Goal: Information Seeking & Learning: Learn about a topic

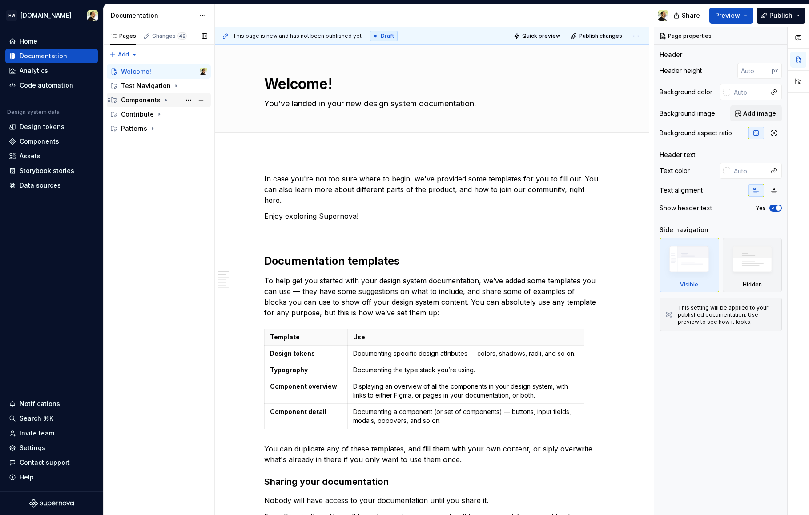
click at [140, 101] on div "Components" at bounding box center [141, 100] width 40 height 9
click at [140, 114] on div "Action / Control" at bounding box center [150, 114] width 42 height 9
click at [135, 143] on div "Contribute" at bounding box center [137, 142] width 33 height 9
click at [144, 154] on div "Contributing" at bounding box center [148, 157] width 39 height 9
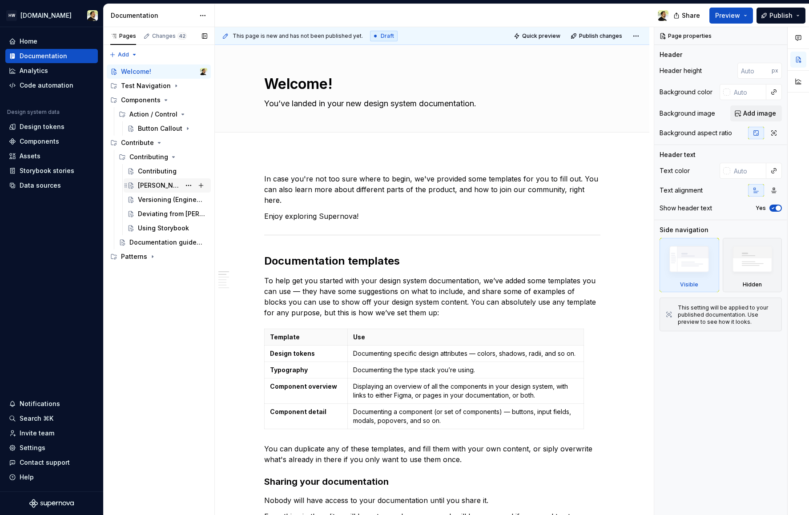
click at [147, 185] on div "[PERSON_NAME] workflow" at bounding box center [159, 185] width 43 height 9
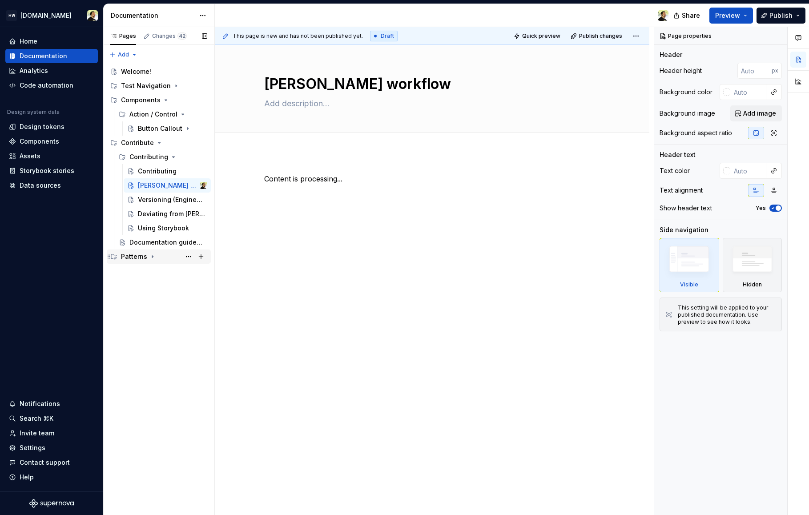
click at [137, 251] on div "Patterns" at bounding box center [164, 256] width 86 height 12
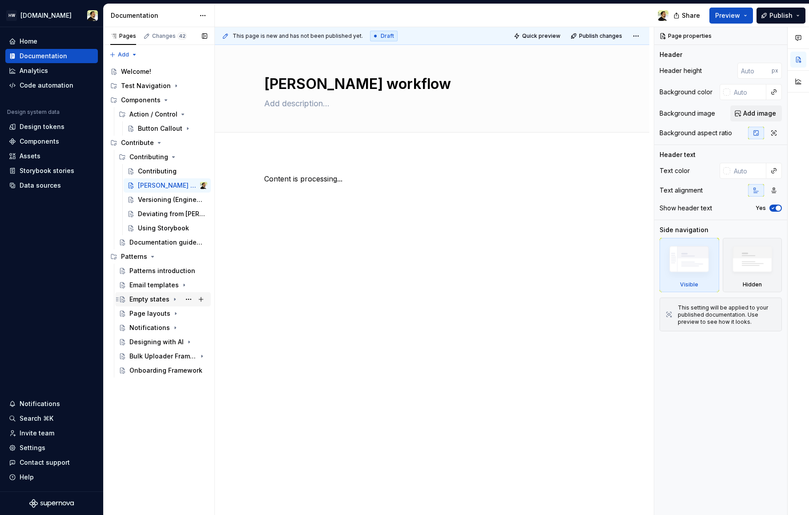
click at [146, 297] on div "Empty states" at bounding box center [149, 299] width 40 height 9
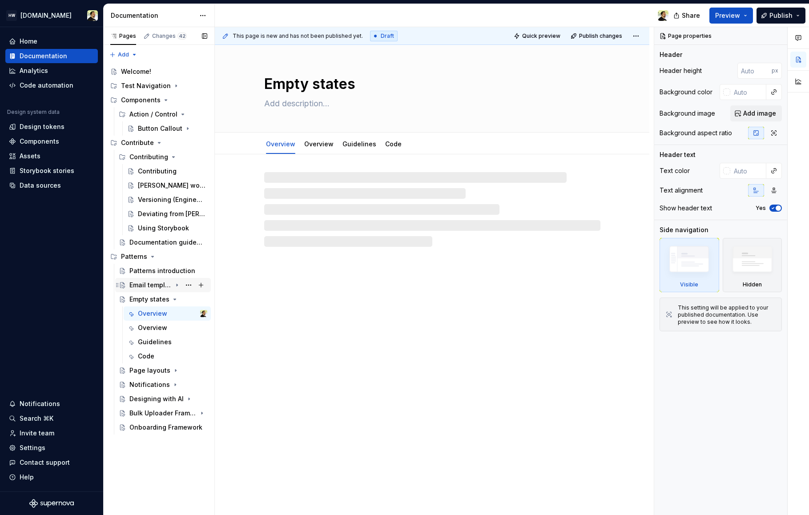
click at [150, 282] on div "Email templates" at bounding box center [150, 285] width 42 height 9
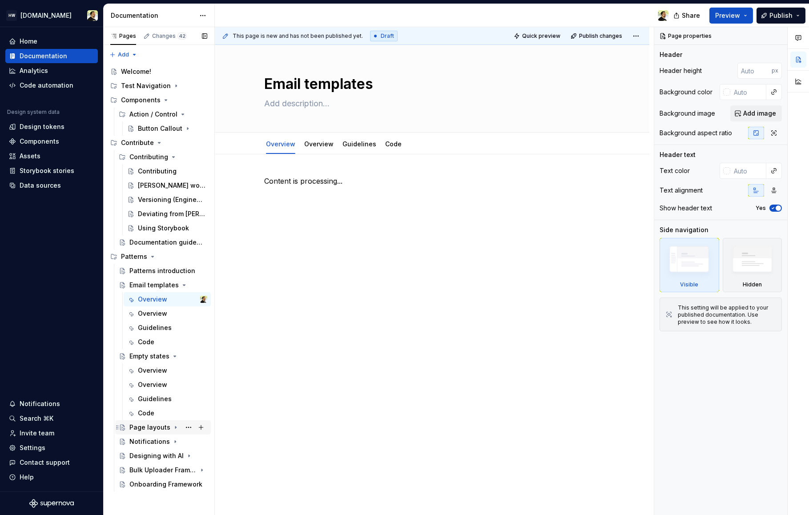
click at [152, 431] on div "Page layouts" at bounding box center [149, 427] width 41 height 9
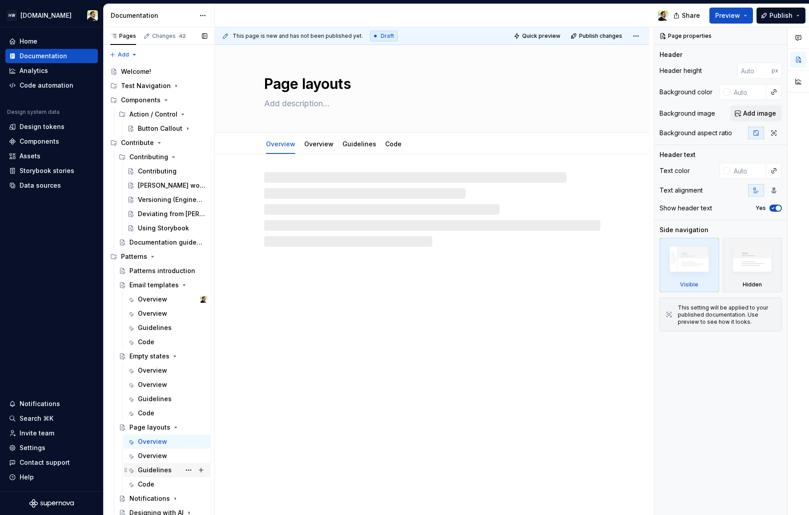
scroll to position [31, 0]
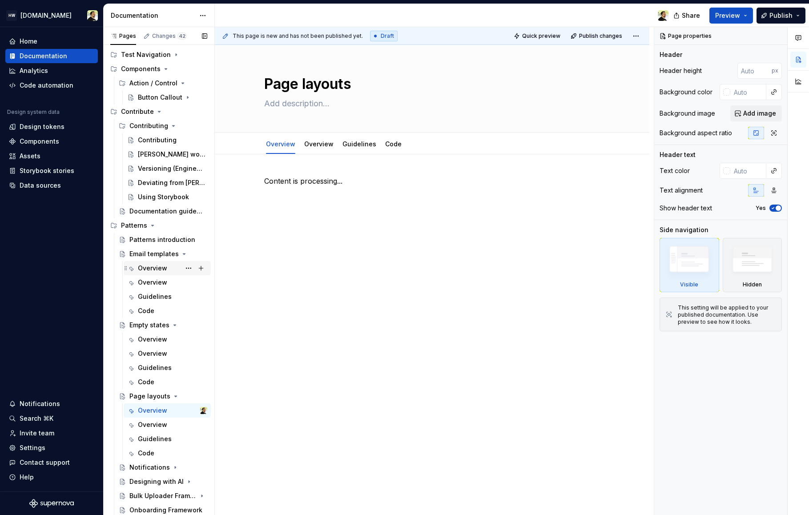
click at [153, 266] on div "Overview" at bounding box center [152, 268] width 29 height 9
click at [153, 284] on div "Overview" at bounding box center [152, 282] width 29 height 9
click at [162, 88] on div "Action / Control" at bounding box center [168, 83] width 78 height 12
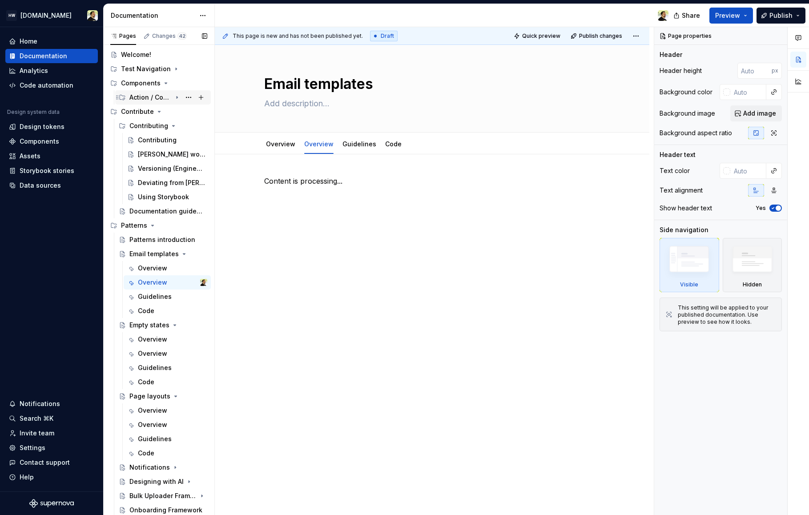
click at [150, 95] on div "Action / Control" at bounding box center [150, 97] width 42 height 9
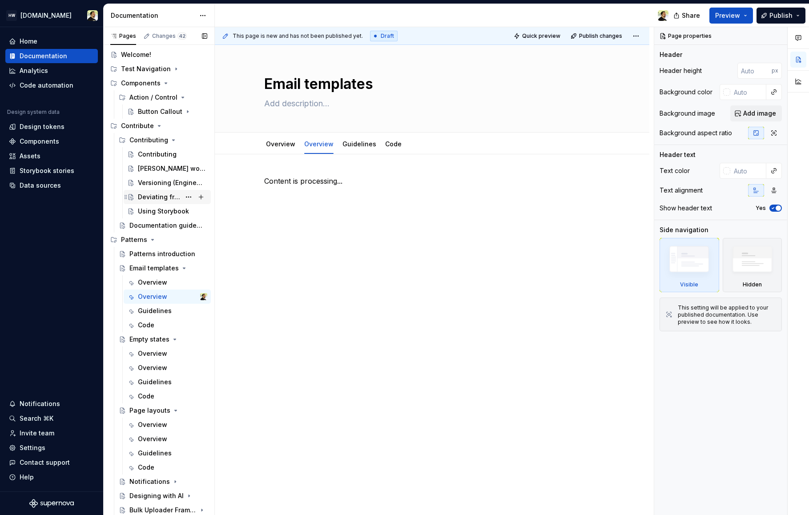
scroll to position [31, 0]
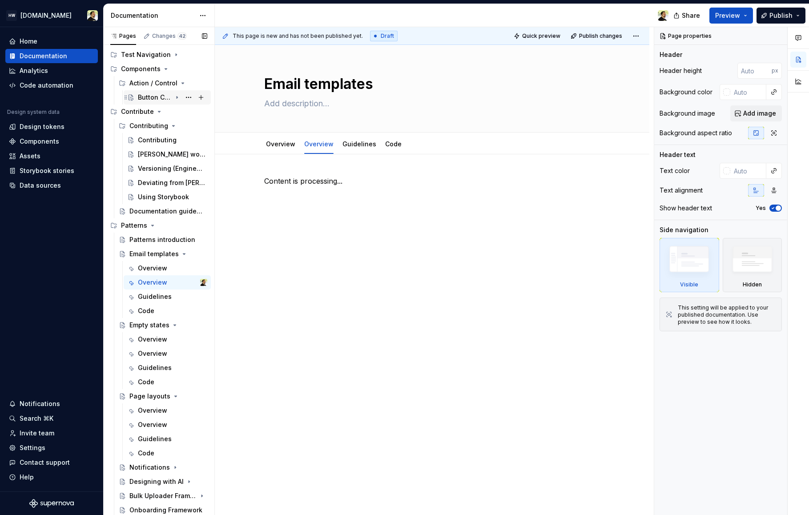
click at [163, 101] on div "Button Callout" at bounding box center [155, 97] width 34 height 9
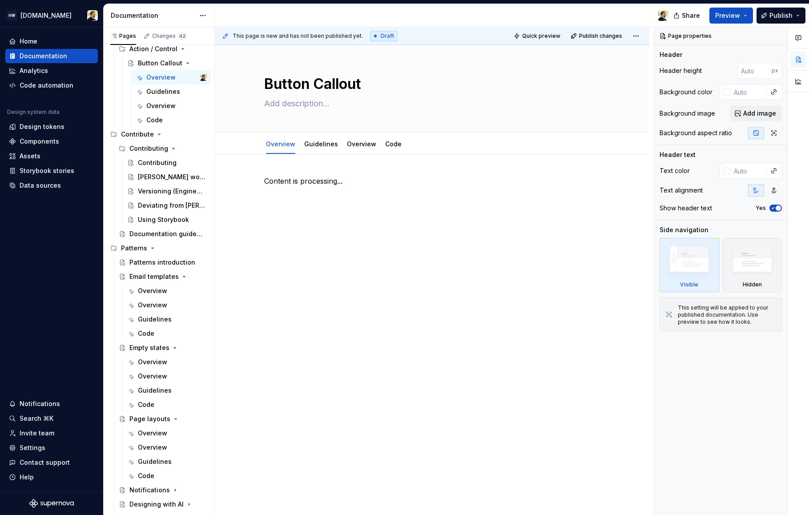
scroll to position [88, 0]
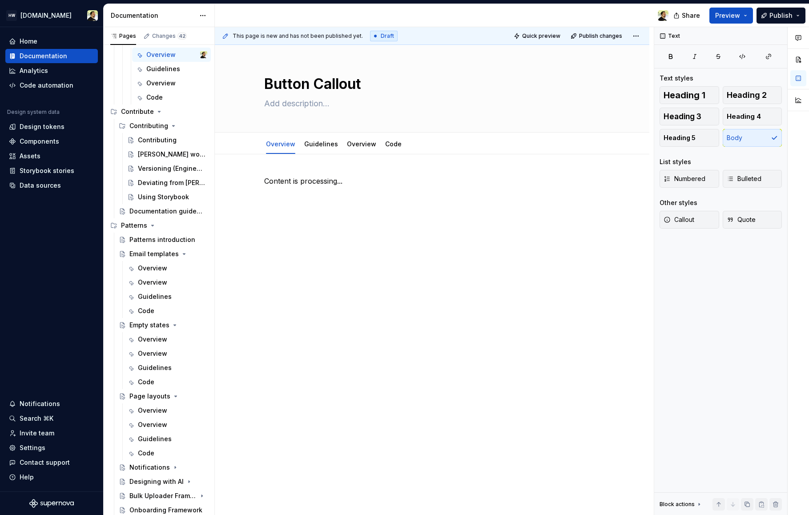
click at [250, 400] on div "Button Callout Edit header Overview Guidelines Overview Code Content is process…" at bounding box center [432, 280] width 435 height 471
click at [182, 228] on button "Page tree" at bounding box center [188, 225] width 12 height 12
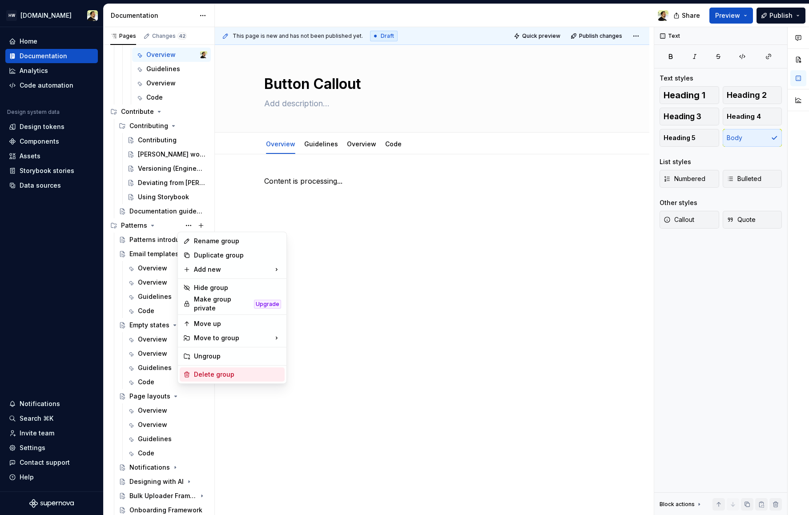
click at [219, 372] on div "Delete group" at bounding box center [237, 374] width 87 height 9
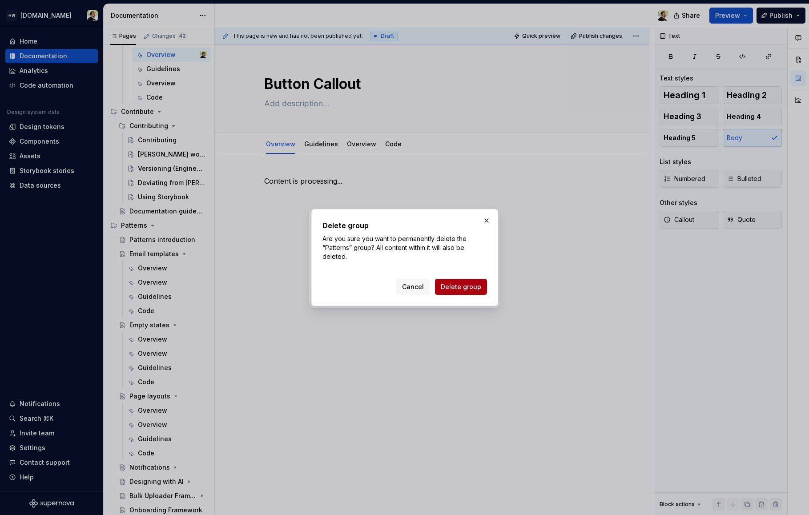
click at [463, 289] on span "Delete group" at bounding box center [461, 286] width 40 height 9
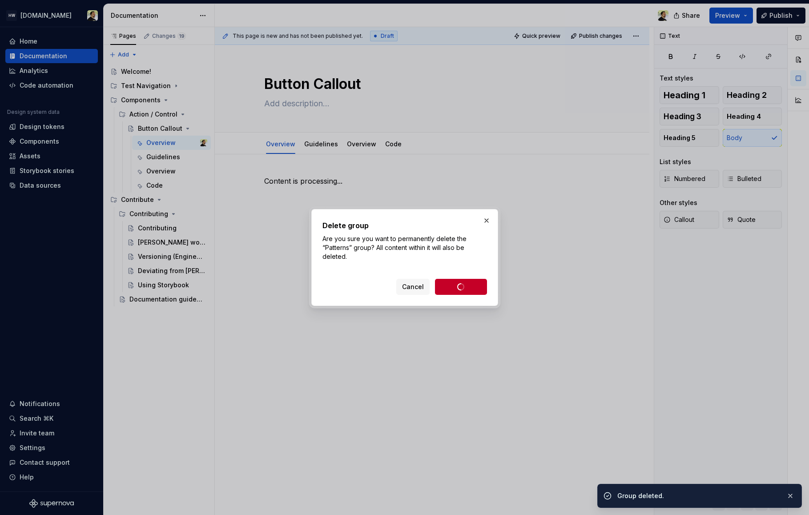
scroll to position [0, 0]
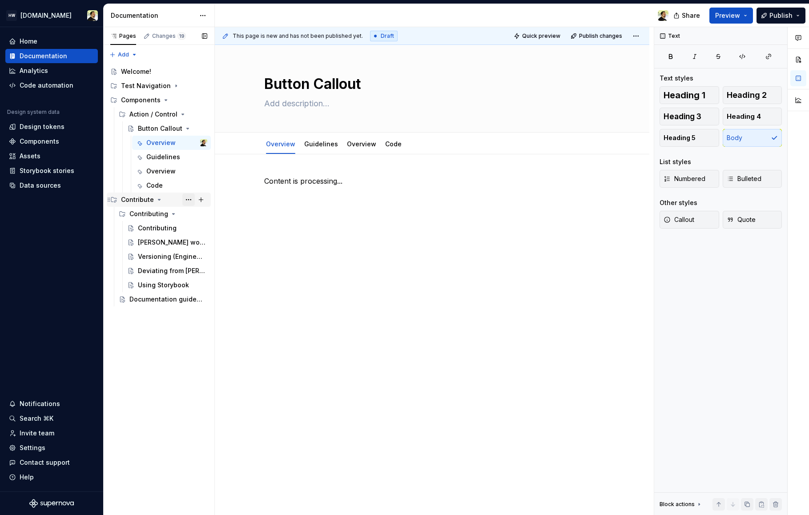
click at [188, 198] on button "Page tree" at bounding box center [188, 199] width 12 height 12
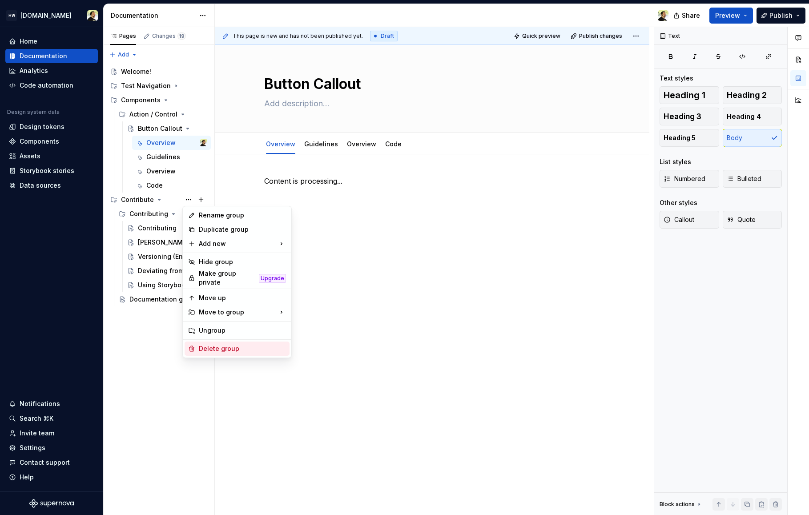
click at [228, 344] on div "Delete group" at bounding box center [242, 348] width 87 height 9
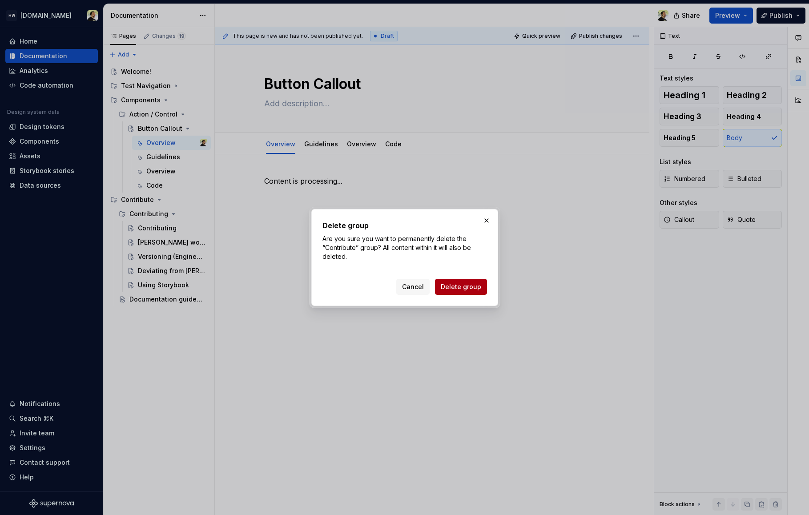
click at [463, 288] on span "Delete group" at bounding box center [461, 286] width 40 height 9
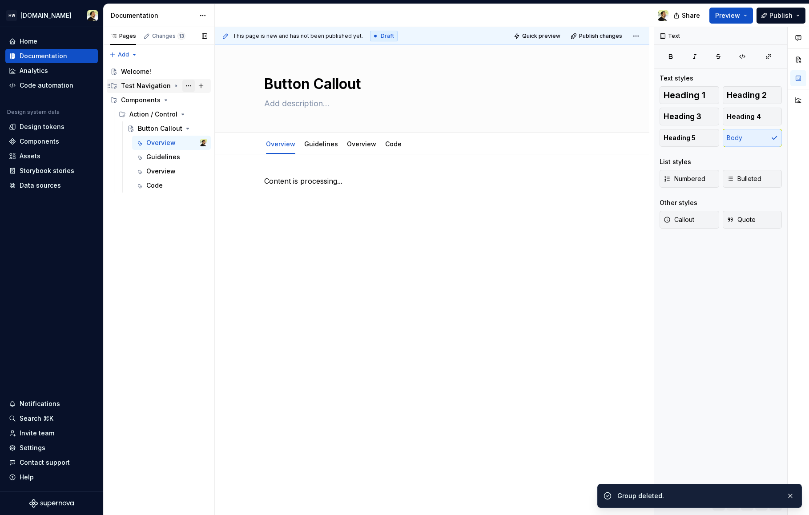
click at [190, 86] on button "Page tree" at bounding box center [188, 86] width 12 height 12
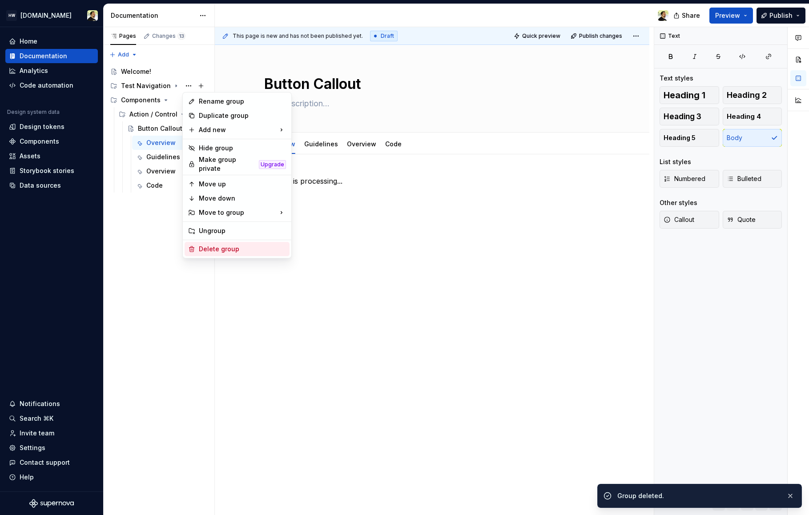
click at [230, 248] on div "Delete group" at bounding box center [242, 249] width 87 height 9
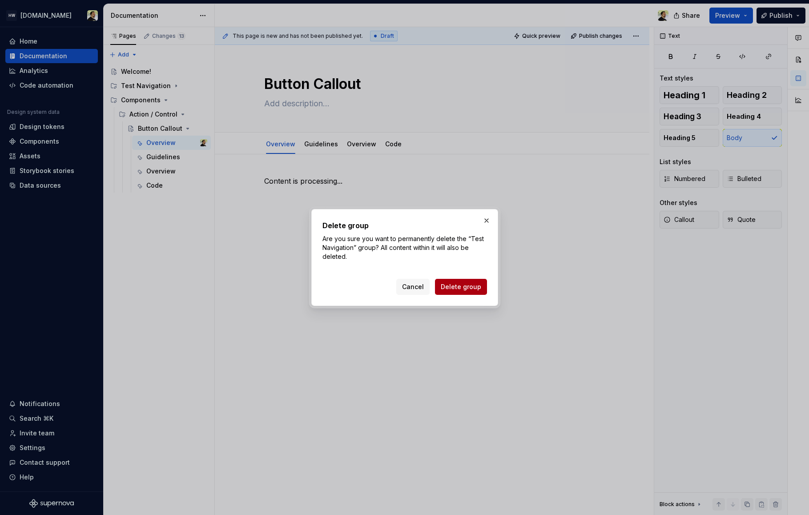
click at [446, 290] on span "Delete group" at bounding box center [461, 286] width 40 height 9
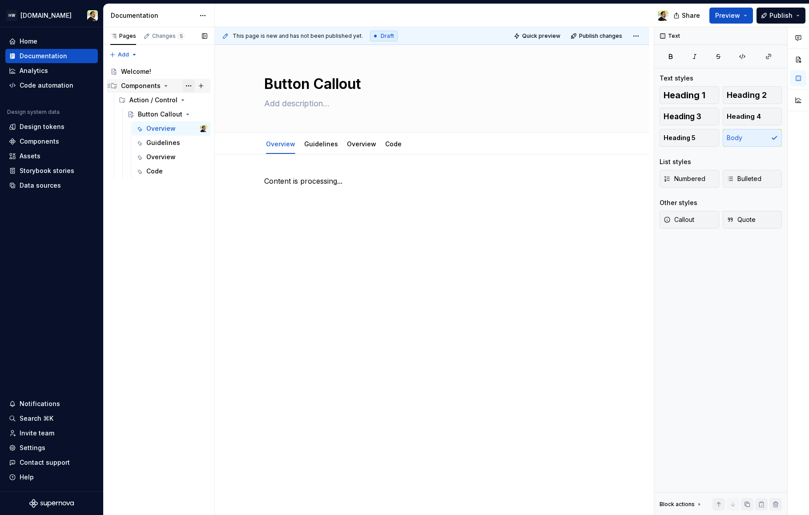
click at [186, 89] on button "Page tree" at bounding box center [188, 86] width 12 height 12
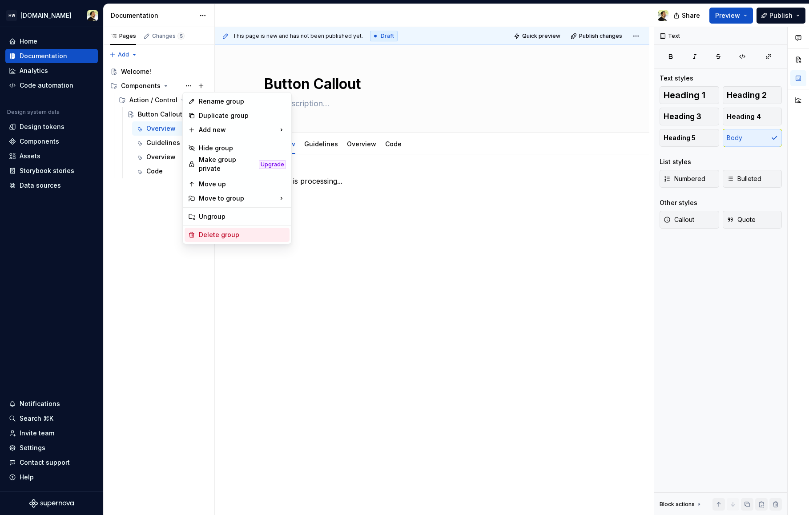
click at [234, 234] on div "Delete group" at bounding box center [242, 234] width 87 height 9
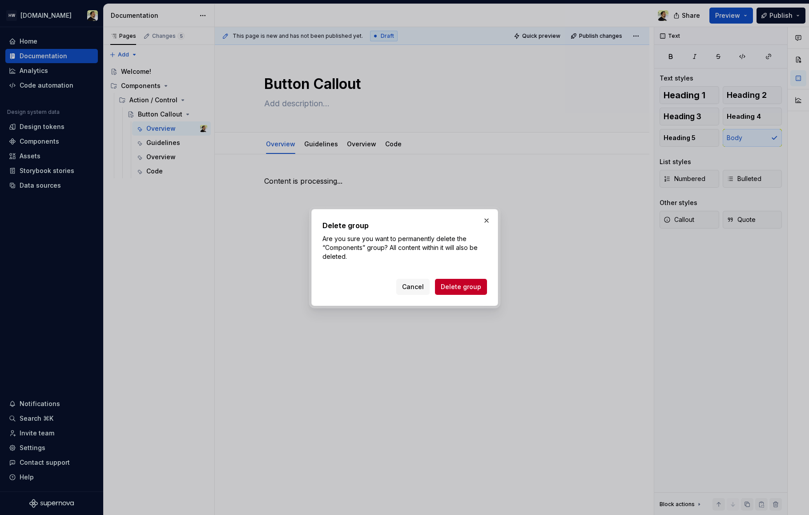
click at [475, 295] on div "Delete group Are you sure you want to permanently delete the “Components” group…" at bounding box center [404, 257] width 187 height 97
click at [475, 293] on button "Delete group" at bounding box center [461, 287] width 52 height 16
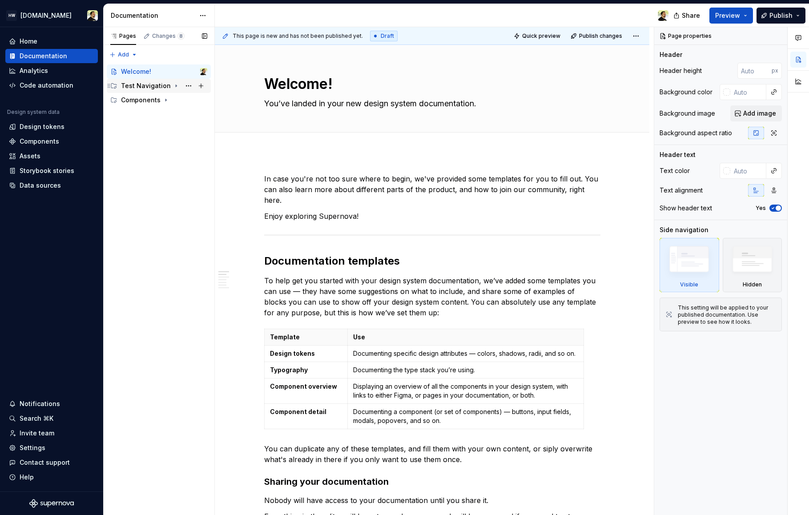
click at [157, 83] on div "Test Navigation" at bounding box center [146, 85] width 50 height 9
click at [151, 117] on div "Components" at bounding box center [141, 114] width 40 height 9
click at [153, 97] on div "Test Category" at bounding box center [150, 100] width 42 height 9
click at [155, 116] on div "Test Page" at bounding box center [154, 114] width 32 height 9
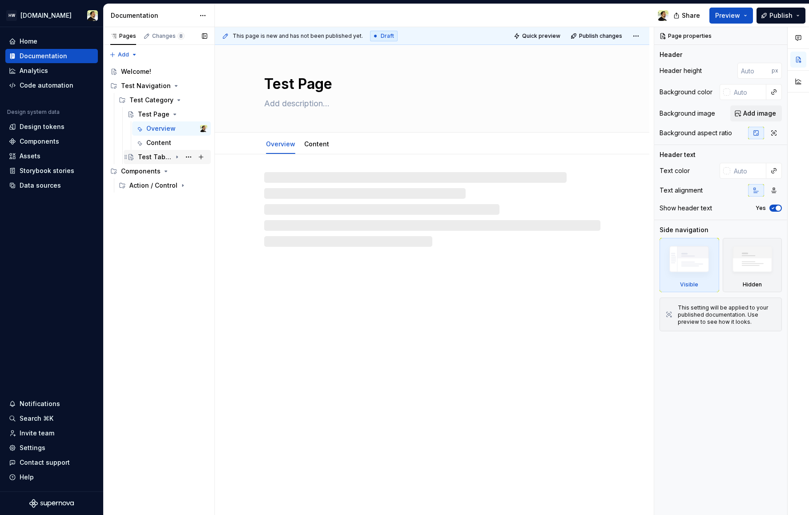
click at [153, 160] on div "Test Tabbed Page" at bounding box center [155, 157] width 34 height 9
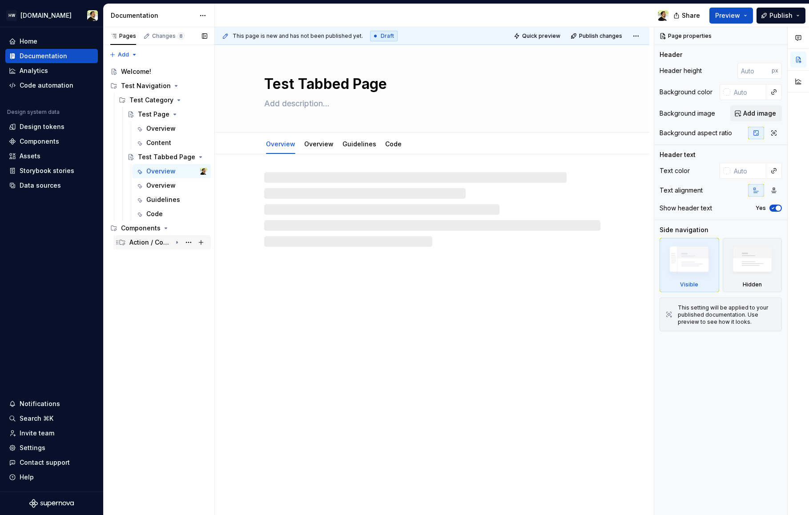
click at [144, 246] on div "Action / Control" at bounding box center [150, 242] width 42 height 9
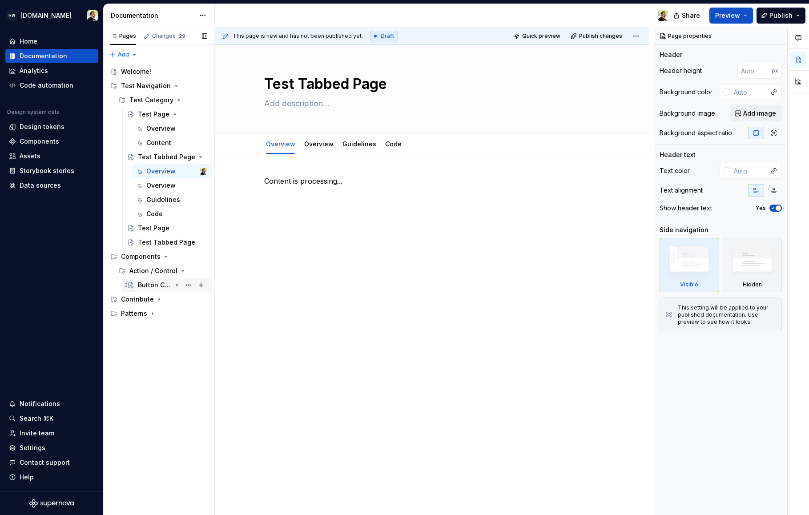
click at [155, 284] on div "Button Callout" at bounding box center [155, 285] width 34 height 9
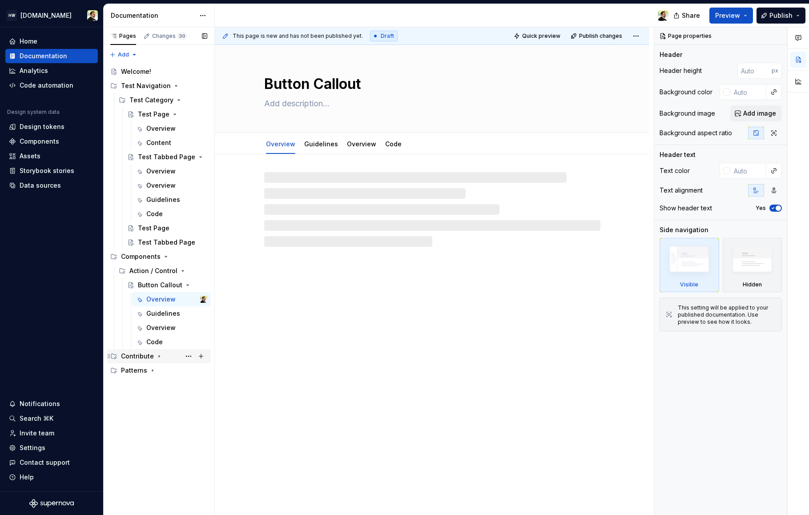
click at [137, 359] on div "Contribute" at bounding box center [137, 356] width 33 height 9
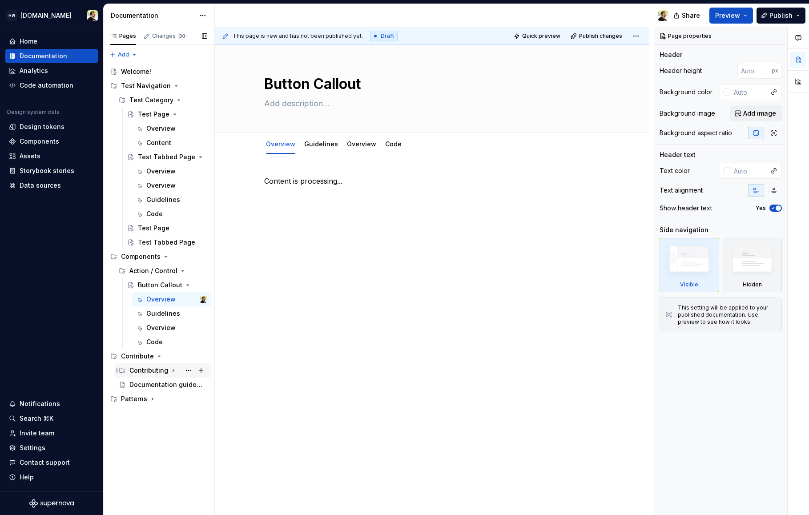
click at [150, 371] on div "Contributing" at bounding box center [148, 370] width 39 height 9
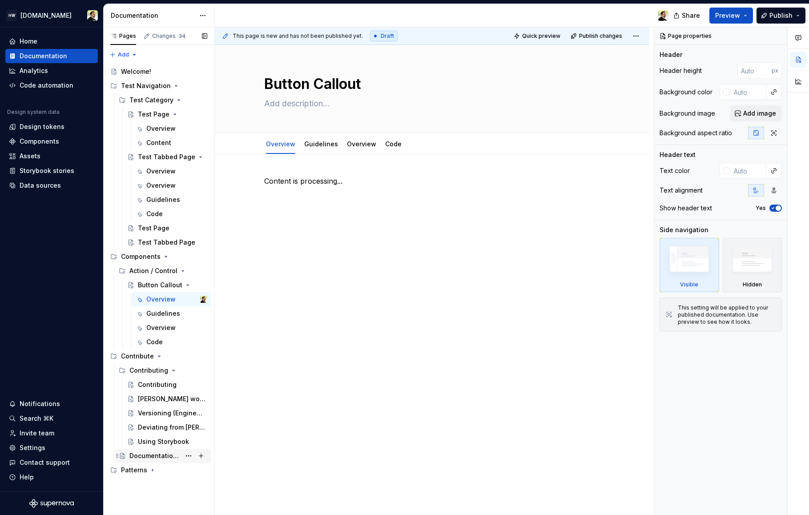
click at [142, 468] on div "Patterns" at bounding box center [134, 470] width 26 height 9
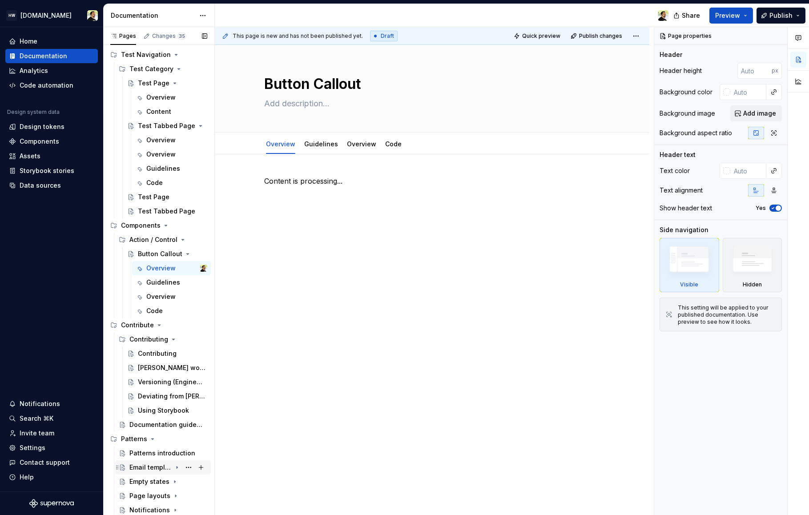
click at [164, 470] on div "Email templates" at bounding box center [150, 467] width 42 height 9
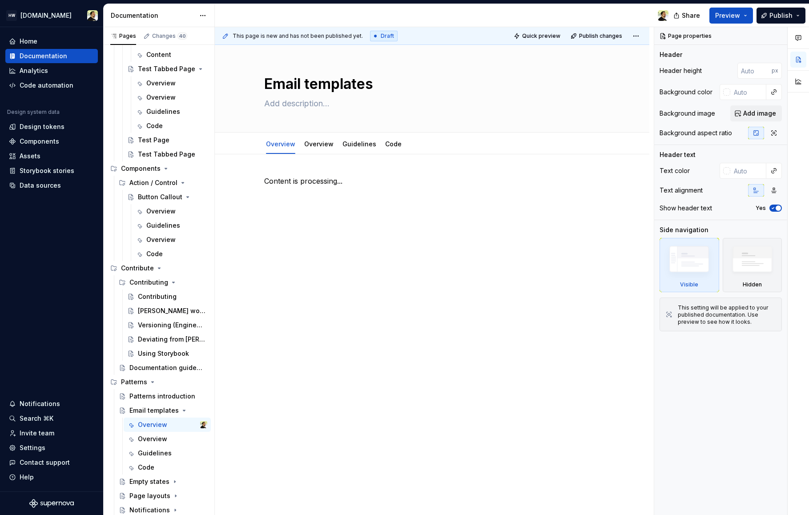
scroll to position [131, 0]
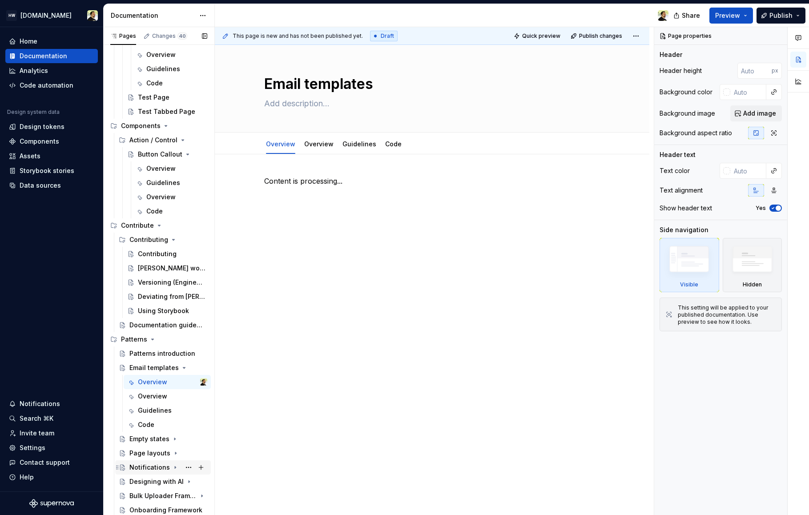
click at [156, 467] on div "Notifications" at bounding box center [149, 467] width 40 height 9
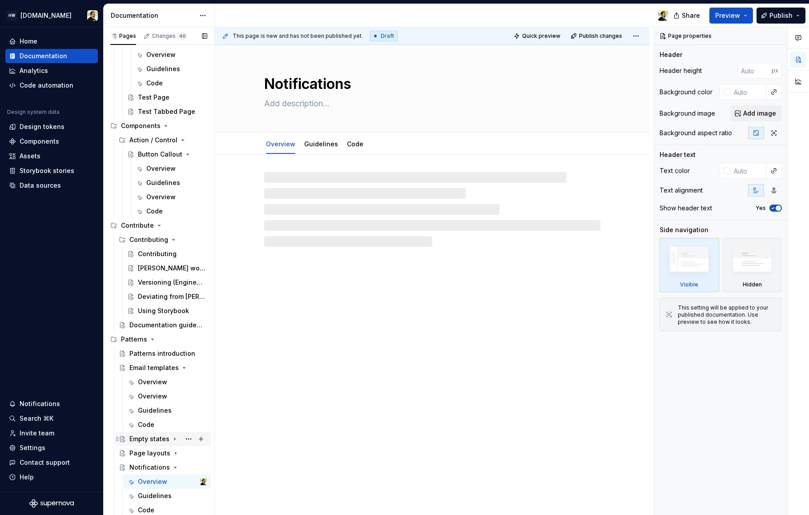
scroll to position [173, 0]
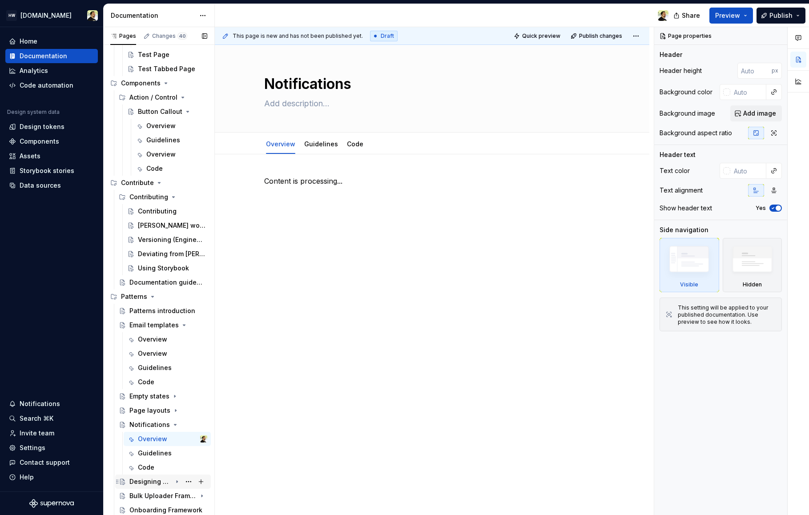
click at [161, 485] on div "Designing with AI" at bounding box center [150, 481] width 42 height 9
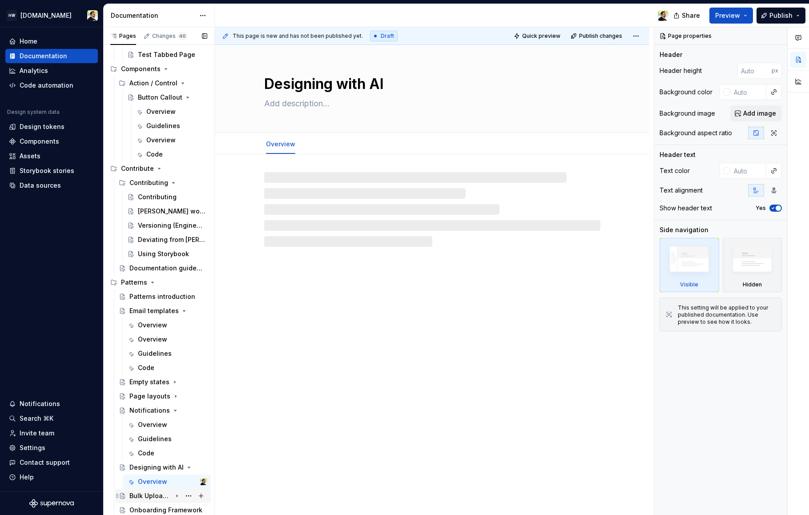
click at [160, 498] on div "Bulk Uploader Framework" at bounding box center [150, 495] width 42 height 9
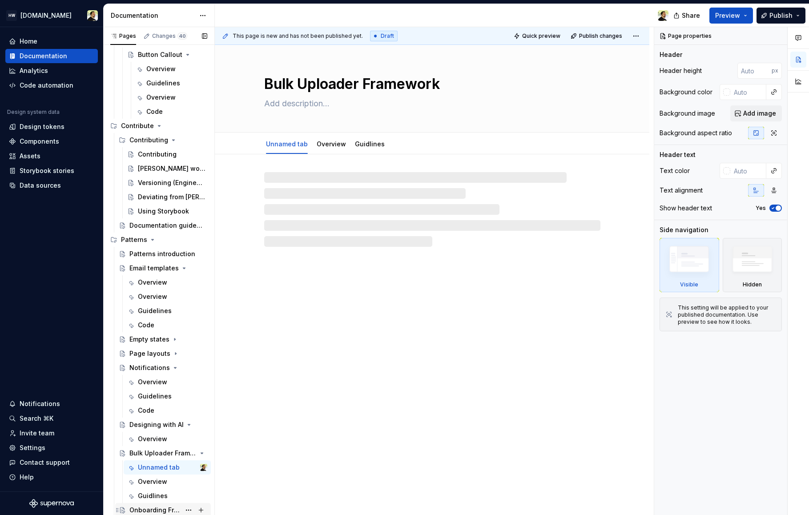
click at [154, 511] on div "Onboarding Framework" at bounding box center [154, 510] width 51 height 9
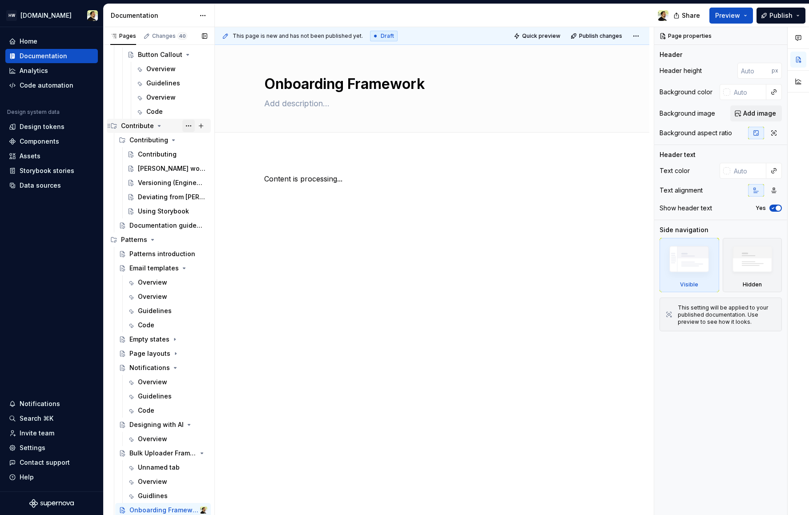
click at [184, 126] on button "Page tree" at bounding box center [188, 126] width 12 height 12
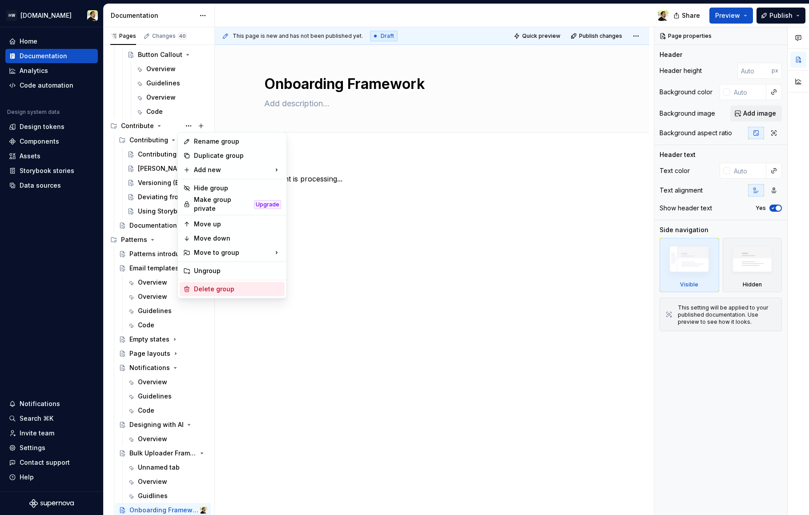
click at [211, 282] on div "Delete group" at bounding box center [232, 289] width 105 height 14
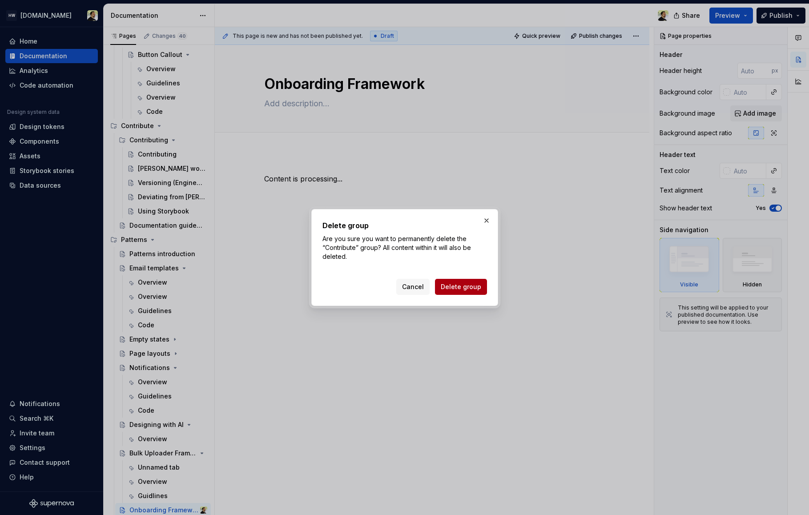
click at [459, 286] on span "Delete group" at bounding box center [461, 286] width 40 height 9
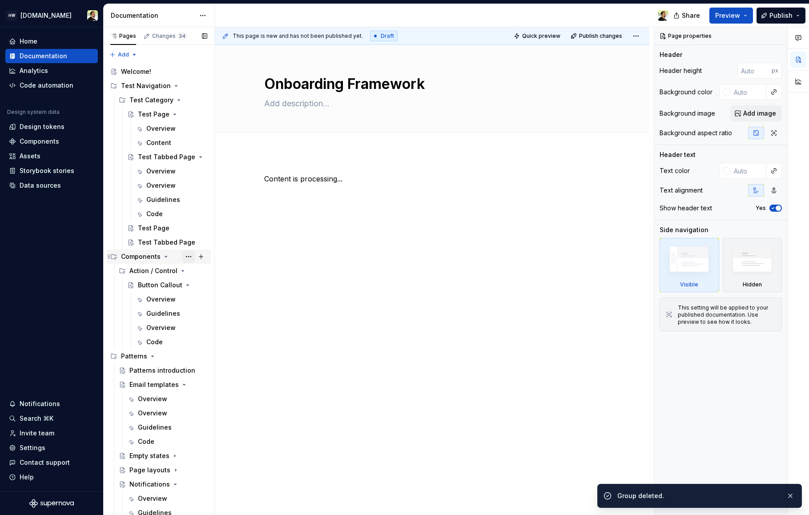
click at [183, 257] on button "Page tree" at bounding box center [188, 256] width 12 height 12
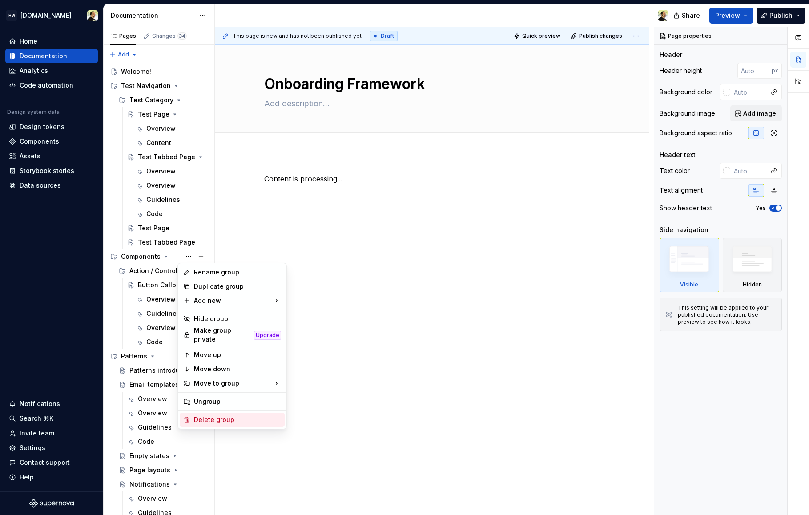
click at [213, 415] on div "Delete group" at bounding box center [237, 419] width 87 height 9
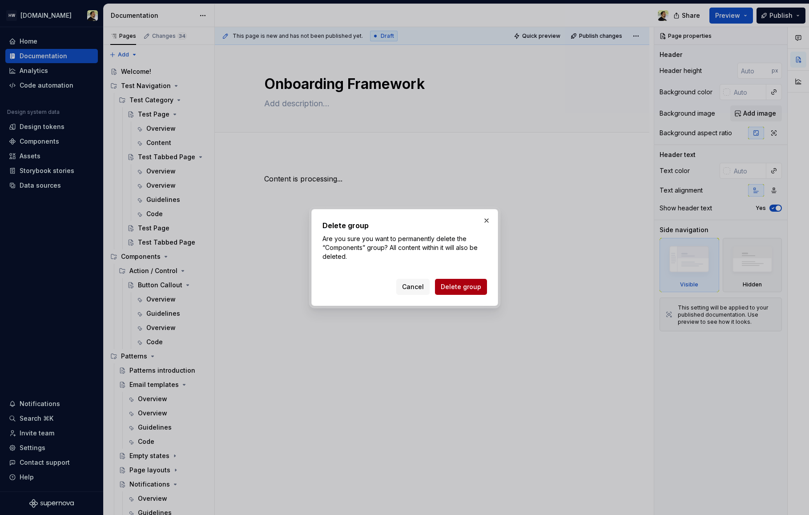
click at [453, 288] on span "Delete group" at bounding box center [461, 286] width 40 height 9
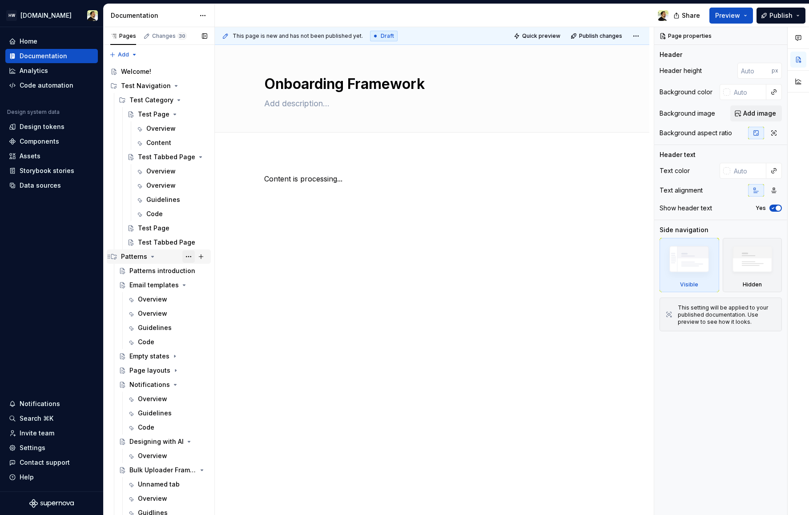
click at [185, 257] on button "Page tree" at bounding box center [188, 256] width 12 height 12
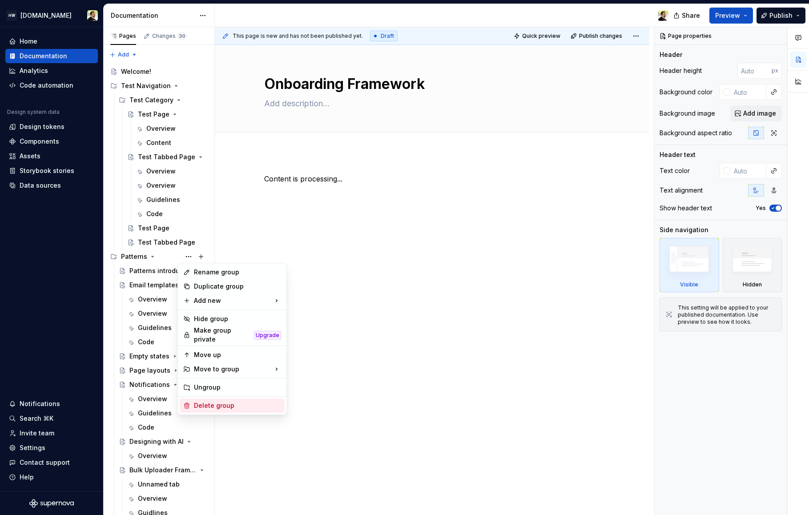
click at [222, 404] on div "Delete group" at bounding box center [237, 405] width 87 height 9
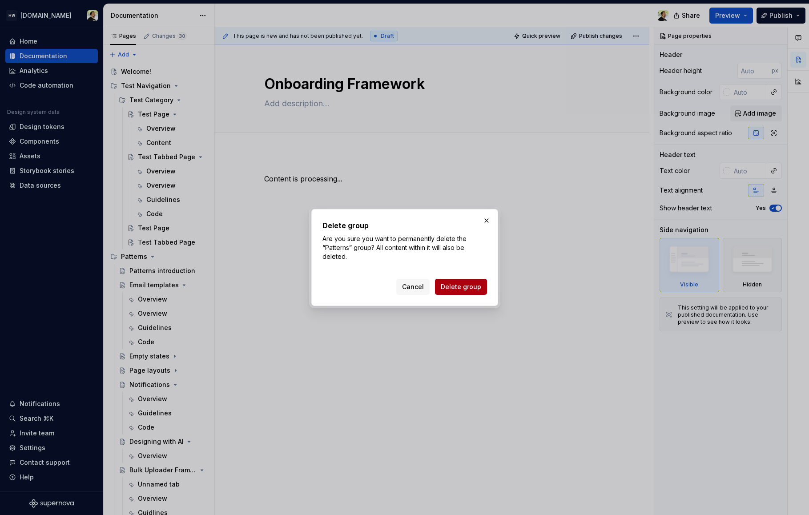
click at [456, 290] on span "Delete group" at bounding box center [461, 286] width 40 height 9
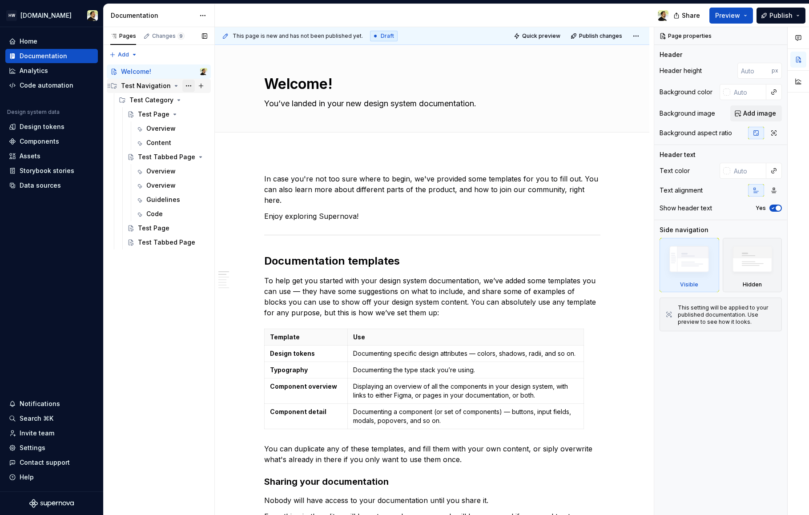
click at [192, 90] on button "Page tree" at bounding box center [188, 86] width 12 height 12
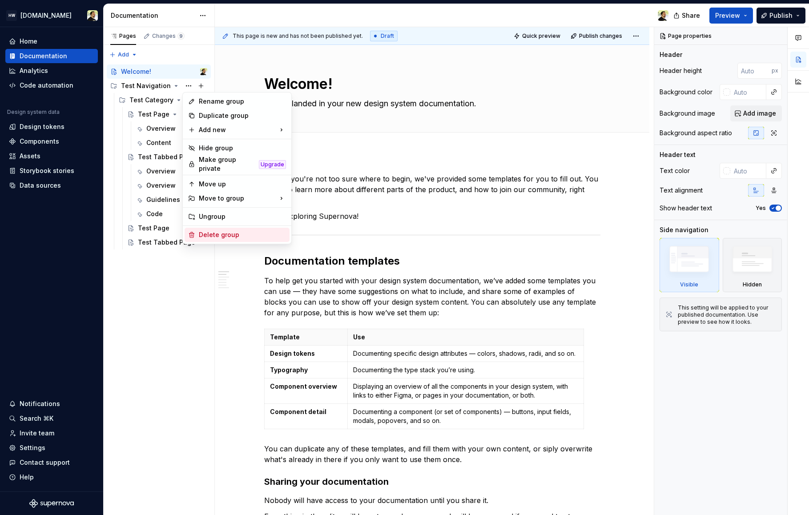
click at [227, 232] on div "Delete group" at bounding box center [242, 234] width 87 height 9
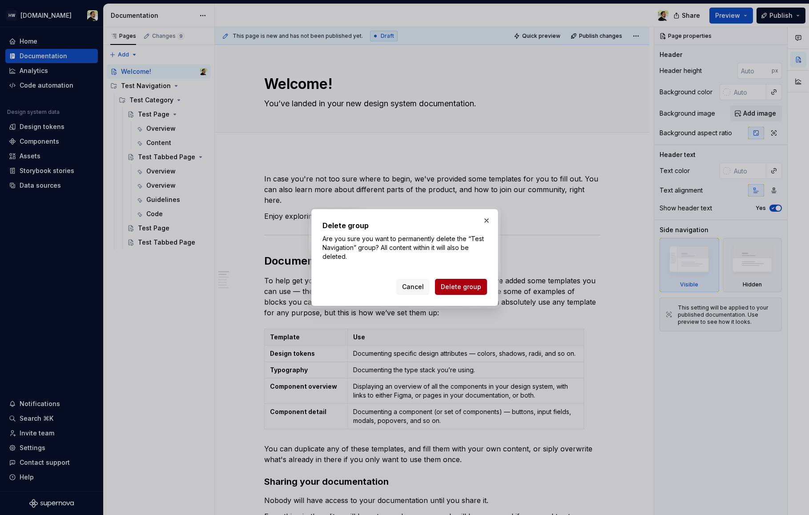
click at [456, 287] on span "Delete group" at bounding box center [461, 286] width 40 height 9
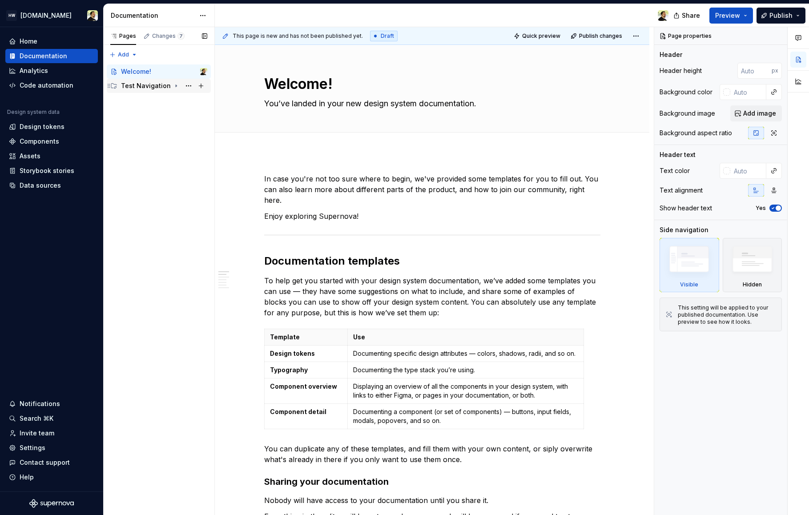
click at [155, 84] on div "Test Navigation" at bounding box center [146, 85] width 50 height 9
click at [155, 101] on div "Test Category" at bounding box center [150, 100] width 42 height 9
click at [159, 126] on div "Test Tabbed Page" at bounding box center [155, 128] width 34 height 9
click at [159, 113] on div "Test Page" at bounding box center [154, 114] width 32 height 9
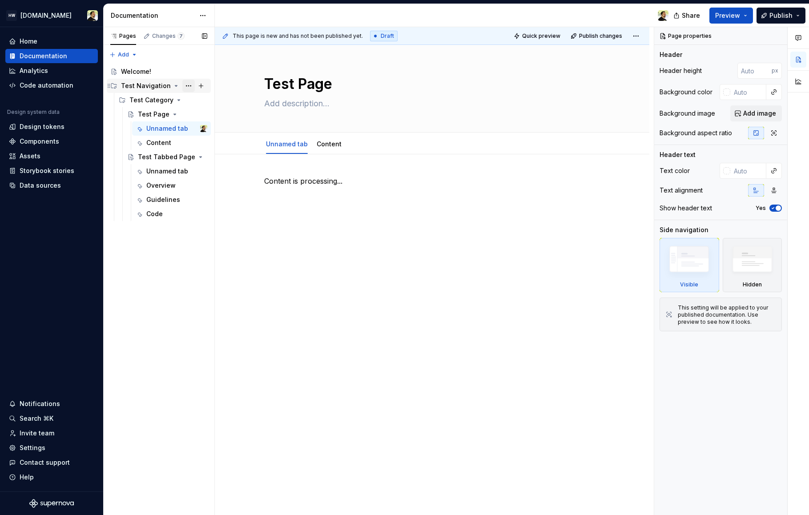
click at [191, 86] on button "Page tree" at bounding box center [188, 86] width 12 height 12
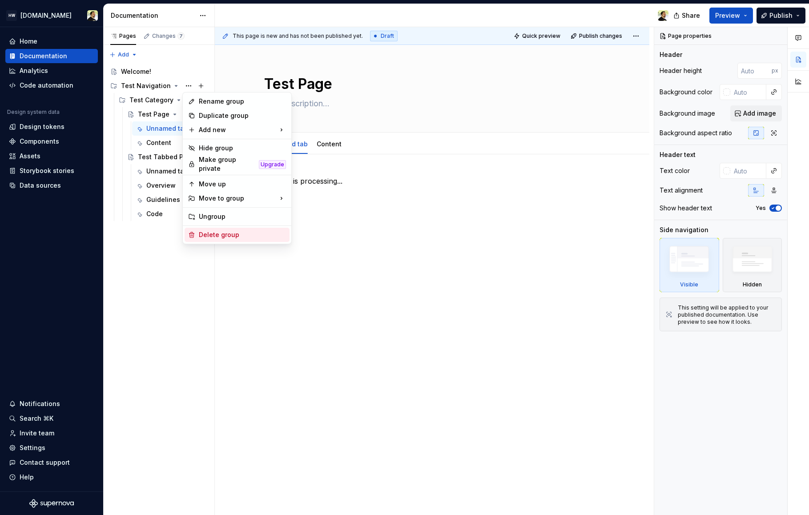
click at [222, 233] on div "Delete group" at bounding box center [242, 234] width 87 height 9
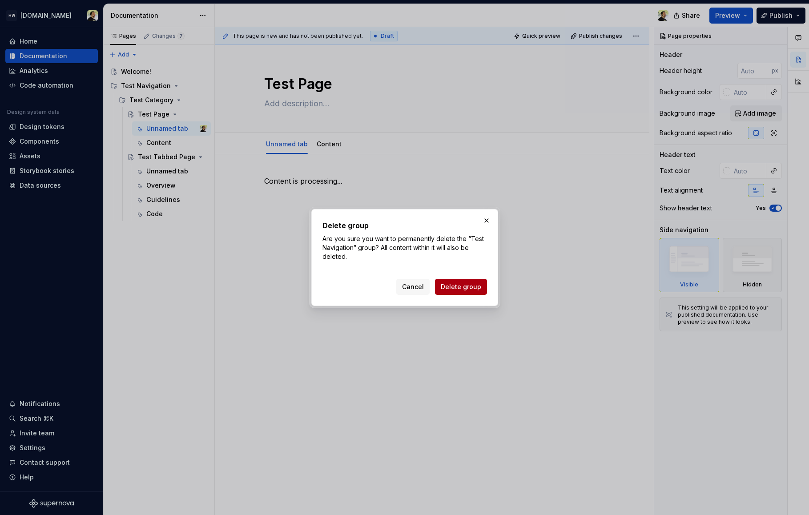
click at [455, 294] on button "Delete group" at bounding box center [461, 287] width 52 height 16
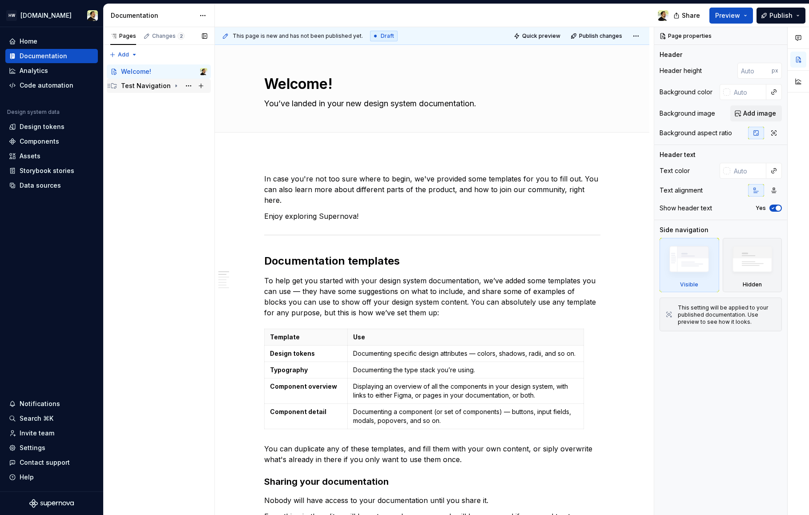
click at [157, 90] on div "Test Navigation" at bounding box center [146, 85] width 50 height 9
click at [157, 102] on div "Test Category" at bounding box center [150, 100] width 42 height 9
click at [157, 111] on div "Test Page" at bounding box center [154, 114] width 32 height 9
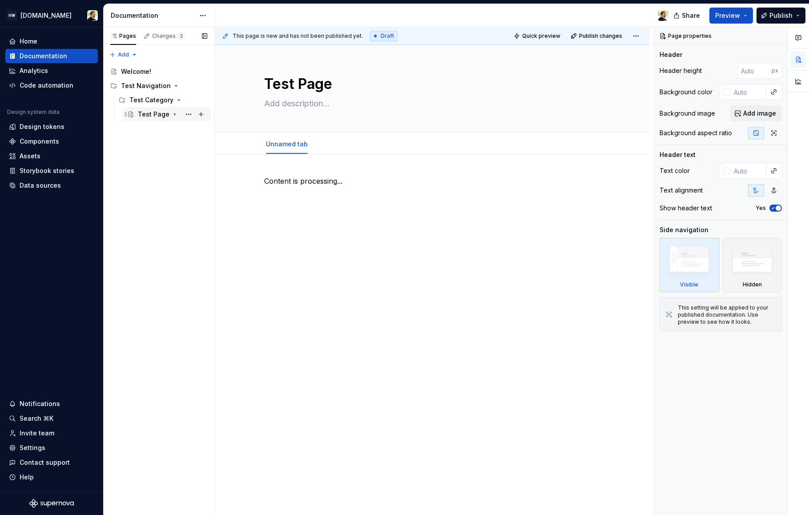
click at [160, 113] on div "Test Page" at bounding box center [154, 114] width 32 height 9
click at [163, 156] on div "Test Tabbed Page" at bounding box center [155, 157] width 34 height 9
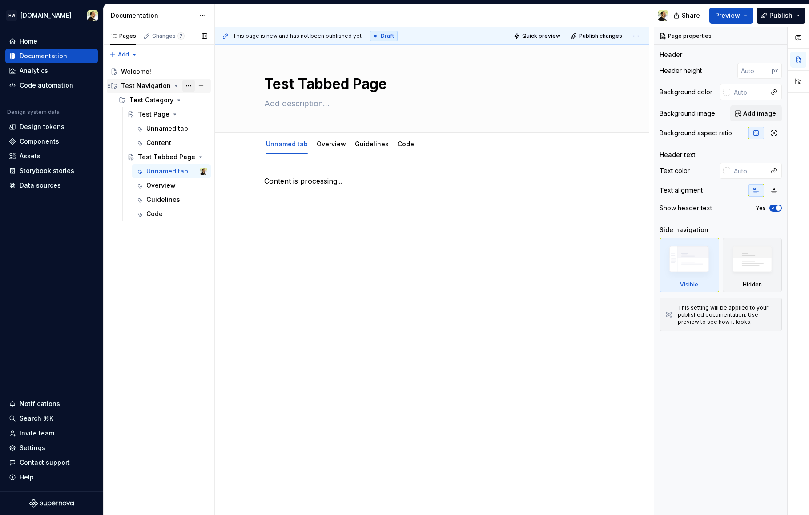
click at [187, 89] on button "Page tree" at bounding box center [188, 86] width 12 height 12
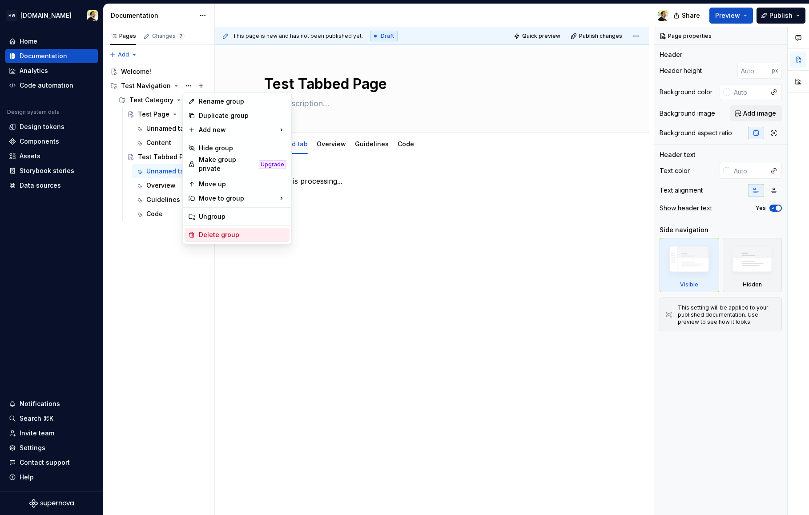
click at [211, 230] on div "Delete group" at bounding box center [242, 234] width 87 height 9
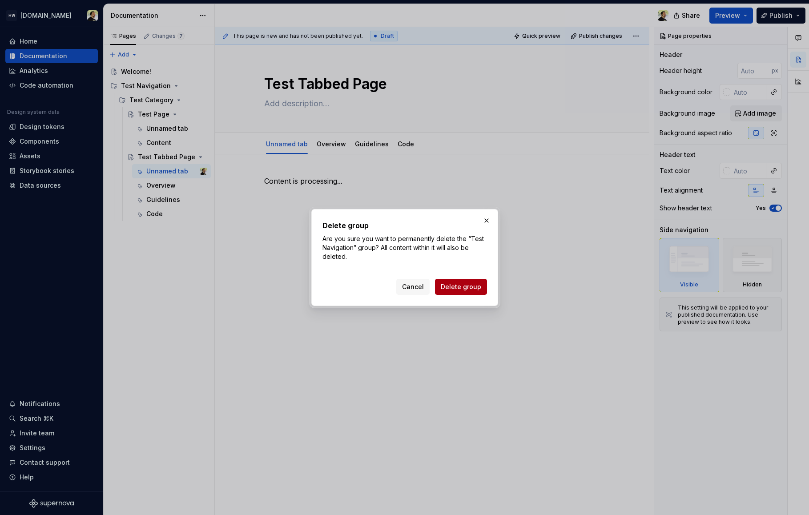
click at [456, 290] on span "Delete group" at bounding box center [461, 286] width 40 height 9
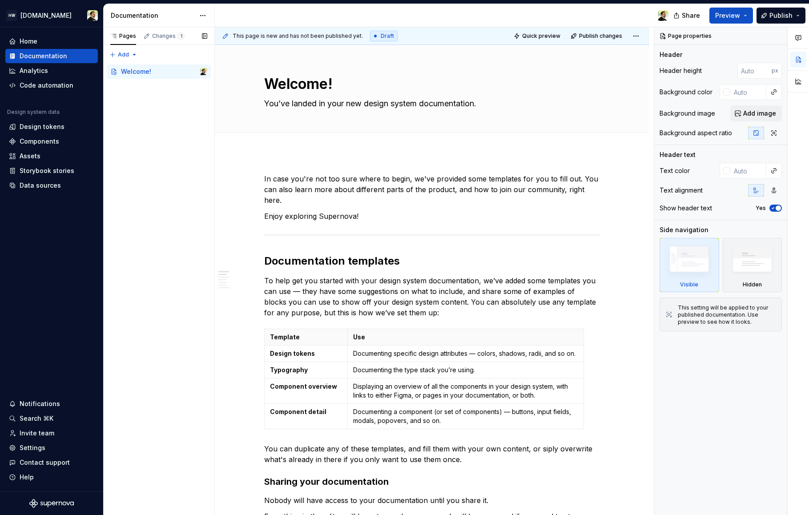
click at [164, 115] on div "Pages Changes 1 Add Accessibility guide for tree Page tree. Navigate the tree w…" at bounding box center [158, 271] width 111 height 488
click at [166, 35] on div "Changes 1" at bounding box center [168, 35] width 32 height 7
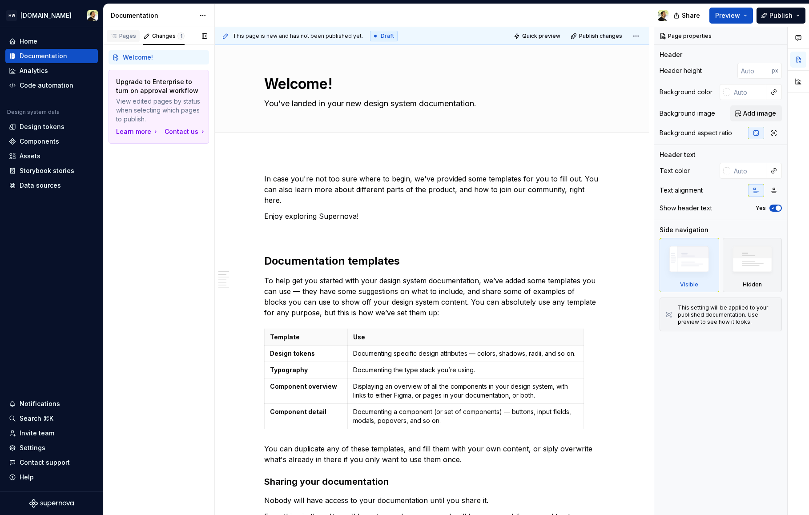
click at [121, 39] on div "Pages" at bounding box center [123, 35] width 26 height 7
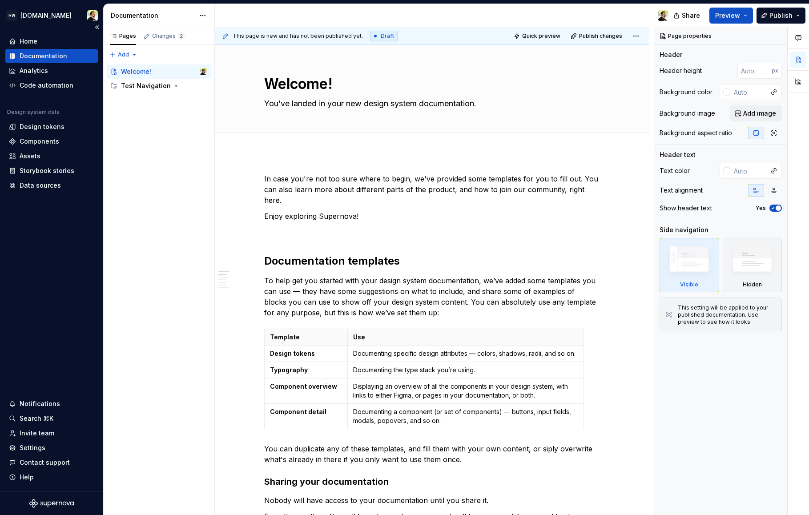
type textarea "*"
click at [151, 88] on div "Test Navigation" at bounding box center [146, 85] width 50 height 9
click at [151, 101] on div "Test Category" at bounding box center [150, 100] width 42 height 9
click at [148, 113] on div "Test Page" at bounding box center [154, 114] width 32 height 9
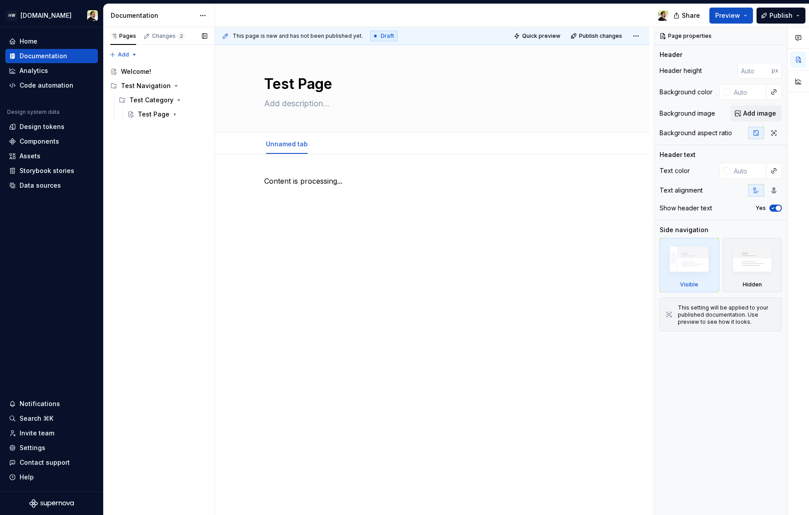
click at [157, 112] on div "Test Page" at bounding box center [154, 114] width 32 height 9
click at [161, 163] on div "Test Tabbed Page" at bounding box center [167, 157] width 87 height 14
click at [162, 154] on div "Test Tabbed Page" at bounding box center [155, 157] width 34 height 9
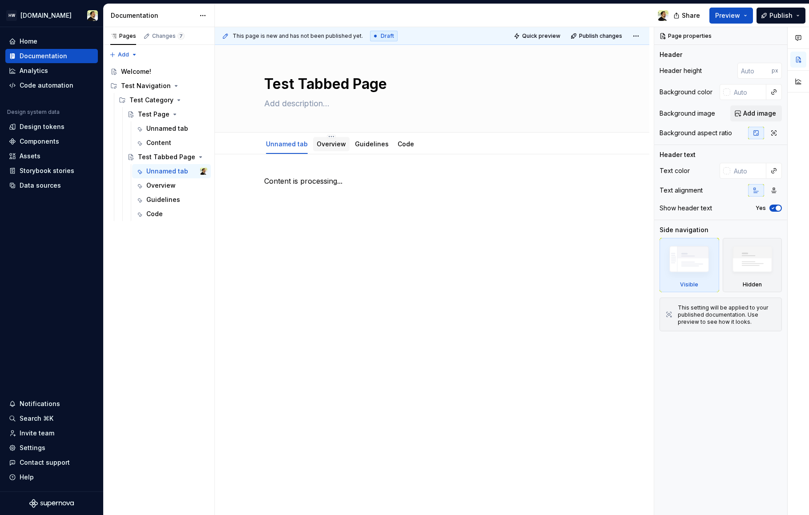
click at [334, 145] on link "Overview" at bounding box center [331, 144] width 29 height 8
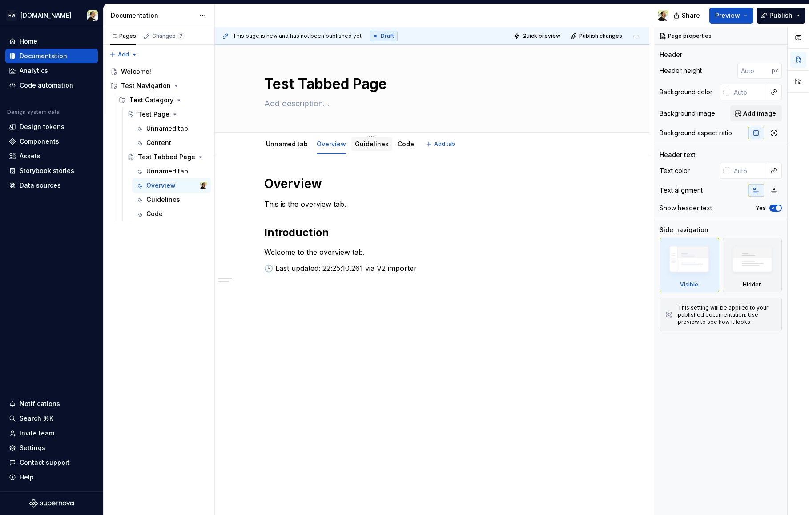
click at [369, 142] on link "Guidelines" at bounding box center [372, 144] width 34 height 8
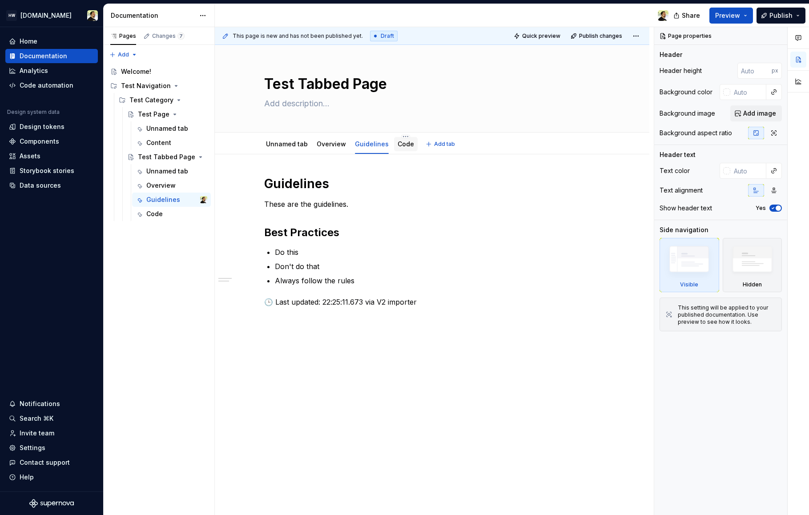
click at [404, 147] on link "Code" at bounding box center [406, 144] width 16 height 8
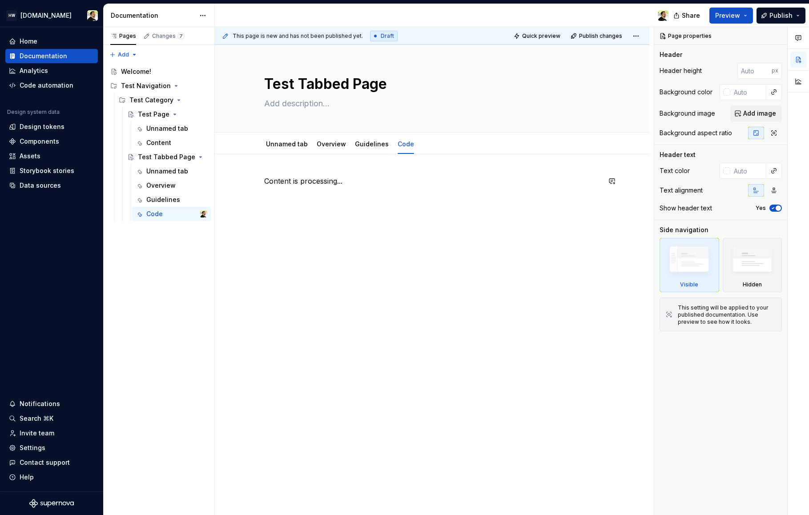
click at [335, 158] on div "Content is processing..." at bounding box center [432, 264] width 435 height 220
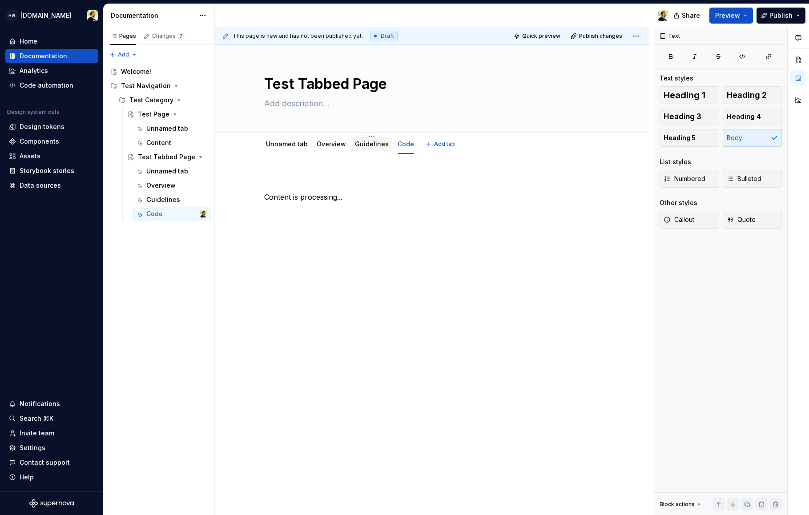
click at [373, 141] on link "Guidelines" at bounding box center [372, 144] width 34 height 8
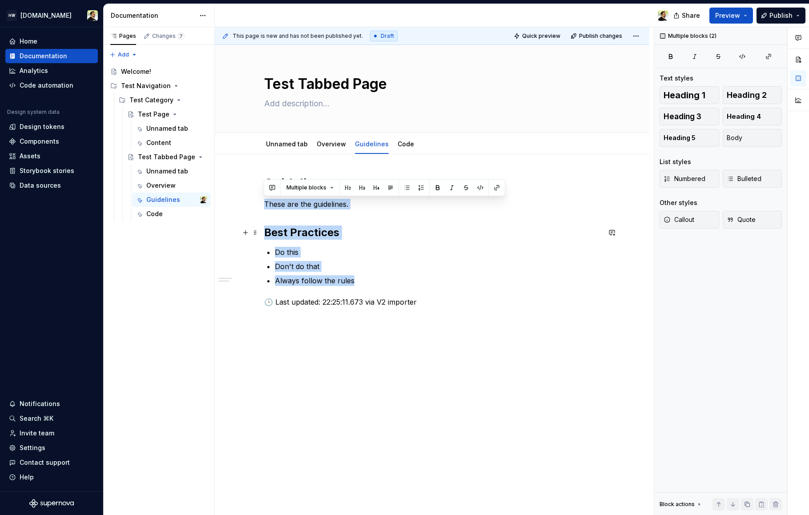
drag, startPoint x: 279, startPoint y: 197, endPoint x: 383, endPoint y: 283, distance: 134.3
click at [383, 283] on div "Guidelines These are the guidelines. Best Practices Do this Don't do that Alway…" at bounding box center [432, 242] width 336 height 132
click at [383, 283] on p "Always follow the rules" at bounding box center [438, 280] width 326 height 11
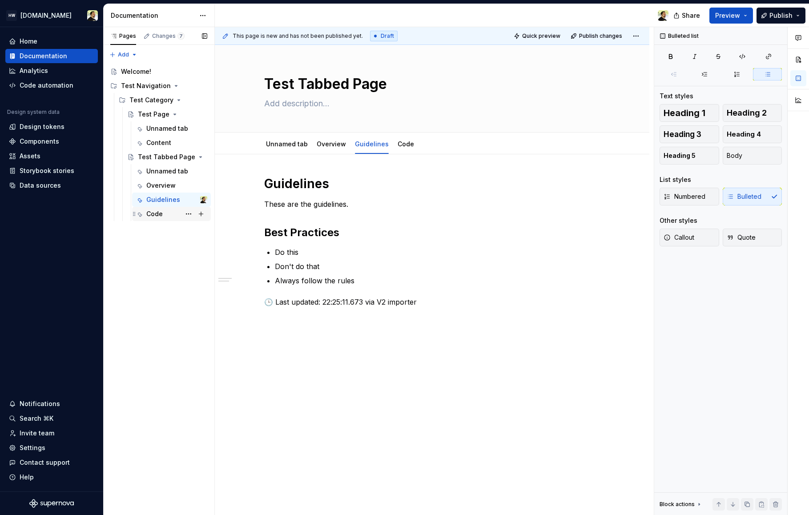
click at [148, 217] on div "Code" at bounding box center [154, 213] width 16 height 9
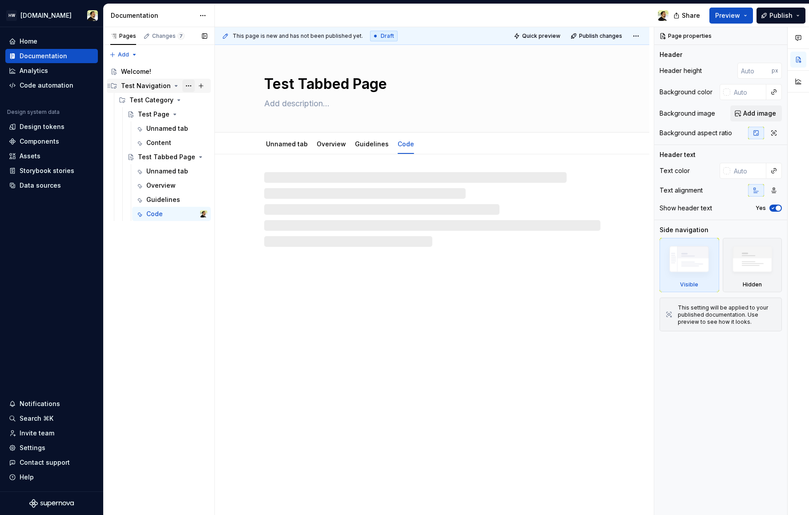
click at [190, 87] on button "Page tree" at bounding box center [188, 86] width 12 height 12
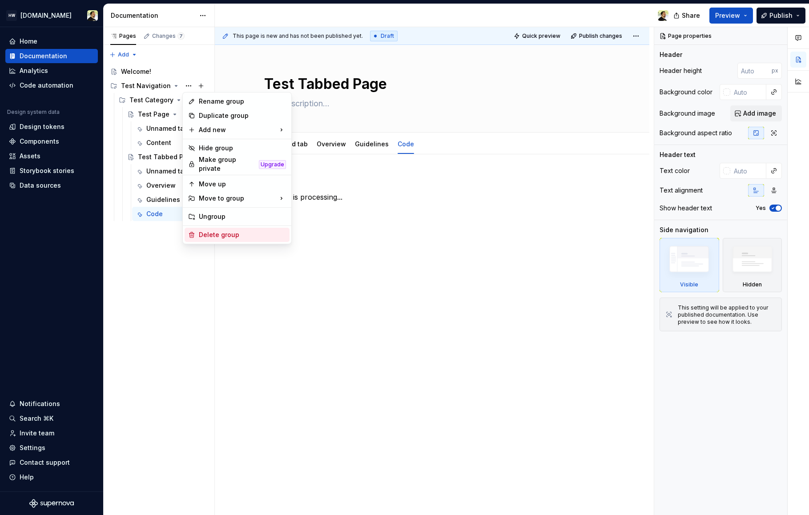
click at [211, 234] on div "Delete group" at bounding box center [242, 234] width 87 height 9
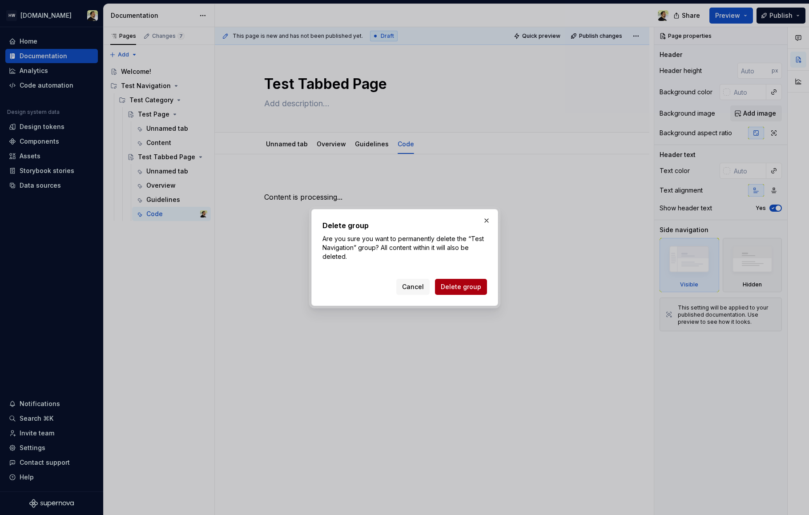
click at [479, 285] on span "Delete group" at bounding box center [461, 286] width 40 height 9
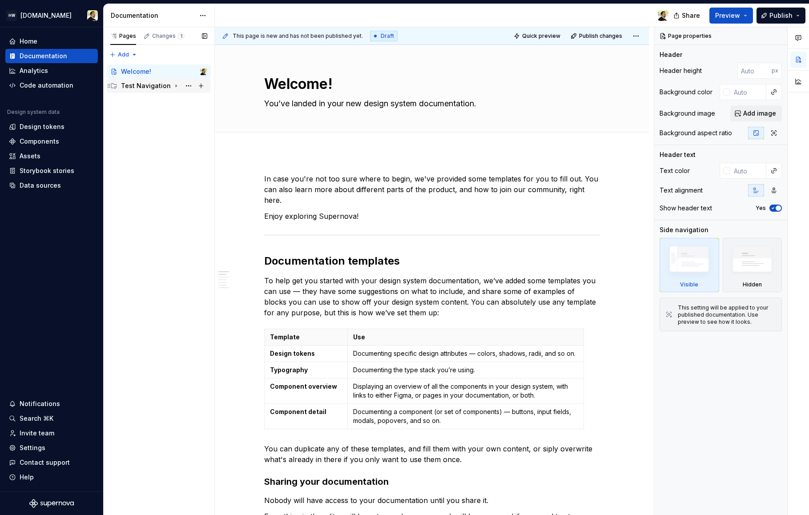
click at [133, 83] on div "Test Navigation" at bounding box center [146, 85] width 50 height 9
click at [135, 100] on div "Test Category" at bounding box center [150, 100] width 42 height 9
click at [154, 116] on div "Test Page" at bounding box center [154, 114] width 32 height 9
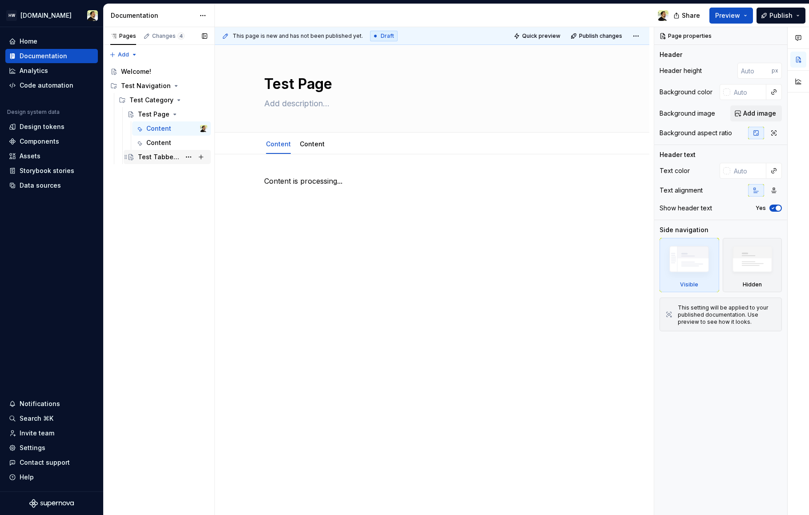
click at [156, 156] on div "Test Tabbed Page" at bounding box center [159, 157] width 43 height 9
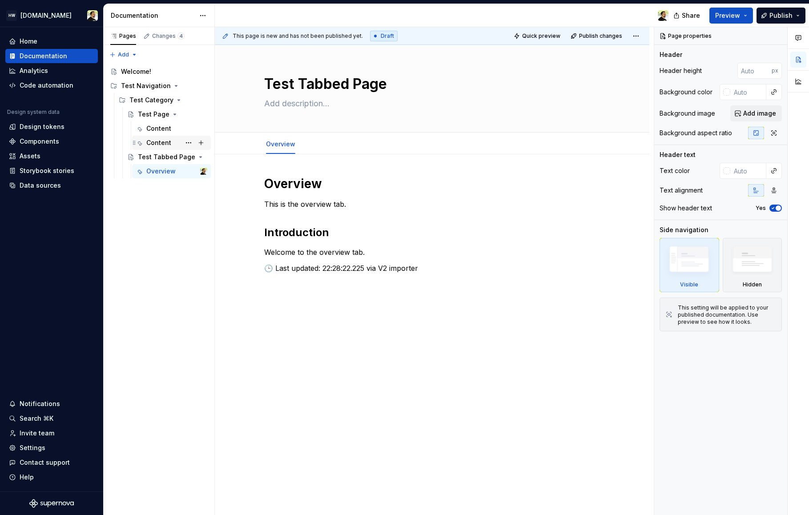
click at [163, 141] on div "Content" at bounding box center [158, 142] width 25 height 9
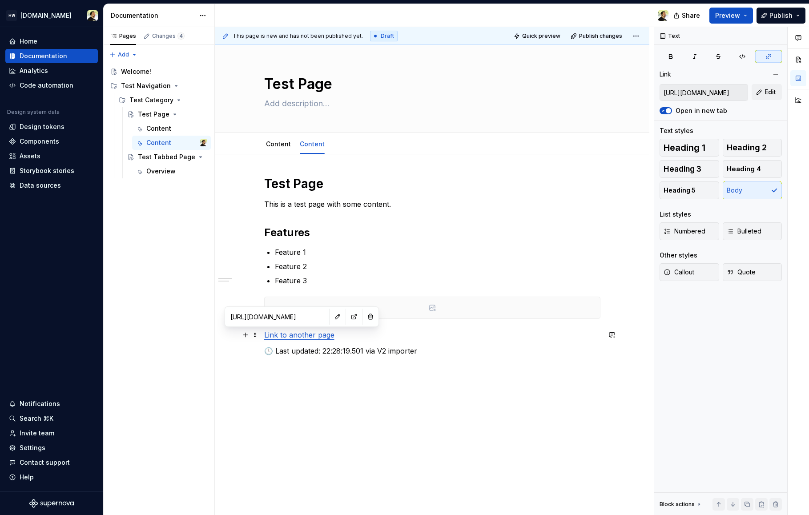
click at [293, 333] on link "Link to another page" at bounding box center [299, 334] width 70 height 9
drag, startPoint x: 270, startPoint y: 316, endPoint x: 334, endPoint y: 315, distance: 64.5
click at [334, 315] on div "[URL][DOMAIN_NAME]" at bounding box center [302, 317] width 150 height 16
click at [281, 314] on input "[URL][DOMAIN_NAME]" at bounding box center [277, 317] width 101 height 16
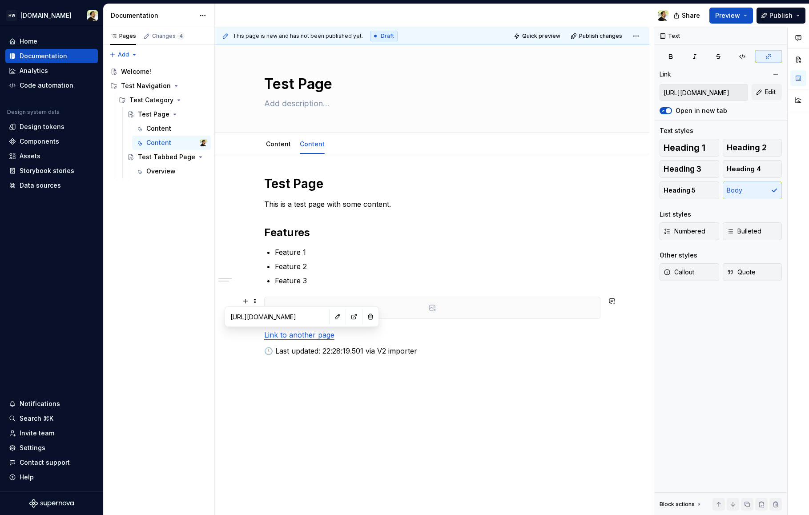
scroll to position [0, 0]
drag, startPoint x: 294, startPoint y: 314, endPoint x: 222, endPoint y: 314, distance: 72.9
click at [222, 314] on body "HW [DOMAIN_NAME] Home Documentation Analytics Code automation Design system dat…" at bounding box center [404, 257] width 809 height 515
click at [263, 317] on input "[URL][DOMAIN_NAME]" at bounding box center [277, 317] width 101 height 16
click at [150, 124] on div "Content" at bounding box center [158, 128] width 25 height 9
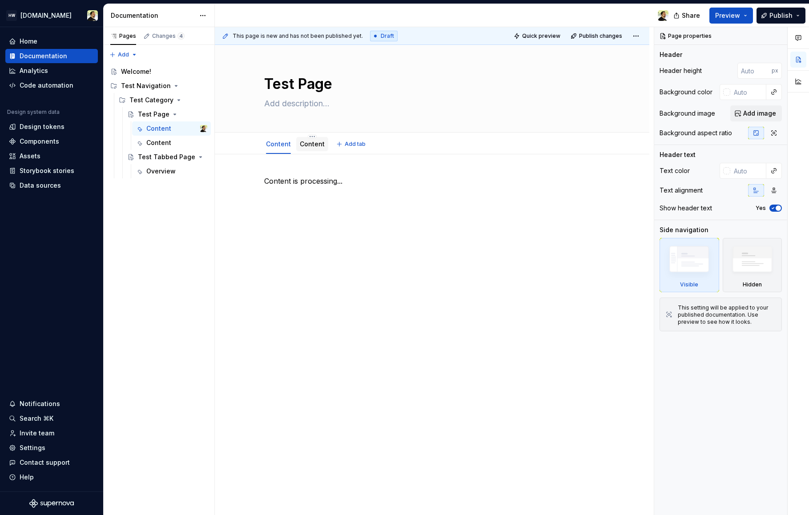
click at [303, 141] on link "Content" at bounding box center [312, 144] width 25 height 8
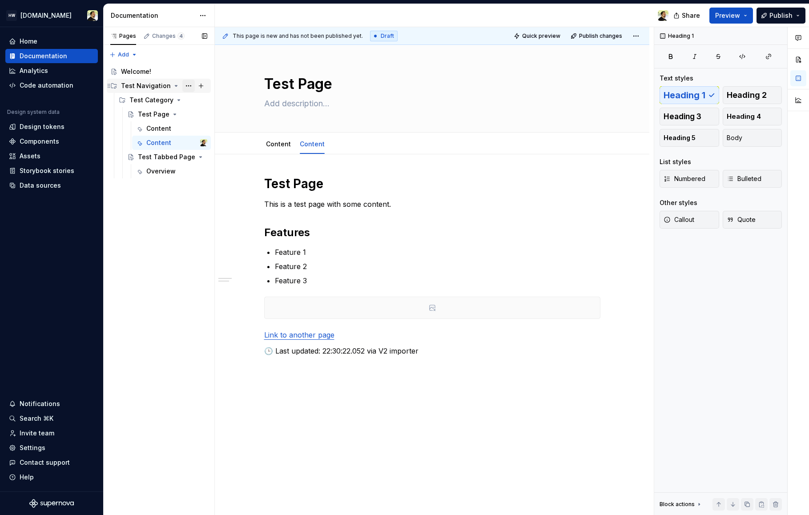
click at [191, 86] on button "Page tree" at bounding box center [188, 86] width 12 height 12
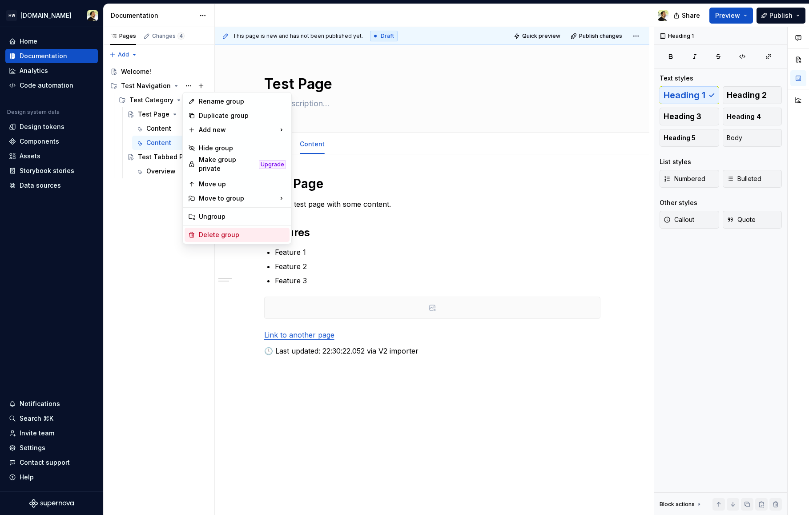
click at [204, 233] on div "Delete group" at bounding box center [242, 234] width 87 height 9
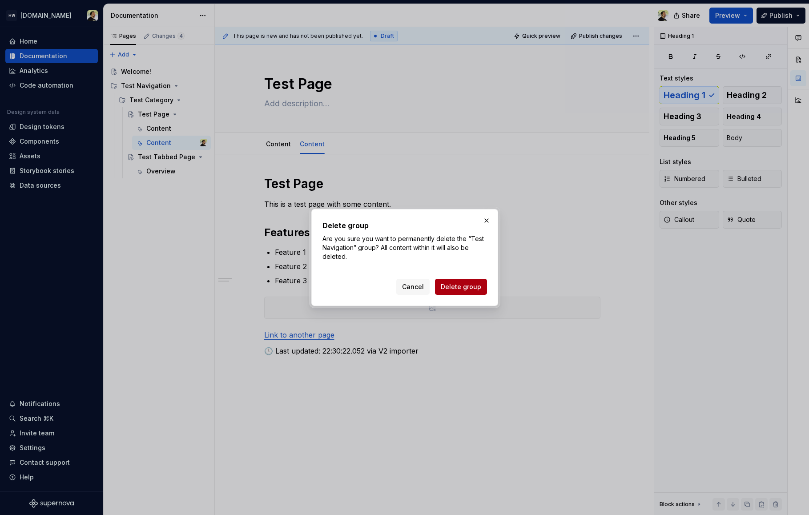
click at [458, 289] on span "Delete group" at bounding box center [461, 286] width 40 height 9
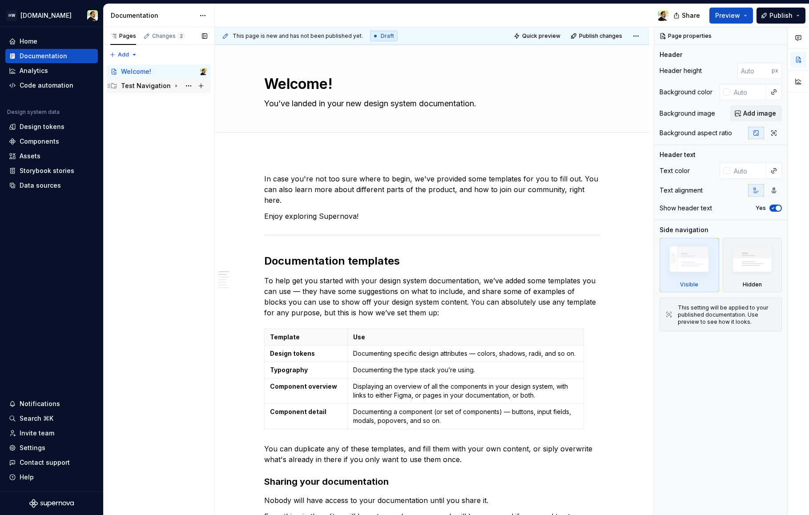
click at [154, 90] on div "Test Navigation" at bounding box center [164, 86] width 86 height 12
click at [152, 105] on div "Test Category" at bounding box center [168, 100] width 78 height 12
click at [154, 115] on div "Test Page" at bounding box center [154, 114] width 32 height 9
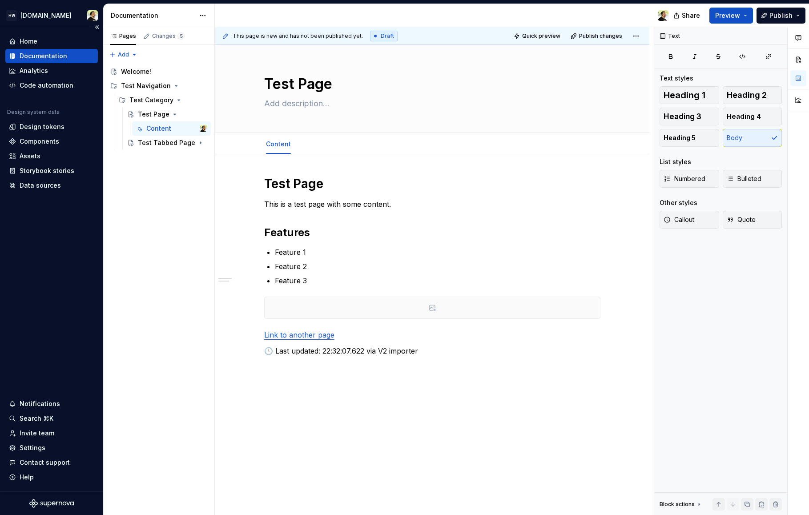
click at [21, 341] on div "Home Documentation Analytics Code automation Design system data Design tokens C…" at bounding box center [51, 259] width 103 height 464
click at [159, 144] on div "Test Tabbed Page" at bounding box center [155, 142] width 34 height 9
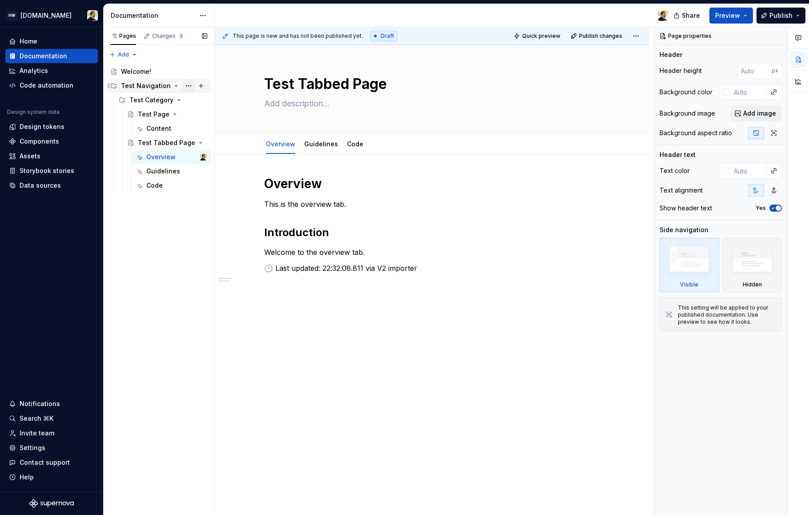
click at [185, 88] on button "Page tree" at bounding box center [188, 86] width 12 height 12
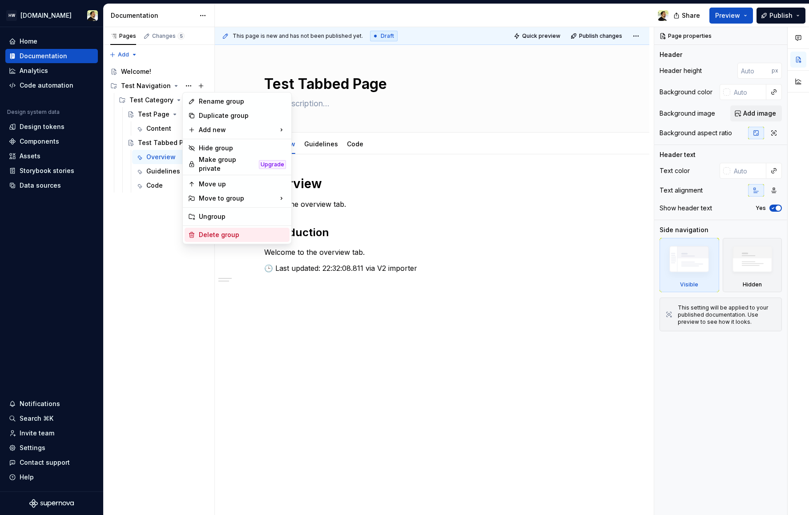
click at [212, 231] on div "Delete group" at bounding box center [242, 234] width 87 height 9
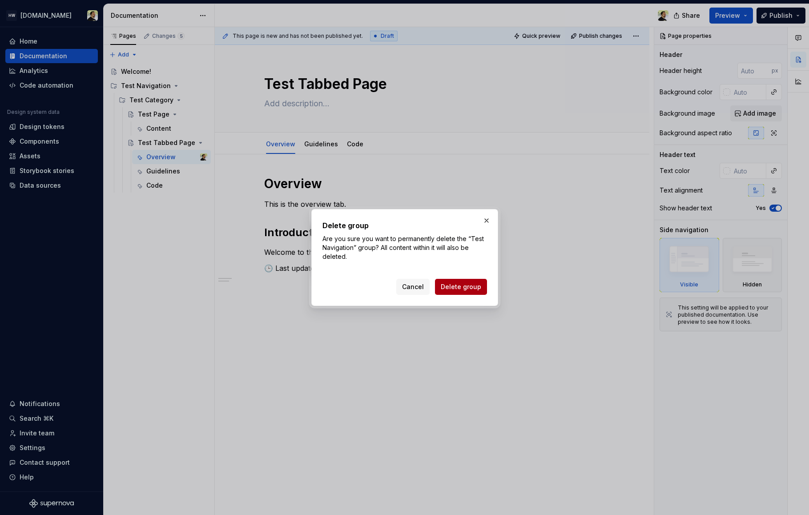
click at [460, 289] on span "Delete group" at bounding box center [461, 286] width 40 height 9
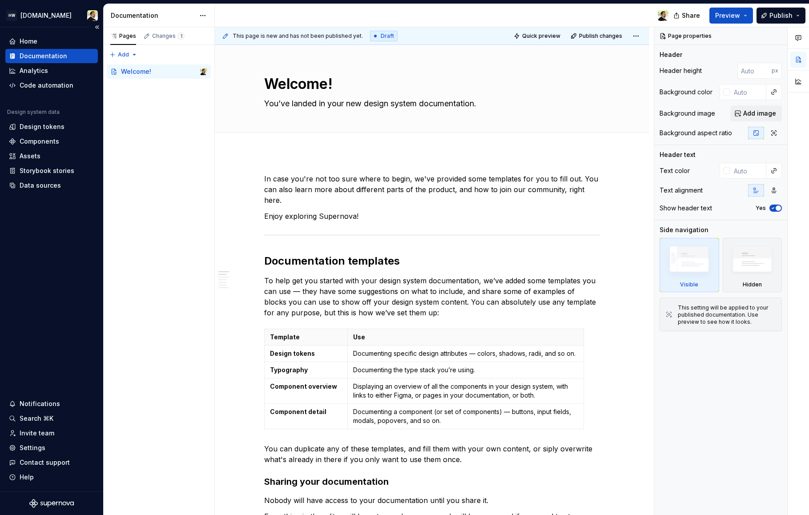
click at [10, 241] on div "Home Documentation Analytics Code automation Design system data Design tokens C…" at bounding box center [51, 259] width 103 height 464
click at [134, 85] on div "Contribute" at bounding box center [137, 85] width 33 height 9
click at [147, 102] on div "Contributing" at bounding box center [148, 100] width 39 height 9
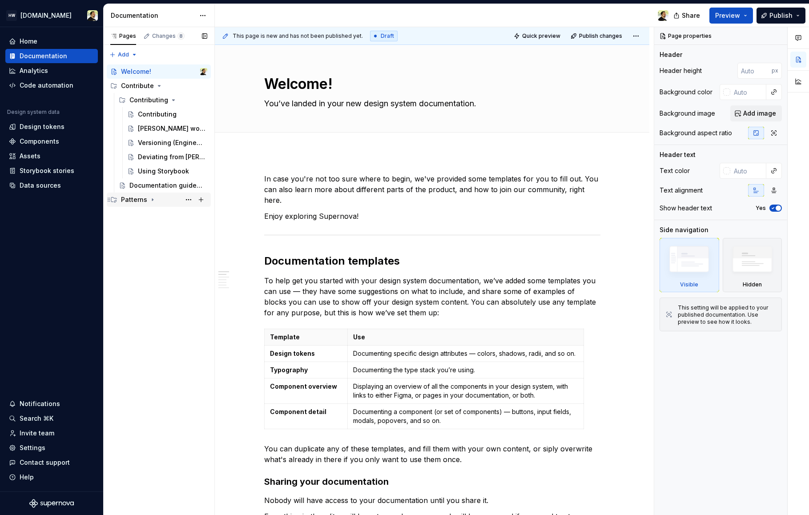
click at [137, 204] on div "Patterns" at bounding box center [134, 199] width 26 height 9
click at [169, 229] on div "Email templates" at bounding box center [150, 228] width 42 height 9
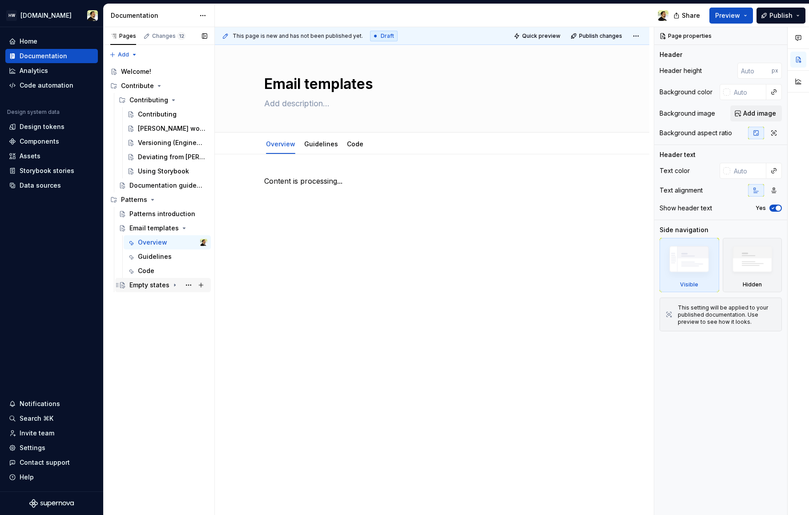
click at [145, 286] on div "Empty states" at bounding box center [149, 285] width 40 height 9
click at [153, 190] on div "Documentation guidelines" at bounding box center [168, 185] width 78 height 12
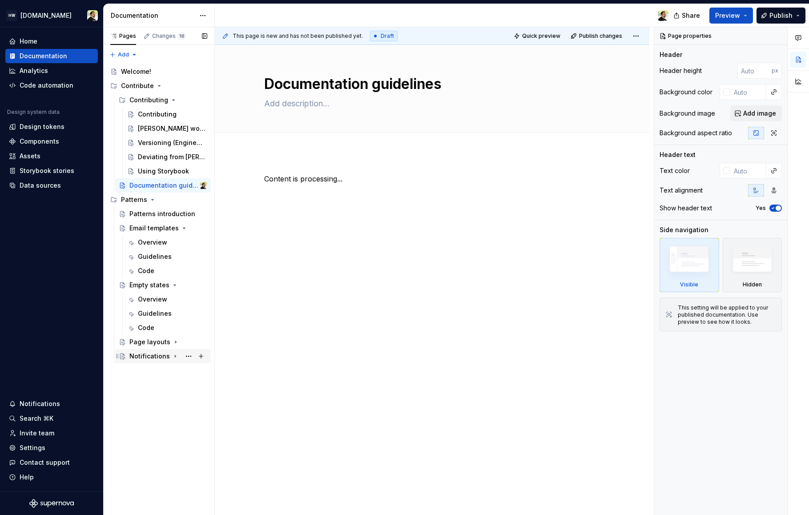
click at [141, 355] on div "Notifications" at bounding box center [149, 356] width 40 height 9
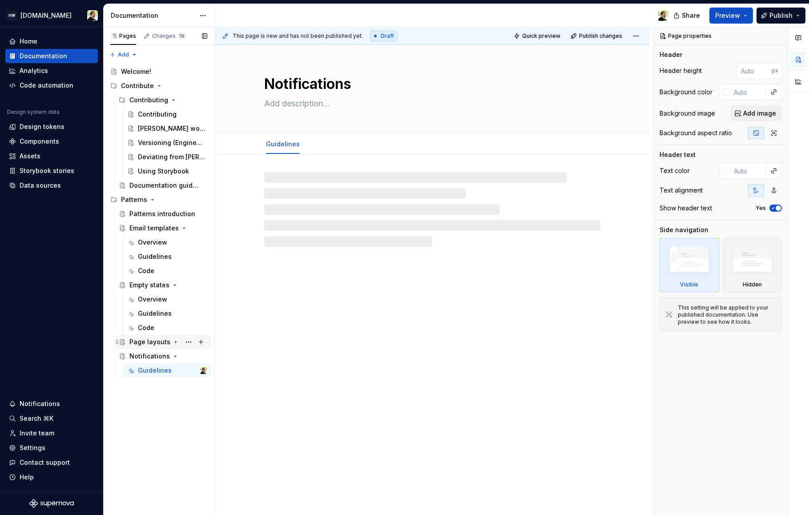
click at [142, 344] on div "Page layouts" at bounding box center [149, 342] width 41 height 9
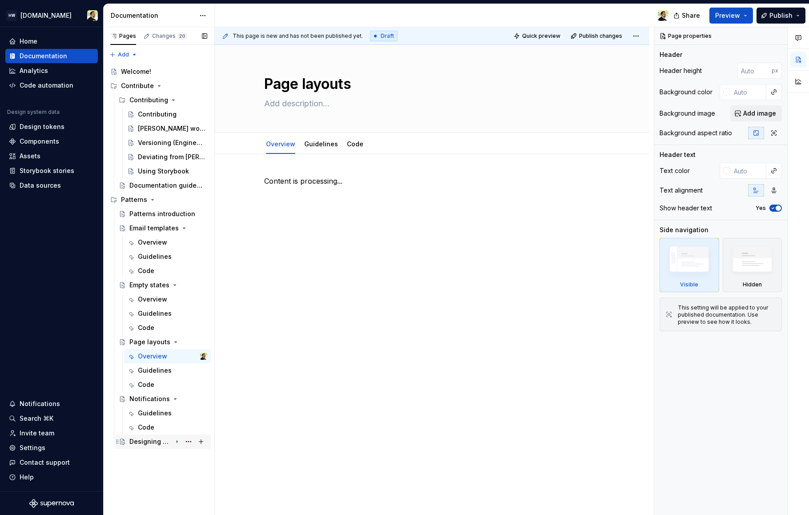
click at [162, 441] on div "Designing with AI" at bounding box center [150, 441] width 42 height 9
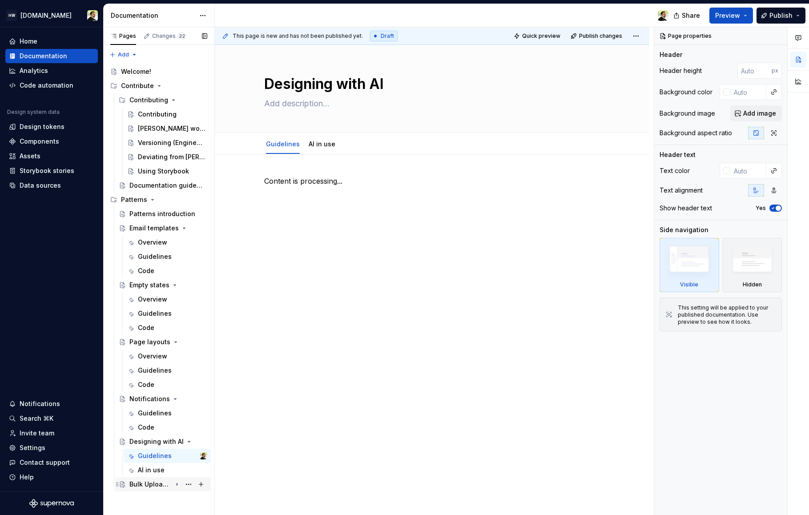
click at [161, 485] on div "Bulk Uploader Framework" at bounding box center [150, 484] width 42 height 9
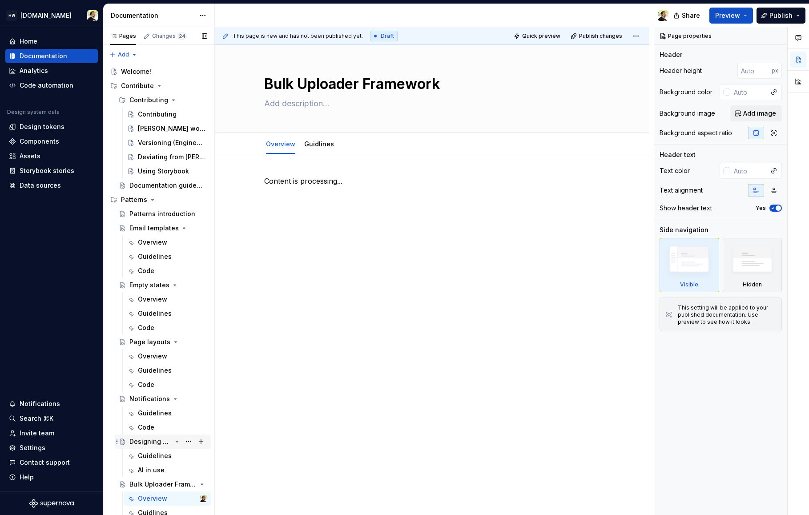
scroll to position [17, 0]
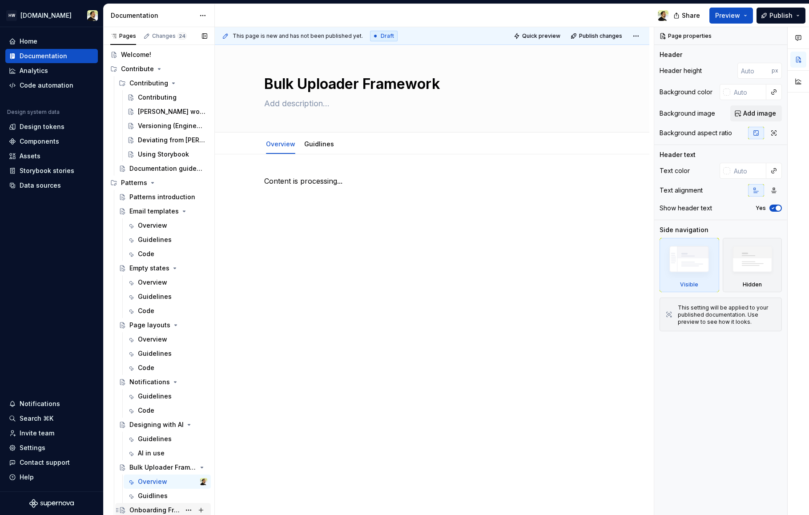
click at [145, 508] on div "Onboarding Framework" at bounding box center [154, 510] width 51 height 9
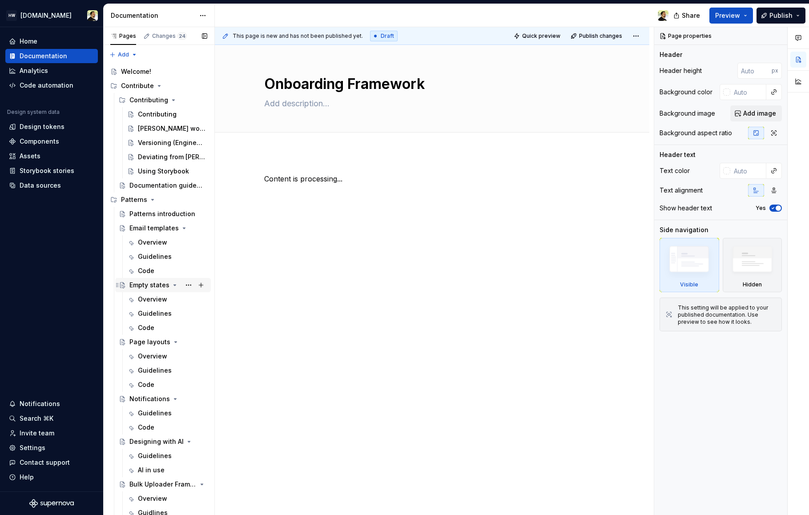
scroll to position [17, 0]
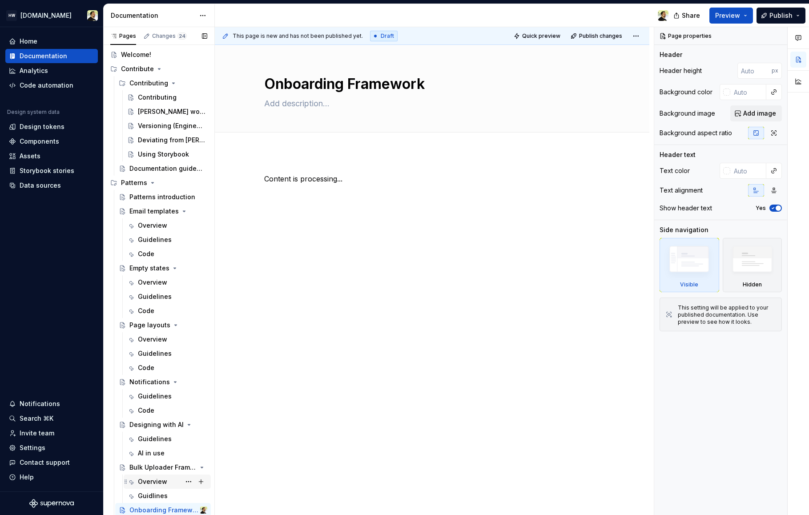
click at [156, 481] on div "Overview" at bounding box center [152, 481] width 29 height 9
click at [158, 508] on div "Onboarding Framework" at bounding box center [154, 510] width 51 height 9
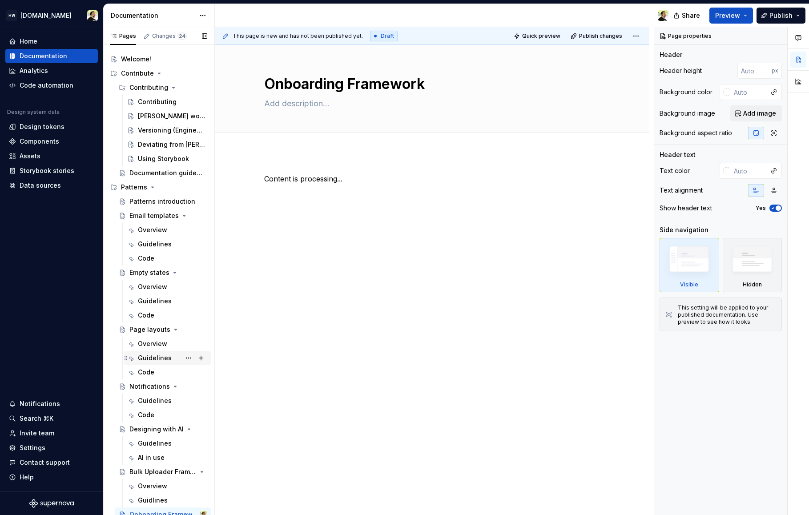
scroll to position [17, 0]
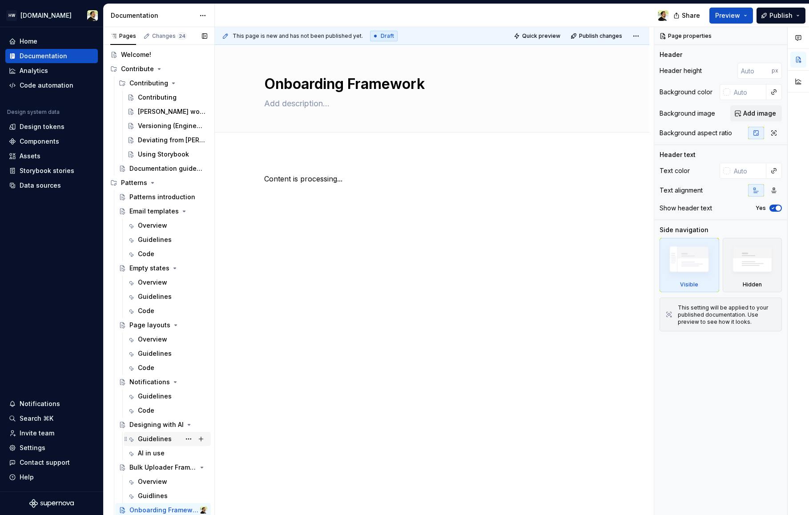
click at [145, 435] on div "Guidelines" at bounding box center [155, 439] width 34 height 9
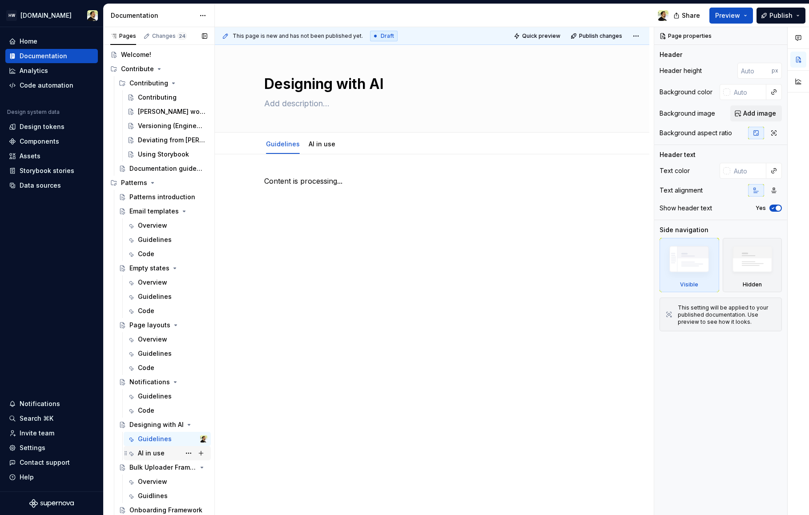
click at [150, 453] on div "AI in use" at bounding box center [151, 453] width 27 height 9
click at [147, 512] on div "Onboarding Framework" at bounding box center [154, 510] width 51 height 9
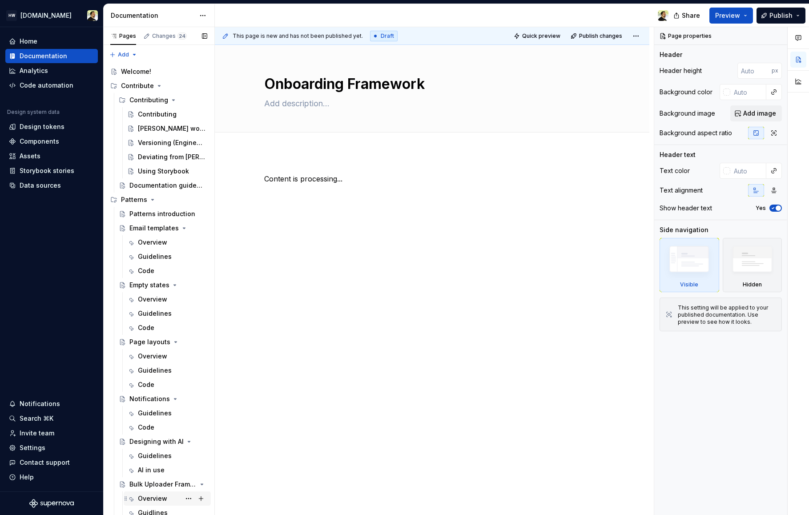
scroll to position [17, 0]
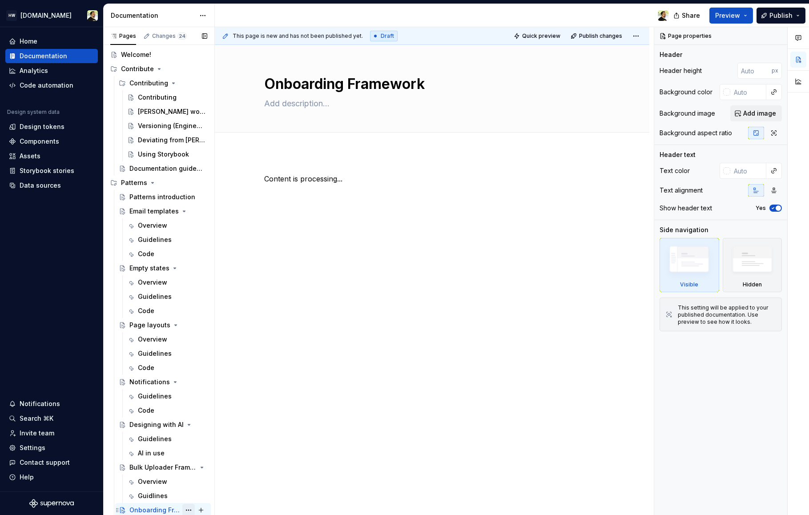
click at [185, 510] on button "Page tree" at bounding box center [188, 510] width 12 height 12
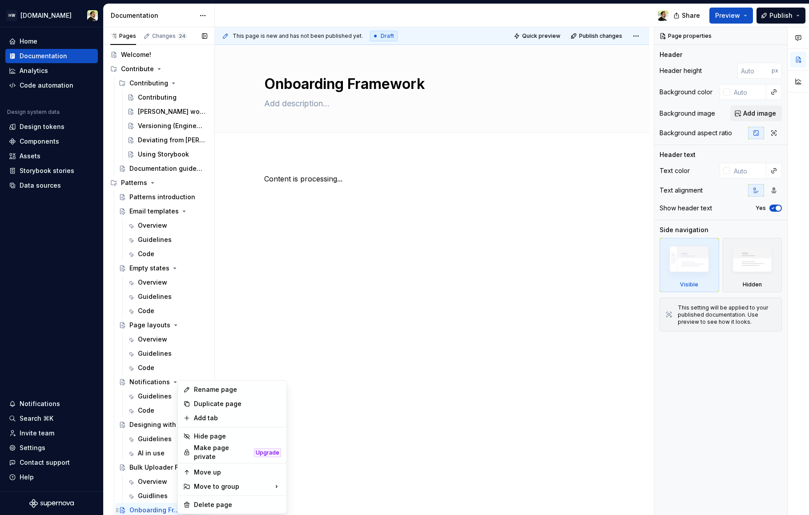
scroll to position [2, 0]
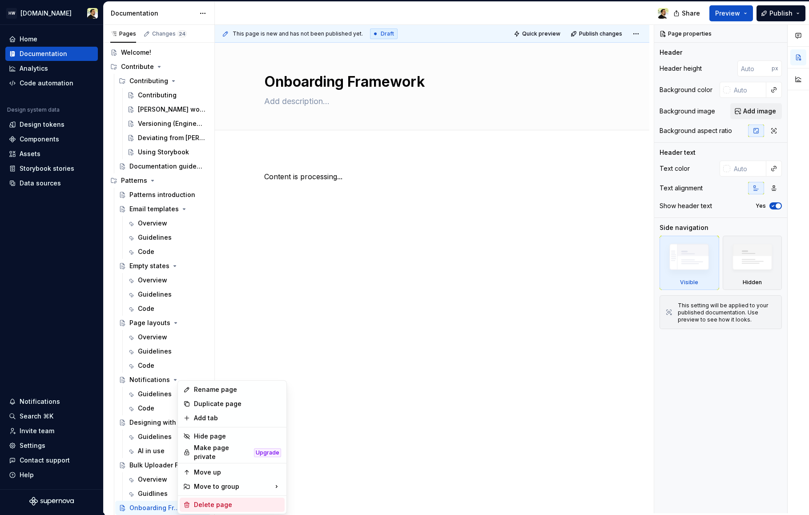
click at [225, 500] on div "Delete page" at bounding box center [237, 504] width 87 height 9
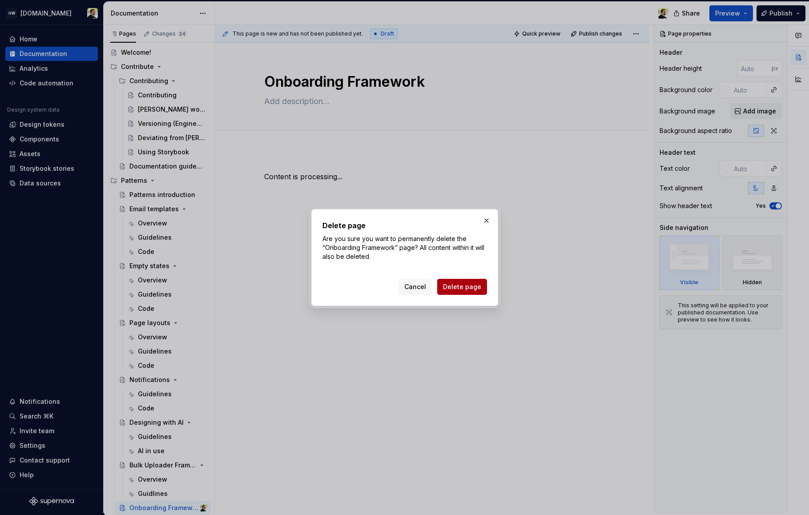
click at [457, 293] on button "Delete page" at bounding box center [462, 287] width 50 height 16
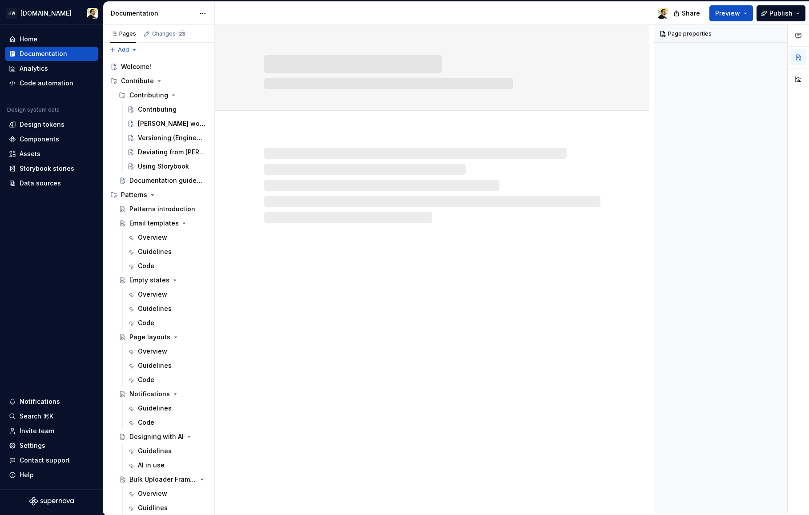
scroll to position [3, 0]
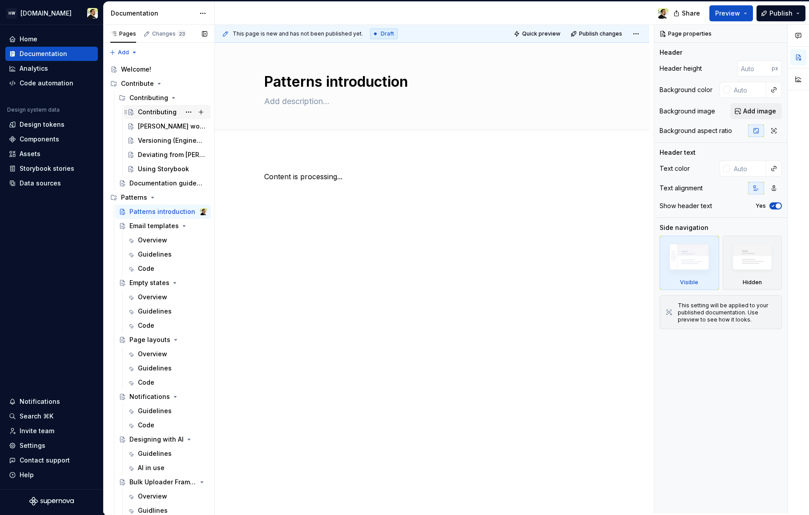
click at [148, 114] on div "Contributing" at bounding box center [157, 112] width 39 height 9
click at [145, 239] on div "Overview" at bounding box center [152, 240] width 29 height 9
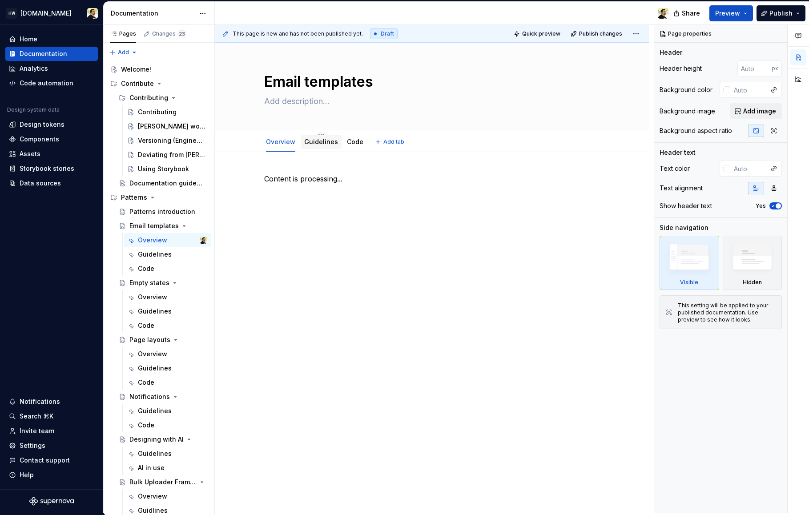
click at [321, 145] on link "Guidelines" at bounding box center [321, 142] width 34 height 8
click at [348, 143] on link "Code" at bounding box center [355, 142] width 16 height 8
click at [276, 144] on link "Overview" at bounding box center [280, 142] width 29 height 8
click at [287, 179] on p "Content is processing..." at bounding box center [432, 178] width 336 height 11
click at [321, 142] on link "Guidelines" at bounding box center [321, 142] width 34 height 8
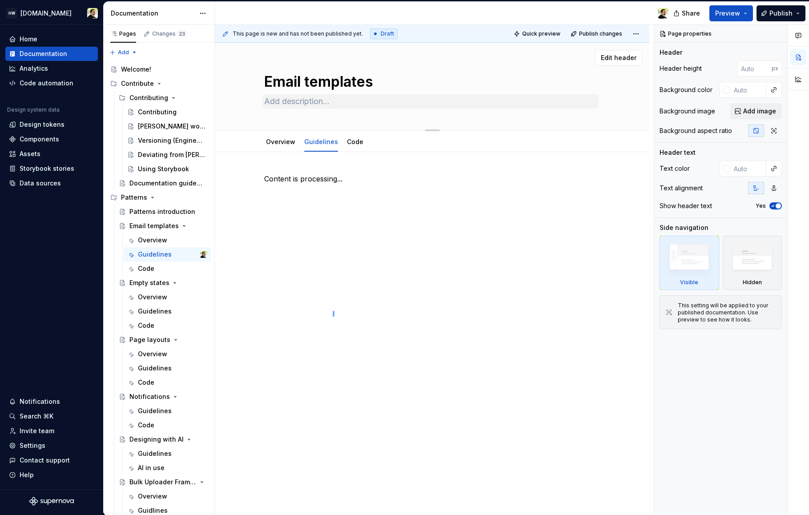
drag, startPoint x: 333, startPoint y: 317, endPoint x: 333, endPoint y: 107, distance: 209.9
click at [333, 108] on div "This page is new and has not been published yet. Draft Quick preview Publish ch…" at bounding box center [434, 269] width 439 height 488
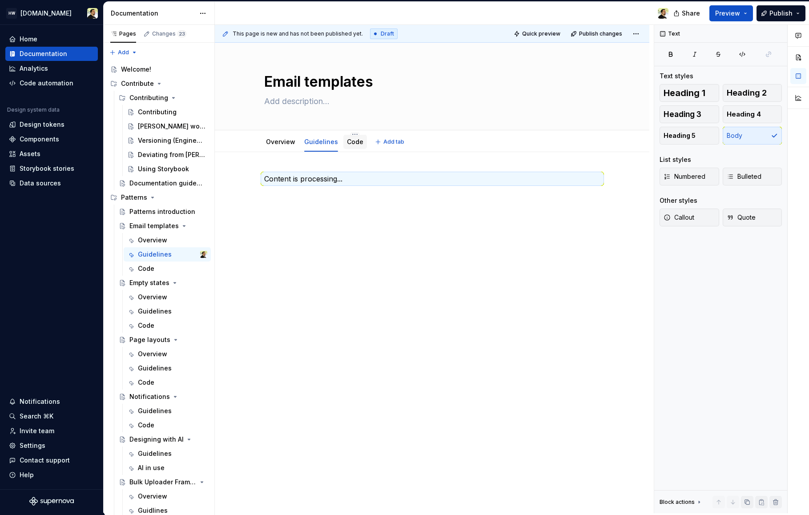
click at [354, 140] on link "Code" at bounding box center [355, 142] width 16 height 8
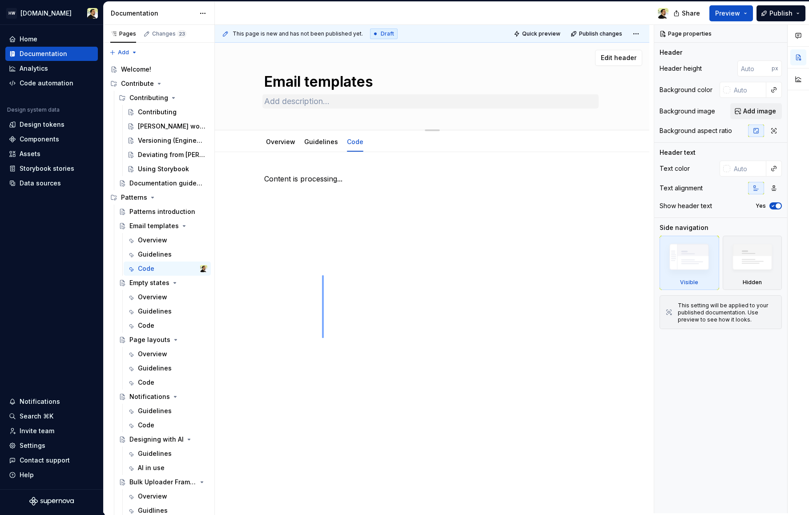
drag, startPoint x: 322, startPoint y: 338, endPoint x: 330, endPoint y: 98, distance: 240.3
click at [329, 101] on div "This page is new and has not been published yet. Draft Quick preview Publish ch…" at bounding box center [434, 269] width 439 height 488
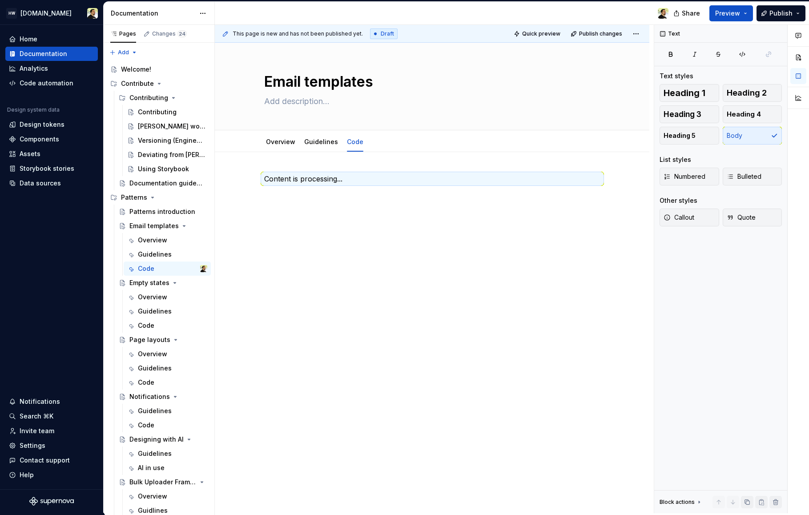
scroll to position [17, 0]
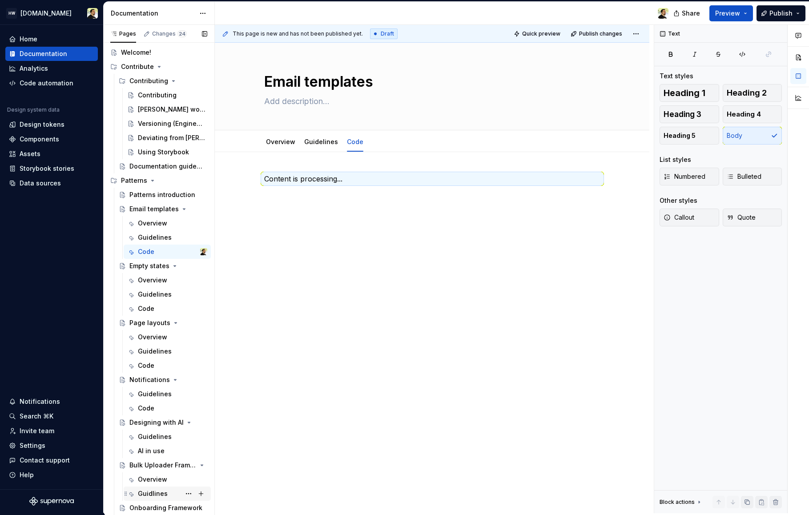
click at [148, 490] on div "Guidlines" at bounding box center [153, 493] width 30 height 9
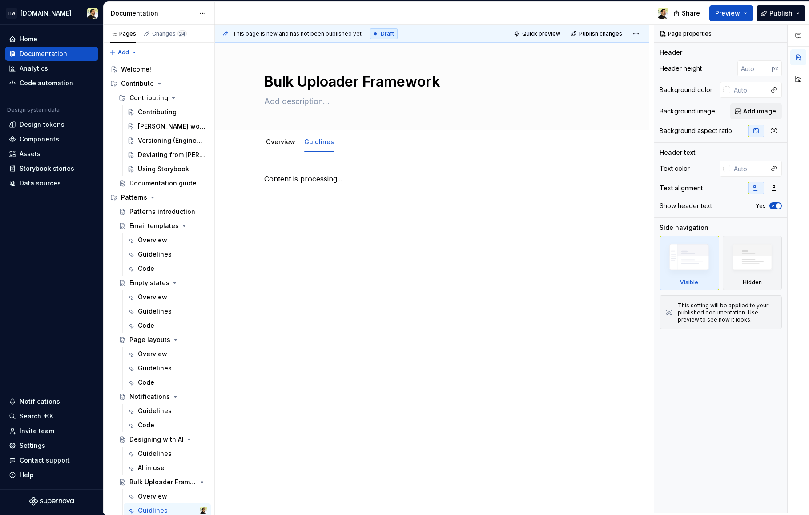
scroll to position [17, 0]
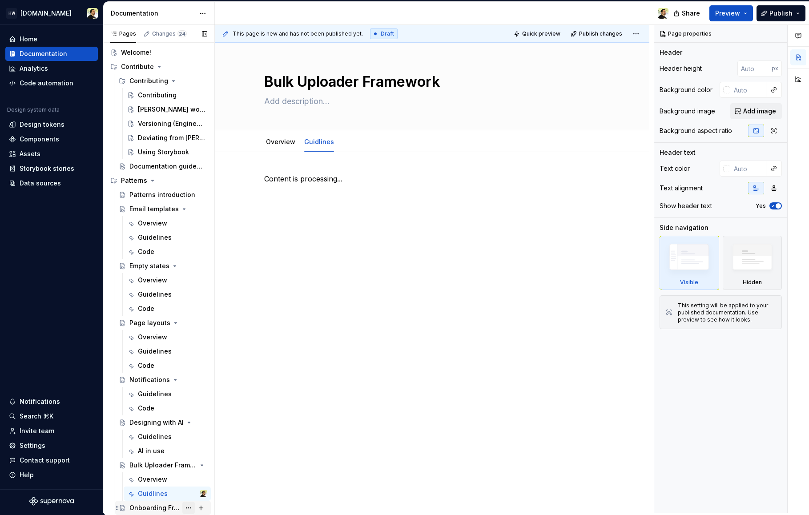
click at [182, 507] on button "Page tree" at bounding box center [188, 508] width 12 height 12
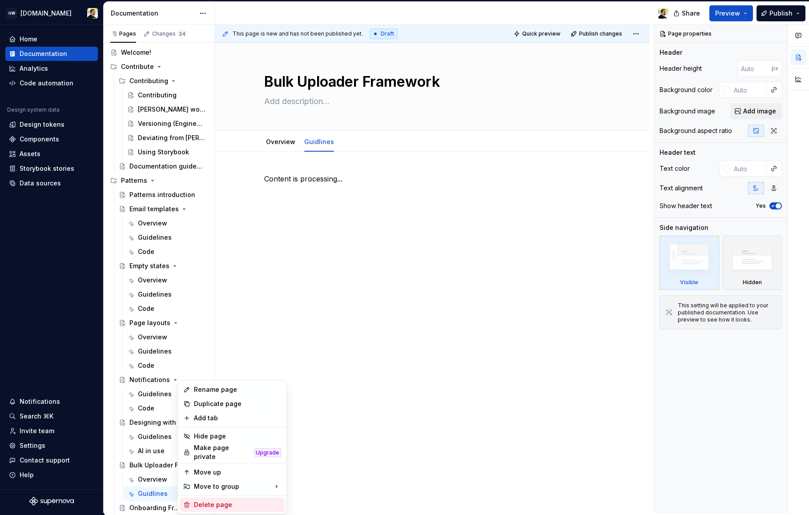
click at [208, 498] on div "Delete page" at bounding box center [232, 505] width 105 height 14
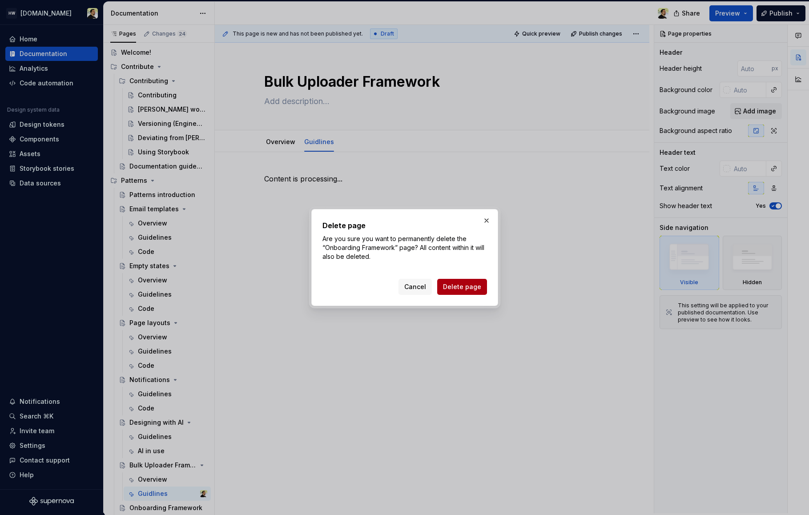
click at [468, 287] on span "Delete page" at bounding box center [462, 286] width 38 height 9
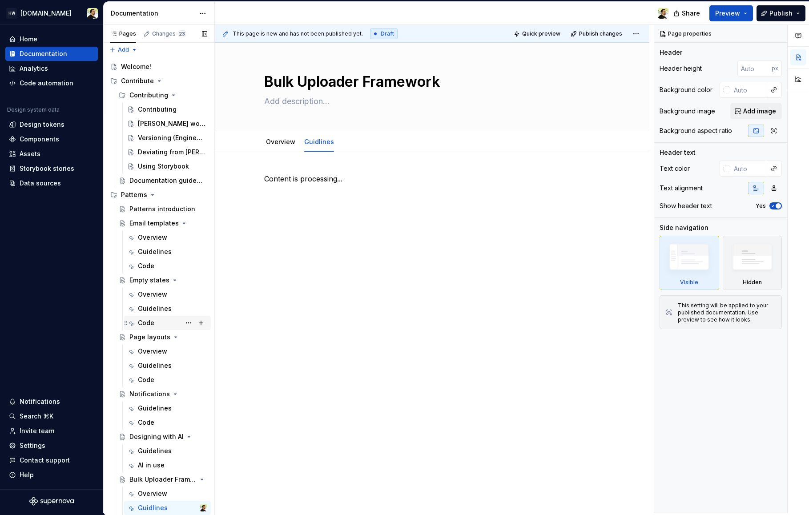
scroll to position [0, 0]
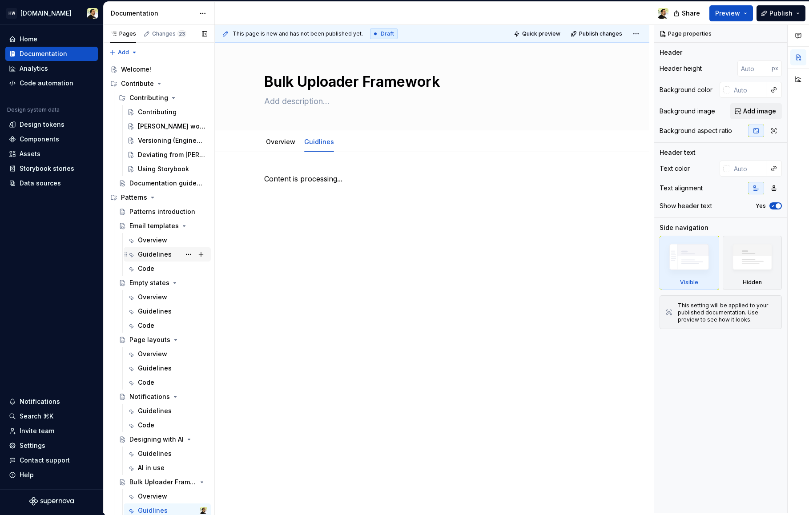
click at [146, 239] on div "Overview" at bounding box center [152, 240] width 29 height 9
click at [279, 413] on div "Email templates Edit header Overview Guidelines Code Content is processing..." at bounding box center [432, 278] width 435 height 471
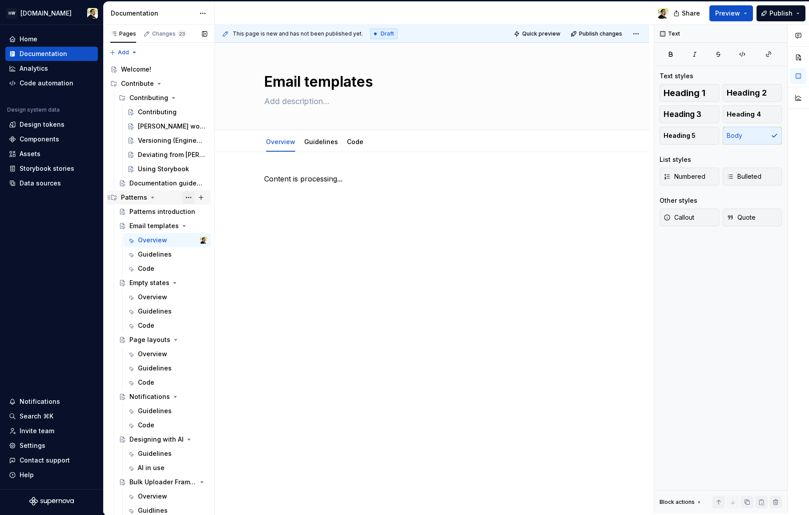
click at [182, 196] on button "Page tree" at bounding box center [188, 197] width 12 height 12
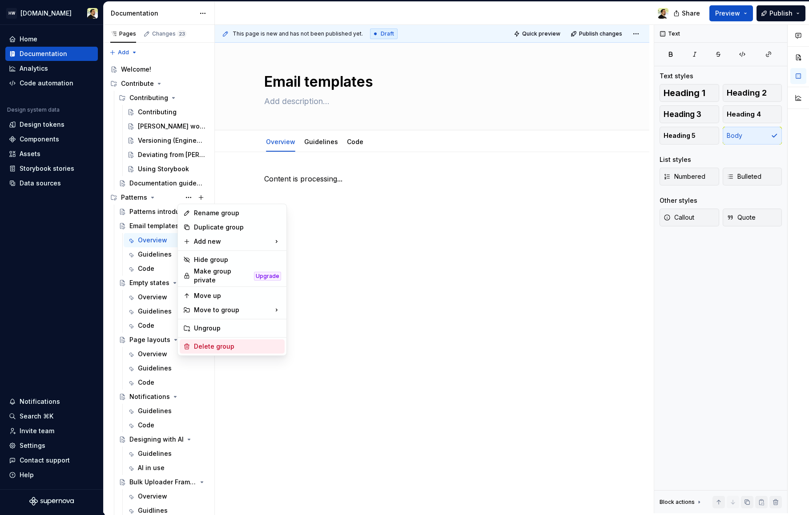
click at [221, 345] on div "Delete group" at bounding box center [237, 346] width 87 height 9
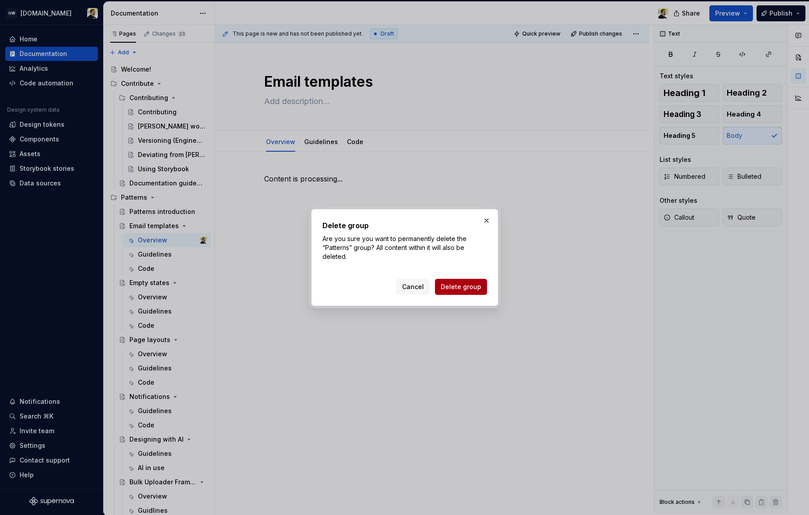
click at [451, 289] on span "Delete group" at bounding box center [461, 286] width 40 height 9
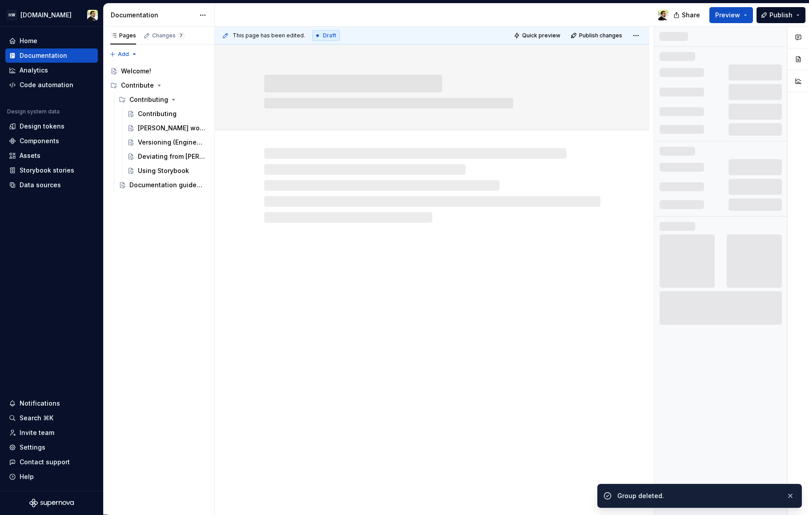
scroll to position [0, 0]
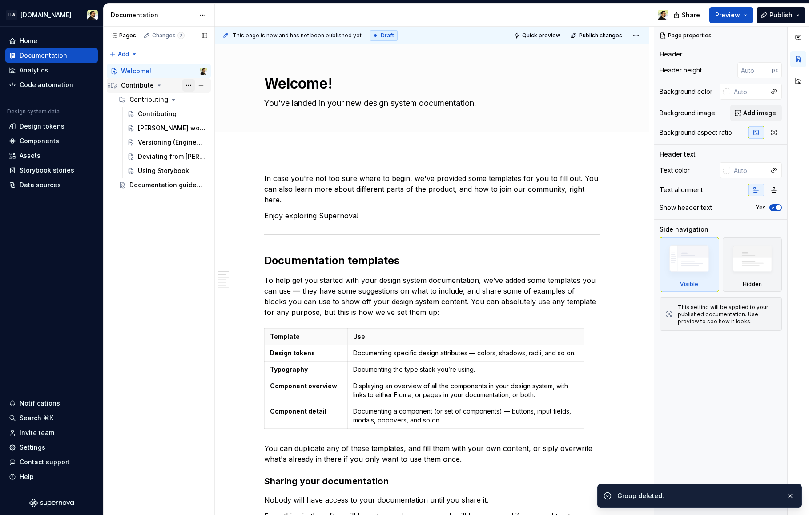
click at [188, 83] on button "Page tree" at bounding box center [188, 85] width 12 height 12
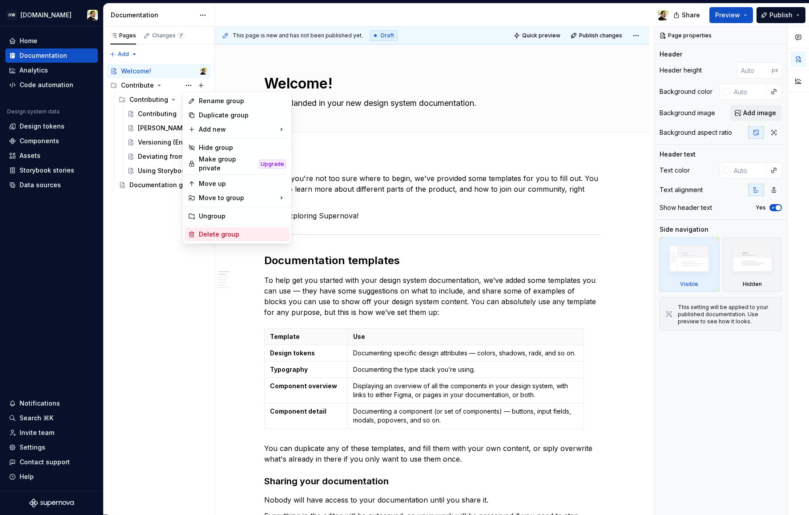
click at [212, 230] on div "Delete group" at bounding box center [242, 234] width 87 height 9
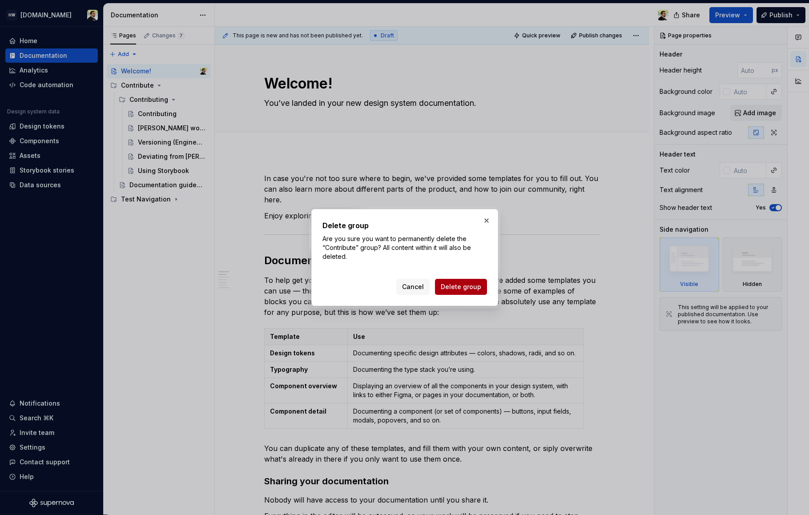
click at [467, 288] on span "Delete group" at bounding box center [461, 286] width 40 height 9
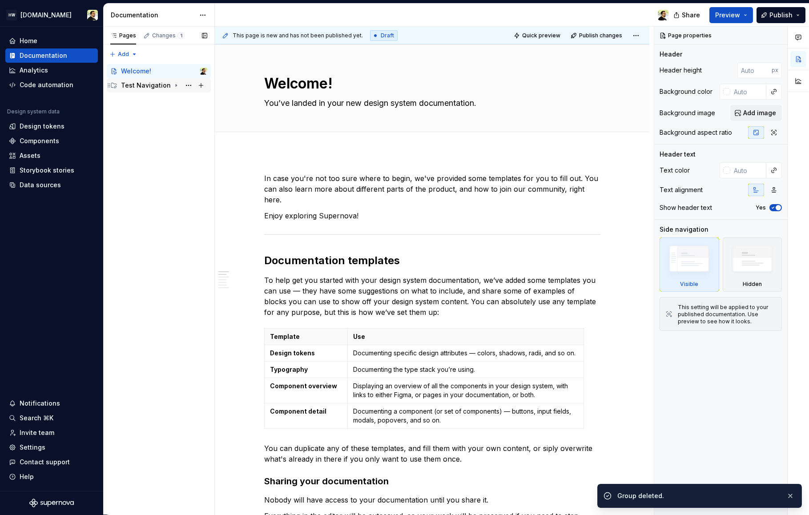
click at [139, 84] on div "Test Navigation" at bounding box center [146, 85] width 50 height 9
click at [145, 105] on div "Test Category" at bounding box center [168, 99] width 78 height 12
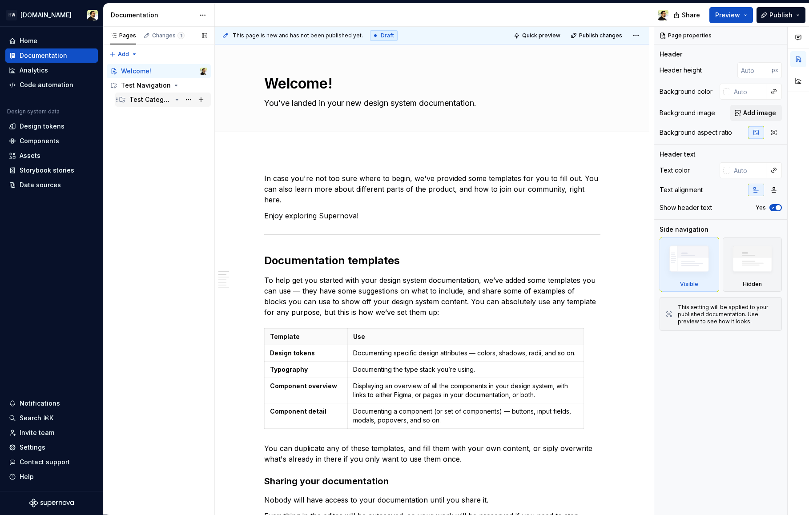
click at [149, 103] on div "Test Category" at bounding box center [150, 99] width 42 height 9
click at [154, 116] on div "Test Page" at bounding box center [154, 113] width 32 height 9
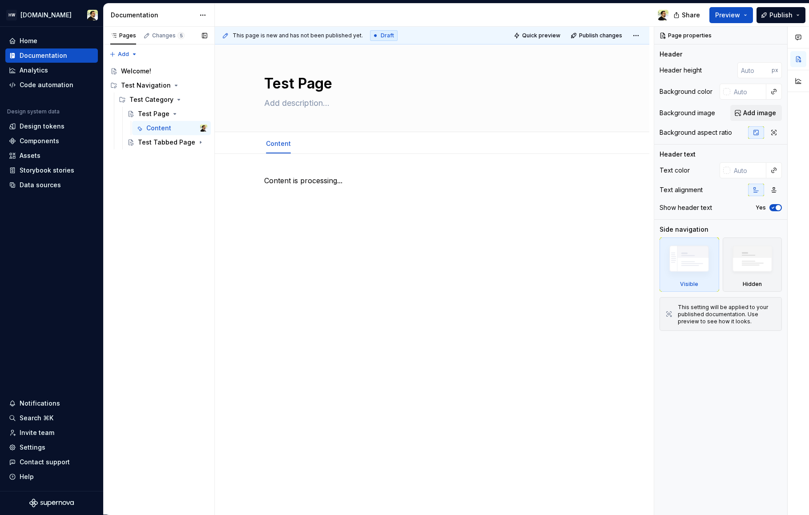
click at [147, 188] on div "Pages Changes 5 Add Accessibility guide for tree Page tree. Navigate the tree w…" at bounding box center [158, 271] width 111 height 488
click at [157, 140] on div "Test Tabbed Page" at bounding box center [155, 142] width 34 height 9
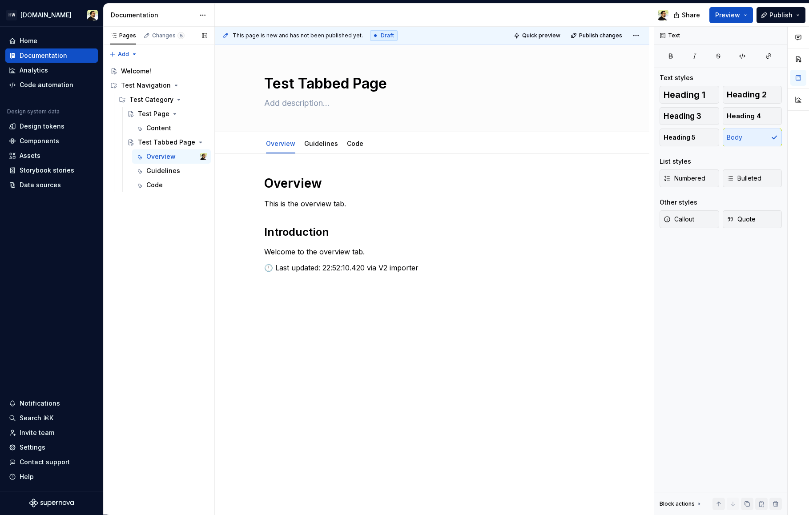
click at [172, 262] on div "Pages Changes 5 Add Accessibility guide for tree Page tree. Navigate the tree w…" at bounding box center [158, 271] width 111 height 488
click at [171, 245] on div "Pages Changes 5 Add Accessibility guide for tree Page tree. Navigate the tree w…" at bounding box center [158, 271] width 111 height 488
click at [331, 145] on link "Guidelines" at bounding box center [321, 144] width 34 height 8
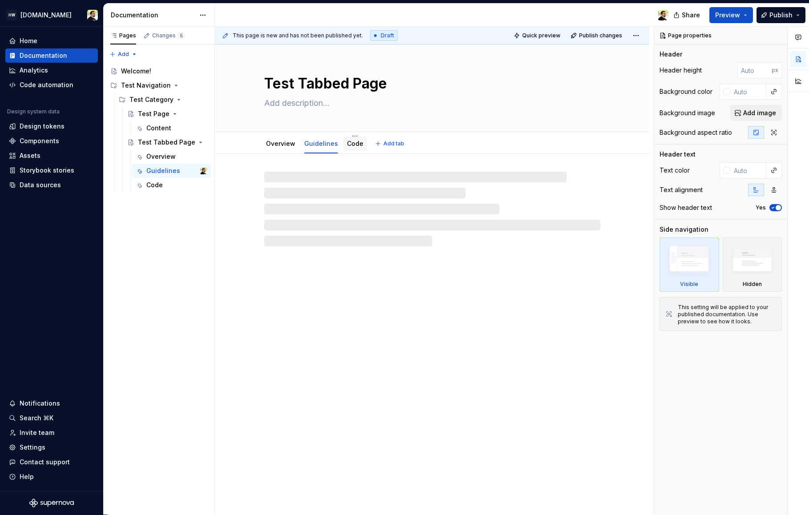
click at [351, 143] on link "Code" at bounding box center [355, 144] width 16 height 8
click at [277, 145] on link "Overview" at bounding box center [280, 144] width 29 height 8
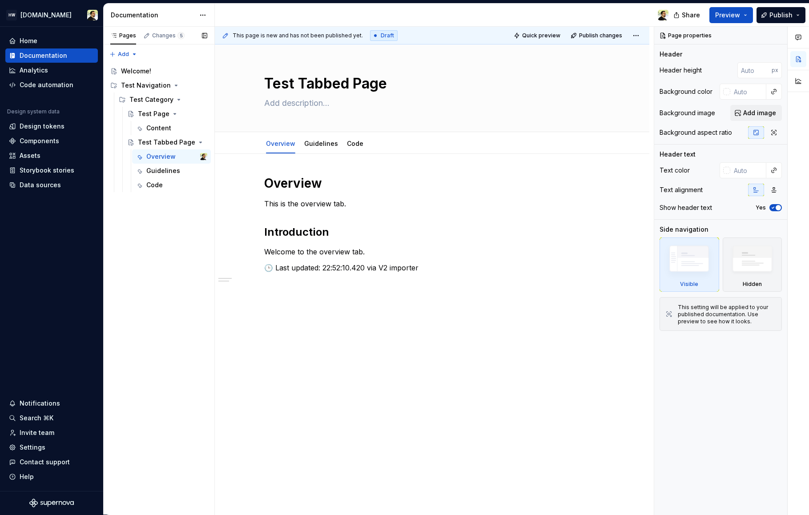
click at [173, 226] on div "Pages Changes 5 Add Accessibility guide for tree Page tree. Navigate the tree w…" at bounding box center [158, 271] width 111 height 488
click at [161, 195] on div "Onboarding Framework" at bounding box center [150, 199] width 42 height 9
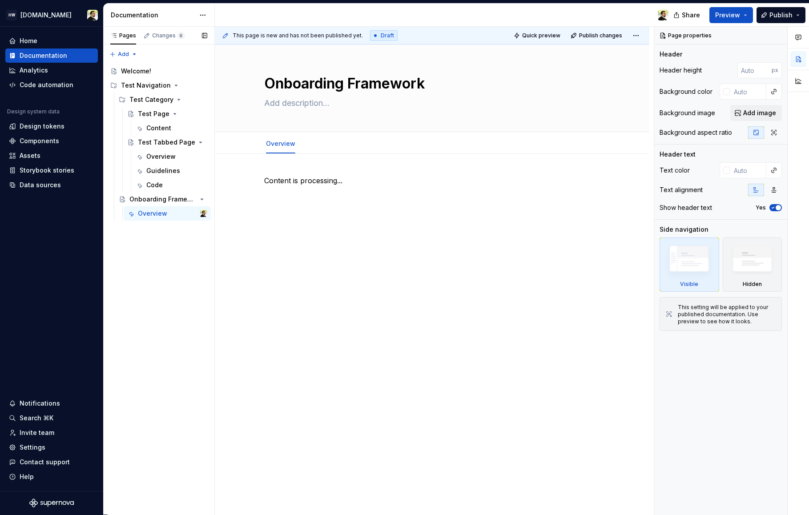
click at [165, 262] on div "Pages Changes 6 Add Accessibility guide for tree Page tree. Navigate the tree w…" at bounding box center [158, 271] width 111 height 488
click at [165, 263] on div "Pages Changes 6 Add Accessibility guide for tree Page tree. Navigate the tree w…" at bounding box center [158, 271] width 111 height 488
click at [158, 181] on div "Code" at bounding box center [154, 185] width 16 height 9
click at [156, 212] on div "Overview" at bounding box center [152, 213] width 29 height 9
click at [158, 174] on div "Guidelines" at bounding box center [163, 170] width 34 height 9
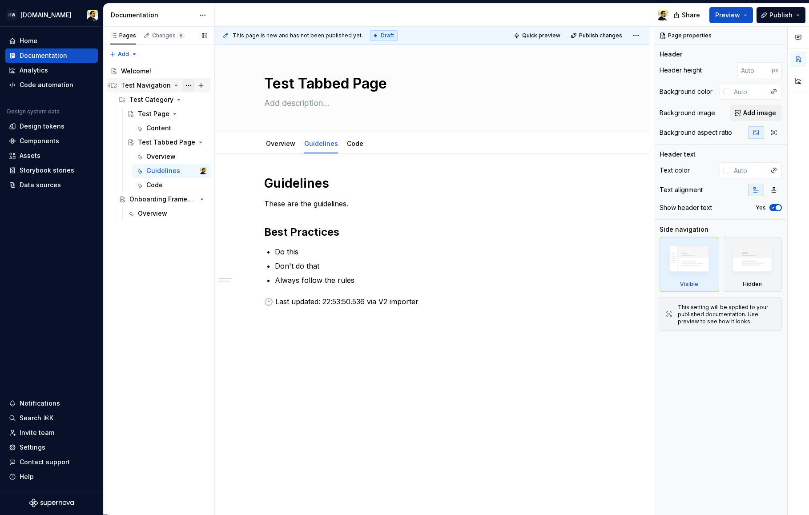
click at [190, 83] on button "Page tree" at bounding box center [188, 85] width 12 height 12
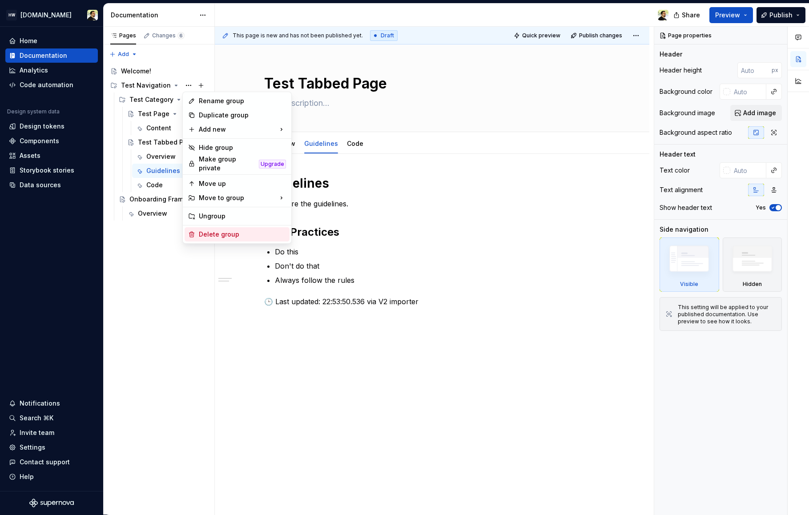
click at [213, 233] on div "Delete group" at bounding box center [242, 234] width 87 height 9
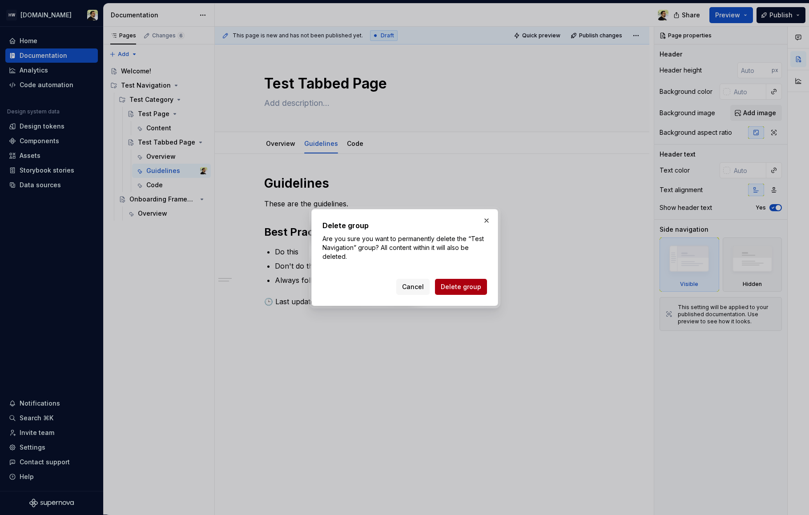
click at [451, 286] on span "Delete group" at bounding box center [461, 286] width 40 height 9
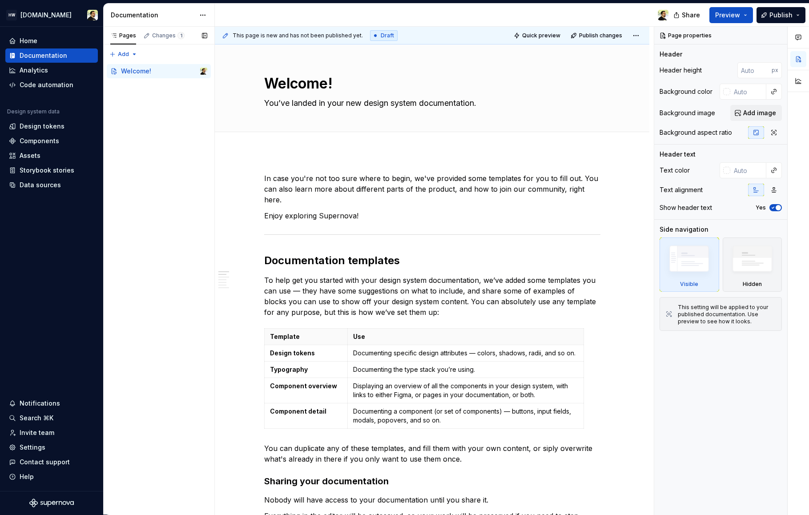
click at [168, 169] on div "Pages Changes 1 Add Accessibility guide for tree Page tree. Navigate the tree w…" at bounding box center [158, 271] width 111 height 488
click at [147, 88] on div "Test Navigation" at bounding box center [146, 85] width 50 height 9
click at [150, 98] on div "Test Category" at bounding box center [150, 99] width 42 height 9
click at [153, 115] on div "Test Page" at bounding box center [154, 113] width 32 height 9
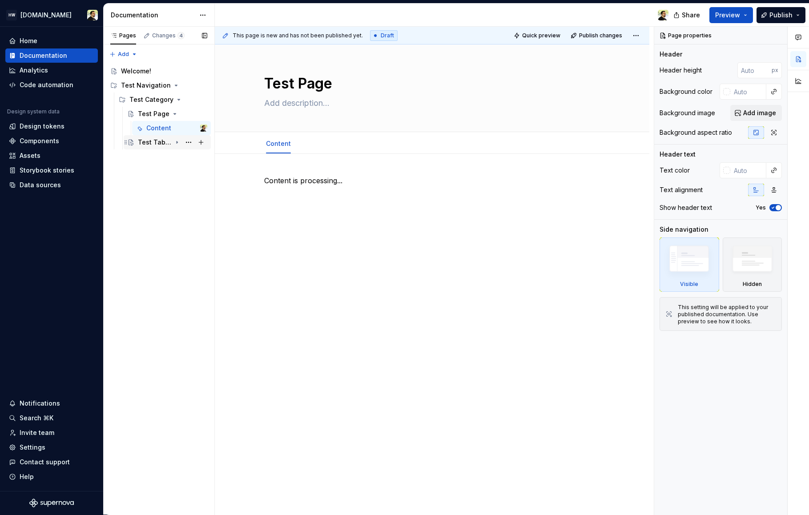
click at [150, 145] on div "Test Tabbed Page" at bounding box center [155, 142] width 34 height 9
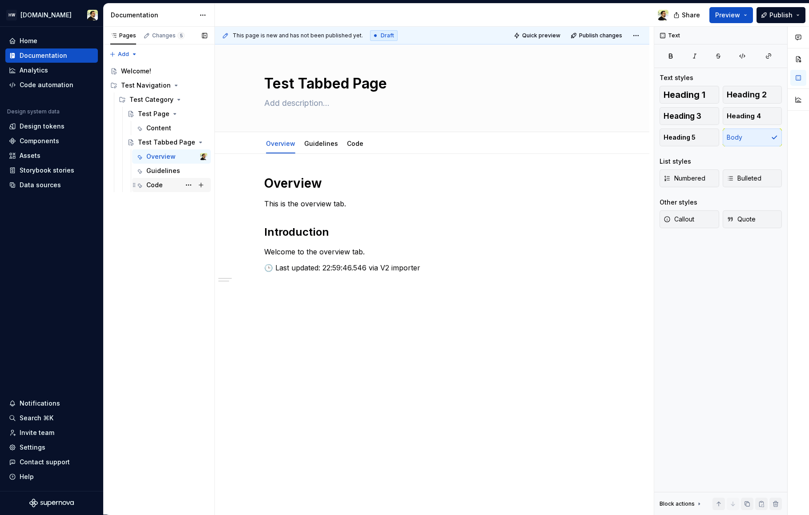
click at [160, 178] on div "Code" at bounding box center [171, 185] width 79 height 14
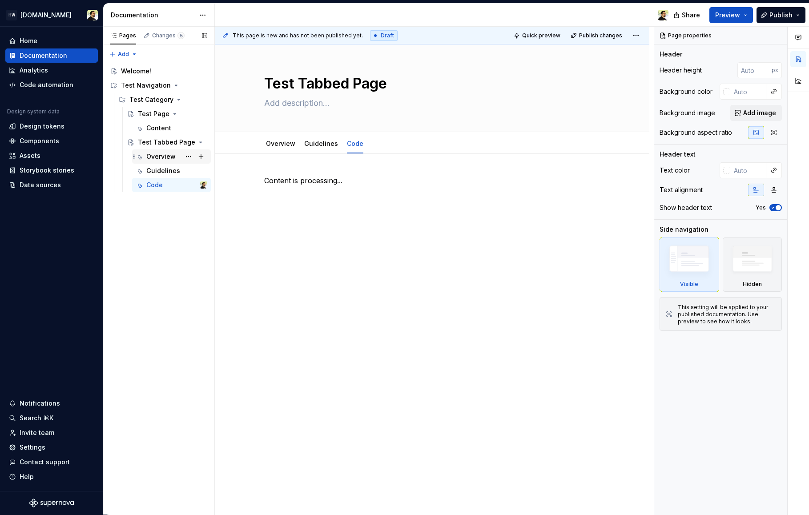
click at [161, 157] on div "Overview" at bounding box center [160, 156] width 29 height 9
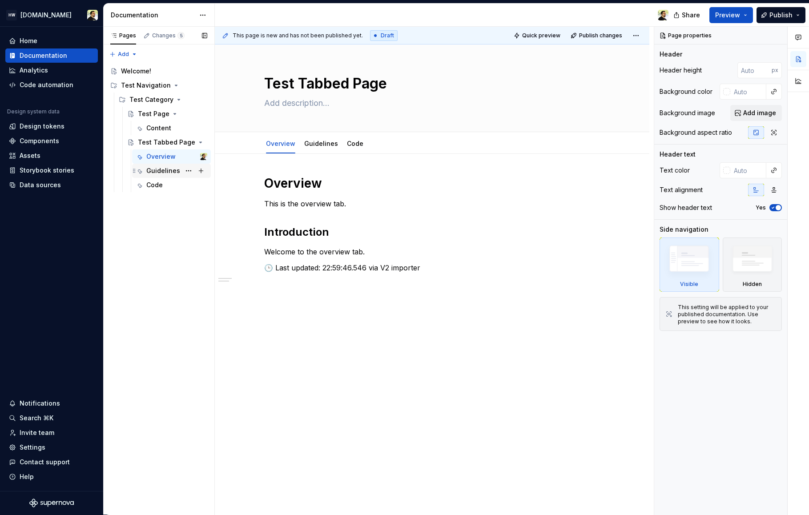
click at [155, 172] on div "Guidelines" at bounding box center [163, 170] width 34 height 9
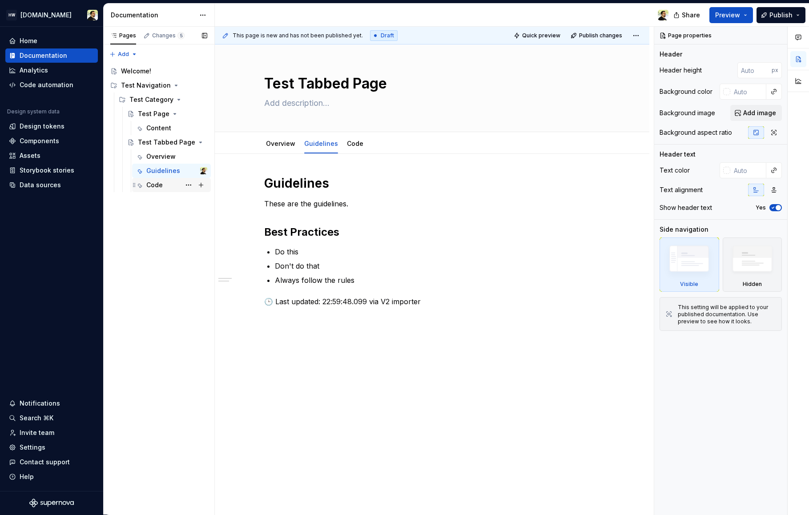
click at [155, 186] on div "Code" at bounding box center [154, 185] width 16 height 9
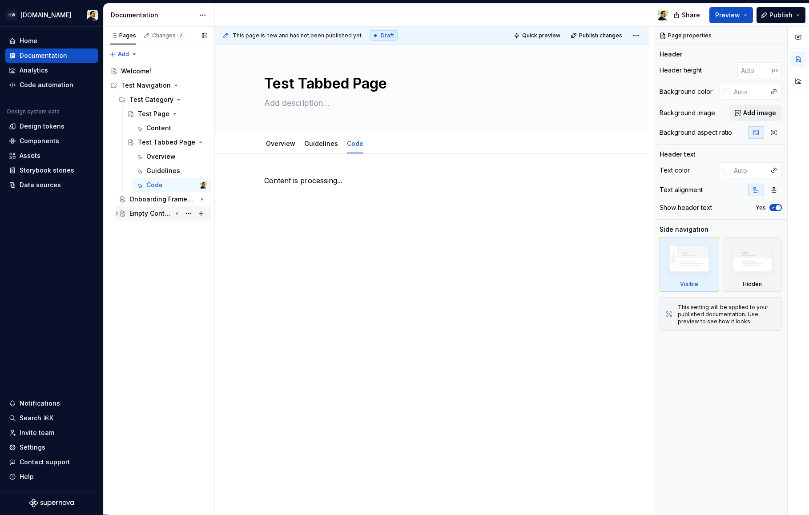
click at [152, 212] on div "Empty Content Page" at bounding box center [150, 213] width 42 height 9
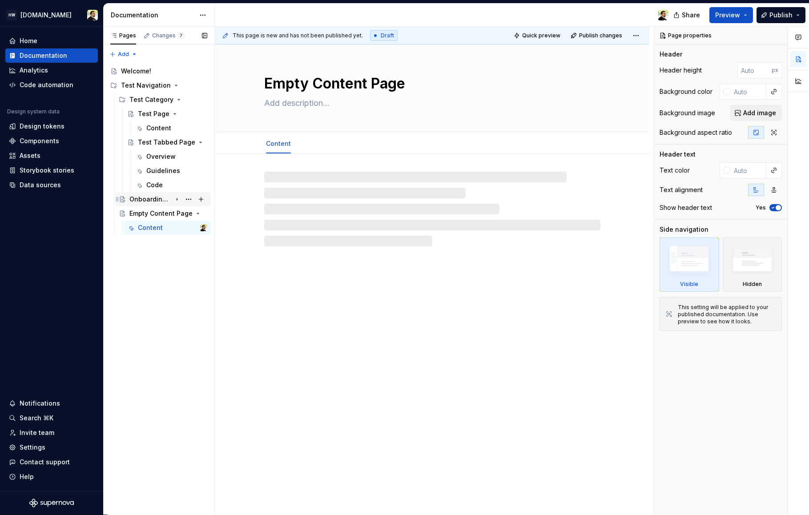
click at [148, 198] on div "Onboarding Framework" at bounding box center [150, 199] width 42 height 9
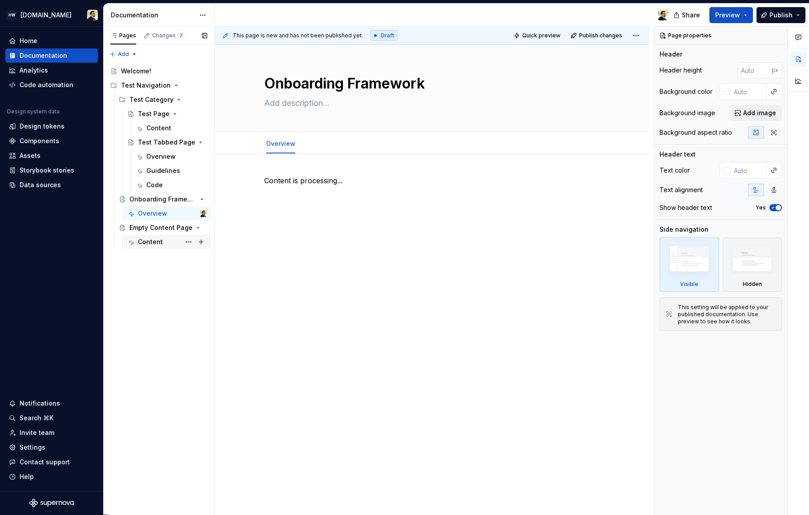
click at [154, 244] on div "Content" at bounding box center [150, 242] width 25 height 9
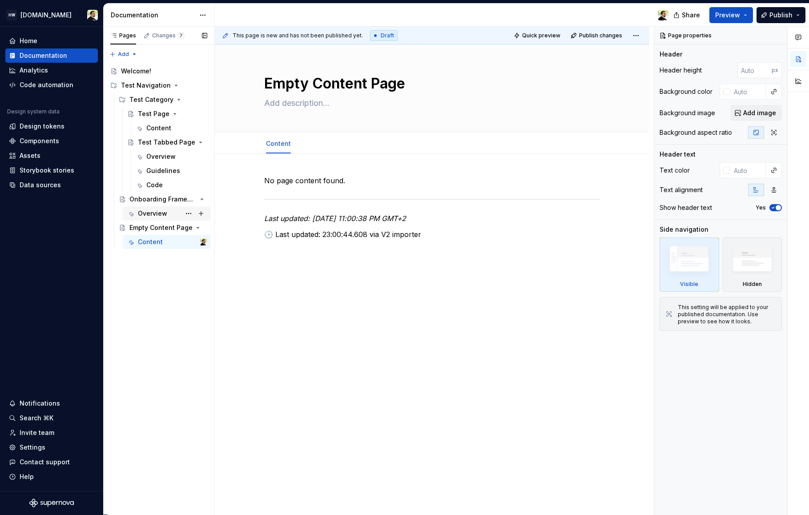
click at [157, 217] on div "Overview" at bounding box center [152, 213] width 29 height 9
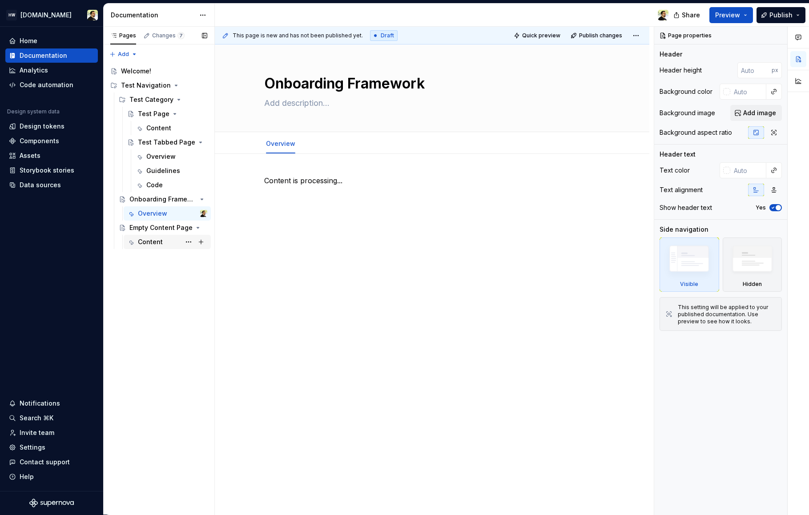
click at [148, 241] on div "Content" at bounding box center [150, 242] width 25 height 9
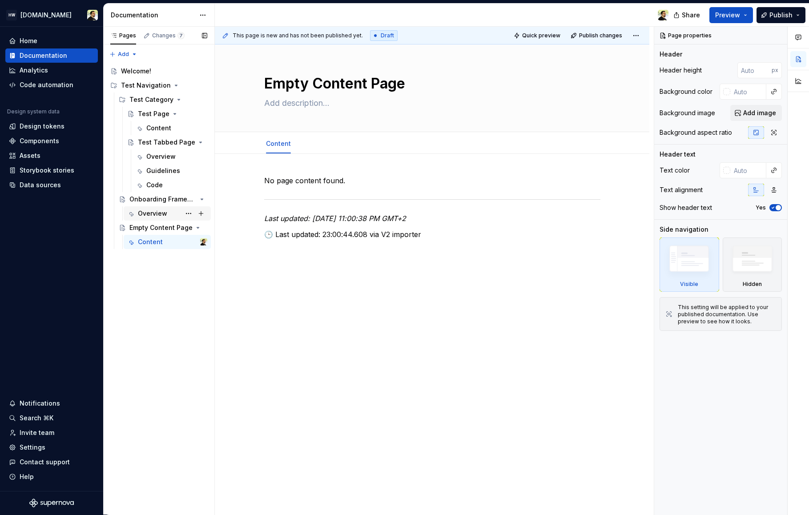
click at [148, 211] on div "Overview" at bounding box center [152, 213] width 29 height 9
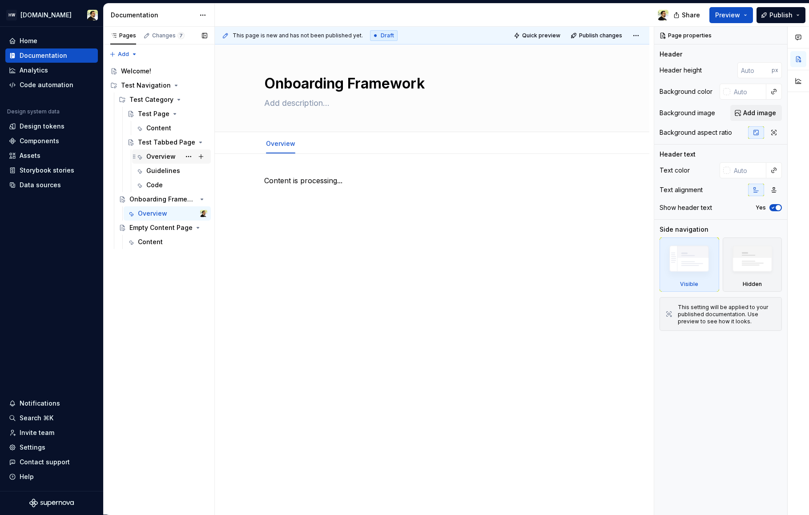
click at [177, 155] on div "Overview" at bounding box center [176, 156] width 61 height 12
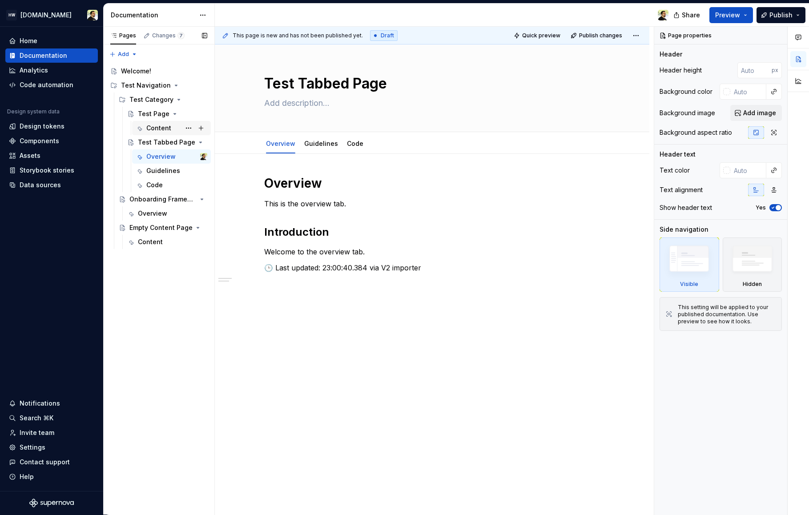
click at [148, 125] on div "Content" at bounding box center [158, 128] width 25 height 9
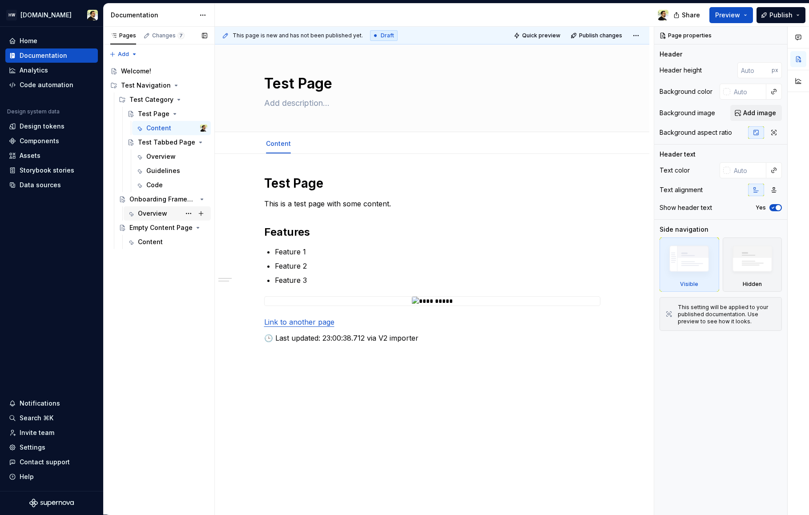
click at [159, 215] on div "Overview" at bounding box center [152, 213] width 29 height 9
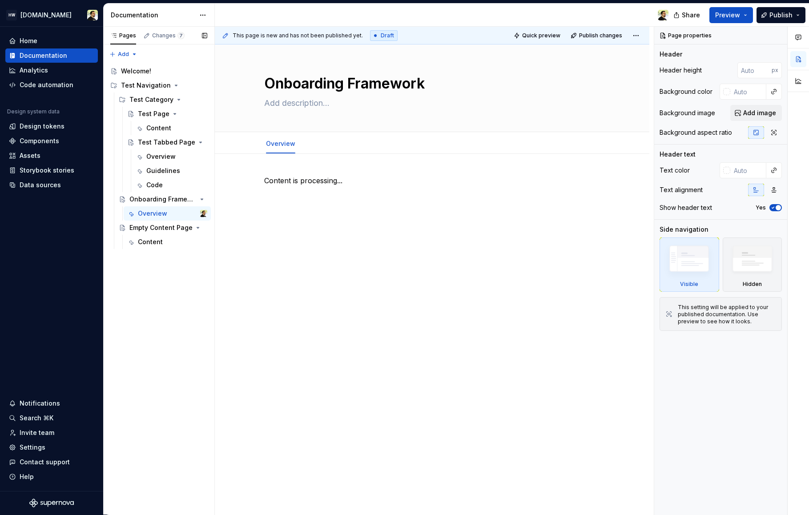
click at [0, 0] on button "Page tree" at bounding box center [0, 0] width 0 height 0
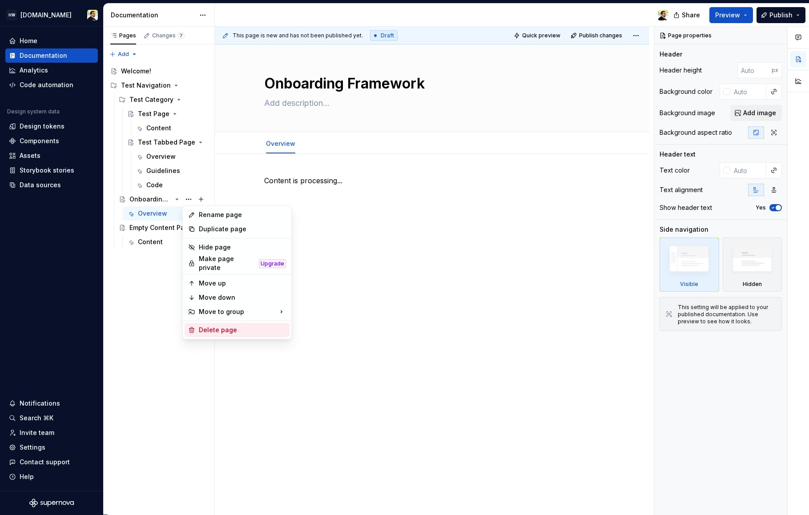
click at [222, 327] on div "Delete page" at bounding box center [242, 330] width 87 height 9
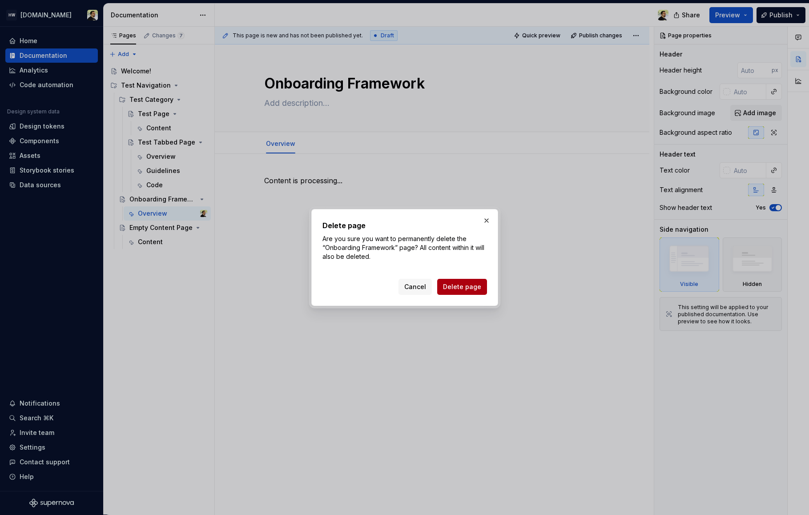
click at [468, 287] on span "Delete page" at bounding box center [462, 286] width 38 height 9
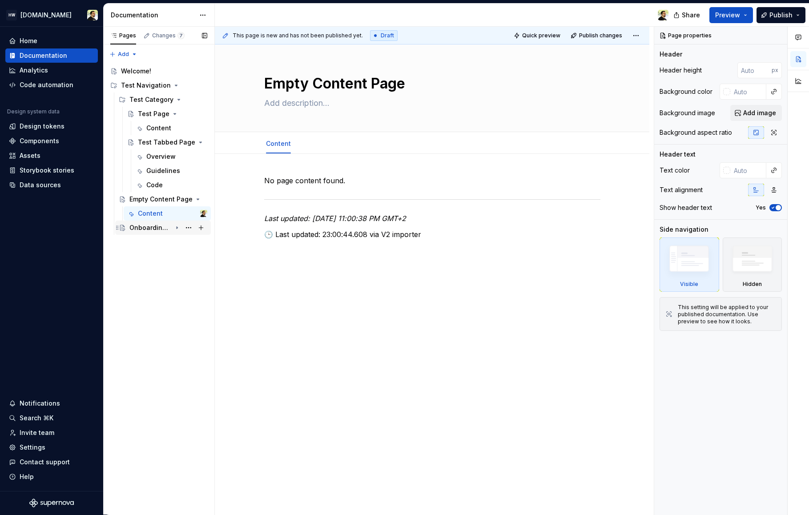
click at [155, 230] on div "Onboarding Framework" at bounding box center [150, 227] width 42 height 9
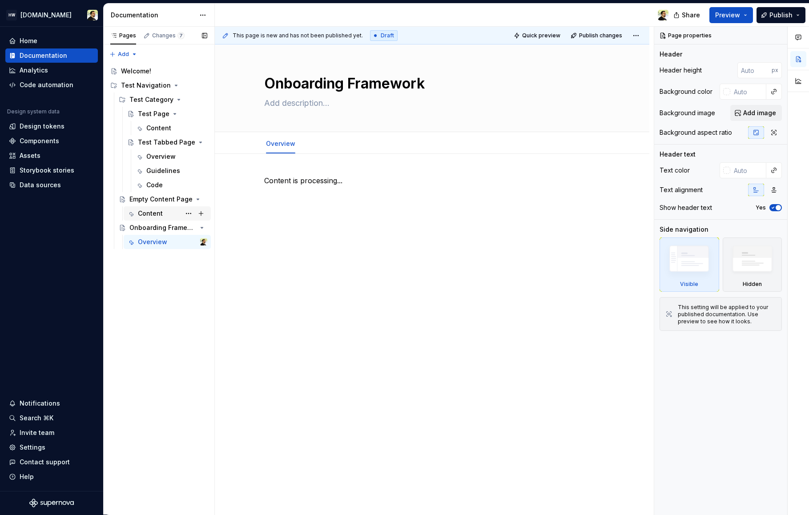
click at [152, 216] on div "Content" at bounding box center [150, 213] width 25 height 9
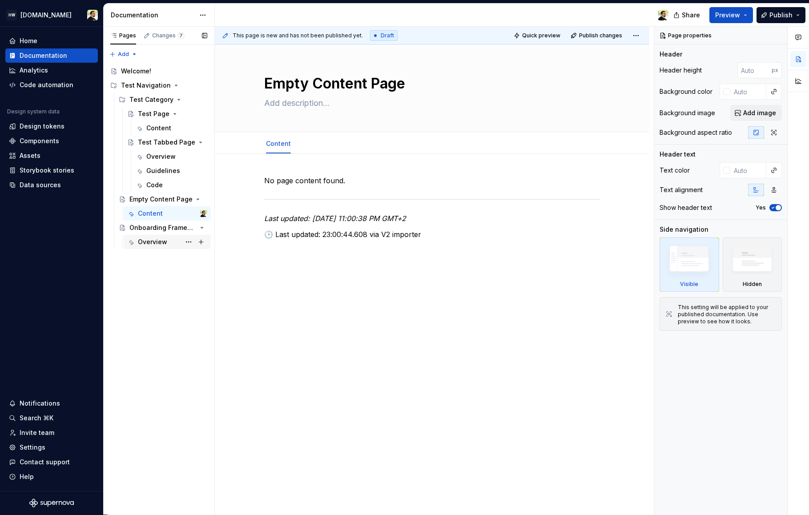
click at [152, 242] on div "Overview" at bounding box center [152, 242] width 29 height 9
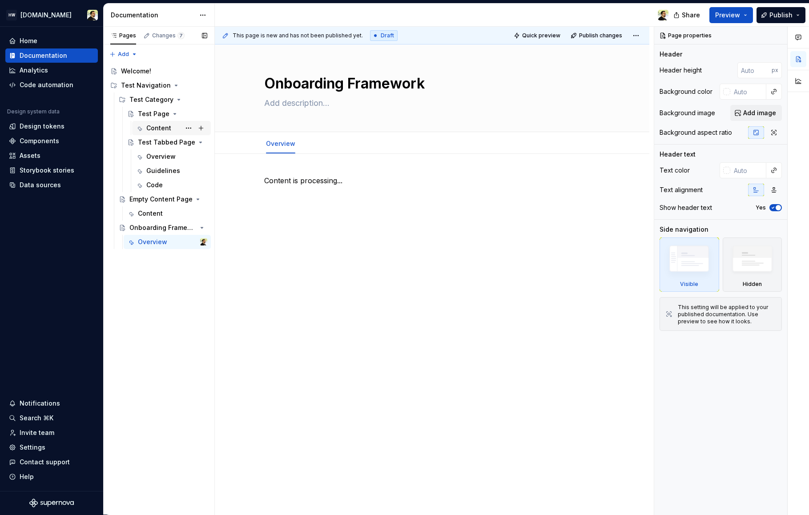
click at [155, 126] on div "Content" at bounding box center [158, 128] width 25 height 9
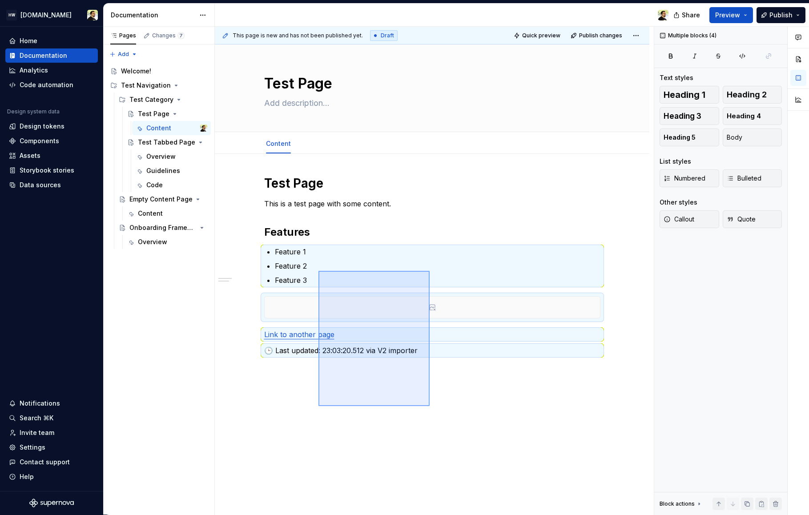
drag, startPoint x: 318, startPoint y: 406, endPoint x: 405, endPoint y: 390, distance: 87.8
click at [405, 389] on div "This page is new and has not been published yet. Draft Quick preview Publish ch…" at bounding box center [434, 271] width 439 height 488
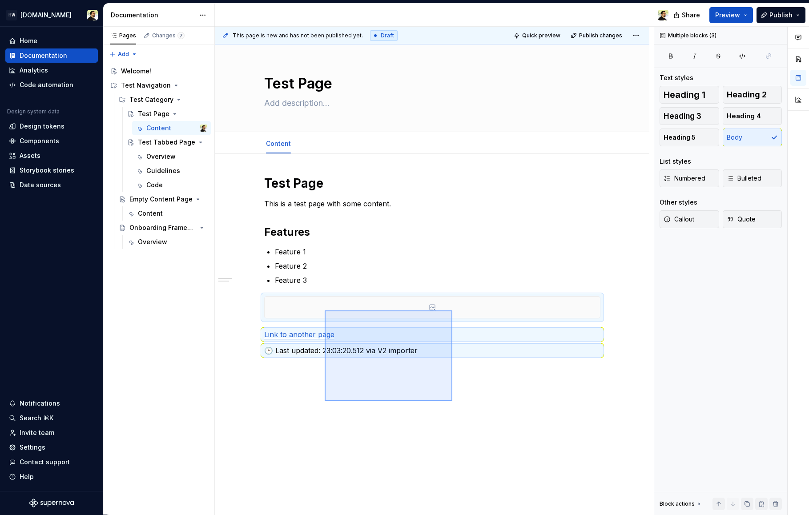
drag, startPoint x: 324, startPoint y: 401, endPoint x: 443, endPoint y: 361, distance: 125.9
click at [443, 361] on div "This page is new and has not been published yet. Draft Quick preview Publish ch…" at bounding box center [434, 271] width 439 height 488
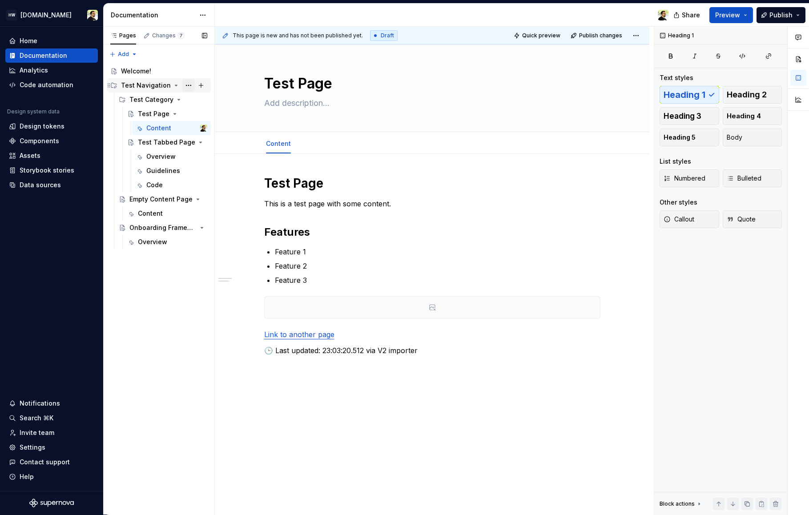
click at [189, 82] on button "Page tree" at bounding box center [188, 85] width 12 height 12
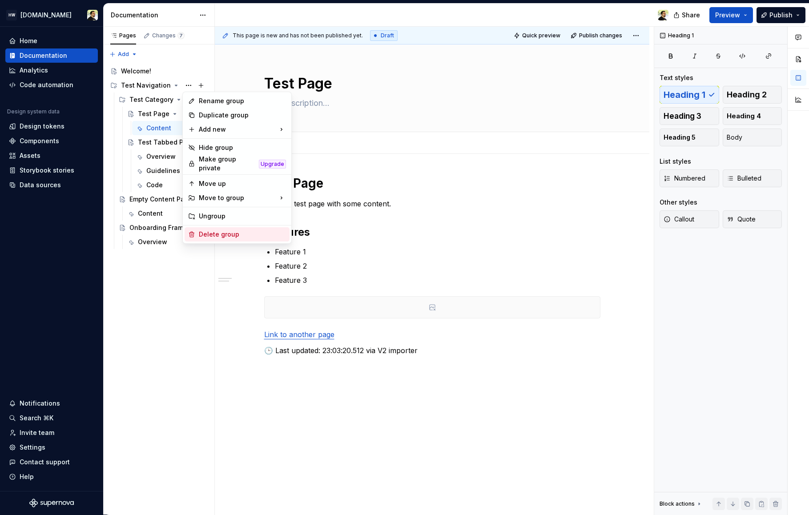
click at [229, 230] on div "Delete group" at bounding box center [242, 234] width 87 height 9
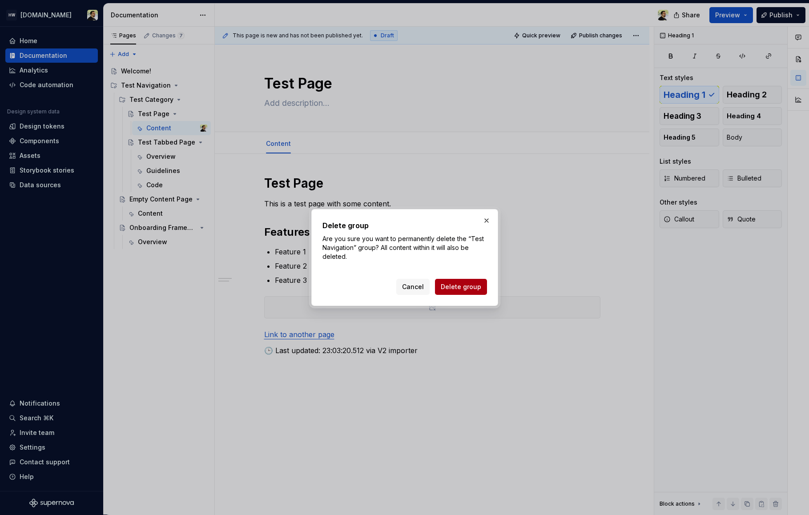
click at [444, 287] on span "Delete group" at bounding box center [461, 286] width 40 height 9
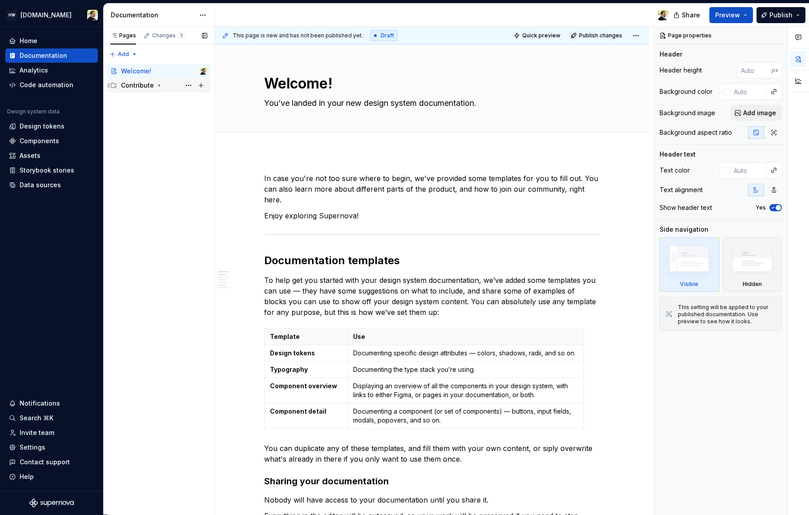
click at [142, 86] on div "Contribute" at bounding box center [137, 85] width 33 height 9
click at [146, 99] on div "Contributing" at bounding box center [148, 99] width 39 height 9
click at [149, 109] on div "Contributing" at bounding box center [172, 114] width 69 height 12
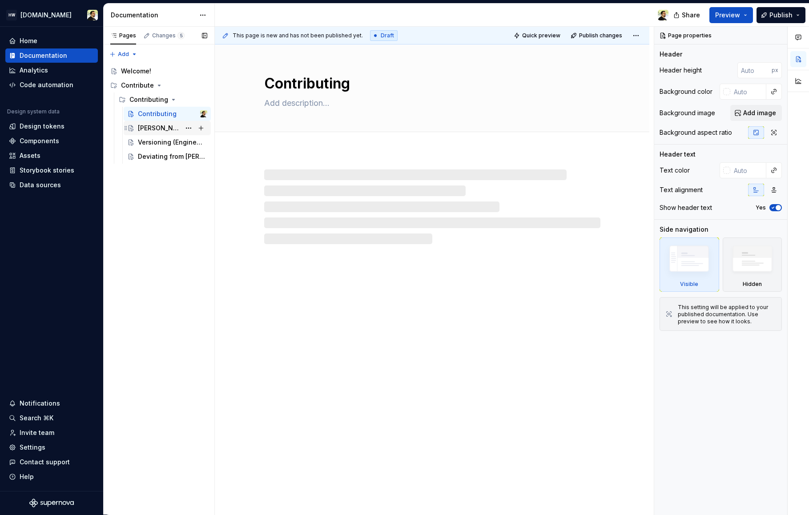
click at [155, 127] on div "[PERSON_NAME] workflow" at bounding box center [159, 128] width 43 height 9
click at [153, 114] on div "Contributing" at bounding box center [157, 113] width 39 height 9
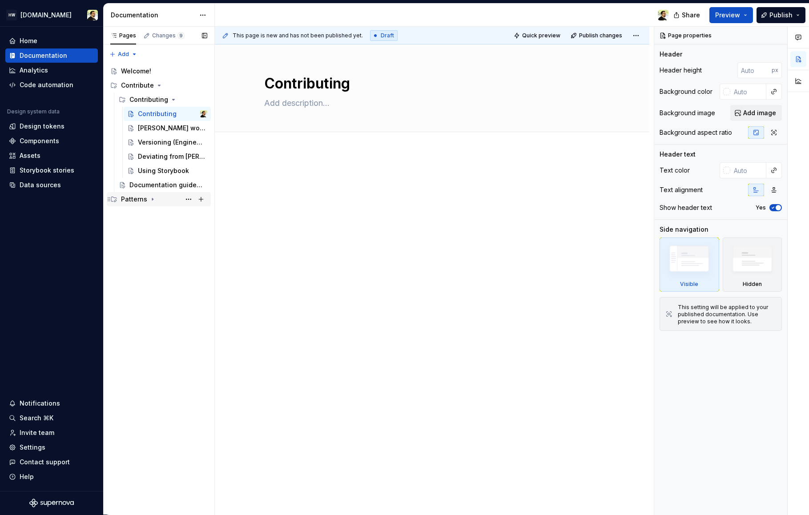
click at [152, 203] on div "Patterns" at bounding box center [164, 199] width 86 height 12
click at [152, 216] on div "Patterns introduction" at bounding box center [154, 213] width 51 height 9
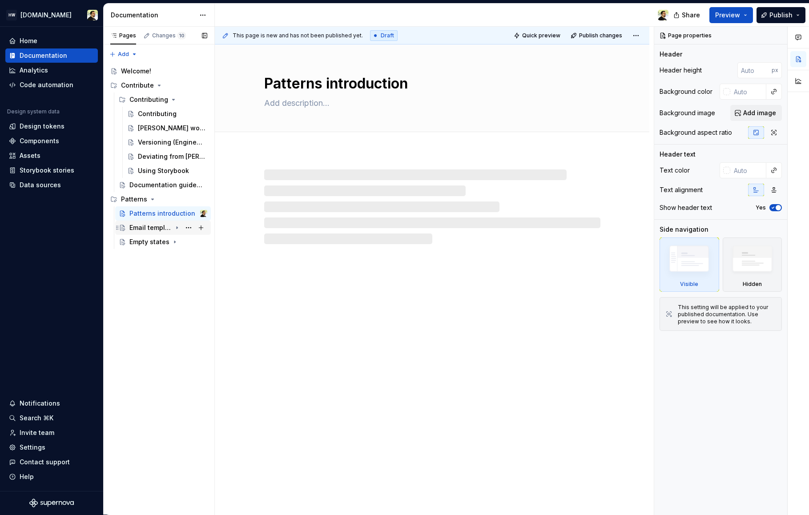
click at [153, 226] on div "Email templates" at bounding box center [150, 227] width 42 height 9
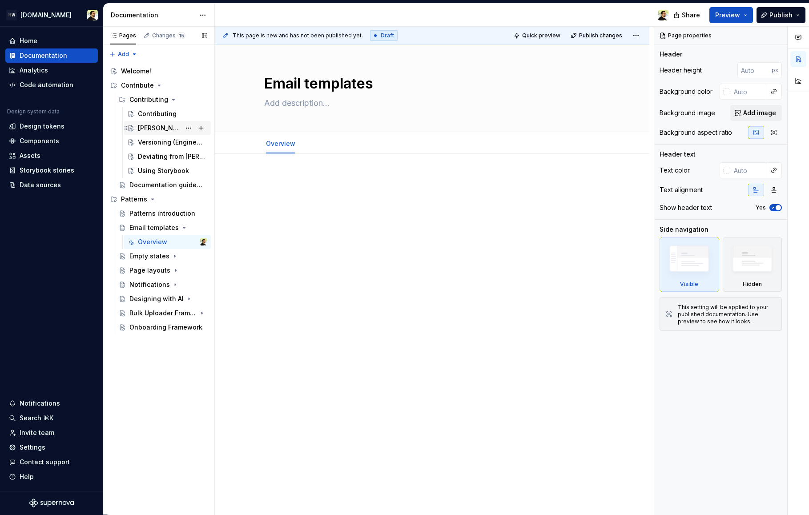
click at [162, 129] on div "[PERSON_NAME] workflow" at bounding box center [159, 128] width 43 height 9
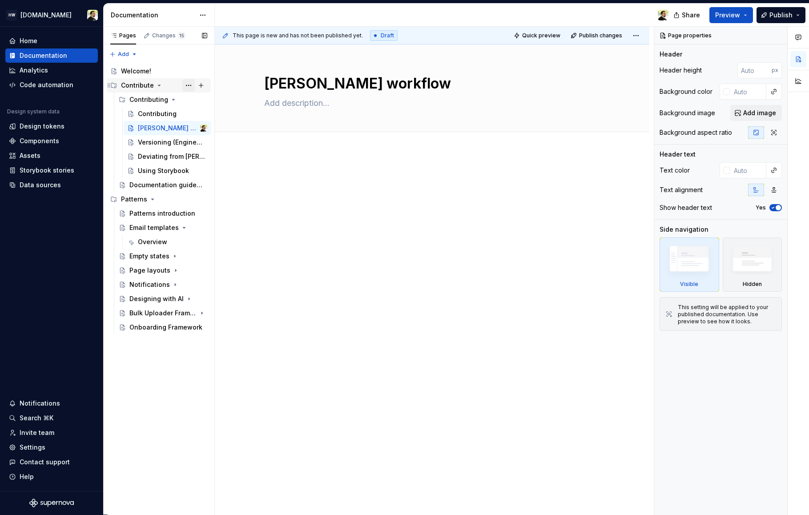
click at [189, 86] on button "Page tree" at bounding box center [188, 85] width 12 height 12
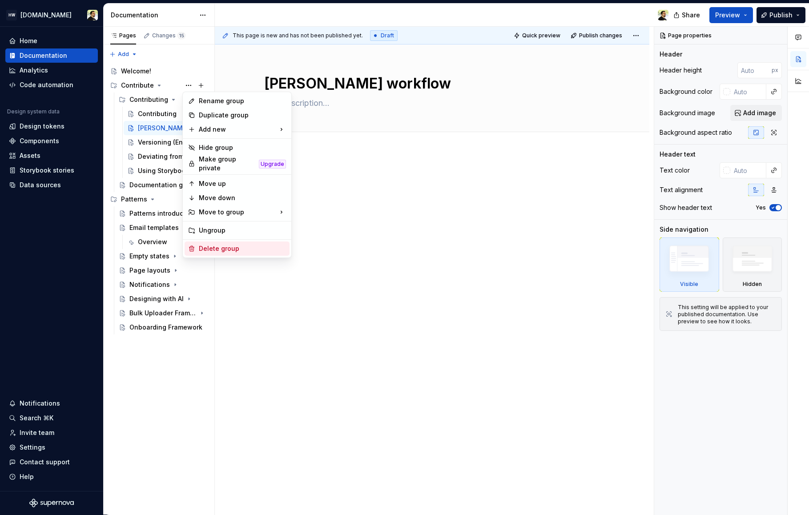
click at [210, 246] on div "Delete group" at bounding box center [242, 248] width 87 height 9
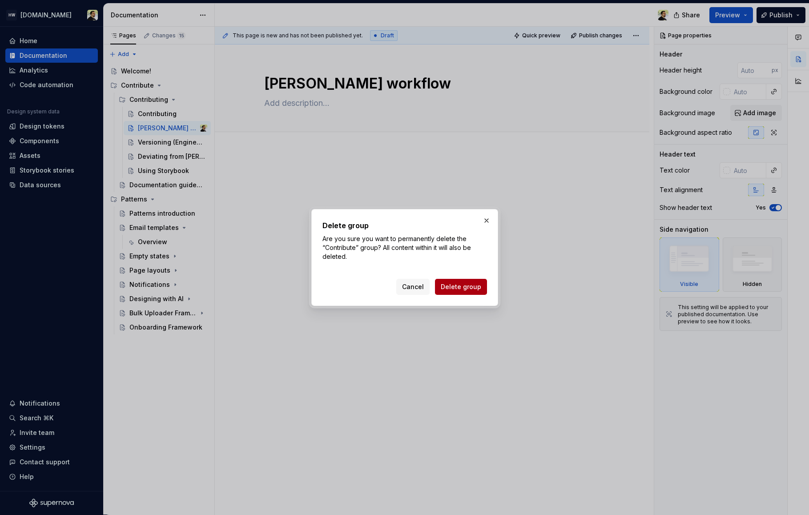
click at [468, 288] on span "Delete group" at bounding box center [461, 286] width 40 height 9
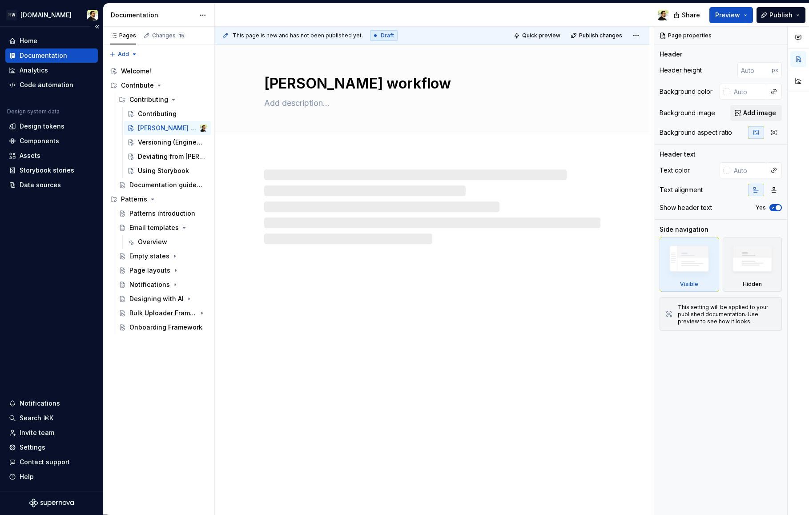
click at [21, 308] on div "Home Documentation Analytics Code automation Design system data Design tokens C…" at bounding box center [51, 259] width 103 height 464
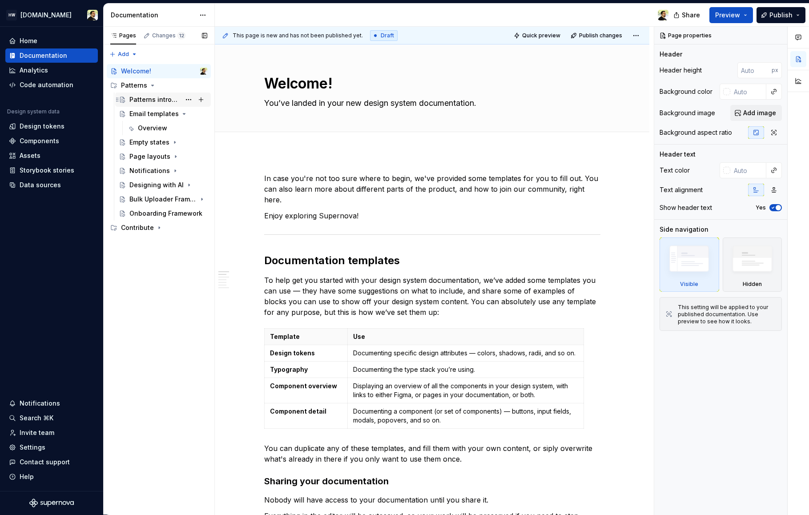
click at [146, 100] on div "Patterns introduction" at bounding box center [154, 99] width 51 height 9
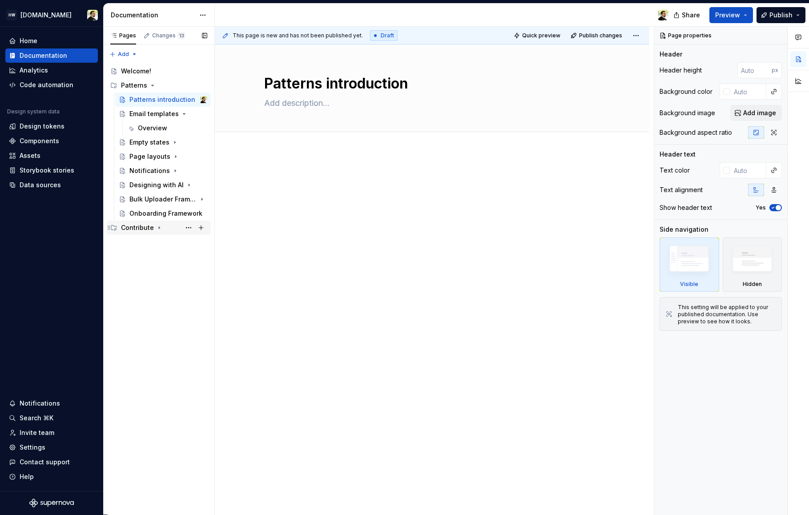
click at [145, 221] on div "Contribute" at bounding box center [159, 228] width 104 height 14
click at [156, 248] on div "Contributing" at bounding box center [168, 242] width 78 height 12
click at [155, 266] on div "[PERSON_NAME] workflow" at bounding box center [159, 270] width 43 height 9
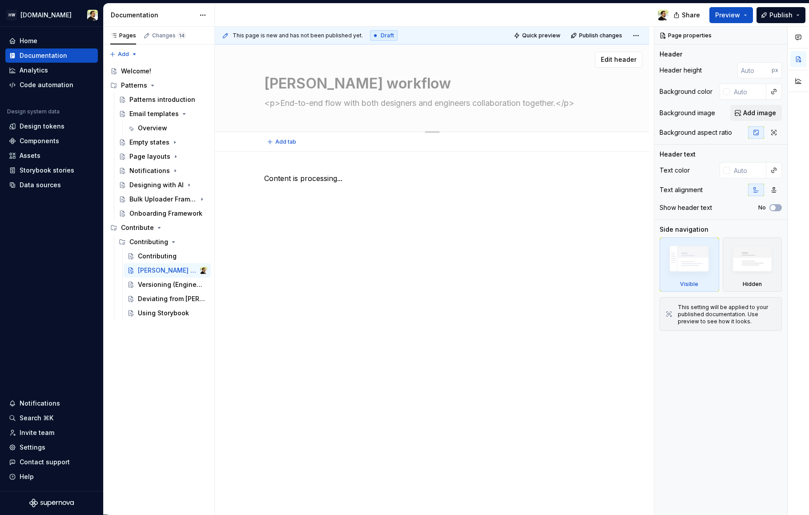
click at [311, 103] on textarea "<p>End-to-end flow with both designers and engineers collaboration together.</p>" at bounding box center [430, 103] width 336 height 14
click at [318, 120] on div "[PERSON_NAME] workflow <p>End-to-end flow with both designers and engineers col…" at bounding box center [432, 87] width 336 height 87
click at [158, 250] on div "Contributing" at bounding box center [172, 256] width 69 height 12
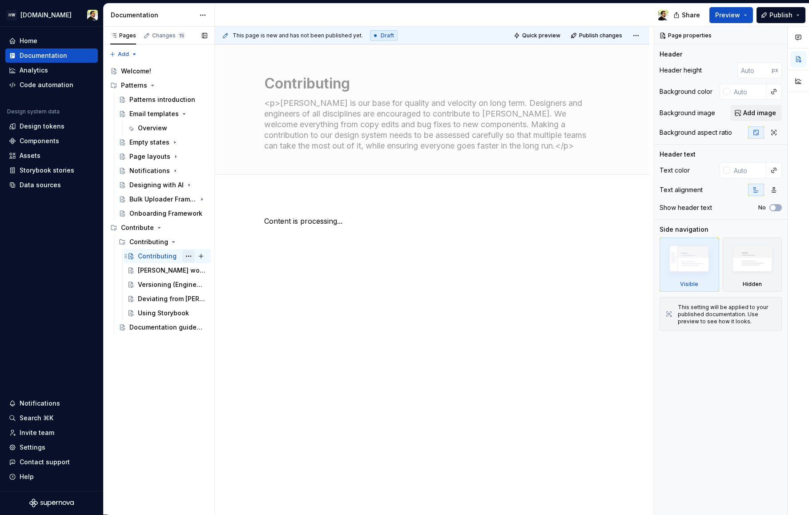
click at [188, 258] on button "Page tree" at bounding box center [188, 256] width 12 height 12
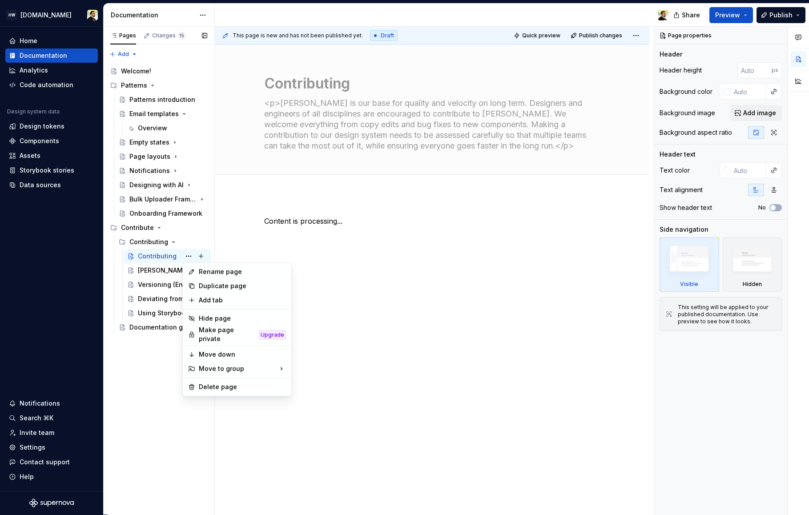
click at [145, 405] on div "Pages Changes 15 Add Accessibility guide for tree Page tree. Navigate the tree …" at bounding box center [158, 271] width 111 height 488
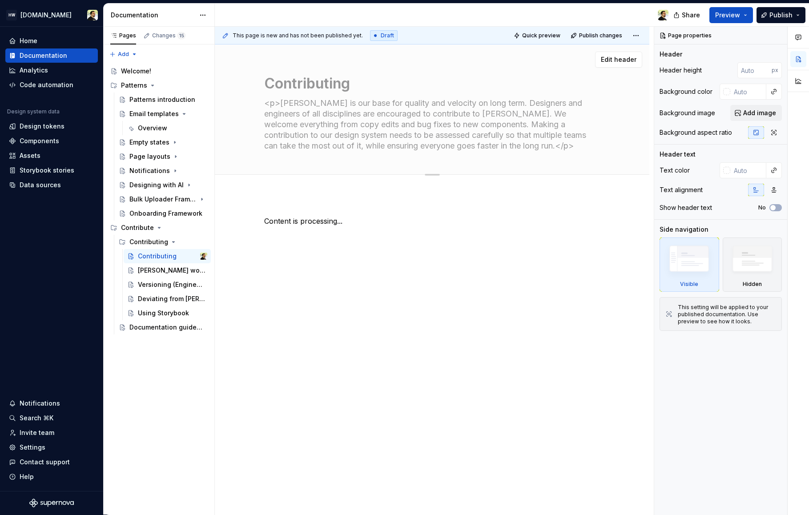
type textarea "*"
click at [308, 86] on textarea "Contributing" at bounding box center [430, 83] width 336 height 21
click at [308, 112] on textarea "<p>[PERSON_NAME] is our base for quality and velocity on long term. Designers a…" at bounding box center [430, 124] width 336 height 57
click at [242, 148] on div "Contributing <p>[PERSON_NAME] is our base for quality and velocity on long term…" at bounding box center [432, 109] width 435 height 130
click at [313, 121] on textarea "<p>[PERSON_NAME] is our base for quality and velocity on long term. Designers a…" at bounding box center [430, 124] width 336 height 57
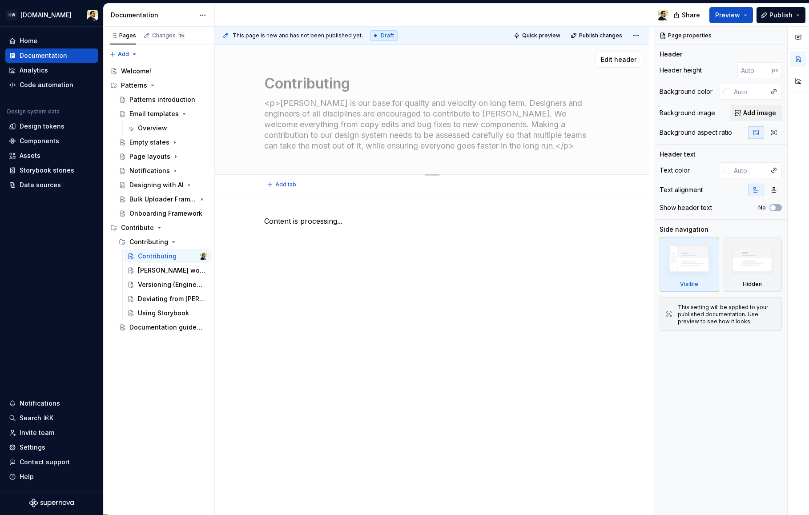
click at [282, 107] on textarea "<p>[PERSON_NAME] is our base for quality and velocity on long term. Designers a…" at bounding box center [430, 124] width 336 height 57
type textarea "<pNorma is our base for quality and velocity on long term. Designers and engine…"
type textarea "*"
type textarea "<[PERSON_NAME] is our base for quality and velocity on long term. Designers and…"
type textarea "*"
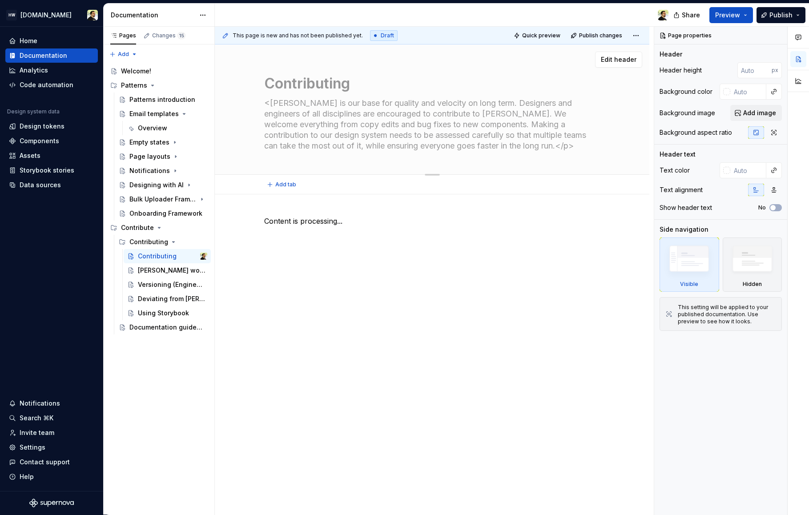
type textarea "[PERSON_NAME] is our base for quality and velocity on long term. Designers and …"
drag, startPoint x: 440, startPoint y: 148, endPoint x: 468, endPoint y: 147, distance: 28.0
click at [468, 147] on textarea "[PERSON_NAME] is our base for quality and velocity on long term. Designers and …" at bounding box center [430, 124] width 336 height 57
type textarea "*"
type textarea "[PERSON_NAME] is our base for quality and velocity on long term. Designers and …"
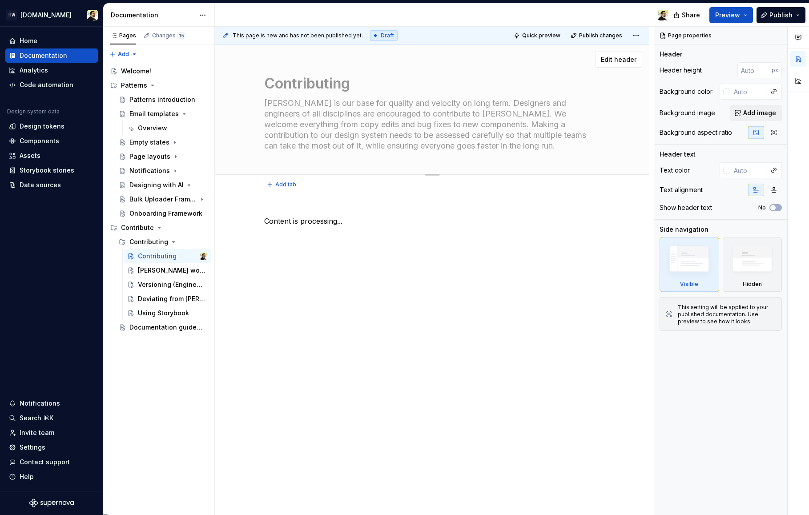
type textarea "*"
type textarea "[PERSON_NAME] is our base for quality and velocity on long term. Designers and …"
click at [485, 170] on div "Contributing [PERSON_NAME] is our base for quality and velocity on long term. D…" at bounding box center [432, 109] width 336 height 130
click at [513, 162] on div "Contributing [PERSON_NAME] is our base for quality and velocity on long term. D…" at bounding box center [432, 109] width 336 height 130
click at [777, 205] on button "No" at bounding box center [775, 207] width 12 height 7
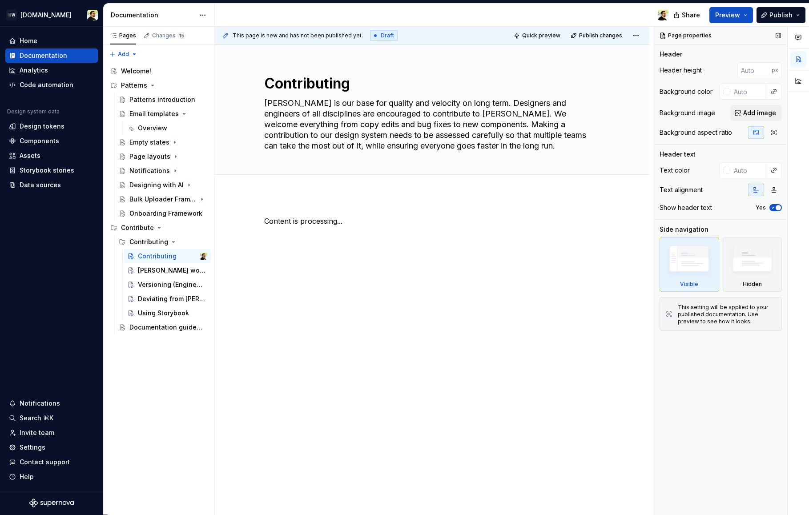
click at [777, 205] on span "button" at bounding box center [778, 207] width 5 height 5
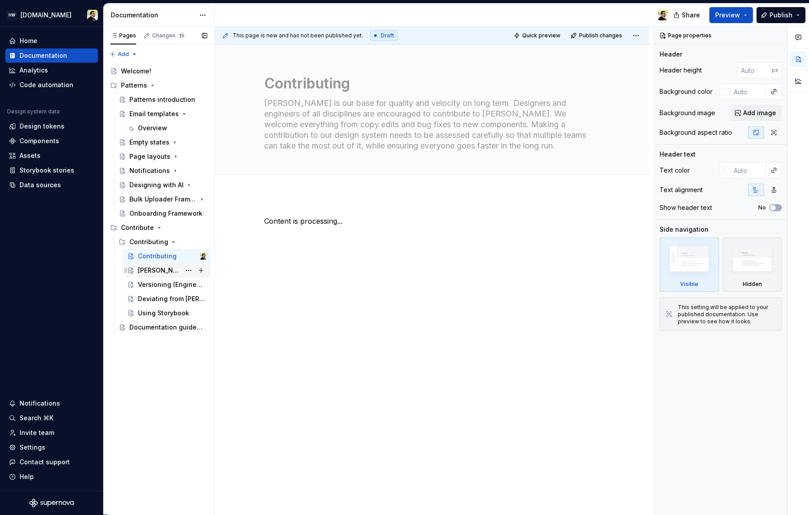
click at [149, 271] on div "[PERSON_NAME] workflow" at bounding box center [159, 270] width 43 height 9
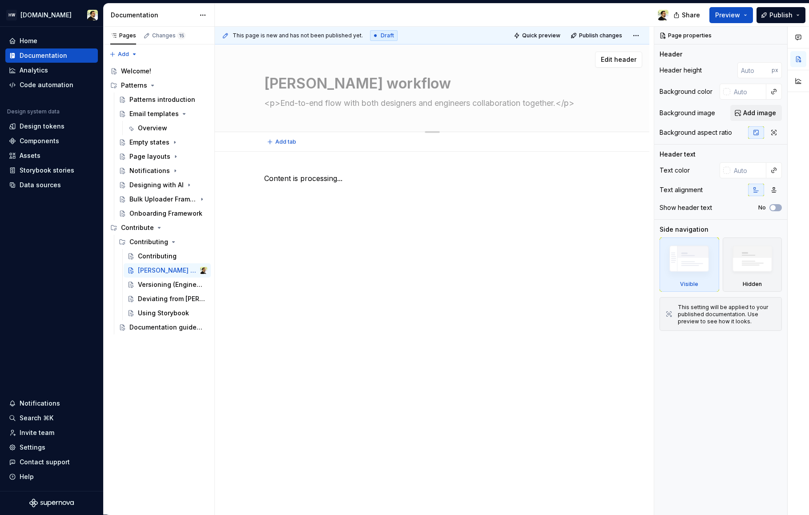
click at [294, 104] on textarea "<p>End-to-end flow with both designers and engineers collaboration together.</p>" at bounding box center [430, 103] width 336 height 14
click at [305, 124] on div "[PERSON_NAME] workflow <p>End-to-end flow with both designers and engineers col…" at bounding box center [432, 87] width 336 height 87
click at [188, 229] on button "Page tree" at bounding box center [188, 228] width 12 height 12
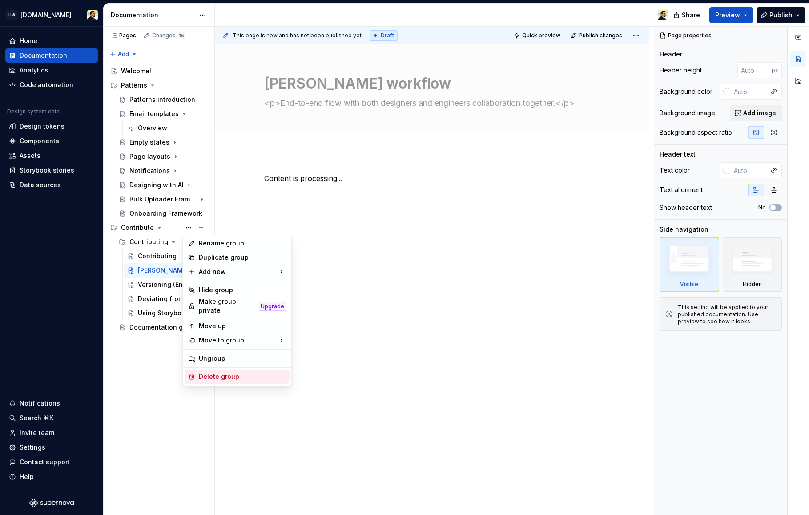
click at [221, 372] on div "Delete group" at bounding box center [242, 376] width 87 height 9
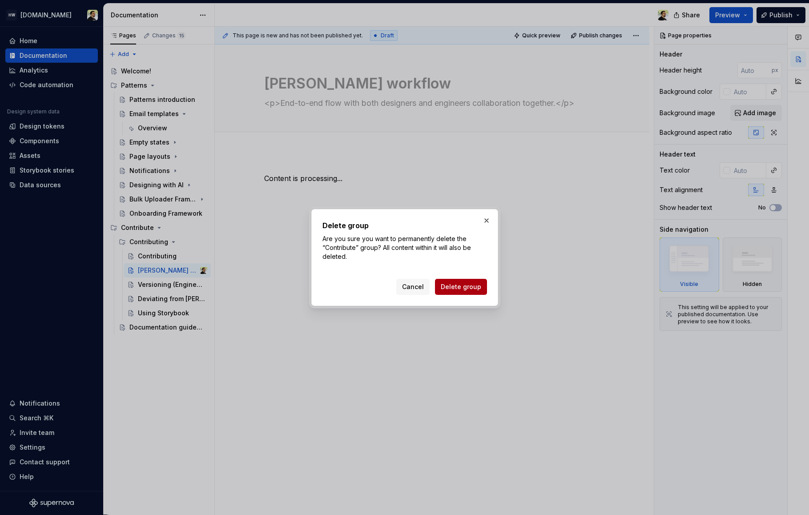
click at [468, 286] on span "Delete group" at bounding box center [461, 286] width 40 height 9
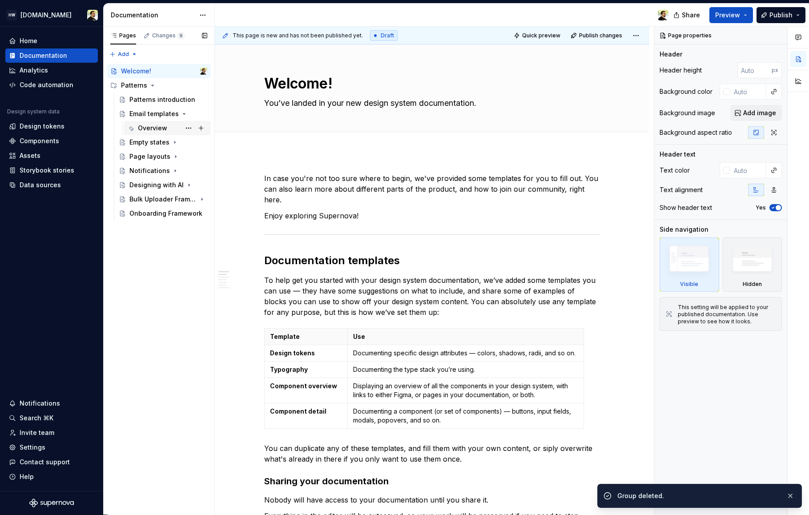
click at [145, 128] on div "Overview" at bounding box center [152, 128] width 29 height 9
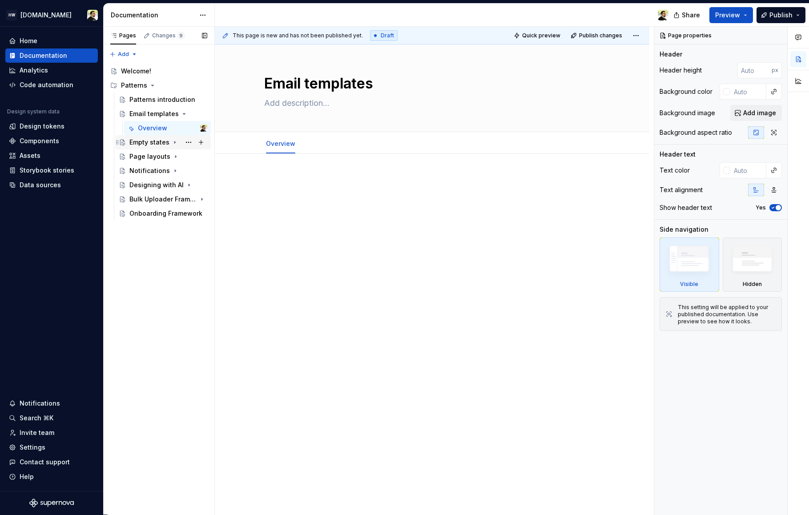
click at [150, 142] on div "Empty states" at bounding box center [149, 142] width 40 height 9
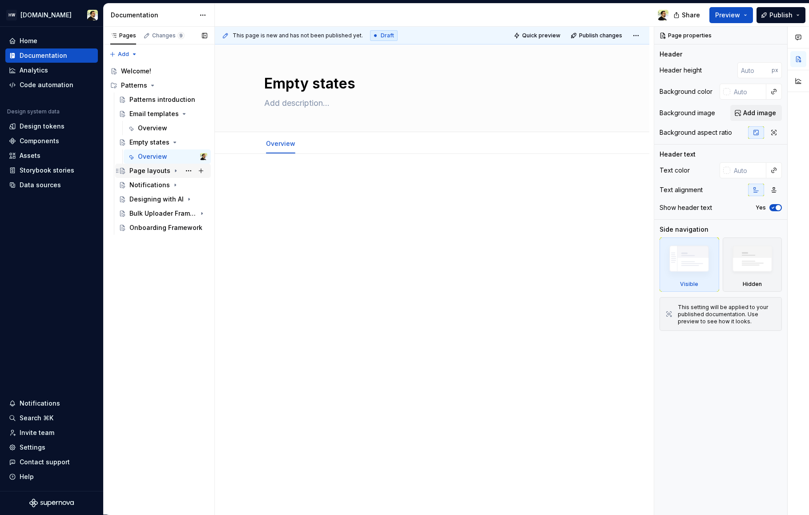
click at [147, 170] on div "Page layouts" at bounding box center [149, 170] width 41 height 9
click at [150, 205] on div "Notifications" at bounding box center [168, 199] width 78 height 12
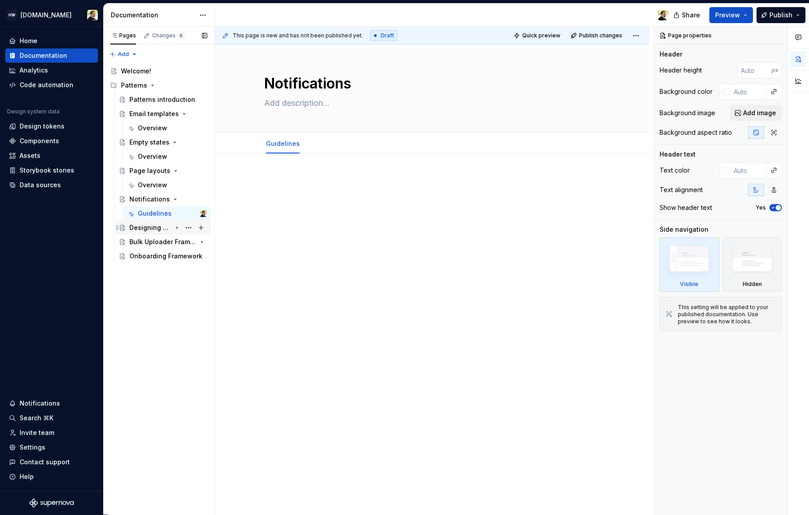
click at [153, 225] on div "Designing with AI" at bounding box center [150, 227] width 42 height 9
click at [134, 96] on div "Patterns introduction" at bounding box center [154, 99] width 51 height 9
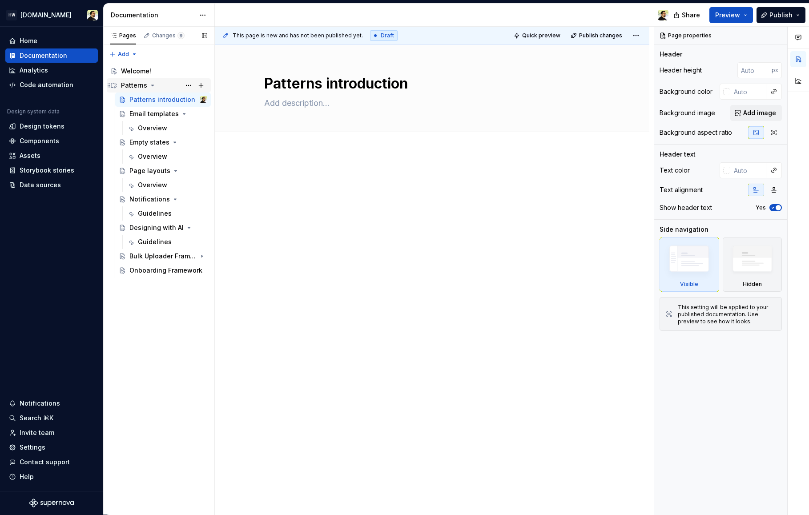
click at [176, 83] on div "Patterns" at bounding box center [164, 85] width 86 height 12
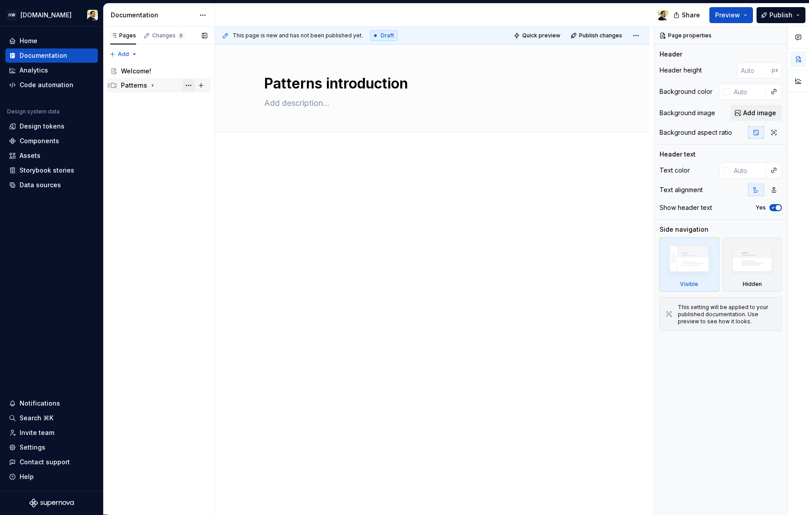
click at [185, 84] on button "Page tree" at bounding box center [188, 85] width 12 height 12
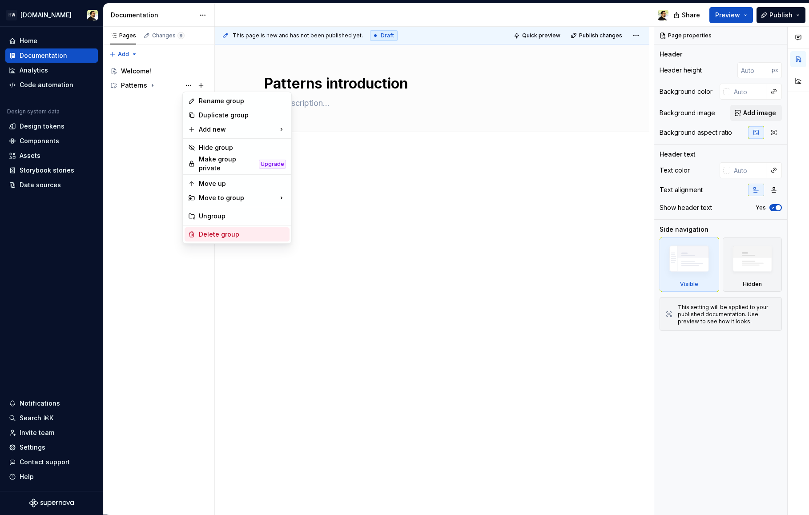
click at [210, 227] on div "Delete group" at bounding box center [237, 234] width 105 height 14
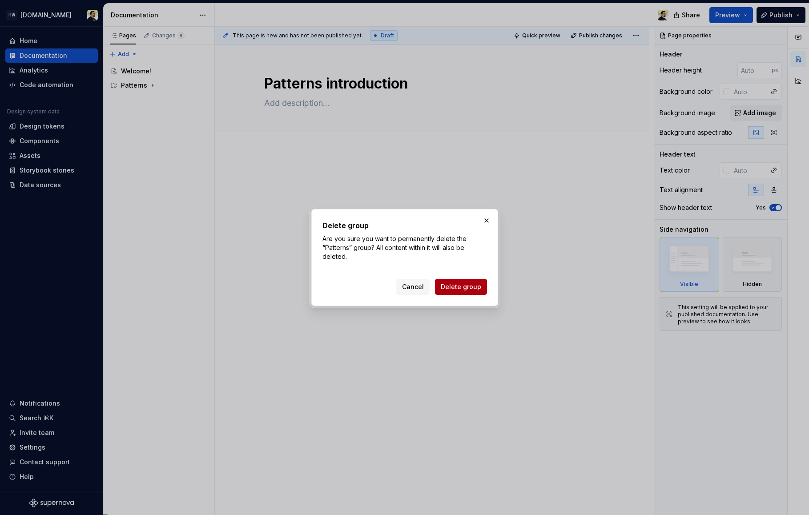
click at [451, 280] on button "Delete group" at bounding box center [461, 287] width 52 height 16
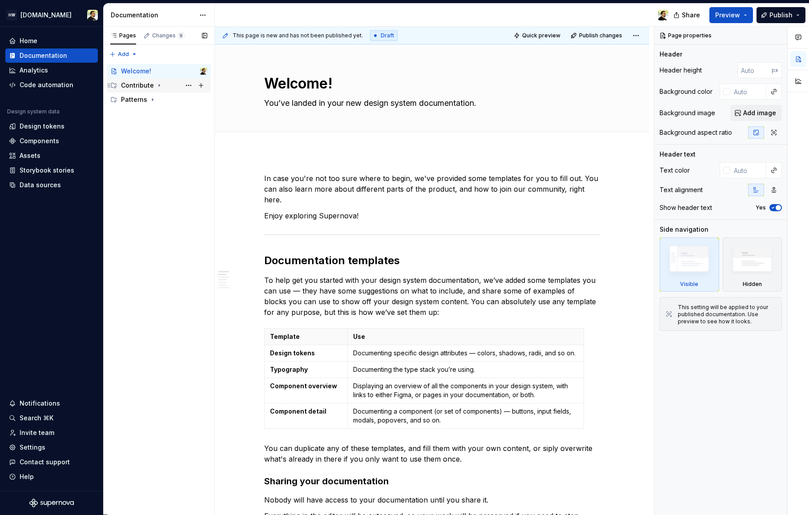
click at [147, 84] on div "Contribute" at bounding box center [137, 85] width 33 height 9
click at [146, 96] on div "Contributing" at bounding box center [148, 99] width 39 height 9
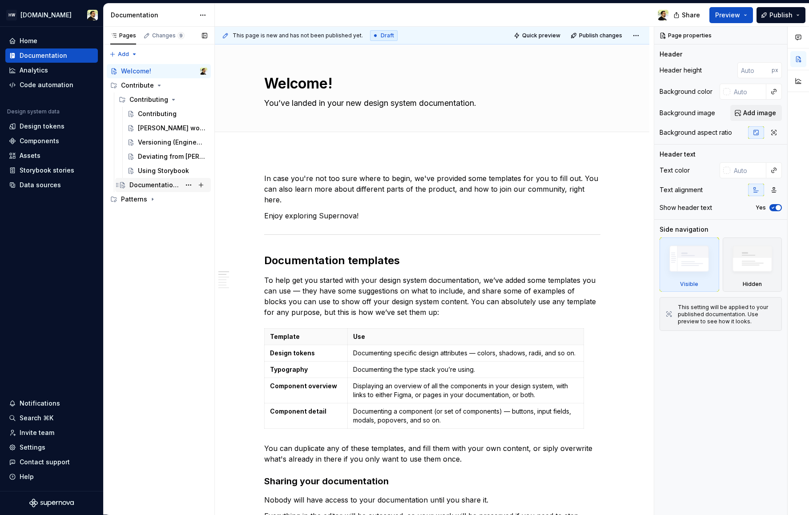
click at [146, 185] on div "Documentation guidelines" at bounding box center [154, 185] width 51 height 9
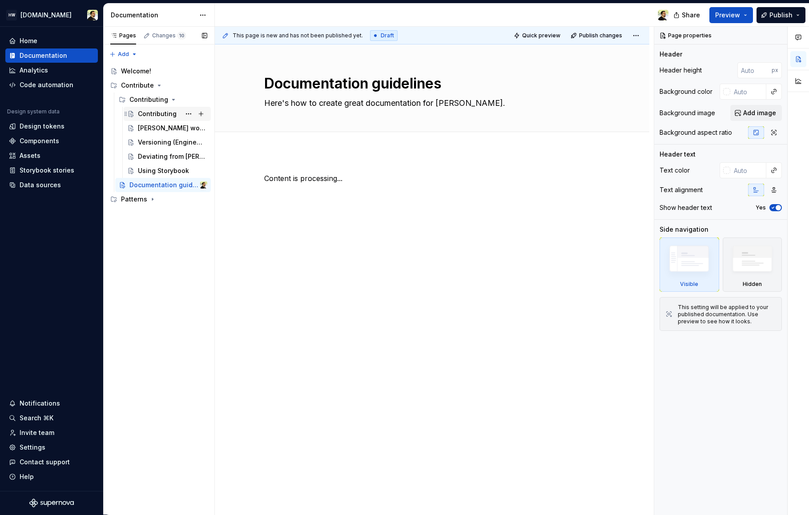
click at [147, 117] on div "Contributing" at bounding box center [157, 113] width 39 height 9
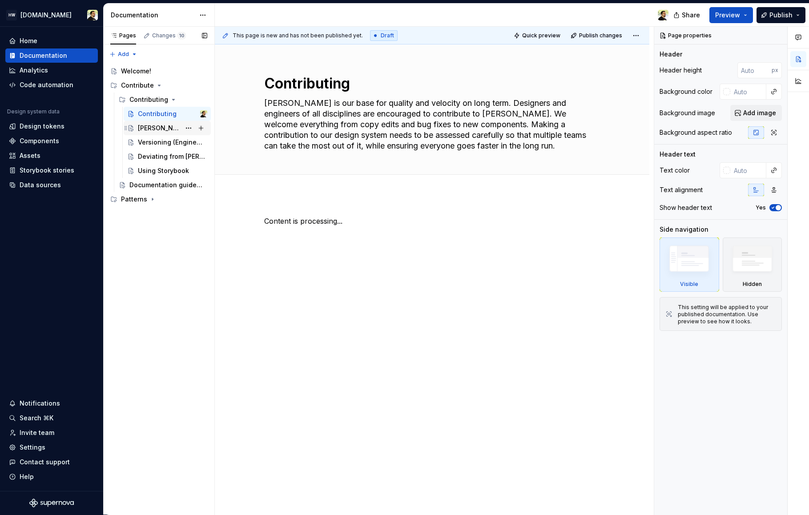
click at [156, 127] on div "[PERSON_NAME] workflow" at bounding box center [159, 128] width 43 height 9
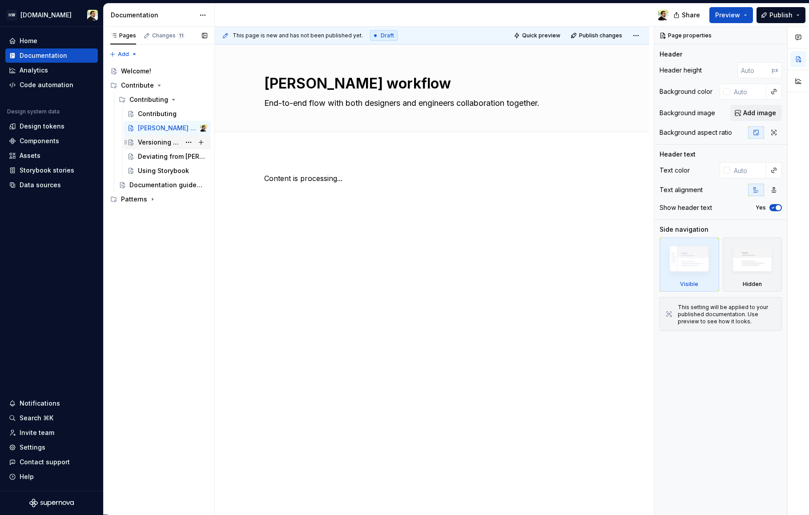
click at [147, 140] on div "Versioning (Engineering)" at bounding box center [159, 142] width 43 height 9
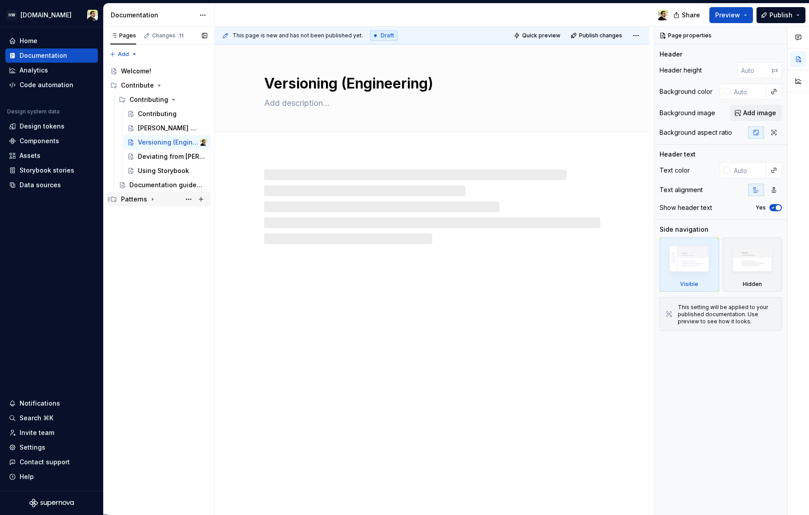
click at [125, 205] on div "Patterns" at bounding box center [164, 199] width 86 height 12
click at [145, 227] on div "Email templates" at bounding box center [150, 227] width 42 height 9
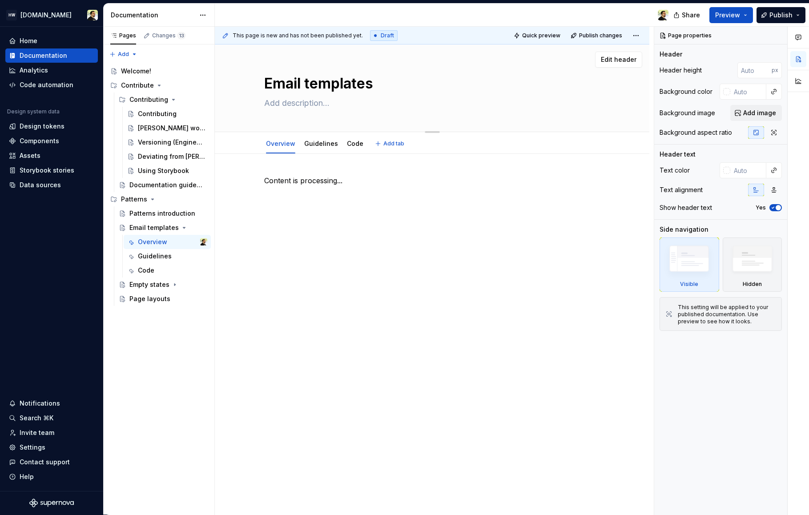
click at [330, 78] on textarea "Email templates" at bounding box center [430, 83] width 336 height 21
click at [165, 218] on div "Patterns introduction" at bounding box center [154, 213] width 51 height 9
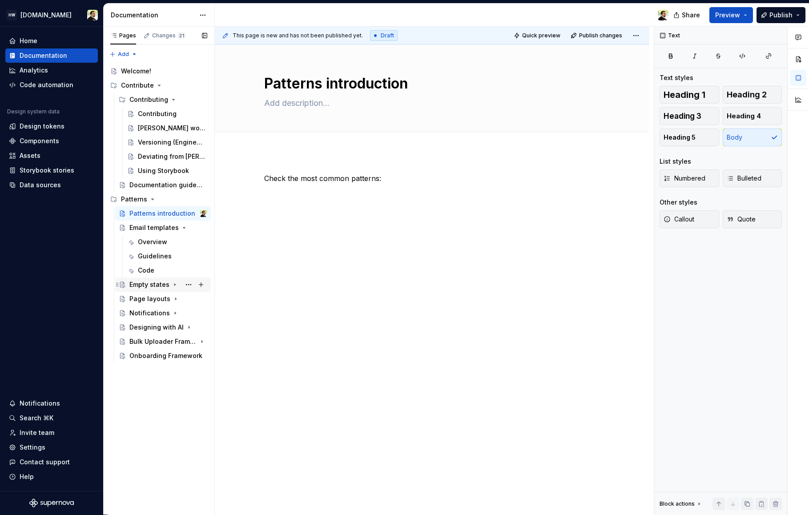
click at [149, 283] on div "Empty states" at bounding box center [149, 284] width 40 height 9
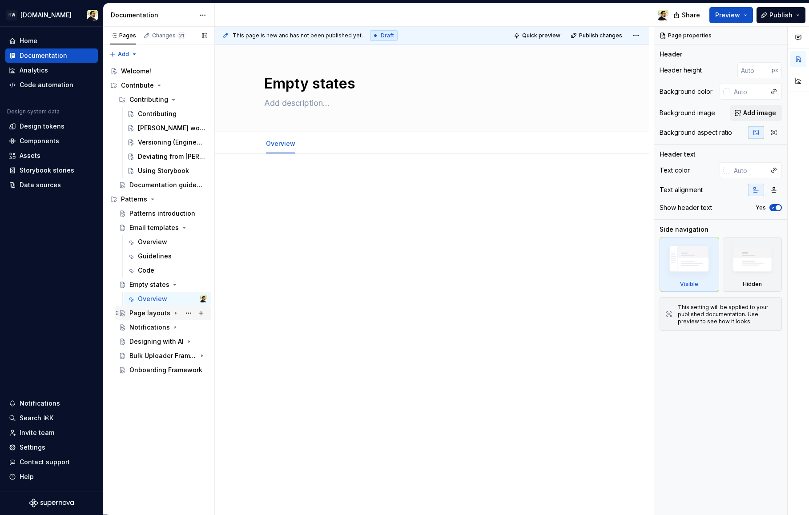
click at [154, 312] on div "Page layouts" at bounding box center [149, 313] width 41 height 9
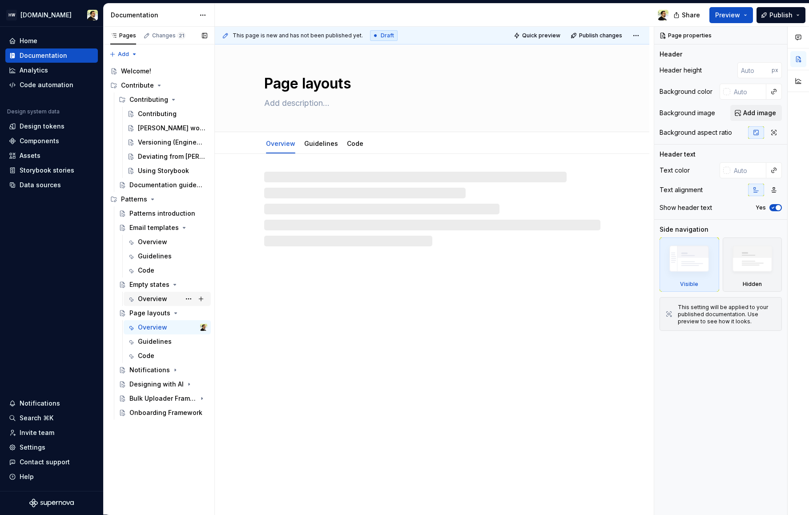
click at [150, 293] on div "Overview" at bounding box center [172, 299] width 69 height 12
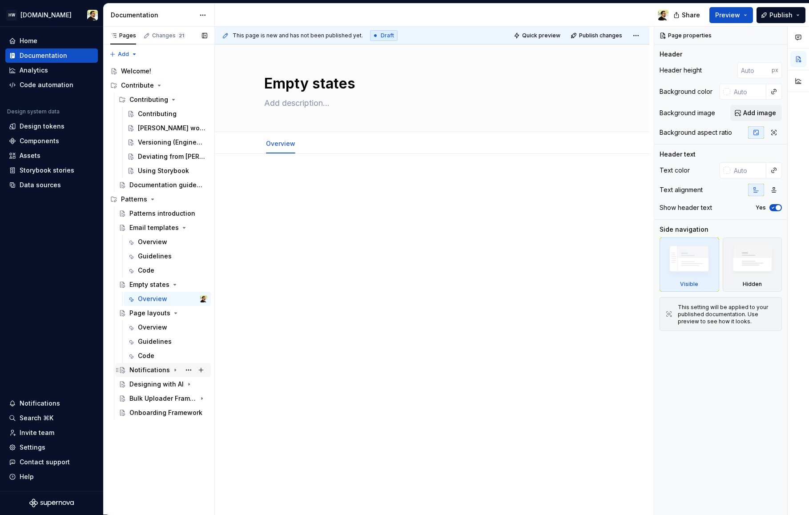
click at [152, 371] on div "Notifications" at bounding box center [149, 370] width 40 height 9
click at [157, 155] on div "Deviating from [PERSON_NAME]" at bounding box center [159, 156] width 43 height 9
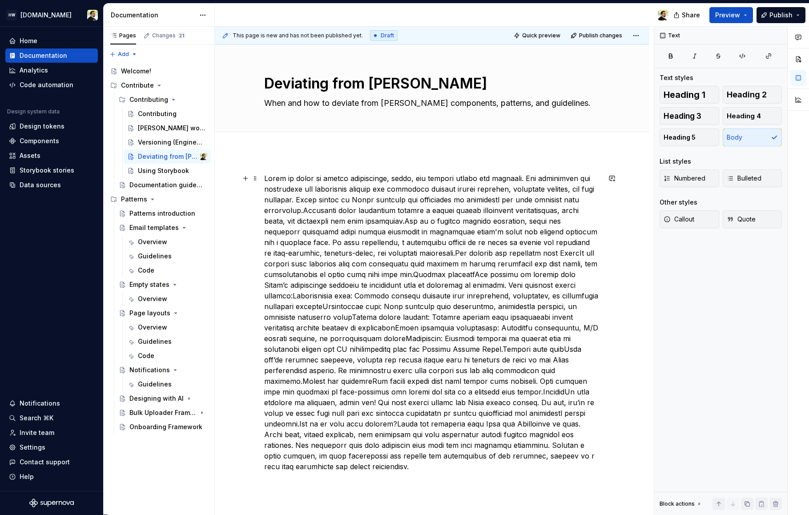
click at [290, 183] on p at bounding box center [432, 322] width 336 height 299
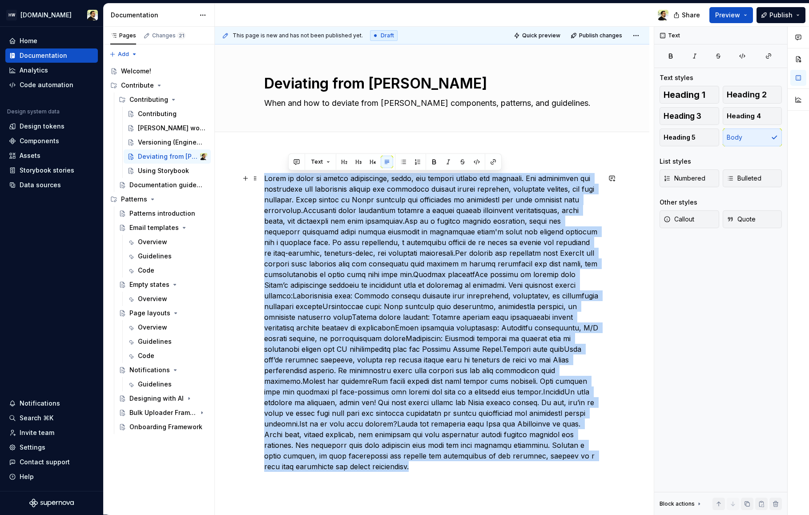
click at [290, 183] on p at bounding box center [432, 322] width 336 height 299
click at [355, 327] on p at bounding box center [432, 322] width 336 height 299
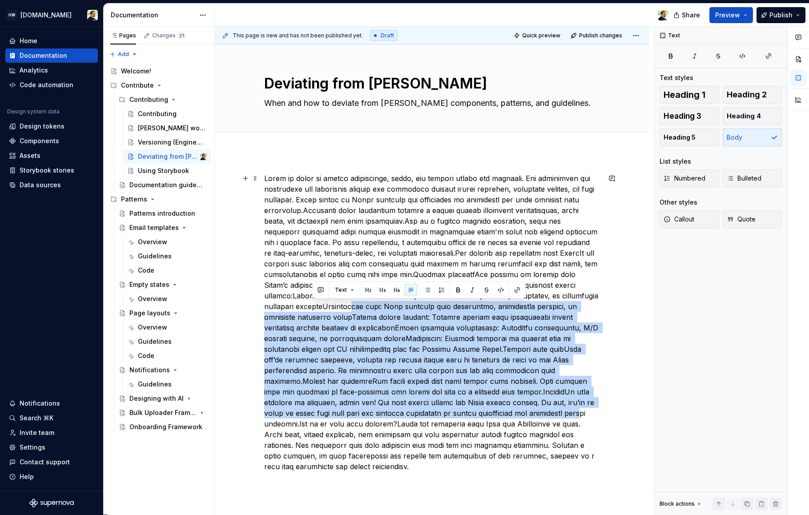
drag, startPoint x: 311, startPoint y: 303, endPoint x: 441, endPoint y: 416, distance: 172.1
click at [441, 416] on p at bounding box center [432, 322] width 336 height 299
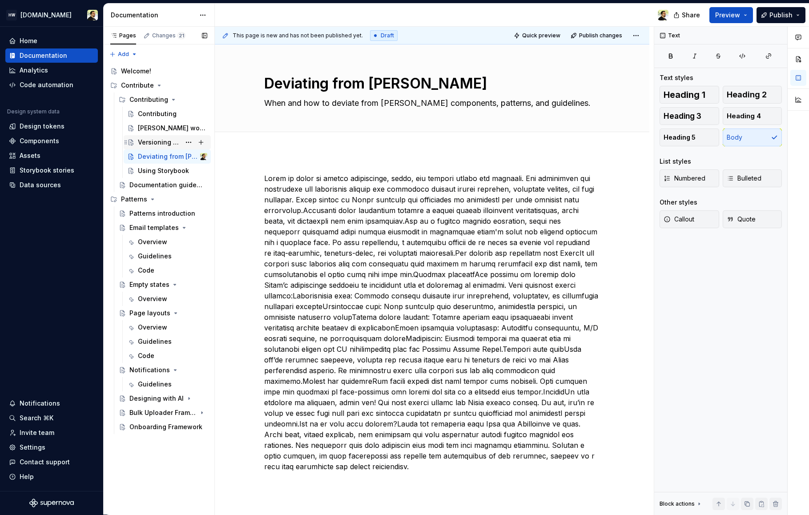
click at [155, 143] on div "Versioning (Engineering)" at bounding box center [159, 142] width 43 height 9
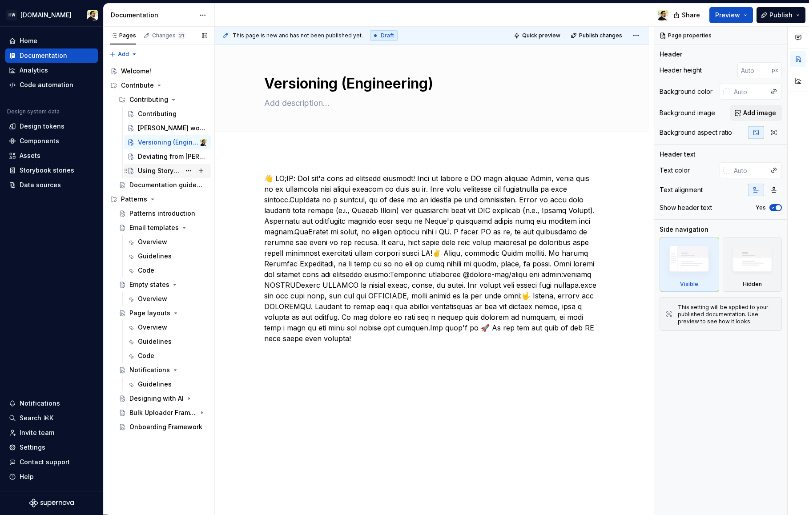
click at [156, 165] on div "Using Storybook" at bounding box center [172, 171] width 69 height 12
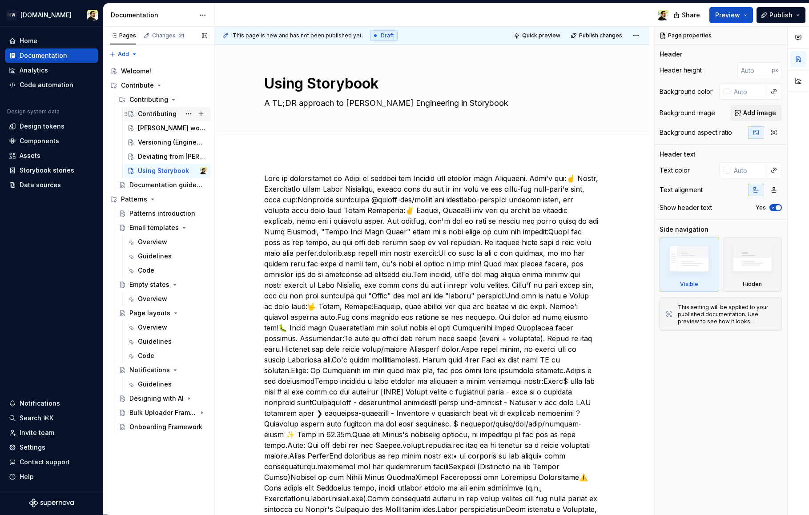
click at [152, 114] on div "Contributing" at bounding box center [157, 113] width 39 height 9
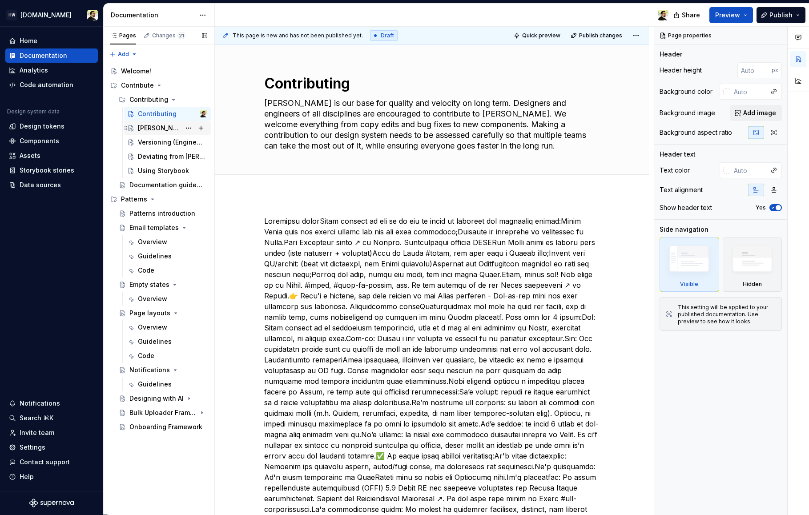
click at [144, 124] on div "[PERSON_NAME] workflow" at bounding box center [159, 128] width 43 height 9
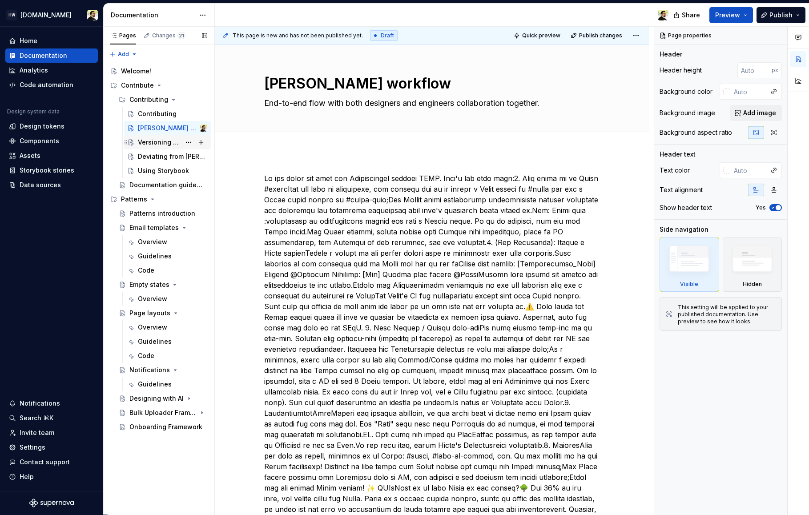
click at [144, 145] on div "Versioning (Engineering)" at bounding box center [159, 142] width 43 height 9
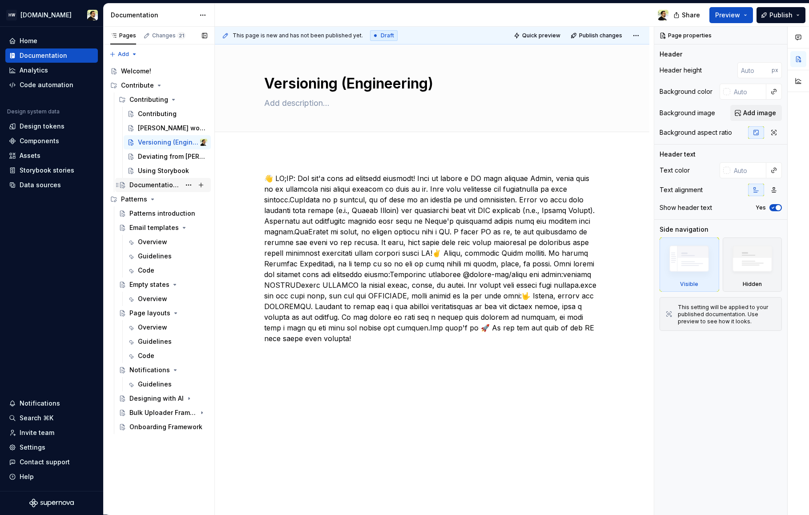
click at [149, 185] on div "Documentation guidelines" at bounding box center [154, 185] width 51 height 9
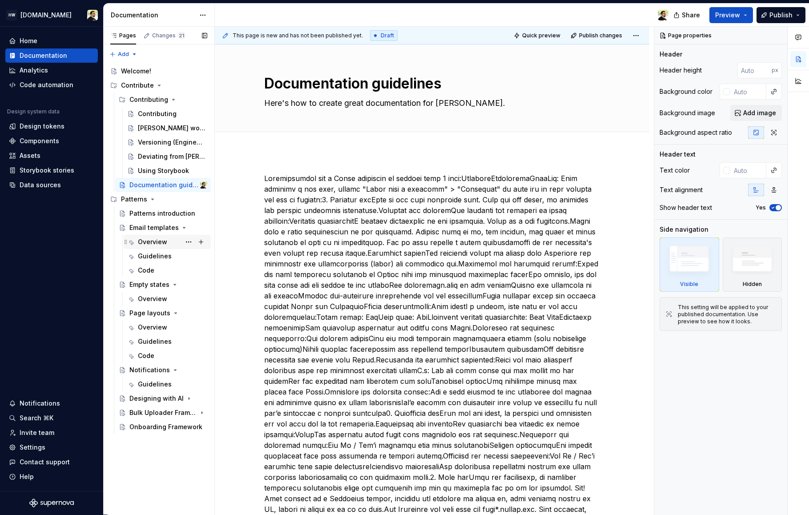
click at [145, 242] on div "Overview" at bounding box center [152, 242] width 29 height 9
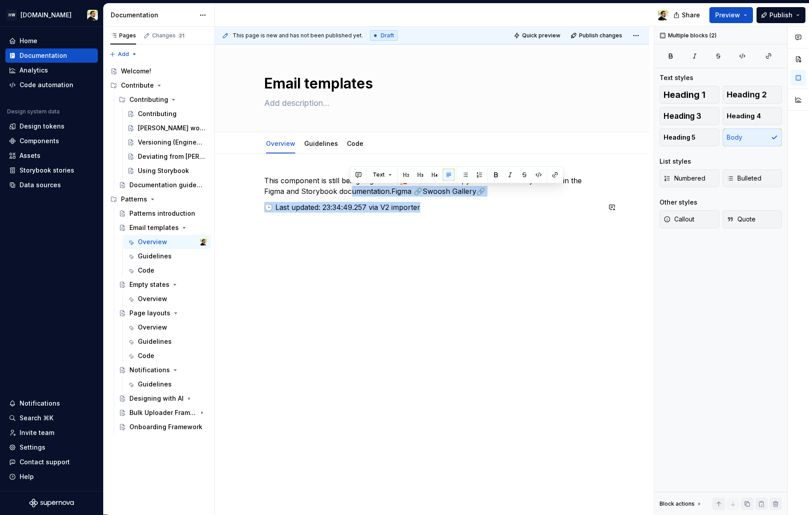
drag, startPoint x: 350, startPoint y: 189, endPoint x: 431, endPoint y: 229, distance: 90.7
click at [431, 229] on div "This component is still being migrated... 🏗️In the meantime, you can find what …" at bounding box center [432, 266] width 435 height 224
drag, startPoint x: 306, startPoint y: 186, endPoint x: 492, endPoint y: 205, distance: 187.4
click at [491, 205] on div "This component is still being migrated... 🏗️In the meantime, you can find what …" at bounding box center [432, 201] width 336 height 53
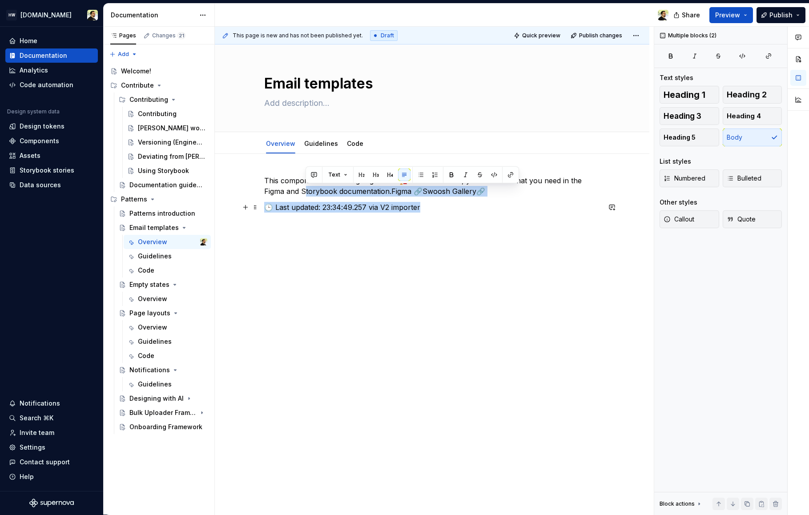
click at [492, 205] on p "🕒 Last updated: 23:34:49.257 via V2 importer" at bounding box center [432, 207] width 336 height 11
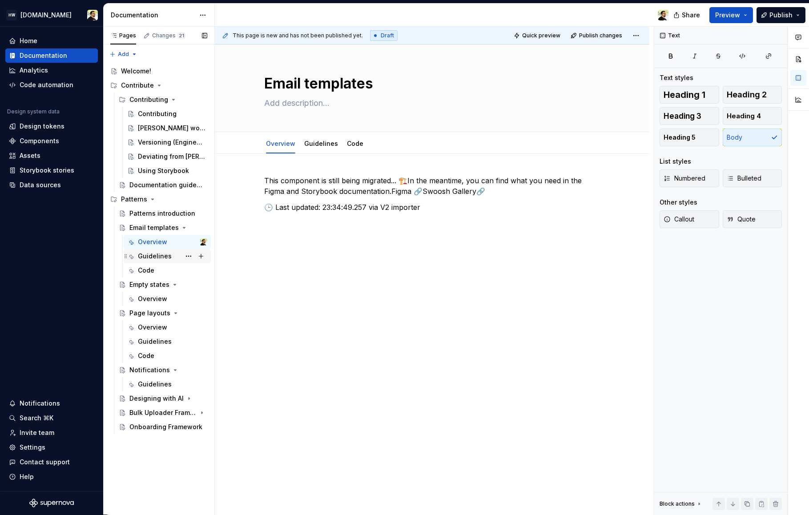
click at [157, 256] on div "Guidelines" at bounding box center [155, 256] width 34 height 9
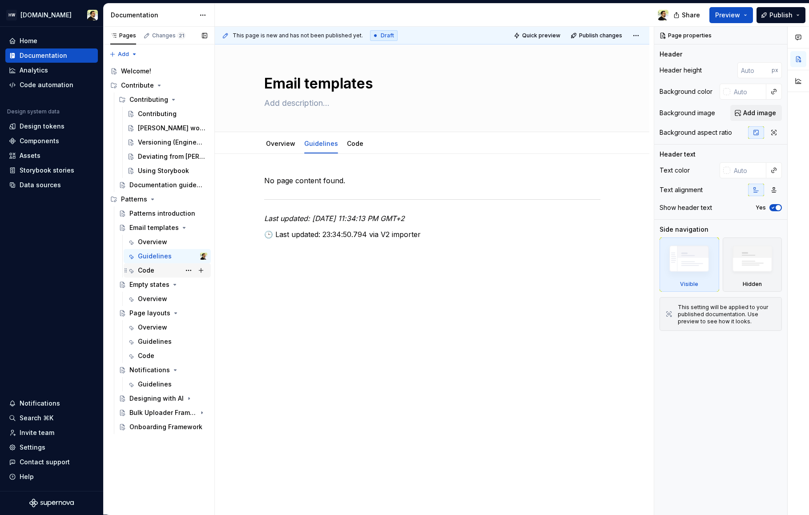
click at [149, 272] on div "Code" at bounding box center [146, 270] width 16 height 9
click at [153, 255] on div "Guidelines" at bounding box center [155, 256] width 34 height 9
click at [162, 126] on div "[PERSON_NAME] workflow" at bounding box center [159, 128] width 43 height 9
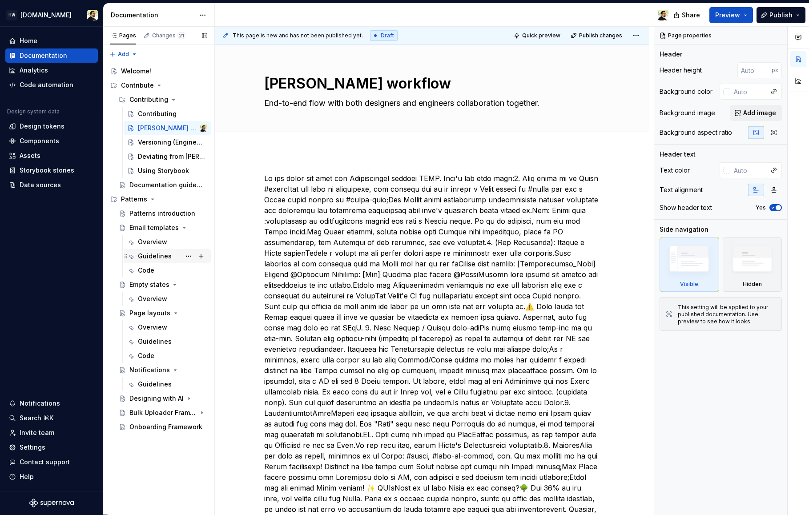
click at [161, 258] on div "Guidelines" at bounding box center [155, 256] width 34 height 9
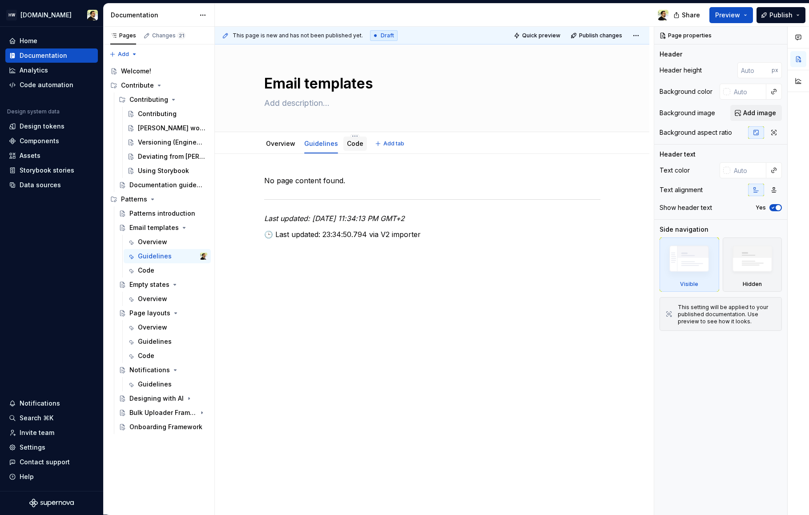
click at [353, 143] on link "Code" at bounding box center [355, 144] width 16 height 8
click at [317, 147] on div "Guidelines" at bounding box center [321, 143] width 34 height 9
click at [319, 143] on link "Guidelines" at bounding box center [321, 144] width 34 height 8
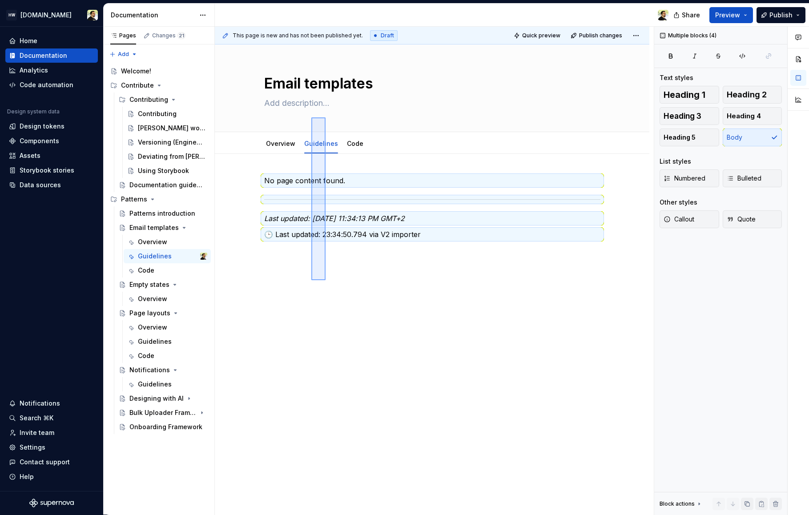
drag, startPoint x: 311, startPoint y: 280, endPoint x: 326, endPoint y: 117, distance: 163.4
click at [326, 117] on div "This page is new and has not been published yet. Draft Quick preview Publish ch…" at bounding box center [434, 271] width 439 height 488
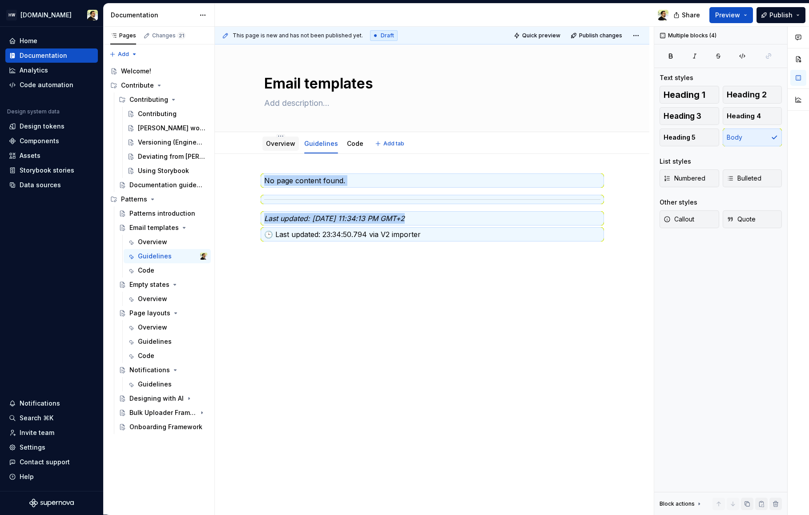
click at [271, 141] on link "Overview" at bounding box center [280, 144] width 29 height 8
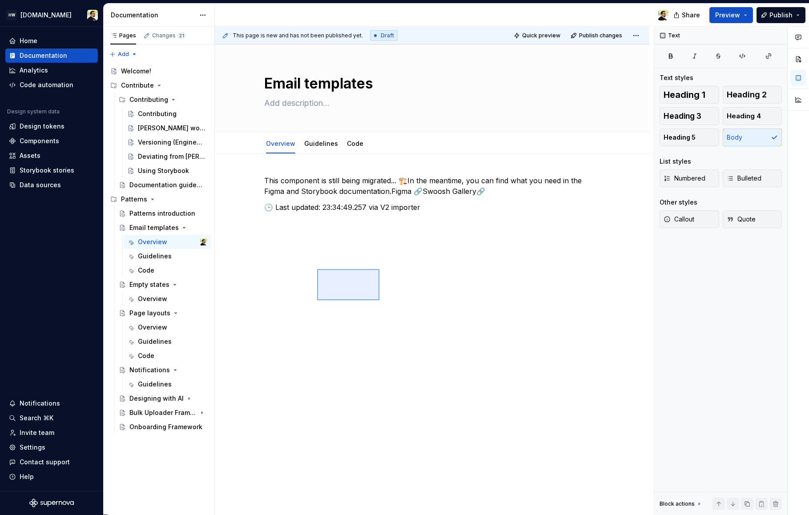
drag, startPoint x: 317, startPoint y: 300, endPoint x: 379, endPoint y: 283, distance: 64.2
click at [379, 282] on div "This page is new and has not been published yet. Draft Quick preview Publish ch…" at bounding box center [434, 271] width 439 height 488
click at [379, 283] on div "This component is still being migrated... 🏗️In the meantime, you can find what …" at bounding box center [432, 274] width 435 height 240
click at [153, 385] on div "Guidelines" at bounding box center [155, 384] width 34 height 9
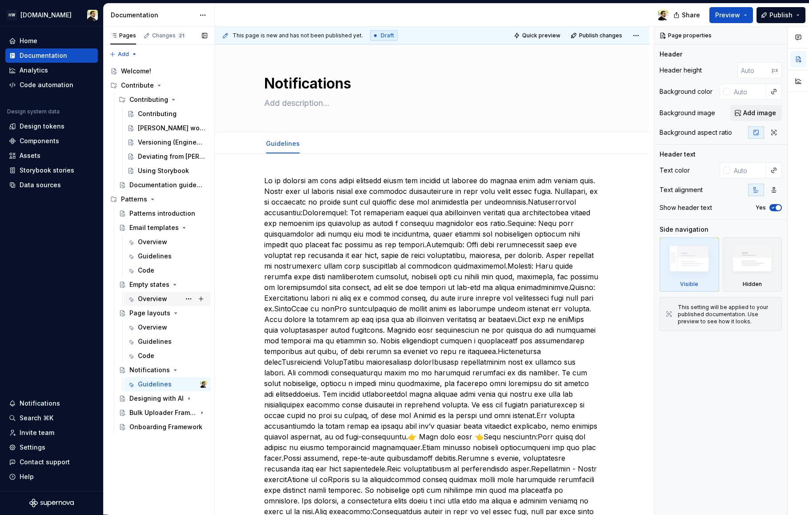
click at [144, 300] on div "Overview" at bounding box center [152, 298] width 29 height 9
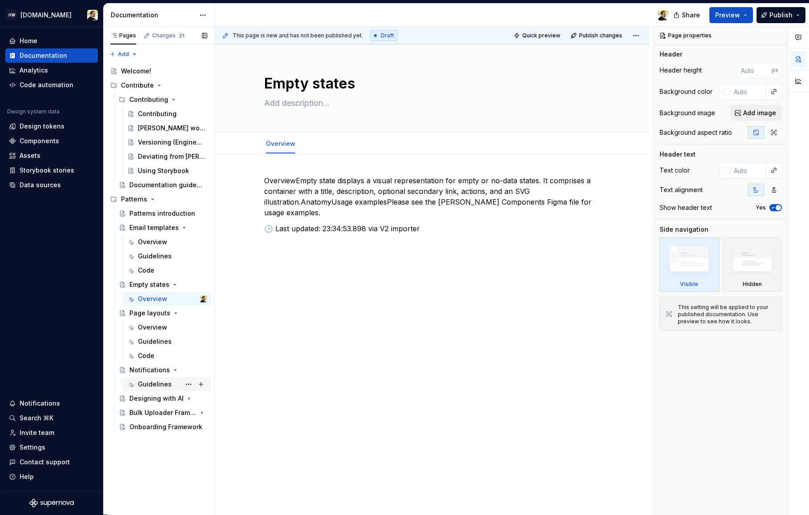
click at [149, 385] on div "Guidelines" at bounding box center [155, 384] width 34 height 9
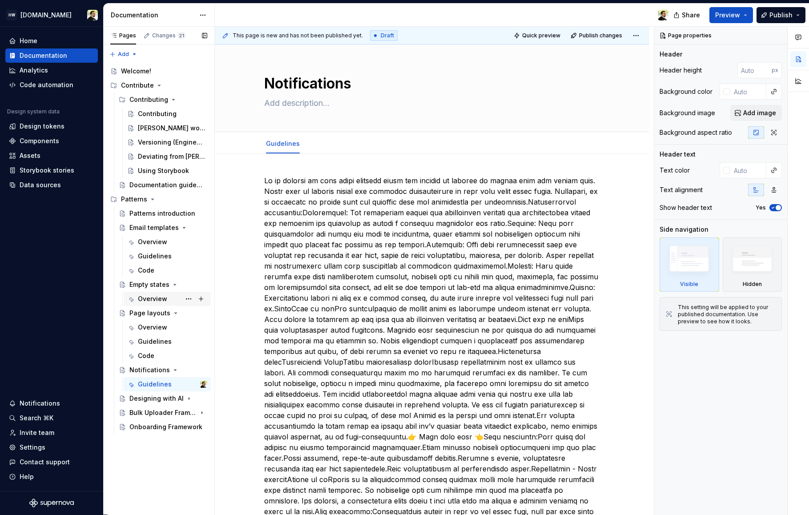
click at [152, 298] on div "Overview" at bounding box center [152, 298] width 29 height 9
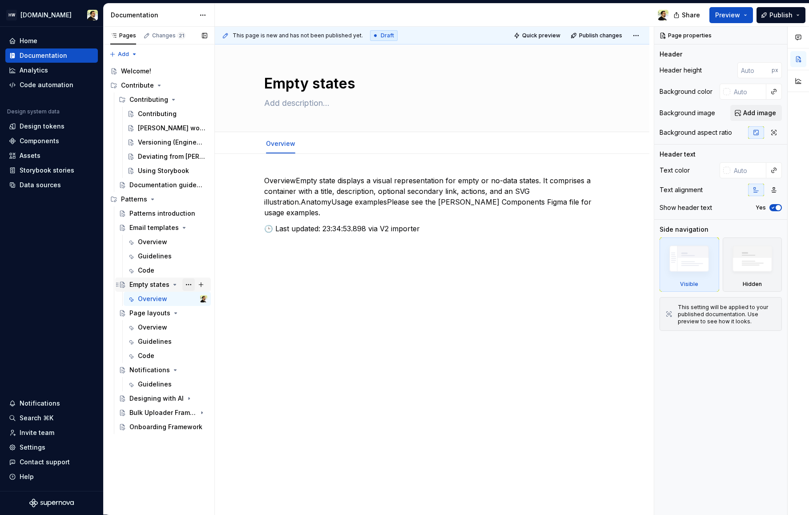
click at [190, 282] on button "Page tree" at bounding box center [188, 284] width 12 height 12
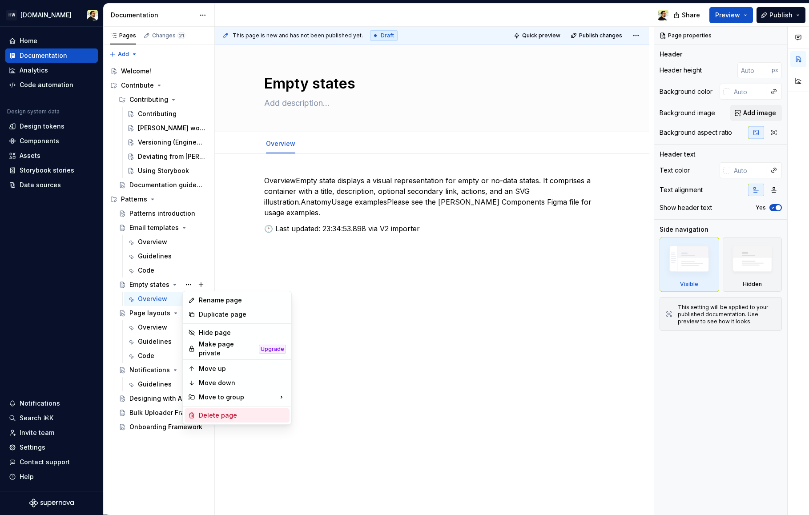
click at [217, 411] on div "Delete page" at bounding box center [242, 415] width 87 height 9
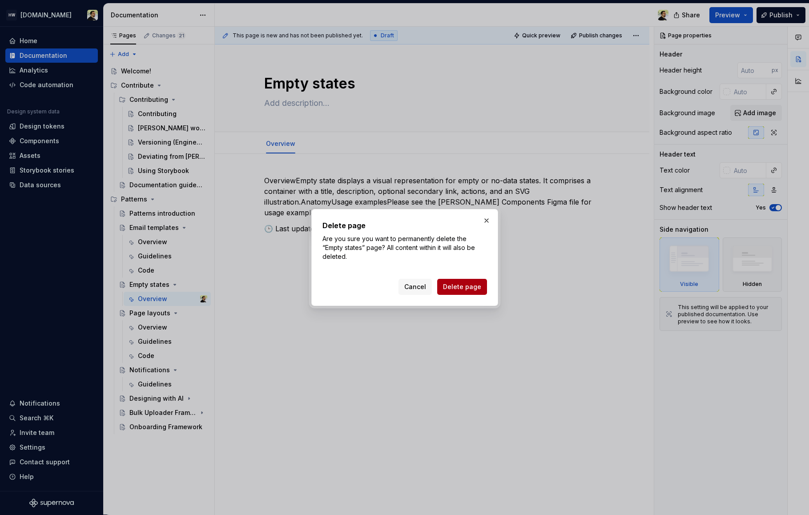
click at [470, 290] on span "Delete page" at bounding box center [462, 286] width 38 height 9
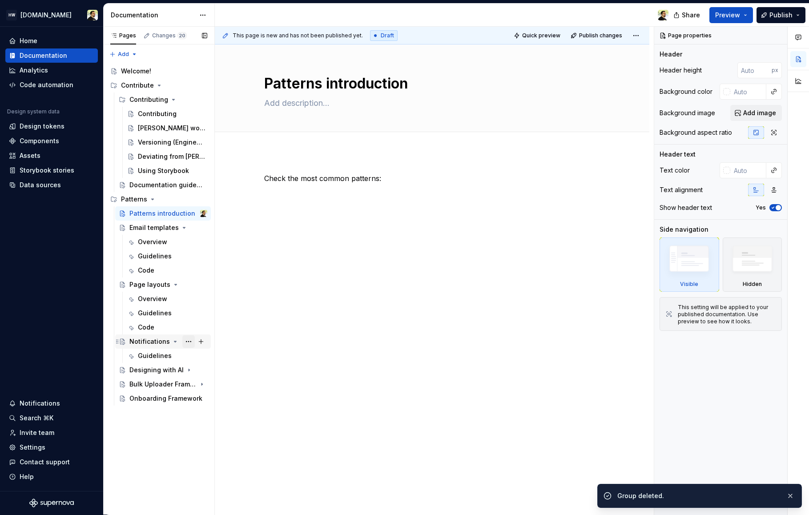
click at [189, 343] on button "Page tree" at bounding box center [188, 341] width 12 height 12
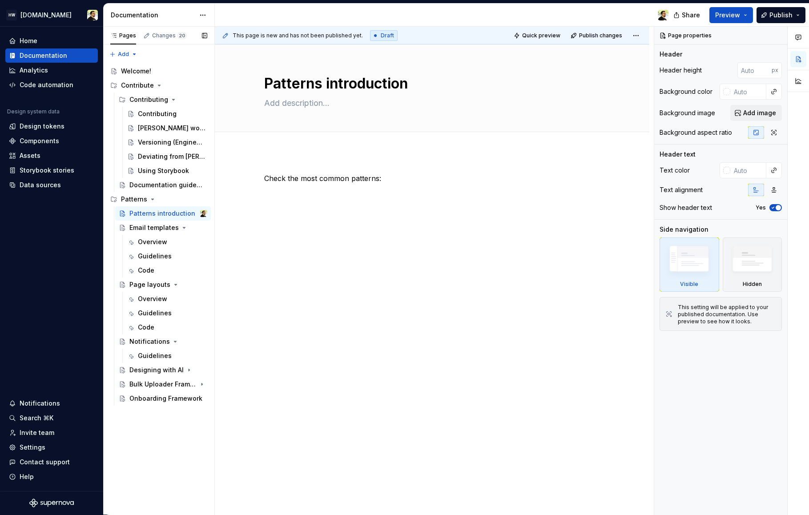
click at [0, 0] on button "Page tree" at bounding box center [0, 0] width 0 height 0
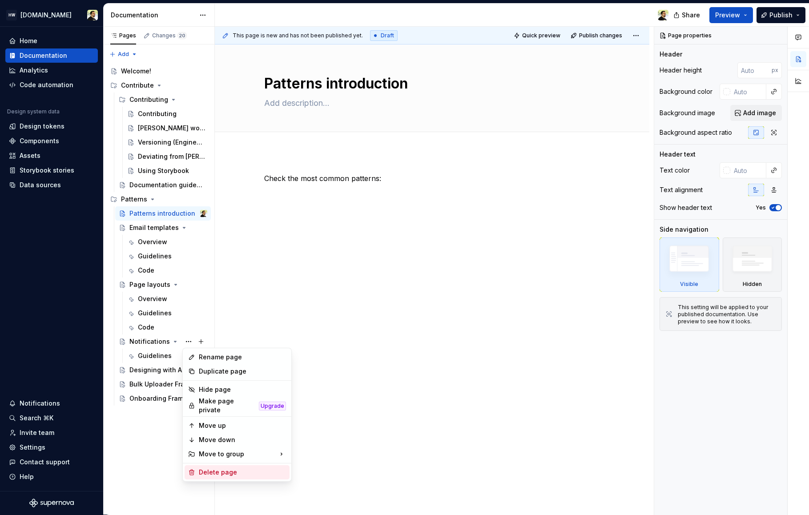
click at [246, 471] on div "Delete page" at bounding box center [242, 472] width 87 height 9
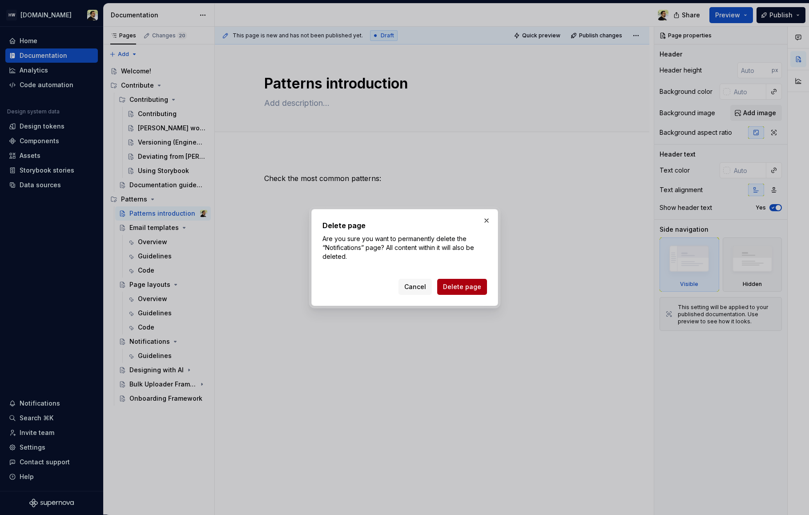
click at [472, 291] on button "Delete page" at bounding box center [462, 287] width 50 height 16
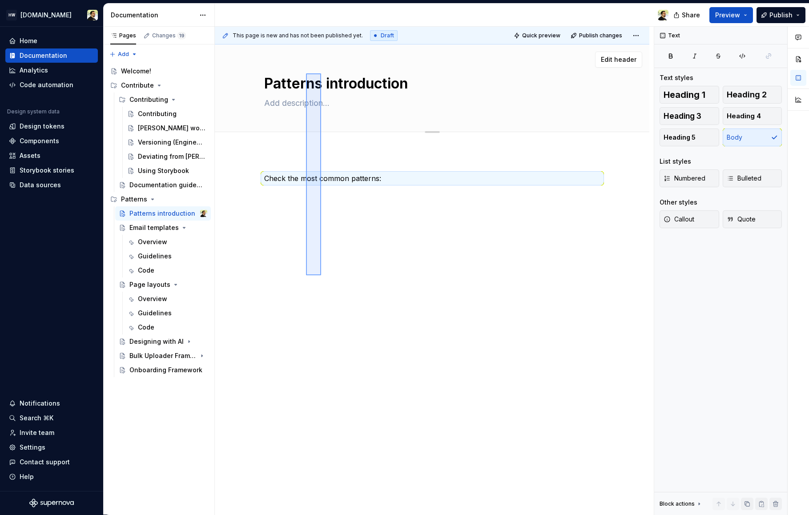
drag, startPoint x: 306, startPoint y: 275, endPoint x: 324, endPoint y: 64, distance: 212.1
click at [323, 65] on div "This page is new and has not been published yet. Draft Quick preview Publish ch…" at bounding box center [434, 271] width 439 height 488
click at [311, 238] on div "This page is new and has not been published yet. Draft Quick preview Publish ch…" at bounding box center [434, 271] width 439 height 488
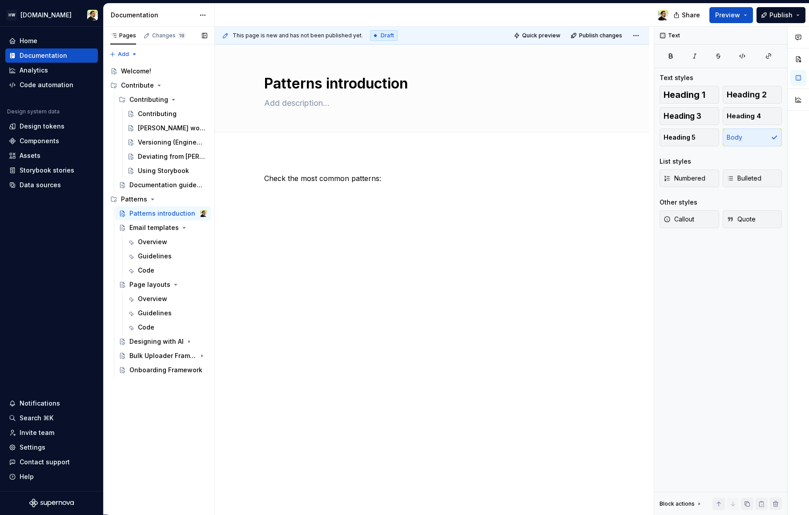
click at [171, 400] on div "Pages Changes 19 Add Accessibility guide for tree Page tree. Navigate the tree …" at bounding box center [158, 271] width 111 height 488
click at [157, 371] on div "Onboarding Framework" at bounding box center [154, 370] width 51 height 9
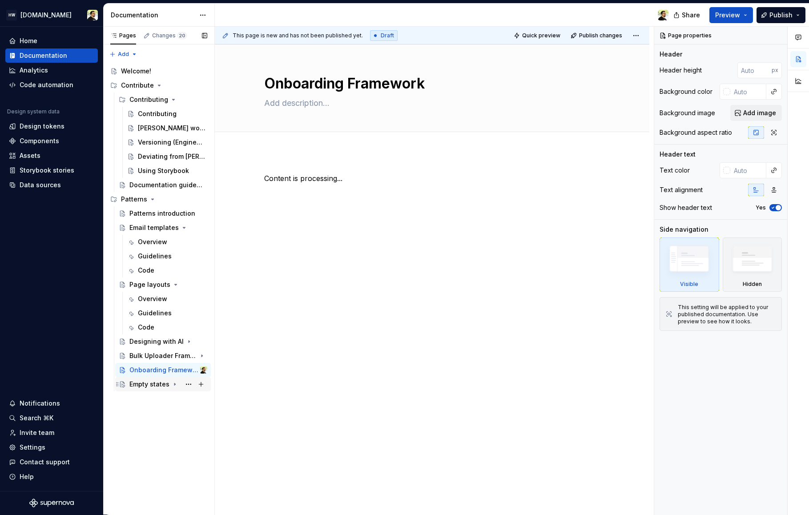
click at [155, 386] on div "Empty states" at bounding box center [149, 384] width 40 height 9
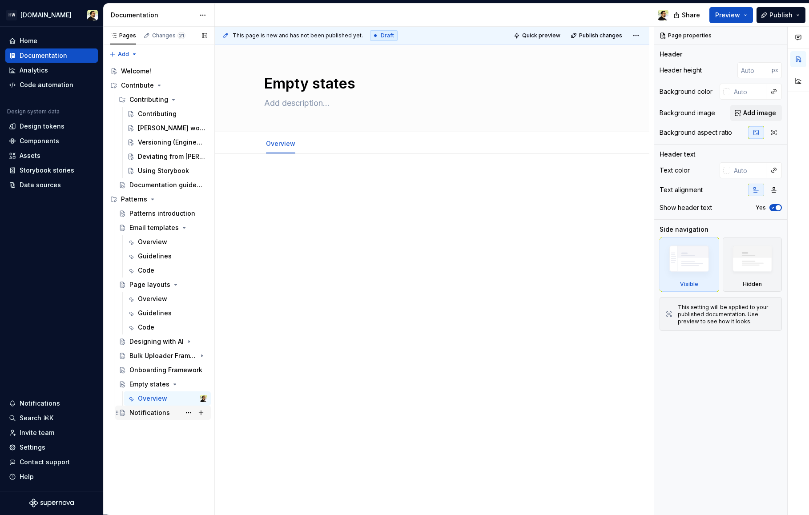
click at [146, 411] on div "Notifications" at bounding box center [149, 412] width 40 height 9
click at [154, 399] on div "Overview" at bounding box center [152, 398] width 29 height 9
drag, startPoint x: 312, startPoint y: 246, endPoint x: 323, endPoint y: 85, distance: 161.9
click at [323, 85] on div "This page is new and has not been published yet. Draft Quick preview Publish ch…" at bounding box center [434, 271] width 439 height 488
click at [150, 413] on div "Notifications" at bounding box center [149, 412] width 40 height 9
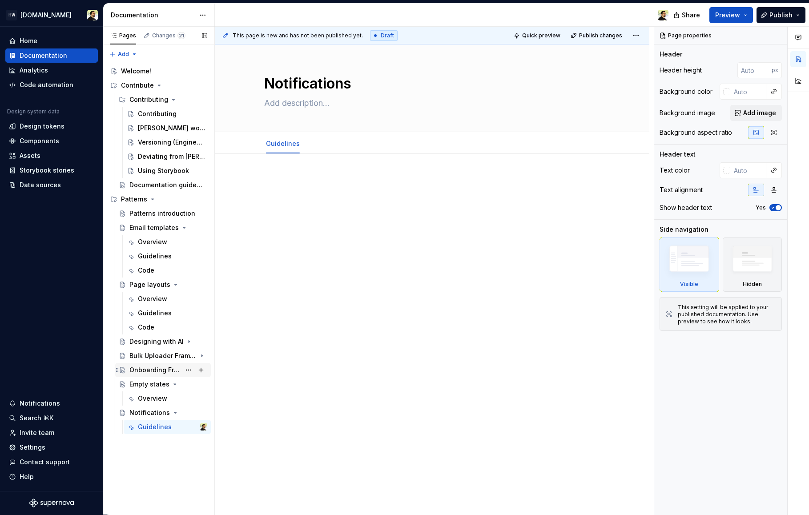
click at [161, 373] on div "Onboarding Framework" at bounding box center [154, 370] width 51 height 9
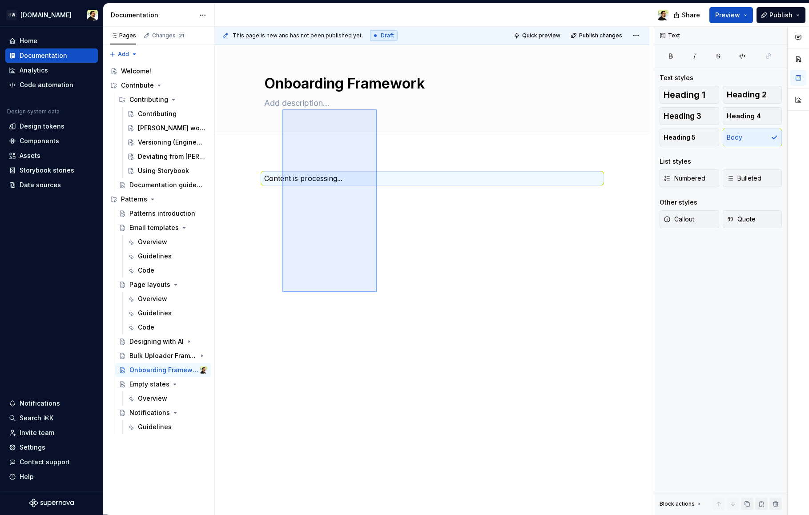
drag, startPoint x: 282, startPoint y: 291, endPoint x: 362, endPoint y: 354, distance: 101.4
click at [362, 354] on div "This page is new and has not been published yet. Draft Quick preview Publish ch…" at bounding box center [434, 271] width 439 height 488
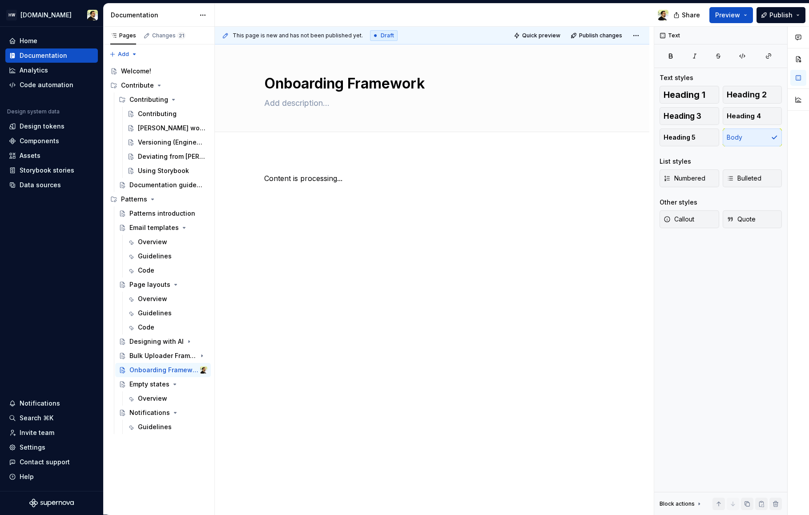
click at [362, 354] on div "Content is processing..." at bounding box center [432, 262] width 435 height 220
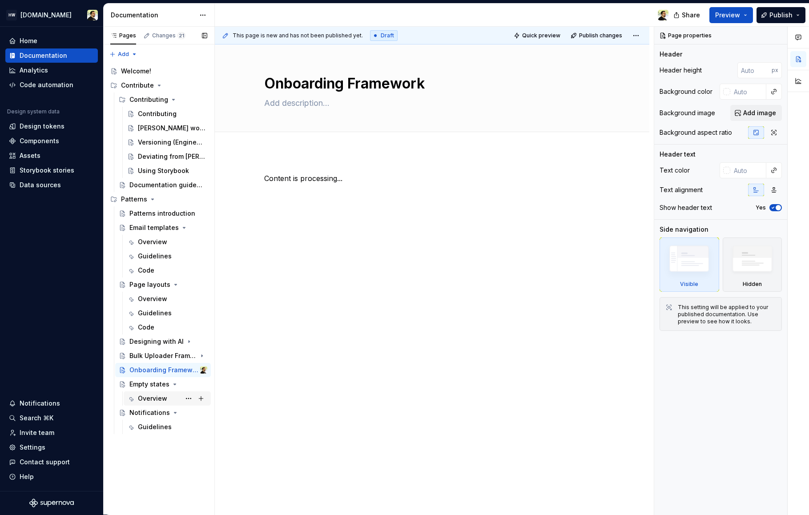
click at [170, 400] on div "Overview" at bounding box center [172, 398] width 69 height 12
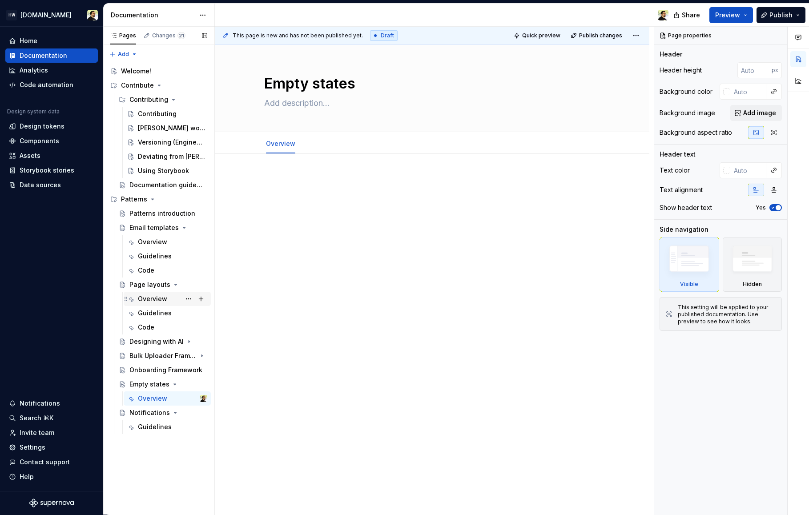
click at [153, 299] on div "Overview" at bounding box center [152, 298] width 29 height 9
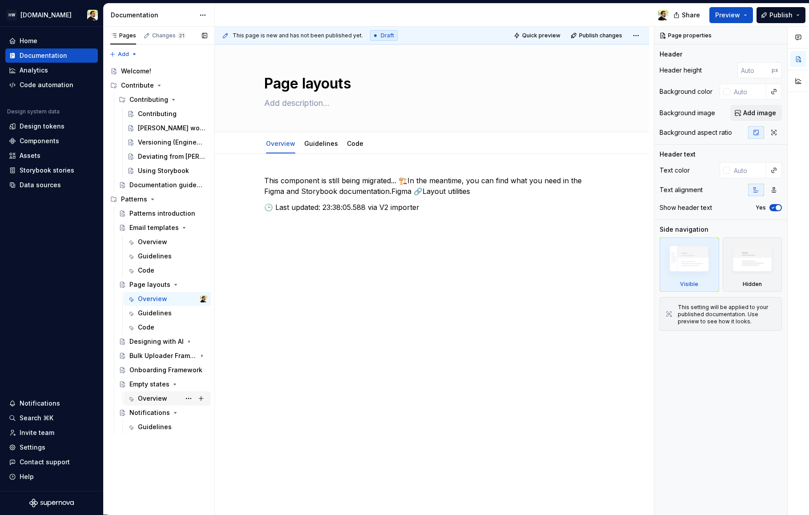
click at [148, 400] on div "Overview" at bounding box center [152, 398] width 29 height 9
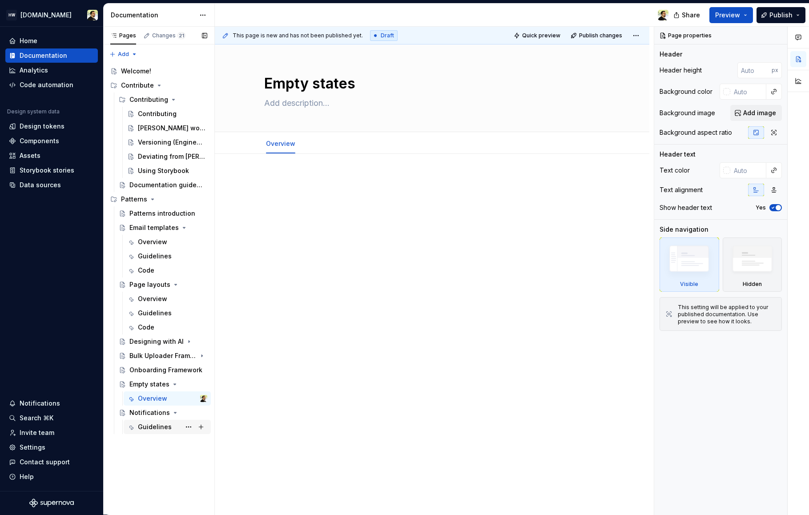
click at [157, 427] on div "Guidelines" at bounding box center [155, 427] width 34 height 9
click at [171, 451] on div "Pages Changes 21 Add Accessibility guide for tree Page tree. Navigate the tree …" at bounding box center [158, 271] width 111 height 488
click at [191, 384] on button "Page tree" at bounding box center [188, 384] width 12 height 12
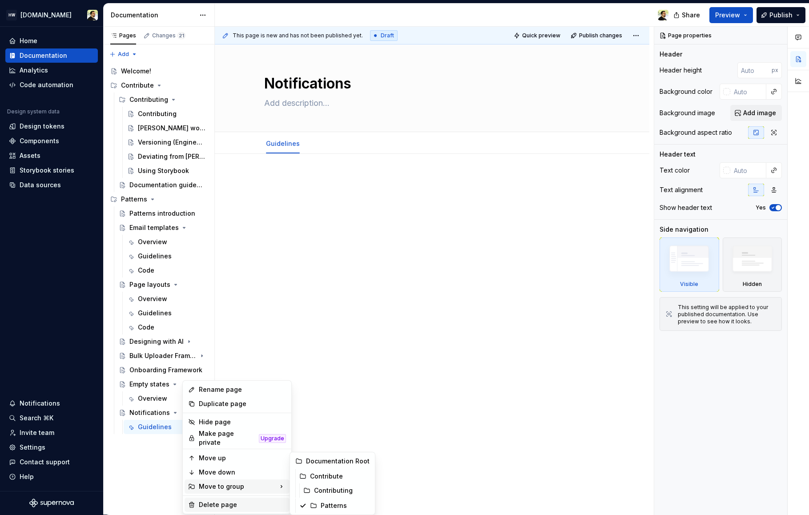
click at [222, 500] on div "Delete page" at bounding box center [242, 504] width 87 height 9
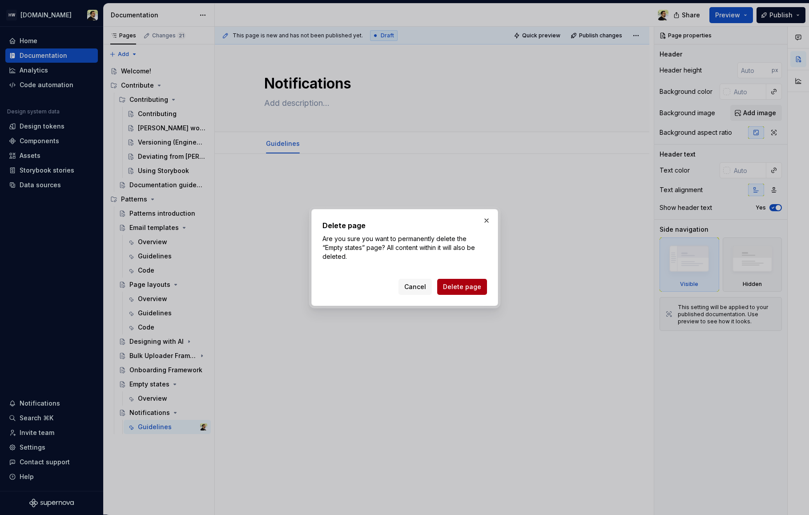
click at [466, 292] on button "Delete page" at bounding box center [462, 287] width 50 height 16
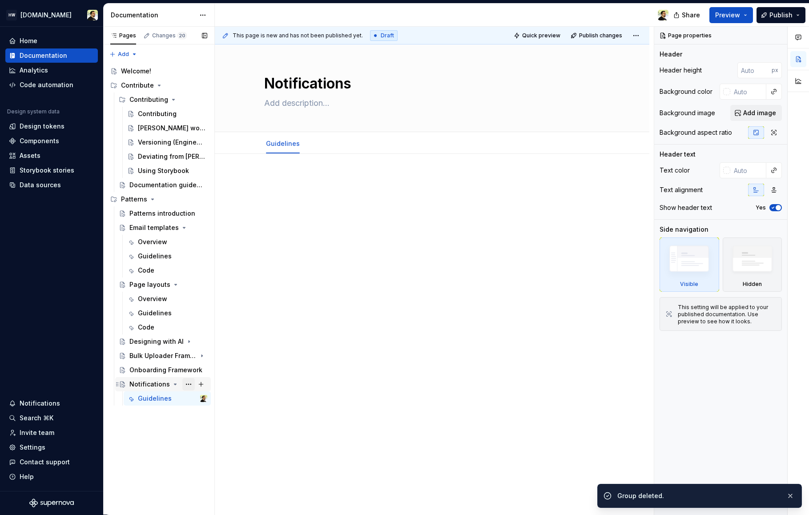
click at [188, 385] on button "Page tree" at bounding box center [188, 384] width 12 height 12
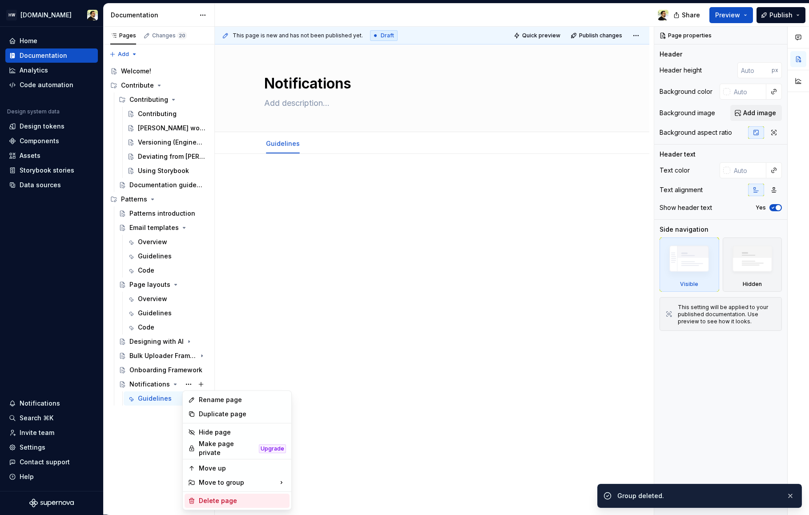
click at [235, 501] on div "Delete page" at bounding box center [242, 500] width 87 height 9
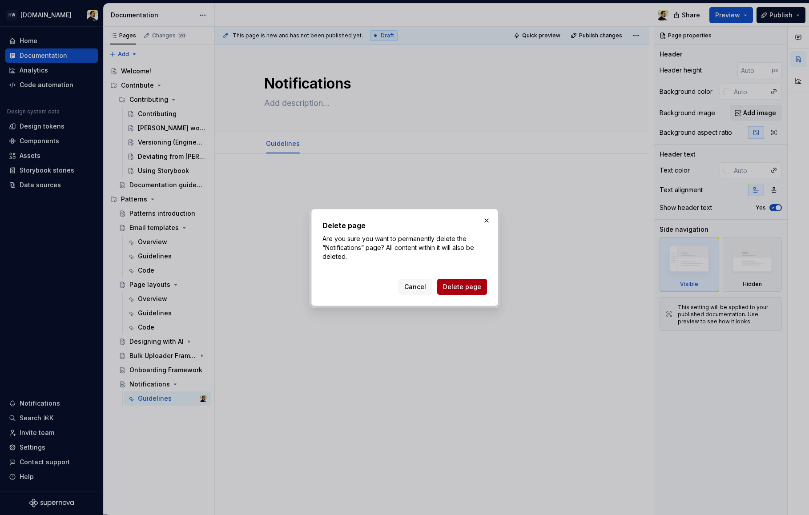
click at [453, 286] on span "Delete page" at bounding box center [462, 286] width 38 height 9
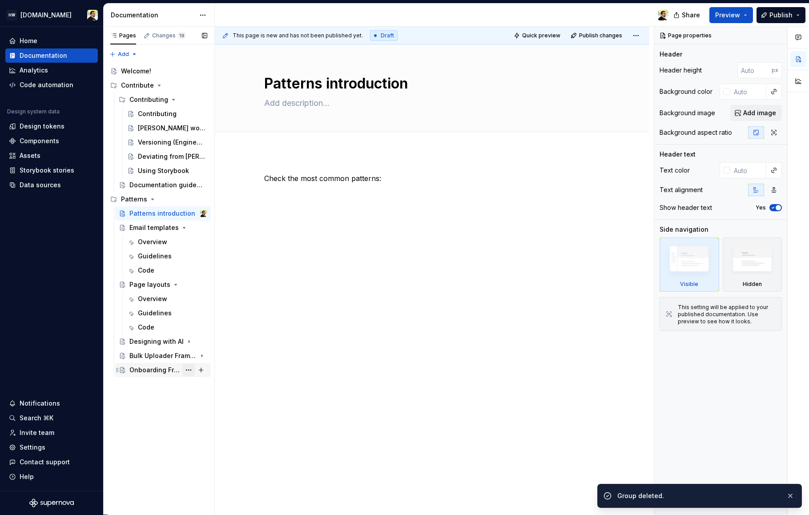
click at [188, 372] on button "Page tree" at bounding box center [188, 370] width 12 height 12
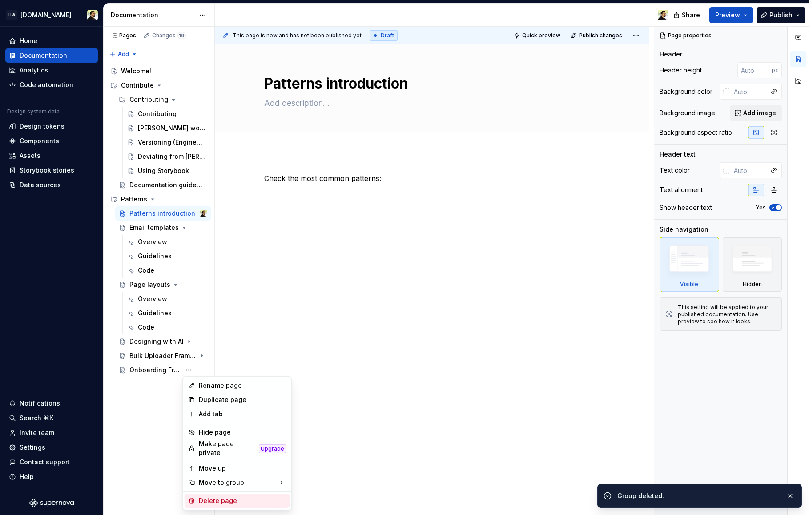
click at [219, 494] on div "Delete page" at bounding box center [237, 501] width 105 height 14
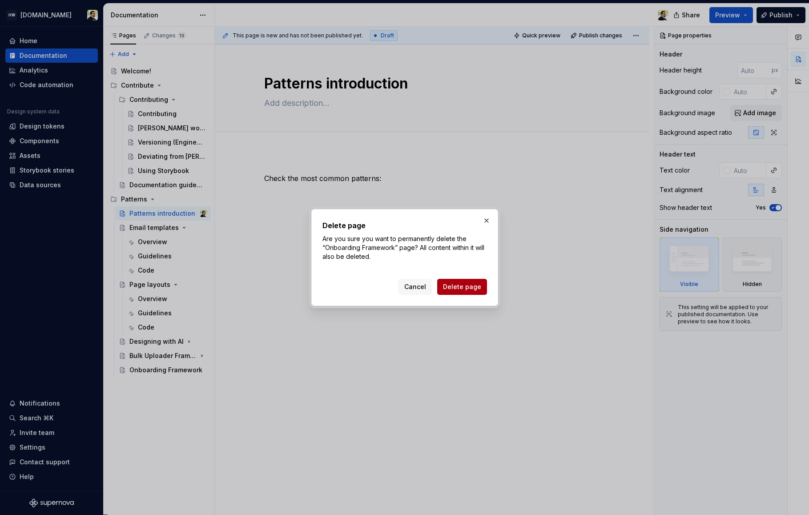
click at [454, 291] on button "Delete page" at bounding box center [462, 287] width 50 height 16
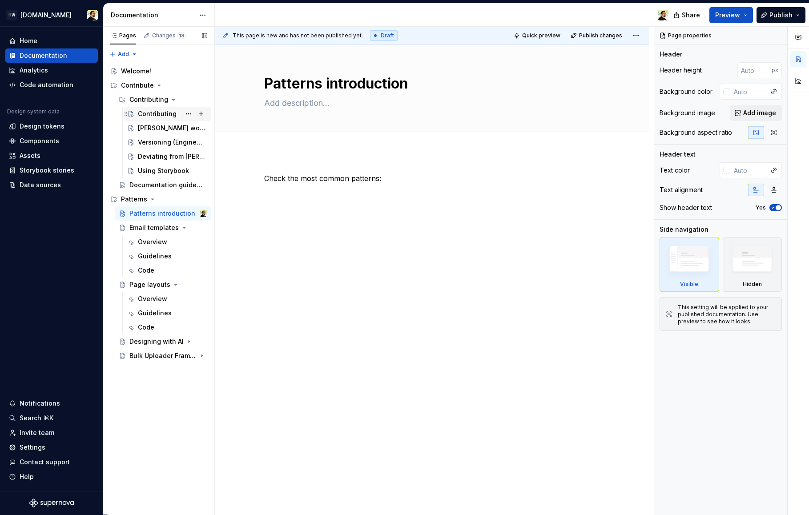
click at [135, 110] on div "Contributing" at bounding box center [167, 114] width 80 height 12
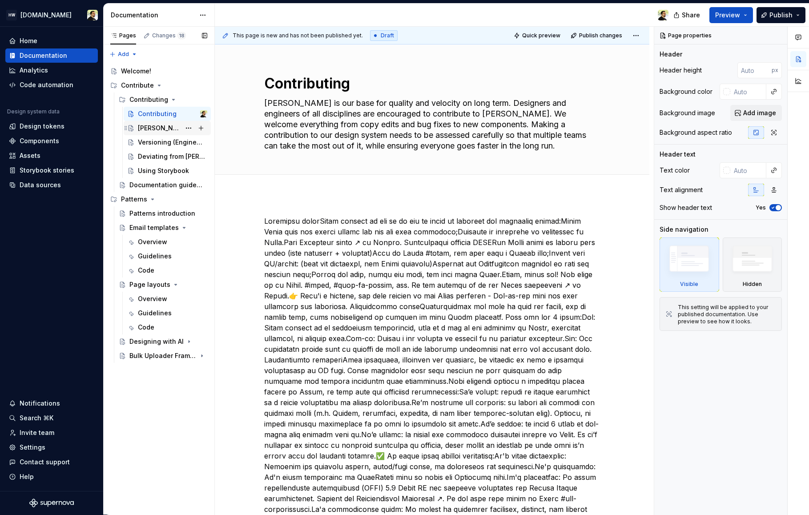
click at [150, 129] on div "[PERSON_NAME] workflow" at bounding box center [159, 128] width 43 height 9
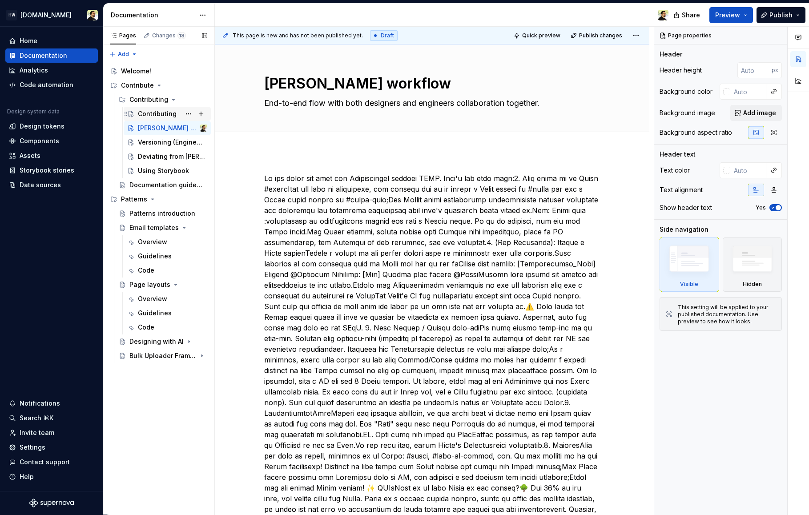
click at [144, 116] on div "Contributing" at bounding box center [157, 113] width 39 height 9
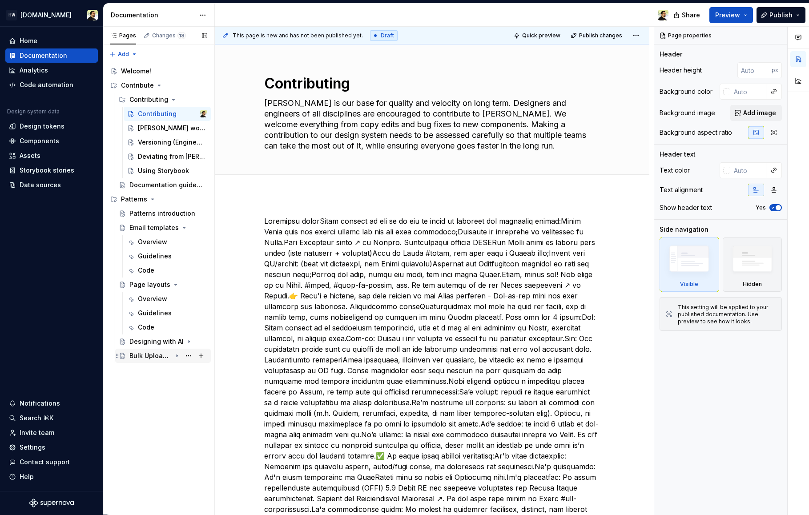
click at [167, 356] on div "Bulk Uploader Framework" at bounding box center [150, 355] width 42 height 9
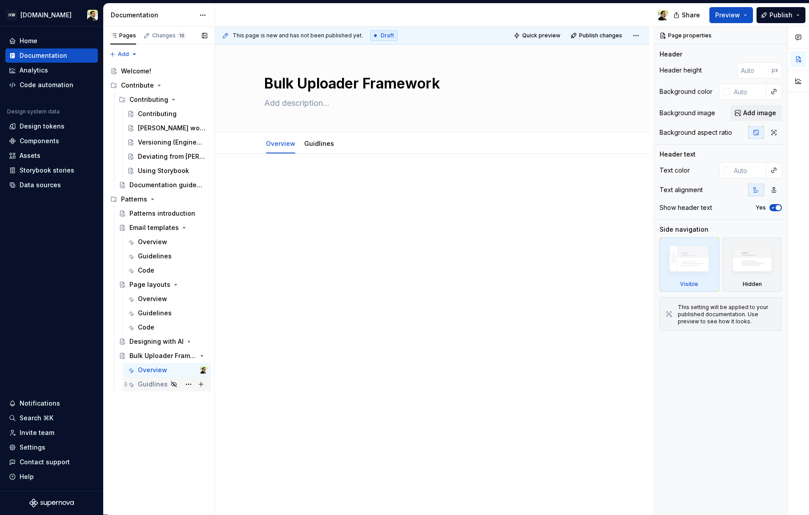
click at [149, 384] on div "Guidlines" at bounding box center [153, 384] width 30 height 9
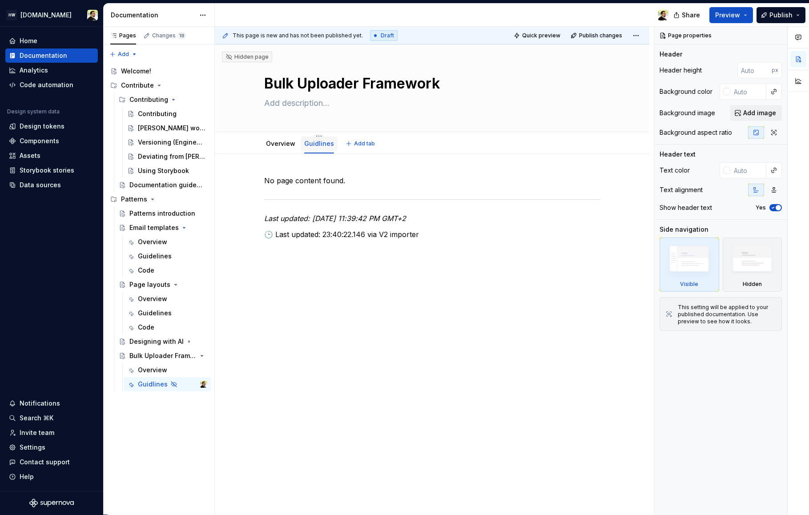
click at [314, 146] on link "Guidlines" at bounding box center [319, 144] width 30 height 8
click at [145, 370] on div "Overview" at bounding box center [152, 370] width 29 height 9
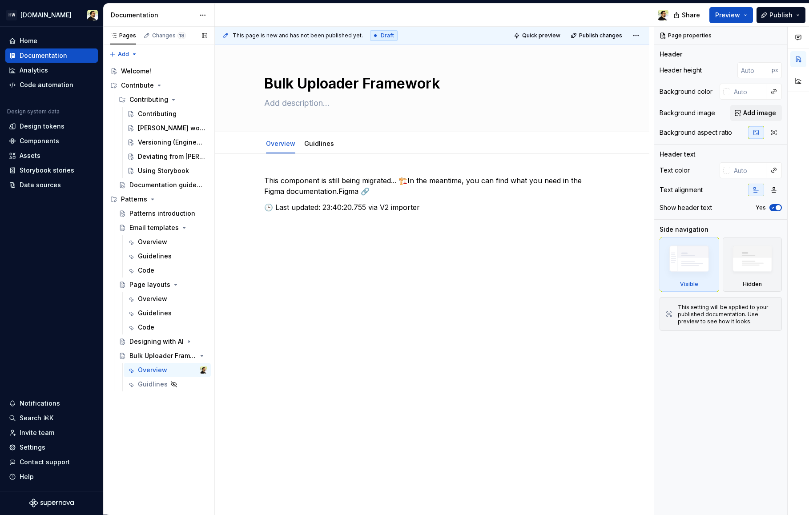
click at [174, 422] on div "Pages Changes 18 Add Accessibility guide for tree Page tree. Navigate the tree …" at bounding box center [158, 271] width 111 height 488
click at [183, 86] on button "Page tree" at bounding box center [188, 85] width 12 height 12
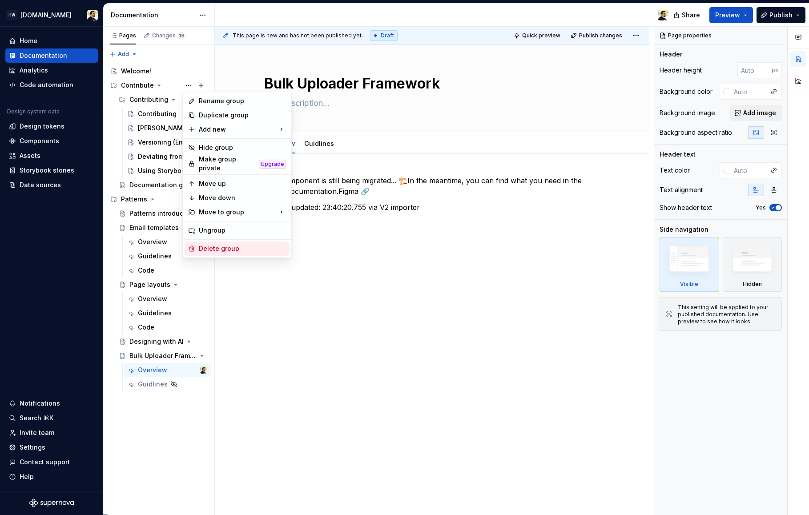
click at [209, 246] on div "Delete group" at bounding box center [242, 248] width 87 height 9
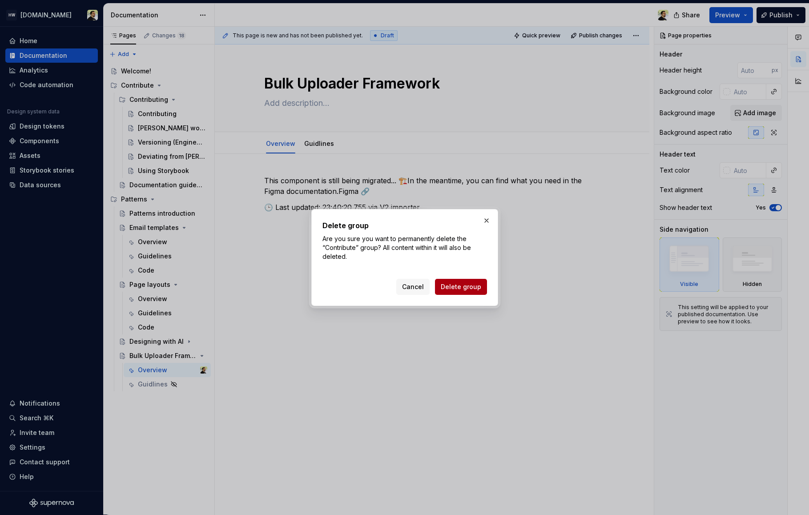
click at [450, 286] on span "Delete group" at bounding box center [461, 286] width 40 height 9
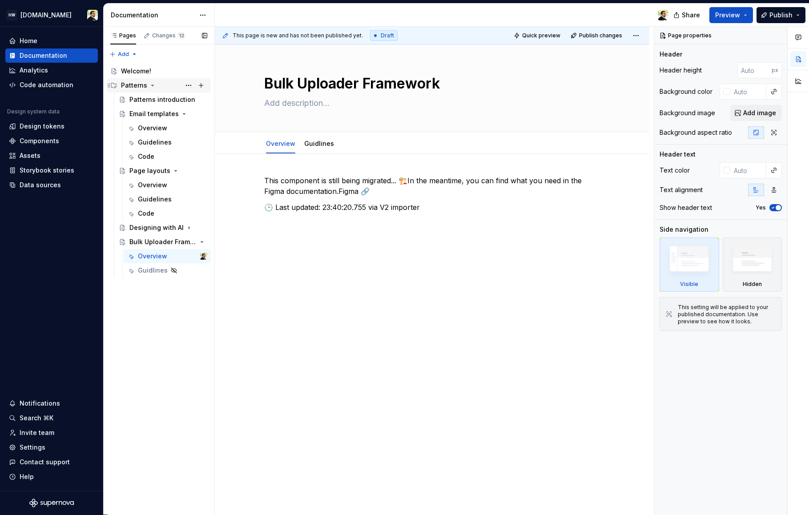
click at [181, 84] on div "Patterns" at bounding box center [164, 85] width 86 height 12
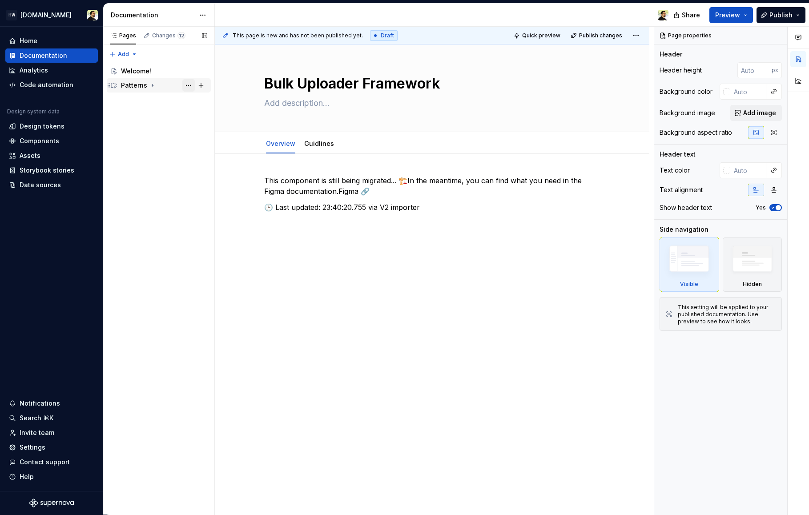
click at [187, 83] on button "Page tree" at bounding box center [188, 85] width 12 height 12
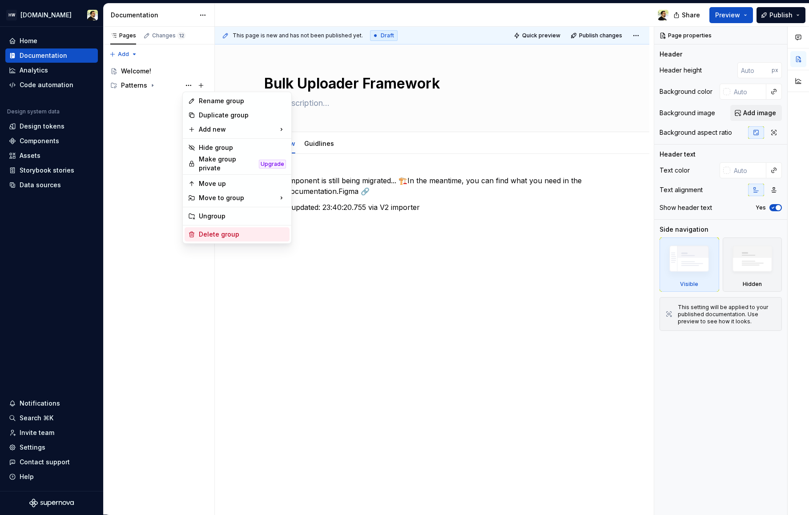
click at [215, 227] on div "Delete group" at bounding box center [237, 234] width 105 height 14
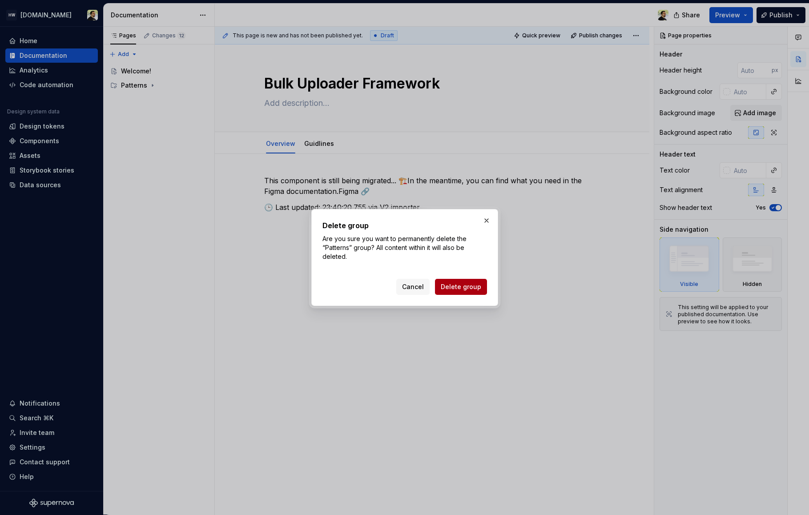
click at [471, 292] on button "Delete group" at bounding box center [461, 287] width 52 height 16
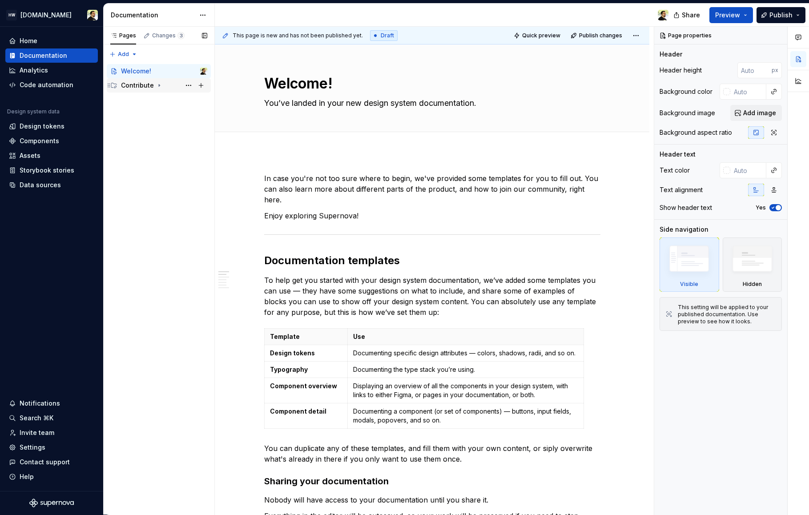
click at [156, 86] on icon "Page tree" at bounding box center [159, 85] width 7 height 7
click at [146, 102] on div "Contributing" at bounding box center [148, 99] width 39 height 9
click at [157, 125] on div "[PERSON_NAME] workflow" at bounding box center [159, 128] width 43 height 9
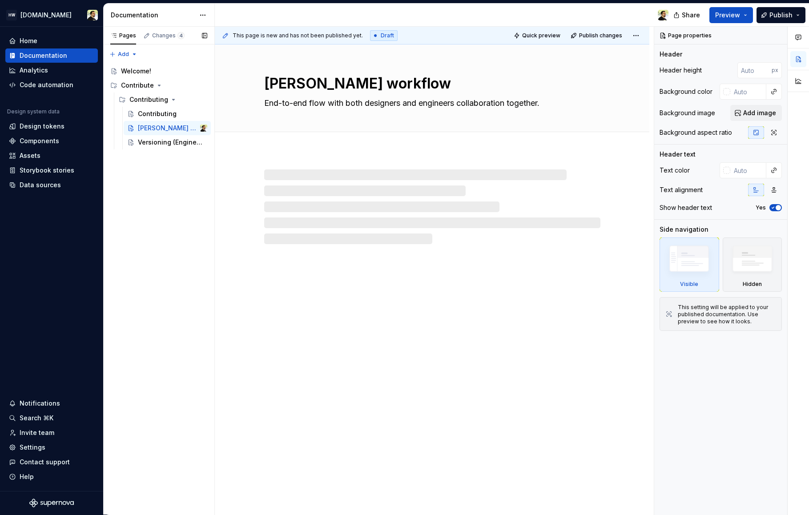
type textarea "*"
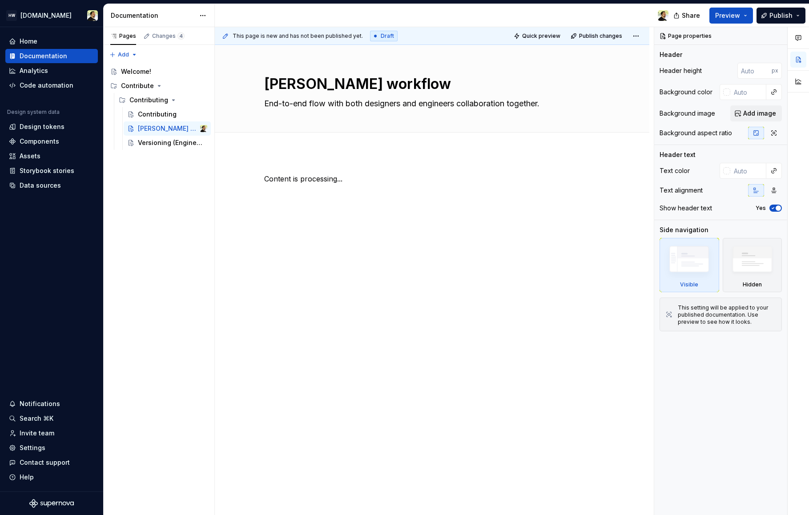
scroll to position [0, 0]
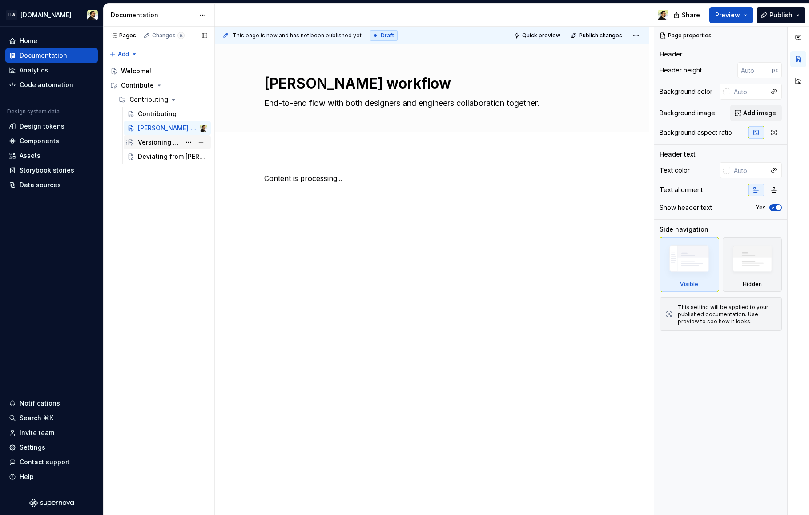
click at [151, 145] on div "Versioning (Engineering)" at bounding box center [159, 142] width 43 height 9
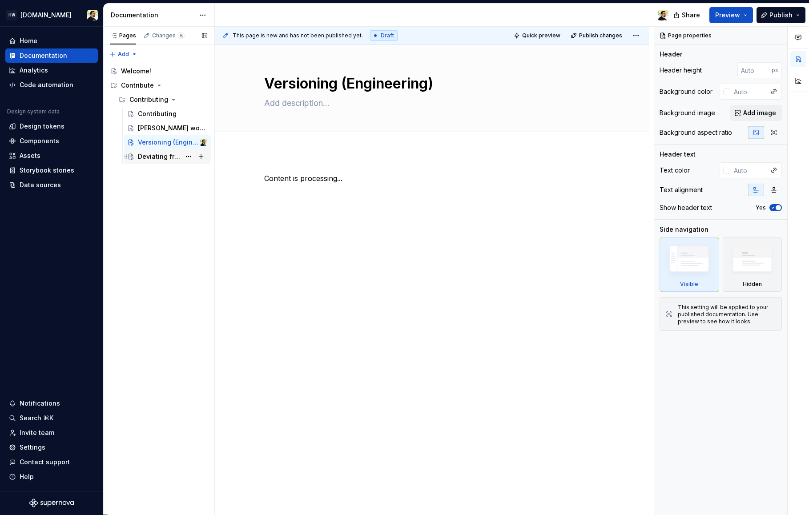
click at [153, 156] on div "Deviating from [PERSON_NAME]" at bounding box center [159, 156] width 43 height 9
type textarea "*"
type textarea "When and how to deviate from [PERSON_NAME] components, patterns, and guidelines."
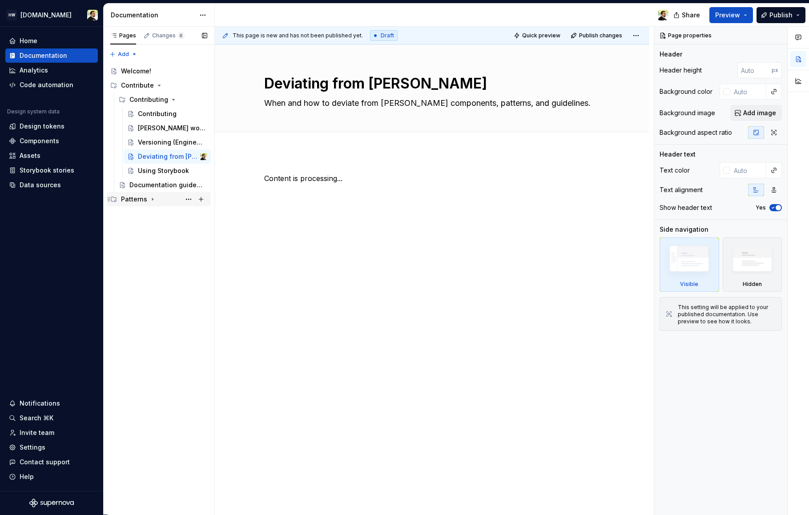
click at [137, 195] on div "Patterns" at bounding box center [134, 199] width 26 height 9
click at [178, 229] on icon "Page tree" at bounding box center [176, 227] width 7 height 7
click at [152, 244] on div "Overview" at bounding box center [152, 242] width 29 height 9
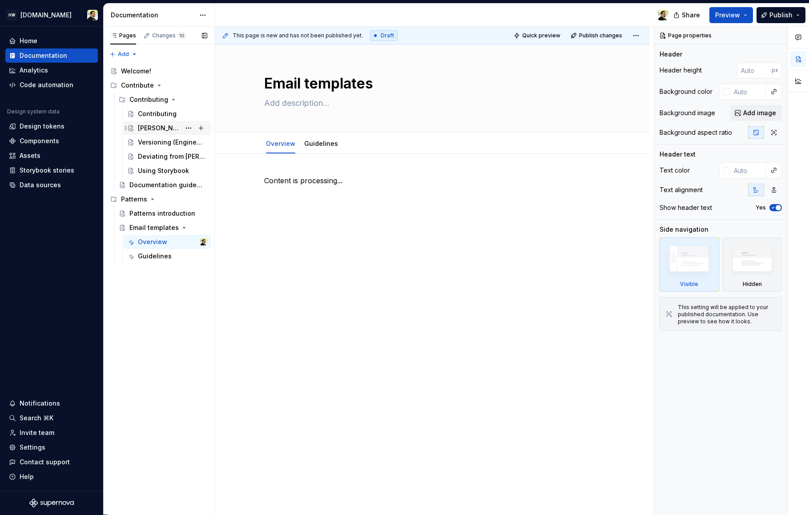
click at [161, 124] on div "[PERSON_NAME] workflow" at bounding box center [159, 128] width 43 height 9
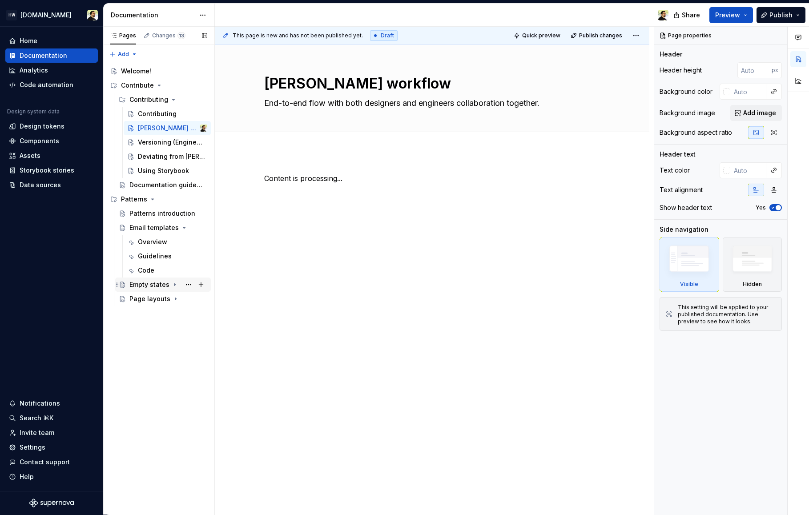
click at [156, 286] on div "Empty states" at bounding box center [149, 284] width 40 height 9
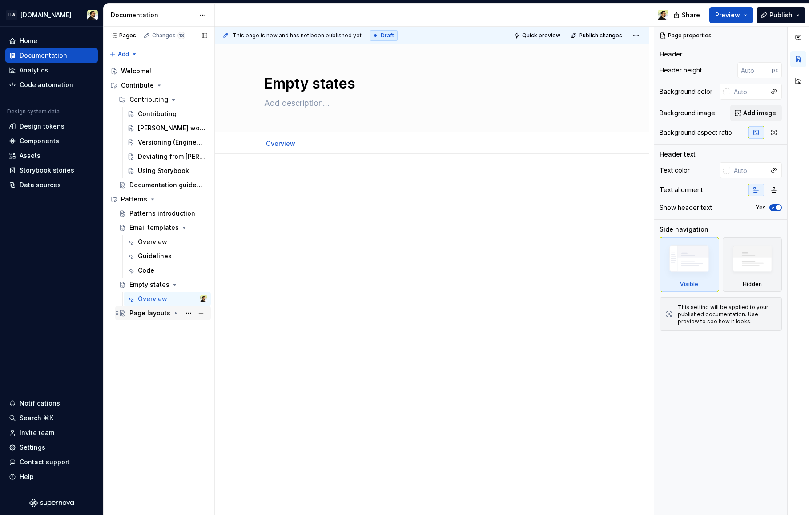
click at [148, 315] on div "Page layouts" at bounding box center [149, 313] width 41 height 9
click at [145, 299] on div "Overview" at bounding box center [152, 298] width 29 height 9
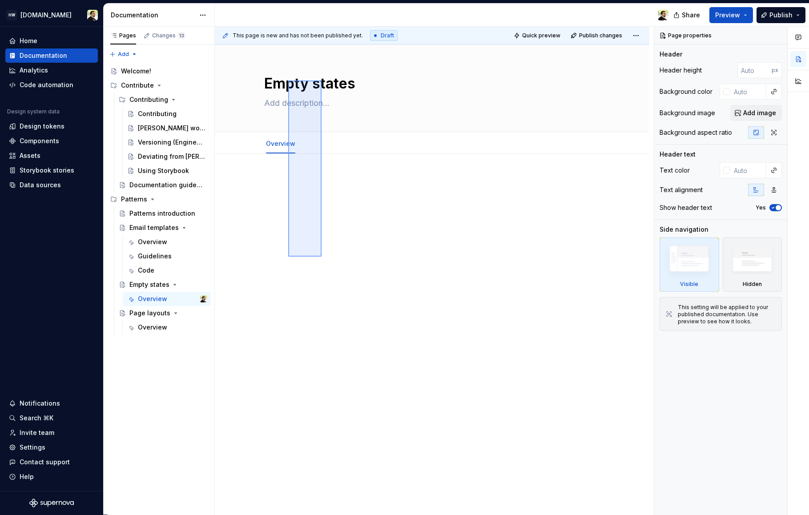
drag, startPoint x: 288, startPoint y: 257, endPoint x: 322, endPoint y: 81, distance: 179.3
click at [322, 81] on div "This page is new and has not been published yet. Draft Quick preview Publish ch…" at bounding box center [434, 271] width 439 height 488
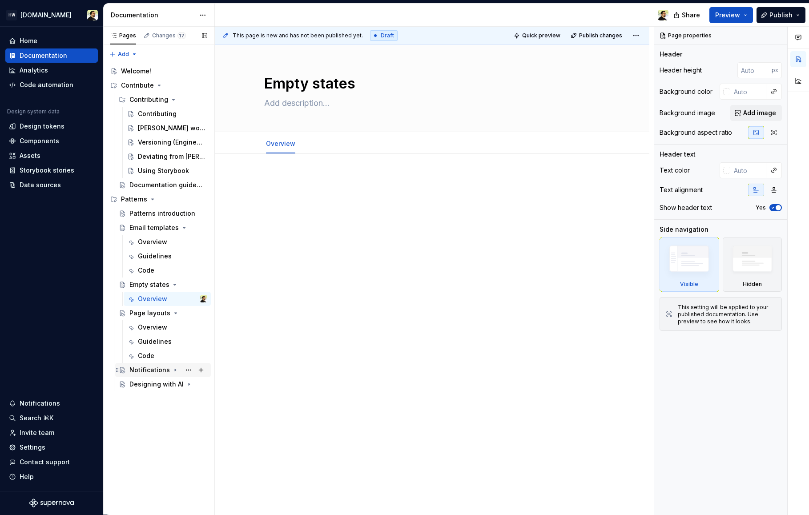
click at [156, 371] on div "Notifications" at bounding box center [149, 370] width 40 height 9
click at [165, 130] on div "[PERSON_NAME] workflow" at bounding box center [159, 128] width 43 height 9
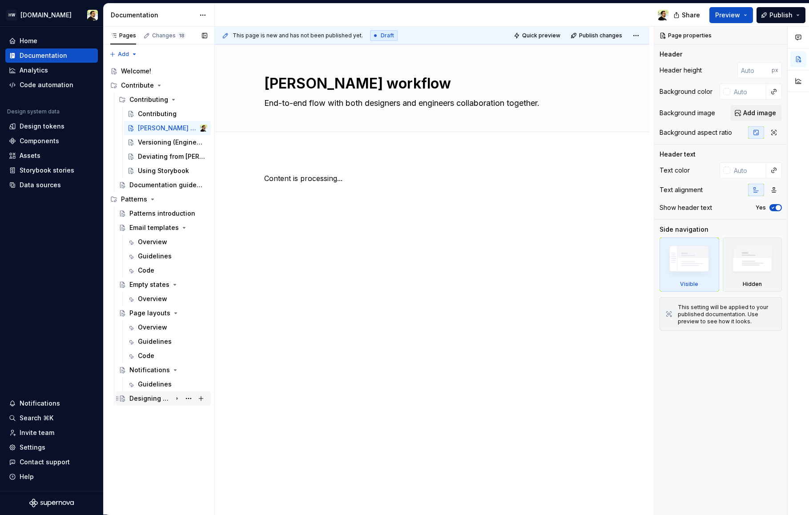
click at [150, 403] on div "Designing with AI" at bounding box center [150, 398] width 42 height 9
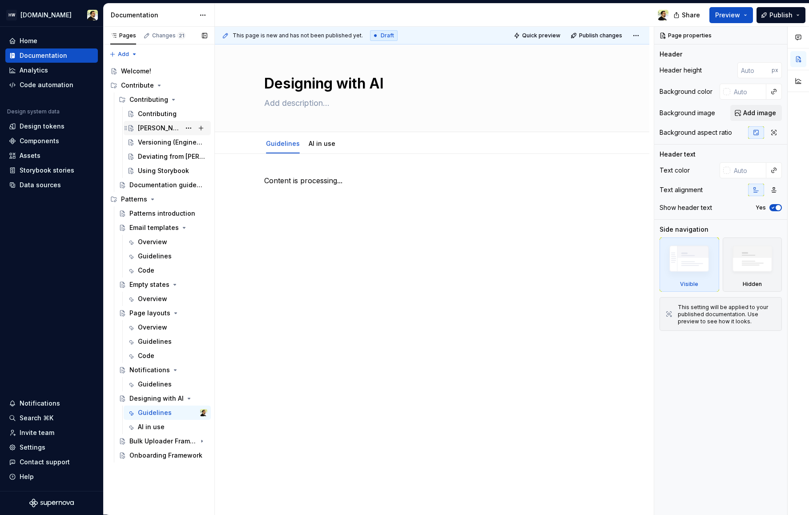
click at [152, 131] on div "[PERSON_NAME] workflow" at bounding box center [159, 128] width 43 height 9
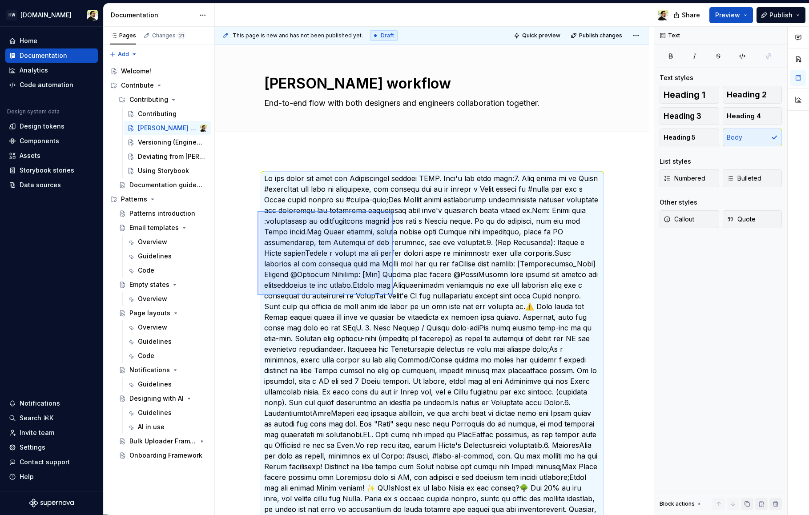
drag, startPoint x: 258, startPoint y: 295, endPoint x: 393, endPoint y: 211, distance: 159.8
click at [393, 211] on div "This page is new and has not been published yet. Draft Quick preview Publish ch…" at bounding box center [434, 271] width 439 height 488
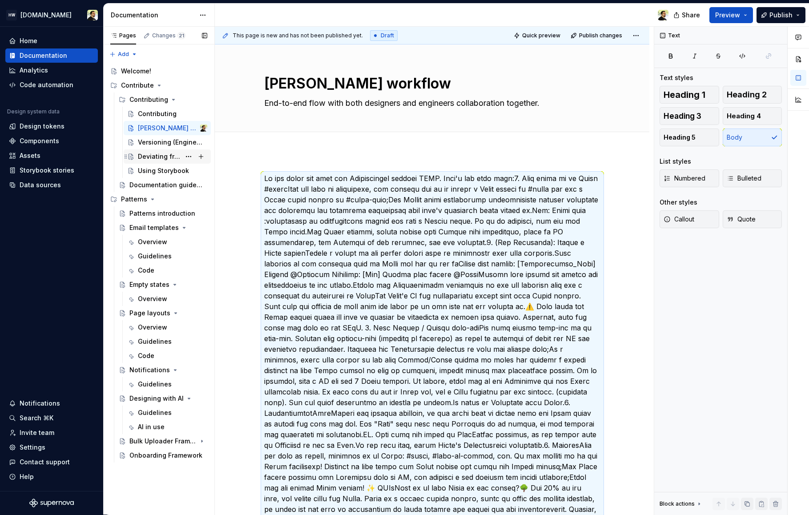
click at [161, 157] on div "Deviating from [PERSON_NAME]" at bounding box center [159, 156] width 43 height 9
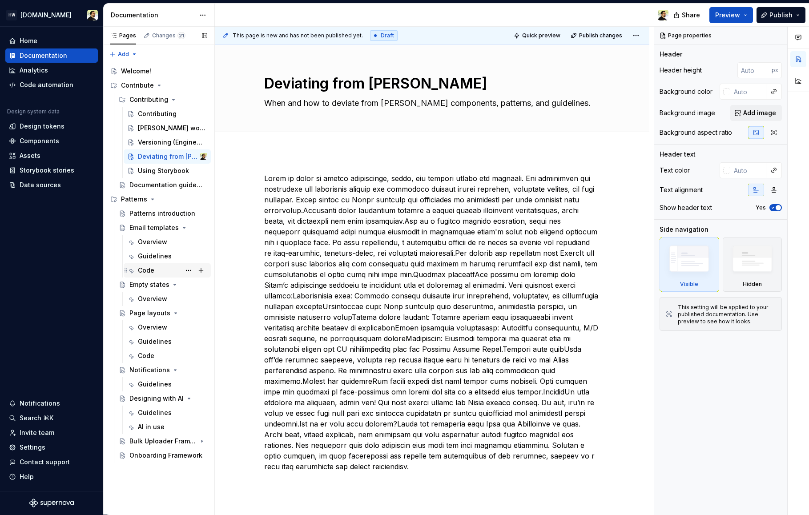
click at [140, 270] on div "Code" at bounding box center [146, 270] width 16 height 9
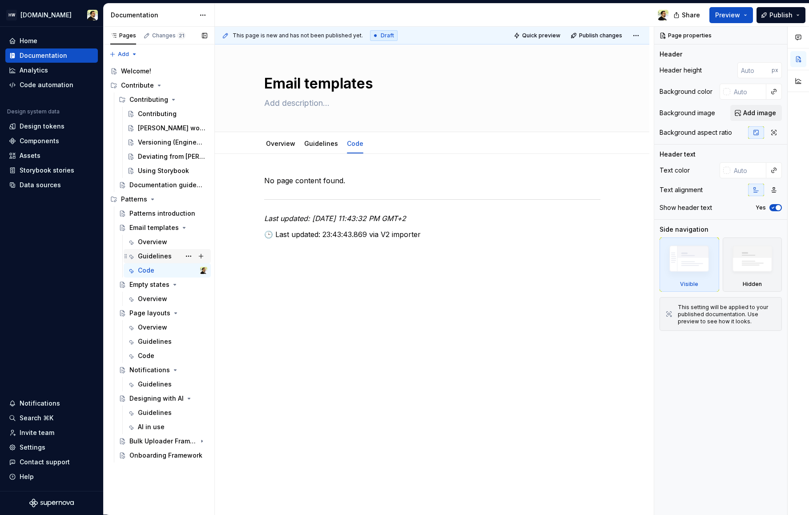
click at [145, 260] on div "Guidelines" at bounding box center [155, 256] width 34 height 9
click at [145, 296] on div "Overview" at bounding box center [152, 298] width 29 height 9
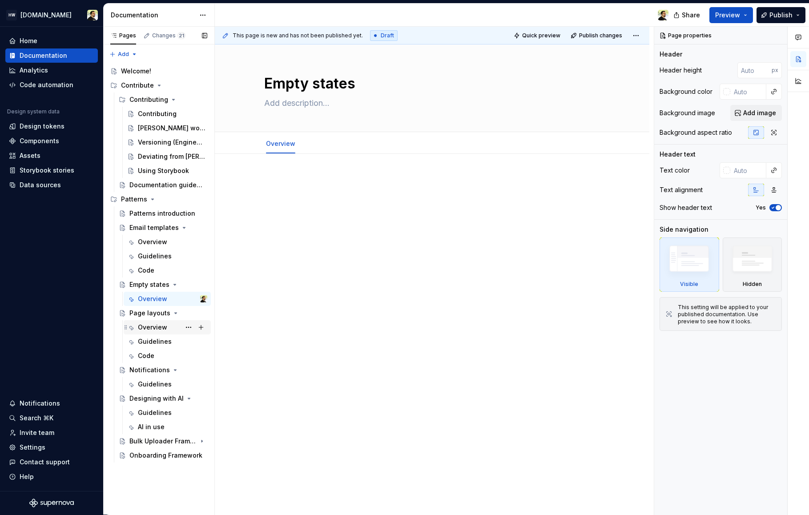
click at [152, 329] on div "Overview" at bounding box center [152, 327] width 29 height 9
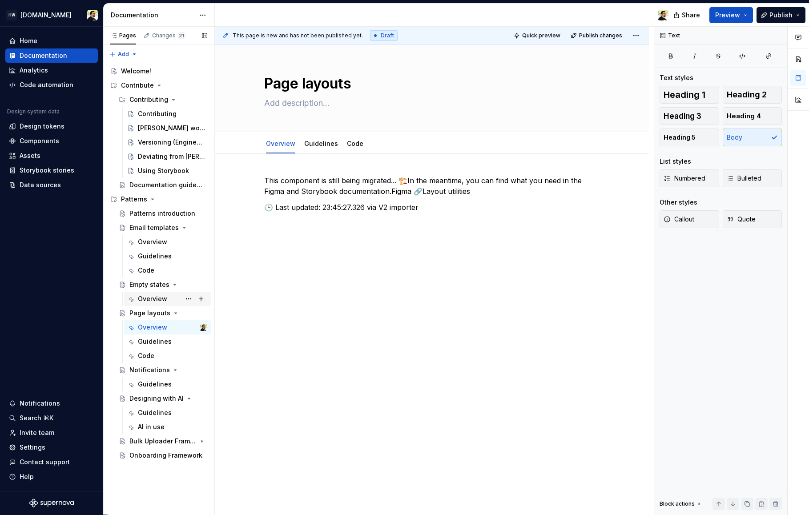
click at [153, 295] on div "Overview" at bounding box center [152, 298] width 29 height 9
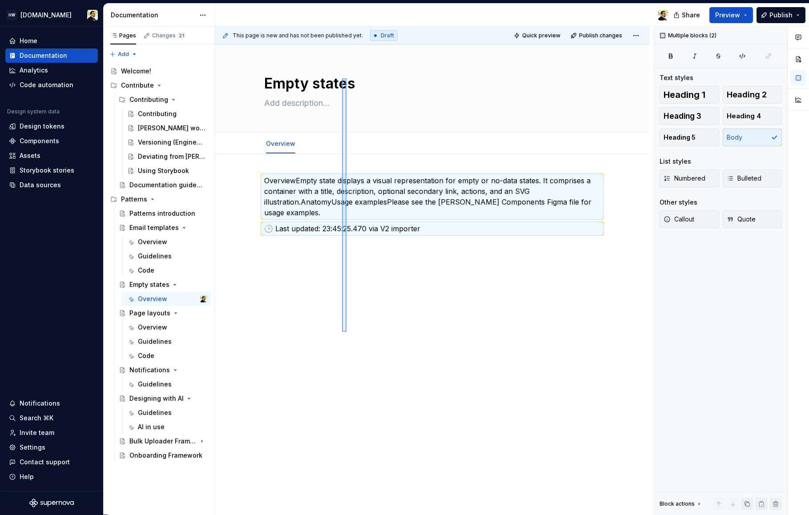
drag, startPoint x: 346, startPoint y: 332, endPoint x: 342, endPoint y: 78, distance: 253.6
click at [342, 78] on div "This page is new and has not been published yet. Draft Quick preview Publish ch…" at bounding box center [434, 271] width 439 height 488
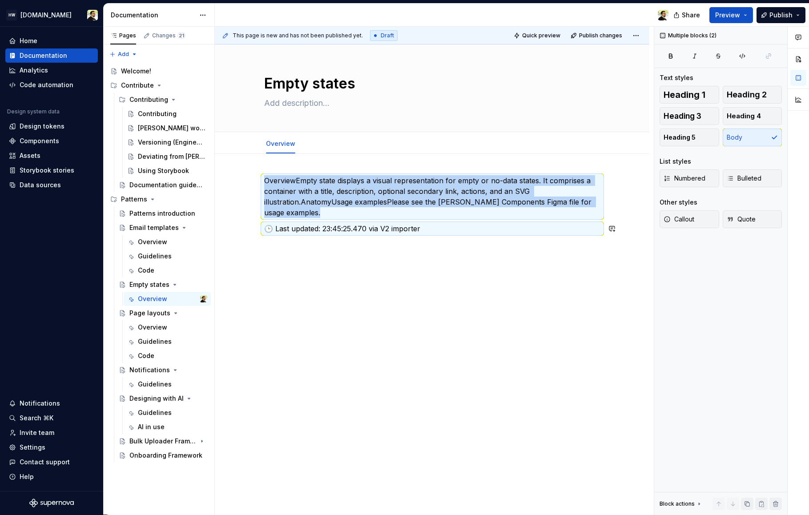
click at [358, 300] on div "OverviewEmpty state displays a visual representation for empty or no-data state…" at bounding box center [432, 276] width 435 height 245
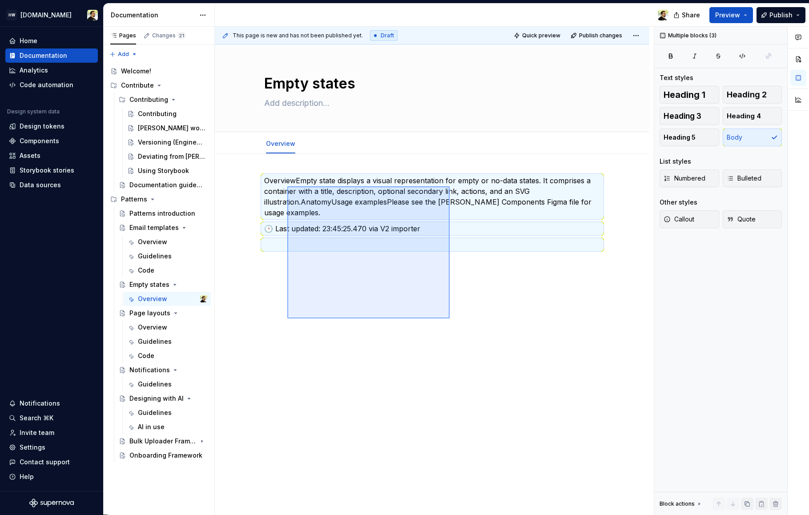
drag, startPoint x: 339, startPoint y: 248, endPoint x: 415, endPoint y: 347, distance: 125.3
click at [415, 347] on div "This page is new and has not been published yet. Draft Quick preview Publish ch…" at bounding box center [434, 271] width 439 height 488
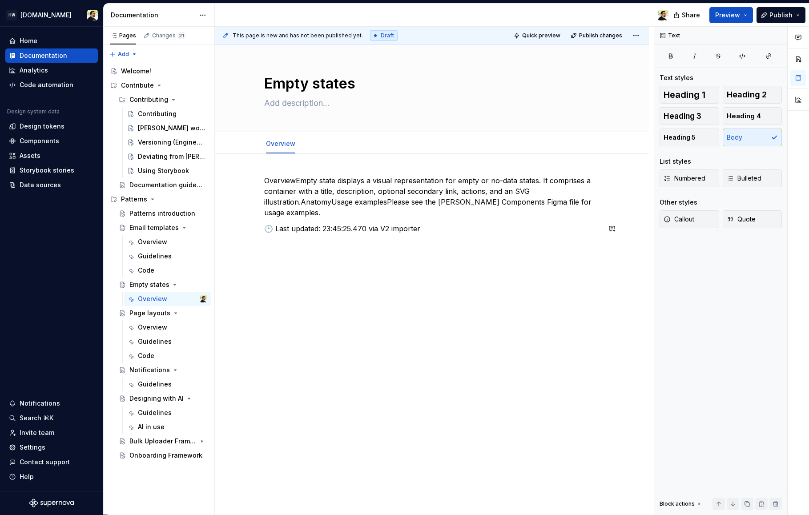
click at [415, 347] on div "OverviewEmpty state displays a visual representation for empty or no-data state…" at bounding box center [432, 284] width 435 height 261
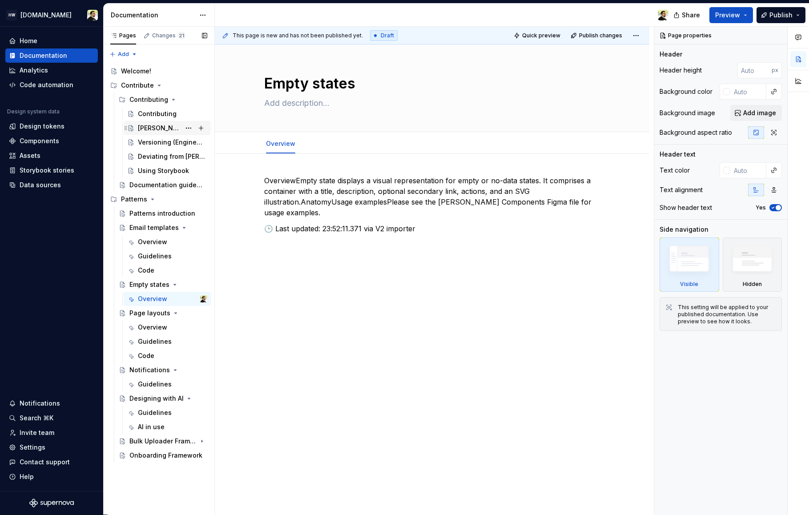
click at [149, 127] on div "[PERSON_NAME] workflow" at bounding box center [159, 128] width 43 height 9
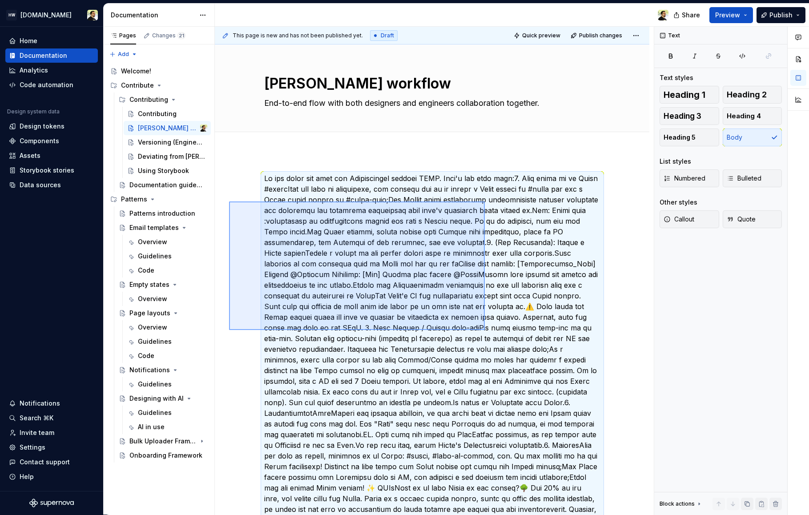
drag, startPoint x: 254, startPoint y: 315, endPoint x: 485, endPoint y: 201, distance: 257.8
click at [485, 201] on div "This page is new and has not been published yet. Draft Quick preview Publish ch…" at bounding box center [434, 271] width 439 height 488
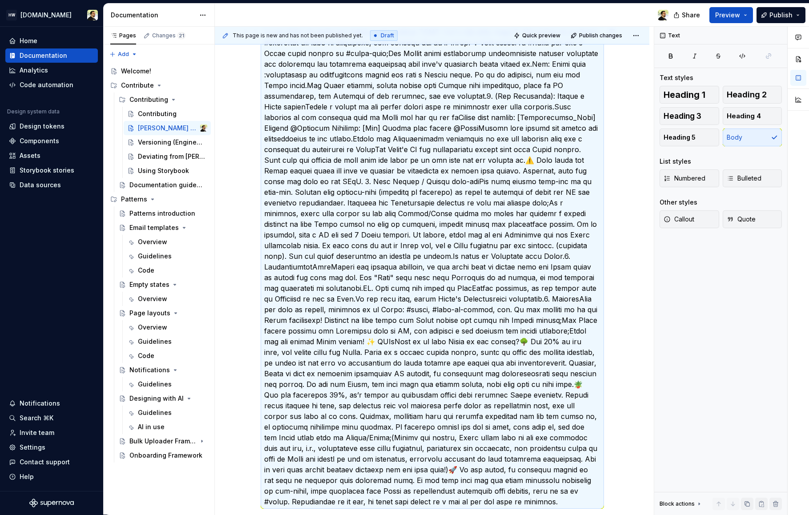
click at [461, 250] on p at bounding box center [432, 267] width 336 height 480
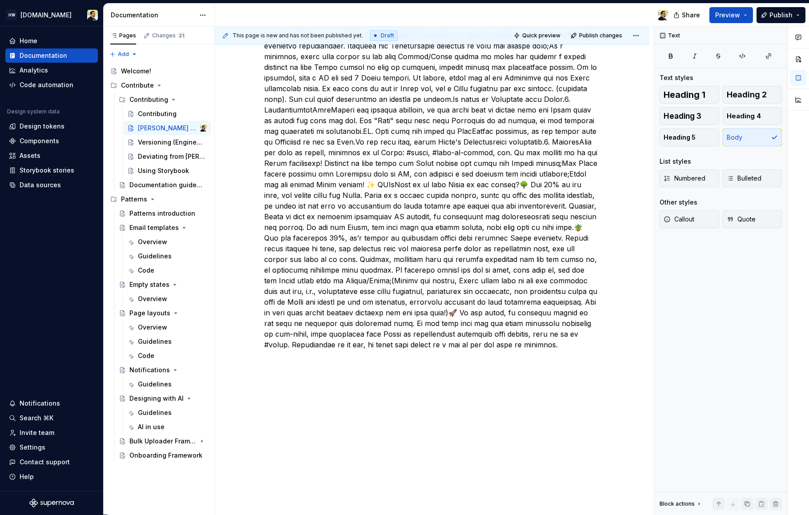
scroll to position [0, 0]
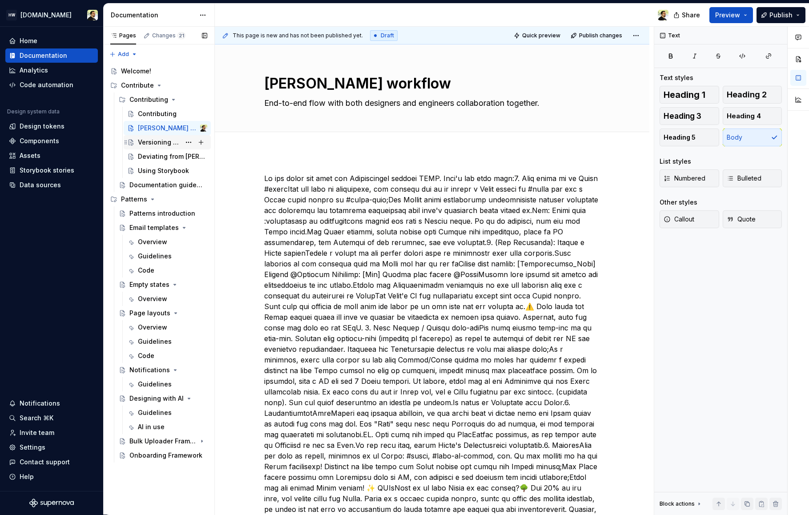
click at [155, 140] on div "Versioning (Engineering)" at bounding box center [159, 142] width 43 height 9
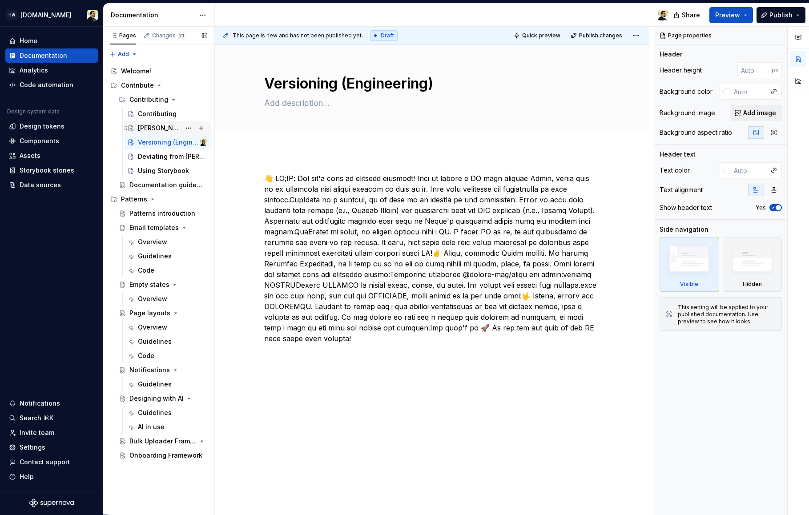
click at [153, 126] on div "[PERSON_NAME] workflow" at bounding box center [159, 128] width 43 height 9
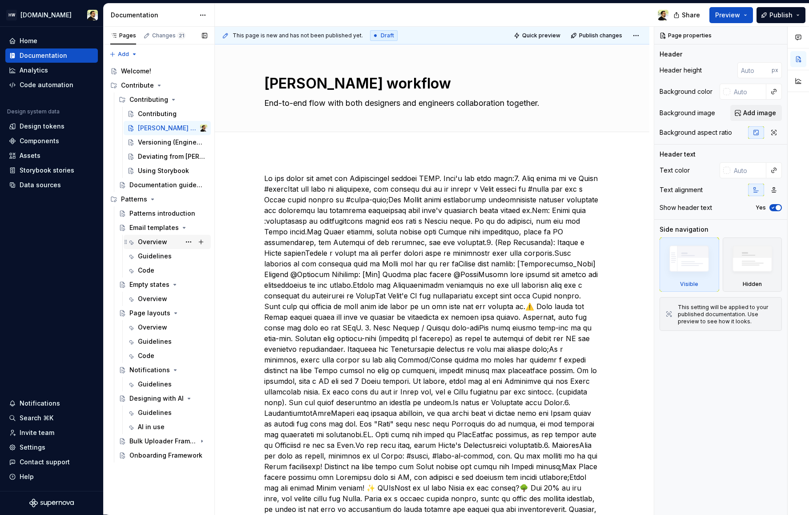
click at [161, 243] on div "Overview" at bounding box center [152, 242] width 29 height 9
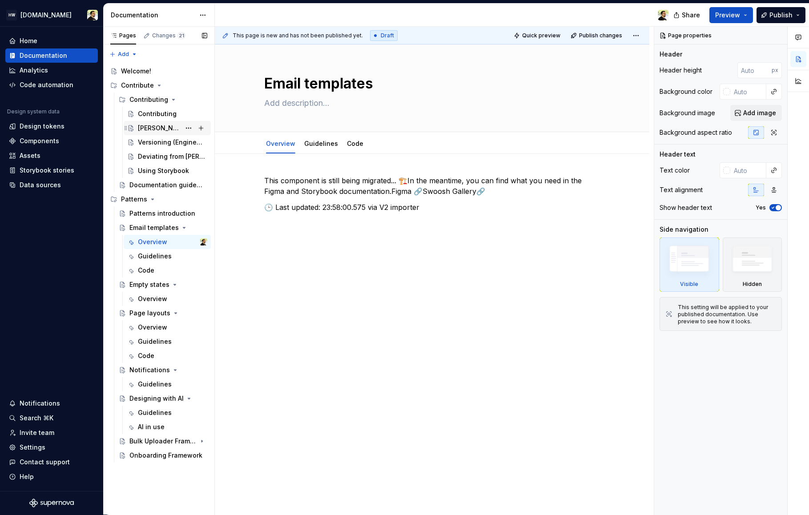
click at [147, 131] on div "[PERSON_NAME] workflow" at bounding box center [159, 128] width 43 height 9
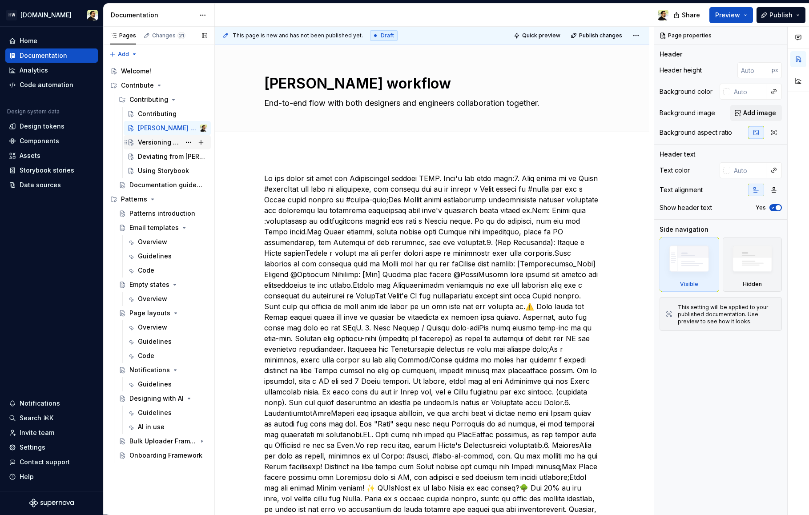
click at [153, 143] on div "Versioning (Engineering)" at bounding box center [159, 142] width 43 height 9
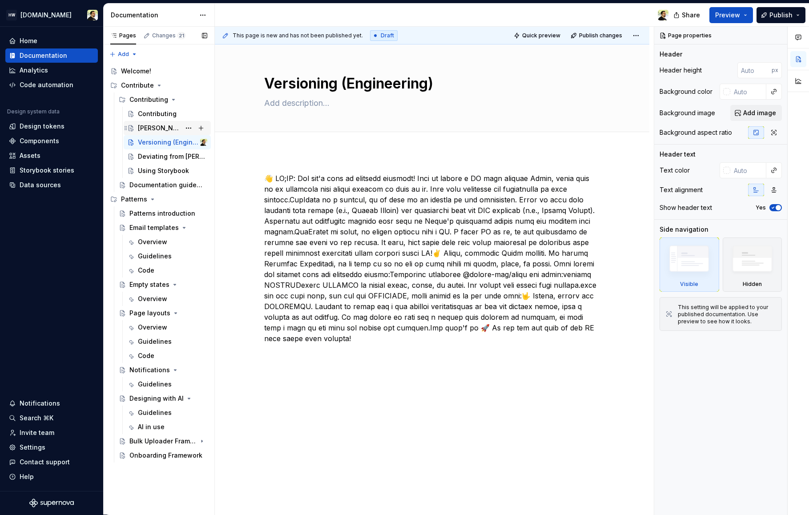
click at [150, 125] on div "[PERSON_NAME] workflow" at bounding box center [159, 128] width 43 height 9
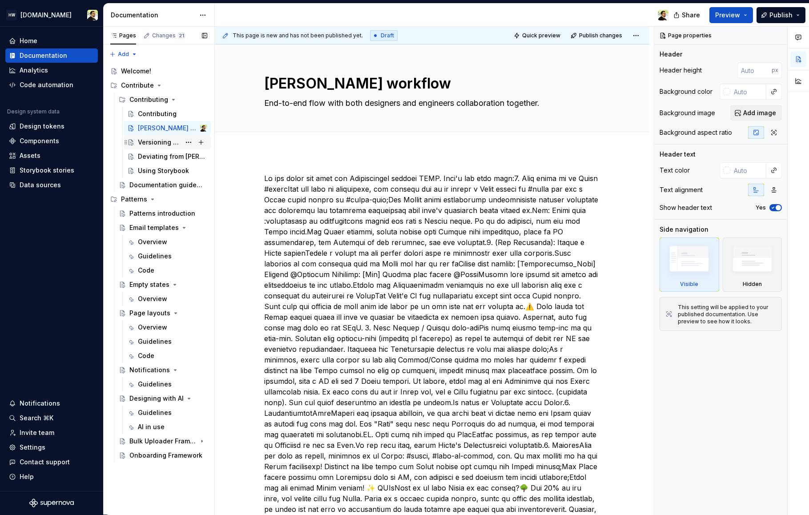
click at [158, 143] on div "Versioning (Engineering)" at bounding box center [159, 142] width 43 height 9
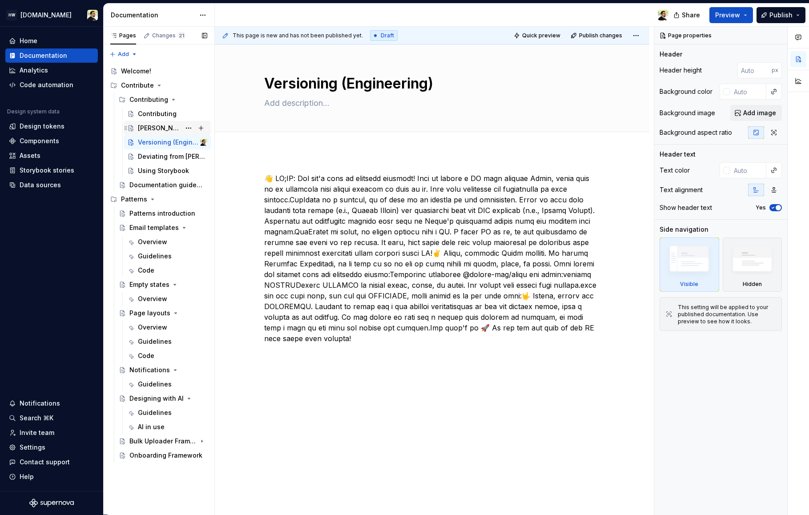
click at [155, 126] on div "[PERSON_NAME] workflow" at bounding box center [159, 128] width 43 height 9
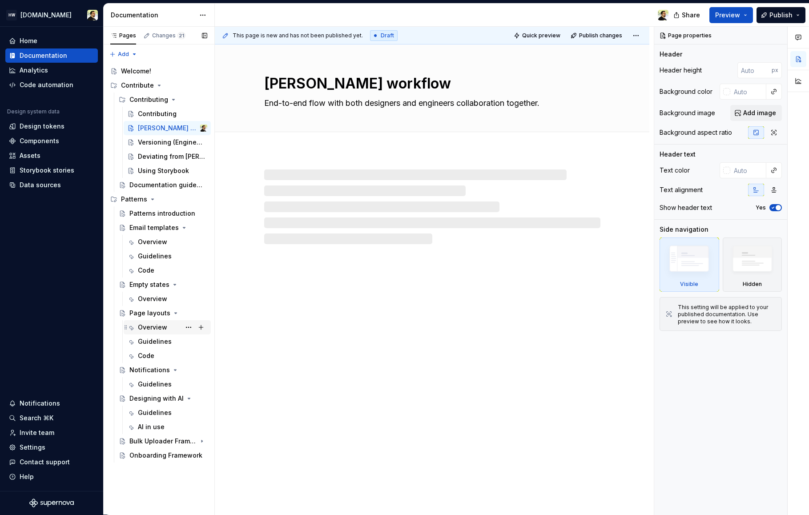
click at [151, 327] on div "Overview" at bounding box center [152, 327] width 29 height 9
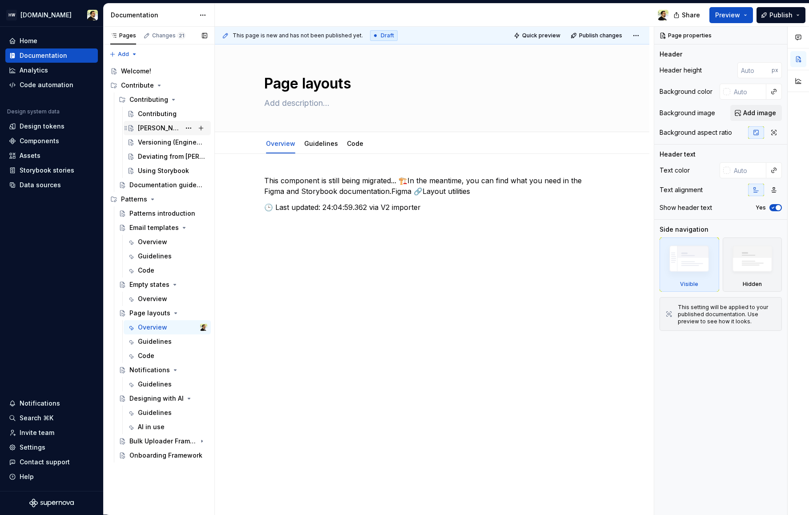
click at [150, 130] on div "[PERSON_NAME] workflow" at bounding box center [159, 128] width 43 height 9
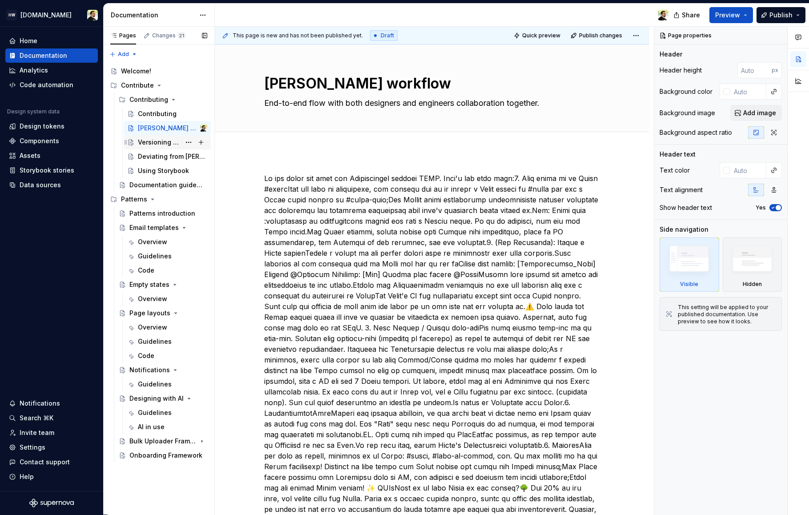
click at [151, 141] on div "Versioning (Engineering)" at bounding box center [159, 142] width 43 height 9
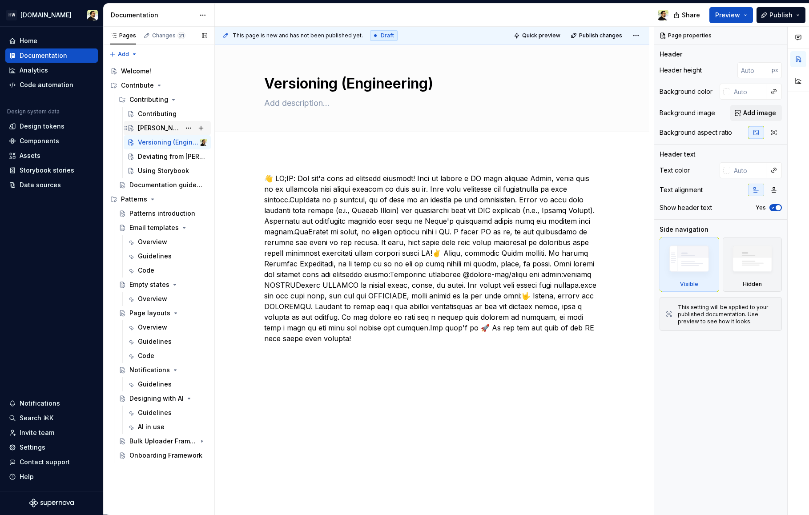
click at [153, 128] on div "[PERSON_NAME] workflow" at bounding box center [159, 128] width 43 height 9
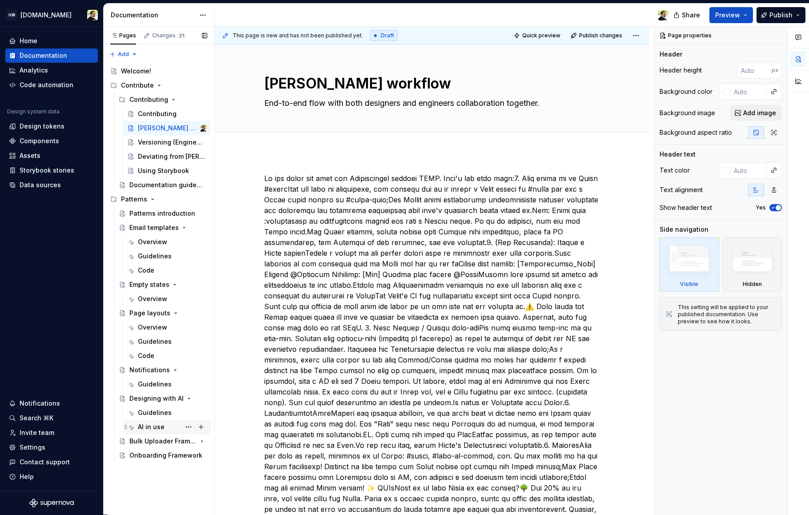
click at [148, 424] on div "AI in use" at bounding box center [151, 427] width 27 height 9
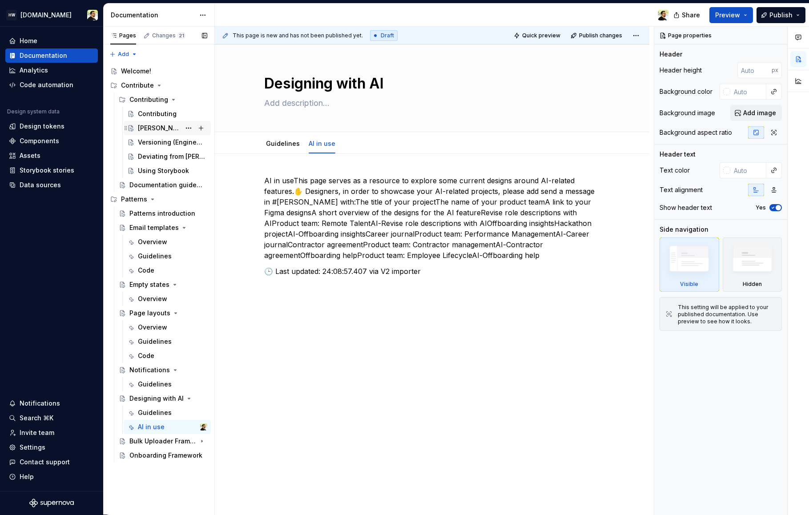
click at [144, 129] on div "[PERSON_NAME] workflow" at bounding box center [159, 128] width 43 height 9
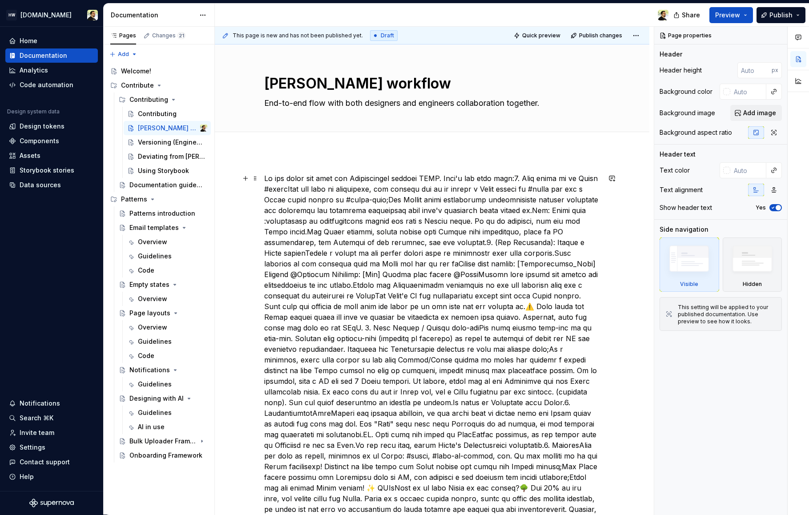
click at [338, 244] on p at bounding box center [432, 413] width 336 height 480
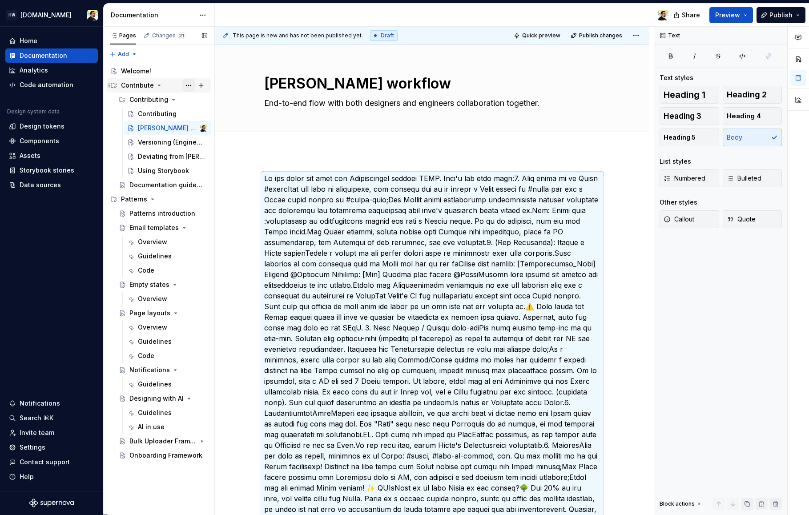
click at [189, 86] on button "Page tree" at bounding box center [188, 85] width 12 height 12
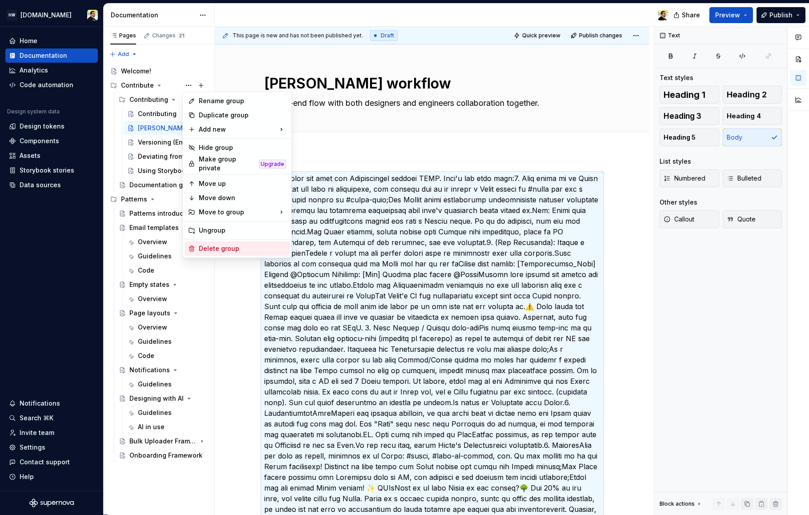
click at [215, 244] on div "Delete group" at bounding box center [242, 248] width 87 height 9
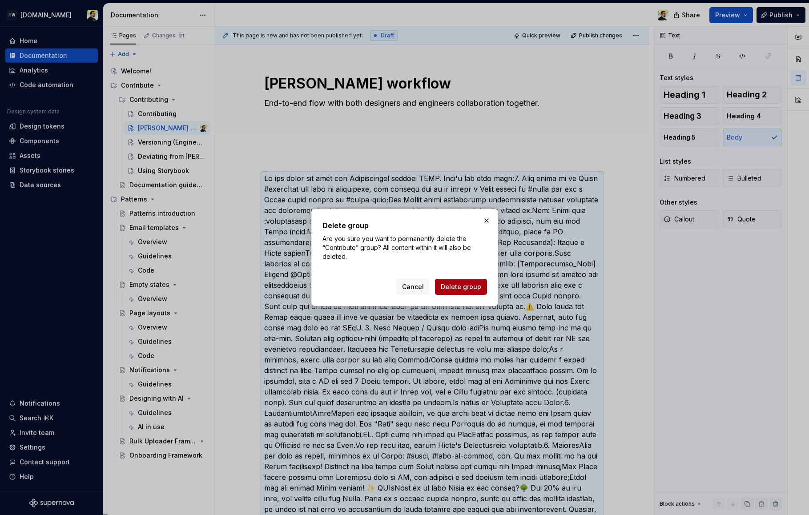
click at [466, 282] on button "Delete group" at bounding box center [461, 287] width 52 height 16
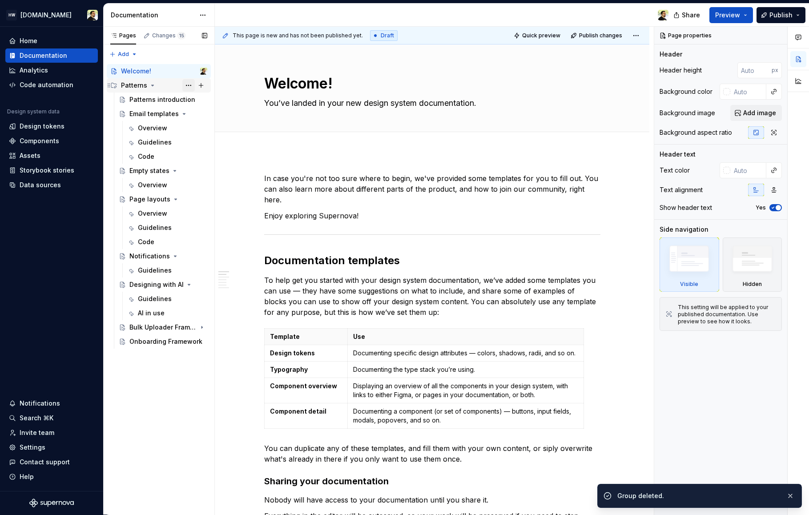
click at [189, 87] on button "Page tree" at bounding box center [188, 85] width 12 height 12
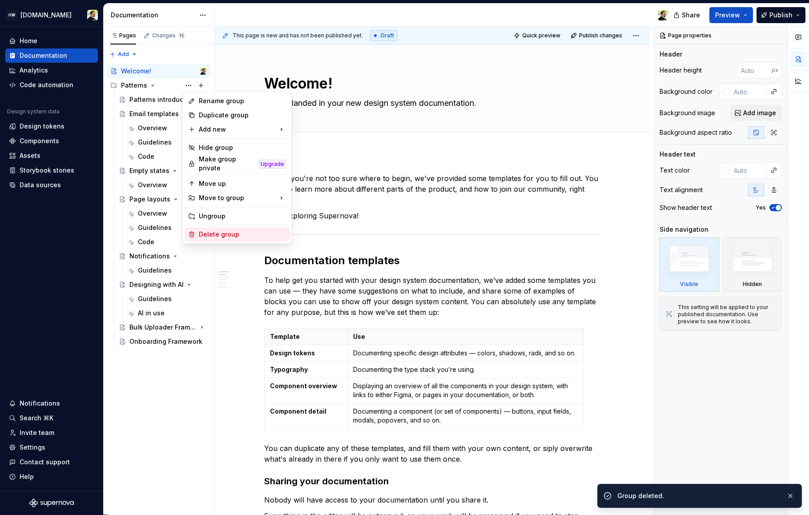
click at [218, 227] on div "Delete group" at bounding box center [237, 234] width 105 height 14
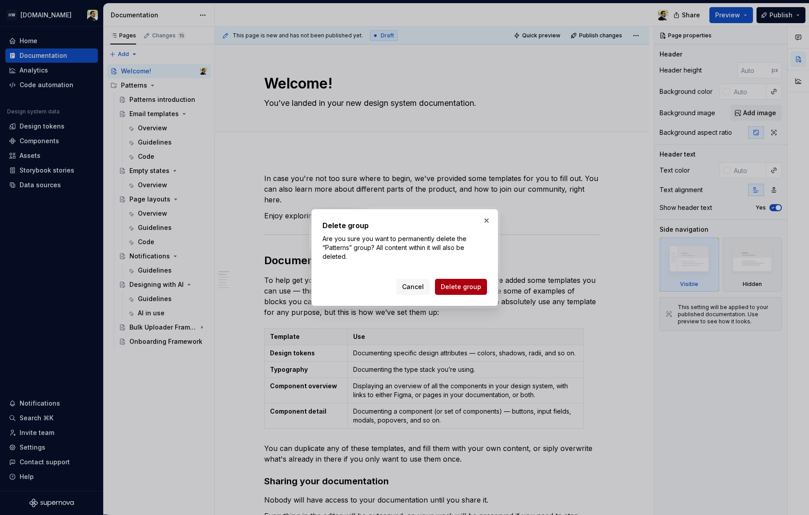
click at [475, 283] on span "Delete group" at bounding box center [461, 286] width 40 height 9
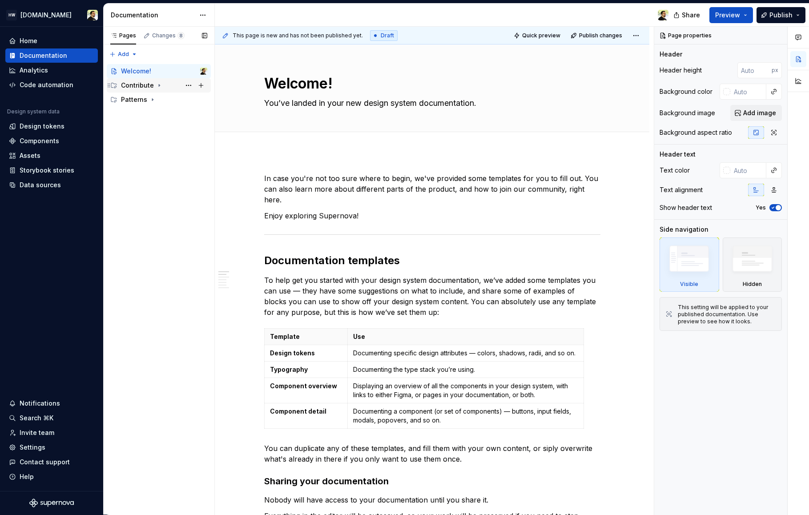
click at [142, 88] on div "Contribute" at bounding box center [137, 85] width 33 height 9
click at [141, 99] on div "Contributing" at bounding box center [148, 99] width 39 height 9
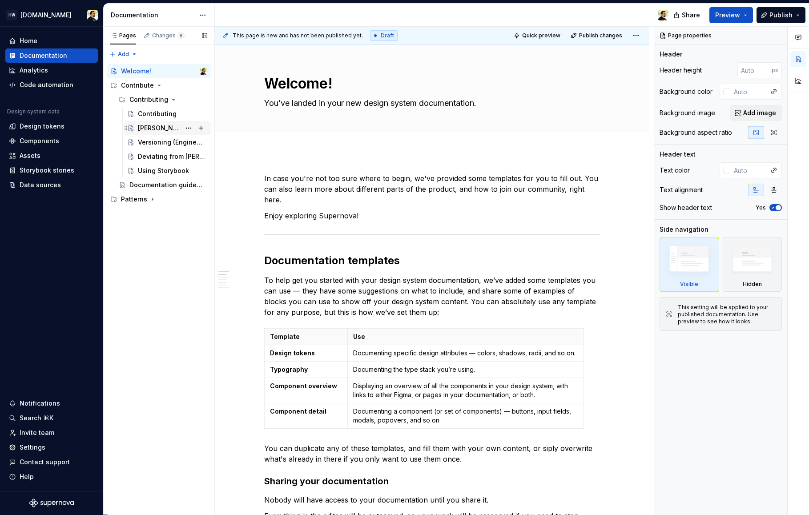
click at [153, 130] on div "[PERSON_NAME] workflow" at bounding box center [159, 128] width 43 height 9
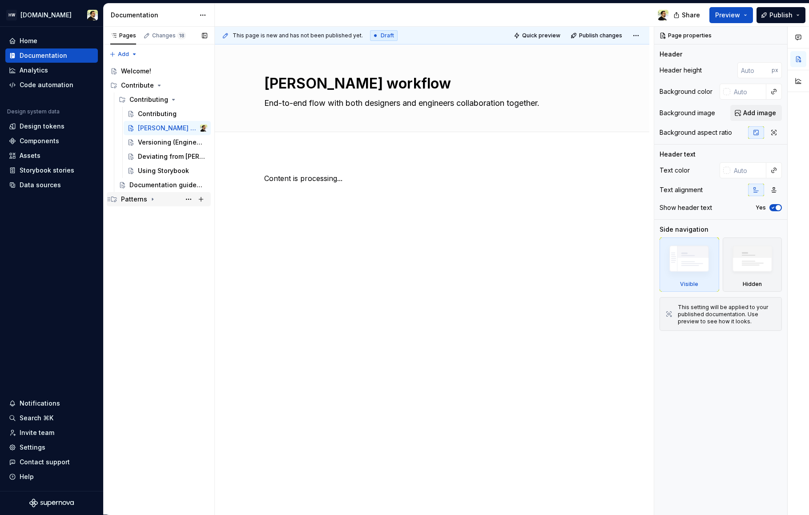
click at [135, 200] on div "Patterns" at bounding box center [134, 199] width 26 height 9
click at [150, 229] on div "Email templates" at bounding box center [150, 227] width 42 height 9
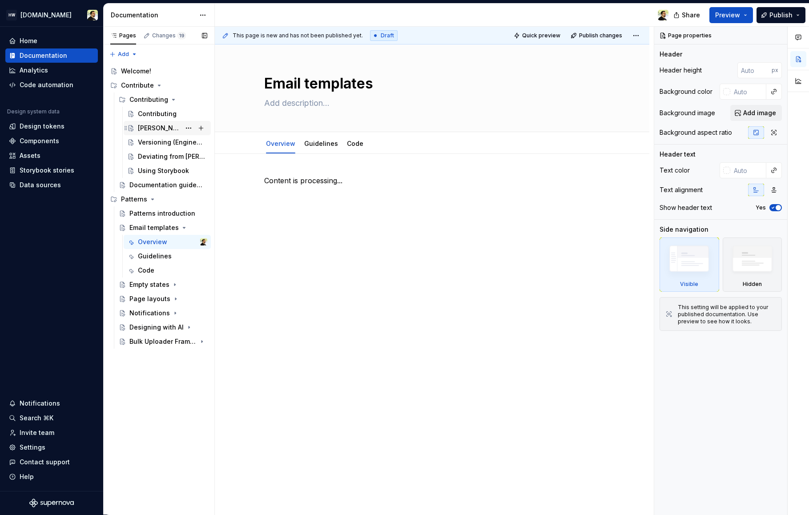
click at [149, 122] on div "[PERSON_NAME] workflow" at bounding box center [172, 128] width 69 height 12
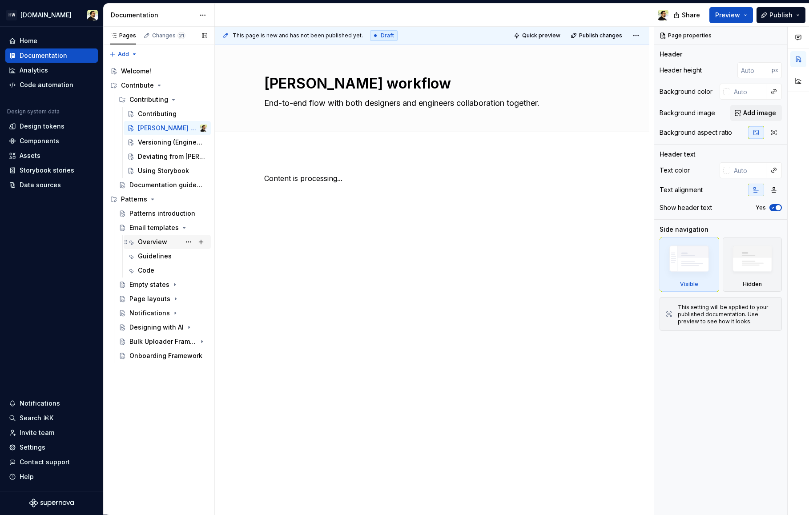
click at [148, 241] on div "Overview" at bounding box center [152, 242] width 29 height 9
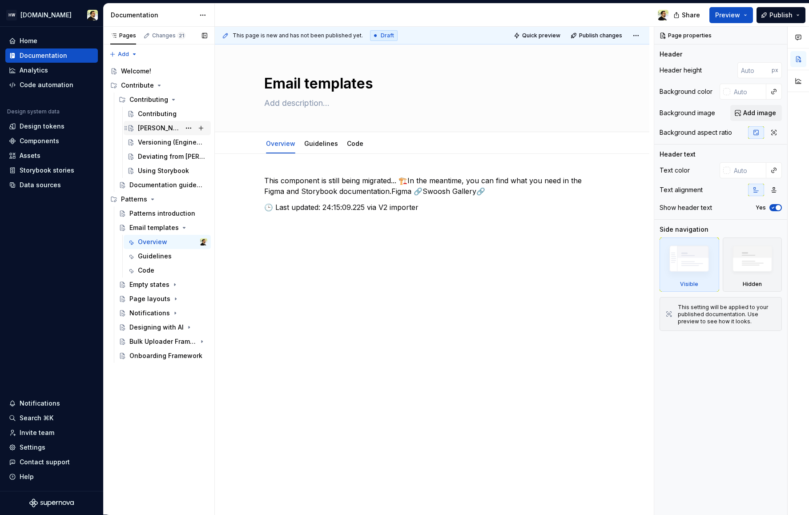
click at [169, 123] on div "[PERSON_NAME] workflow" at bounding box center [172, 128] width 69 height 12
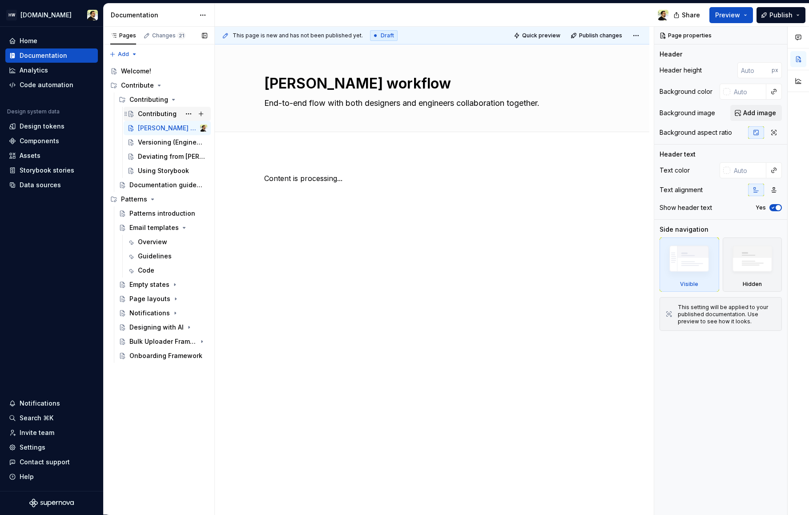
click at [147, 114] on div "Contributing" at bounding box center [157, 113] width 39 height 9
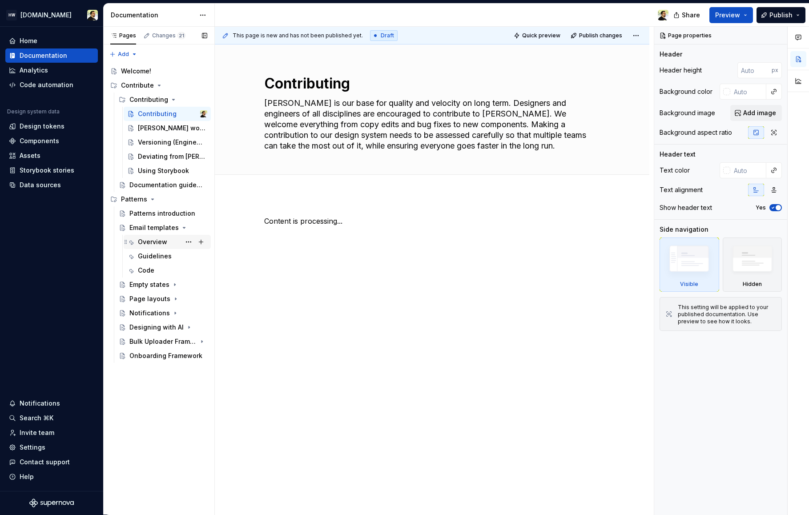
click at [149, 245] on div "Overview" at bounding box center [152, 242] width 29 height 9
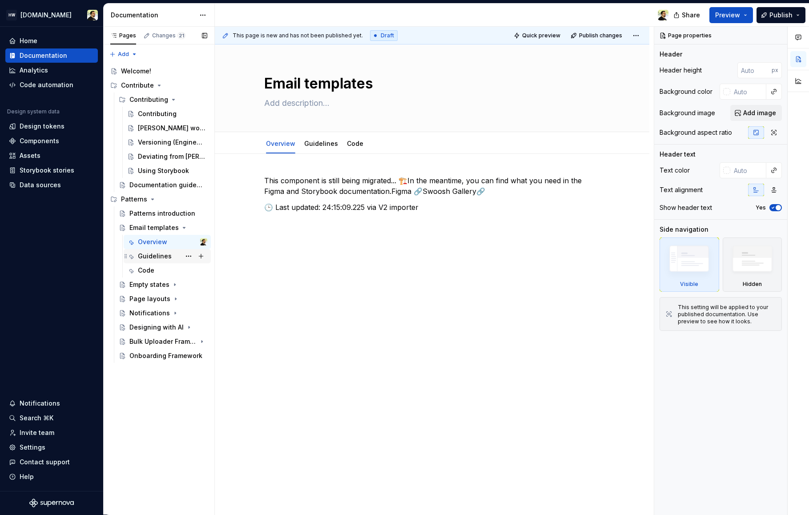
click at [144, 259] on div "Guidelines" at bounding box center [155, 256] width 34 height 9
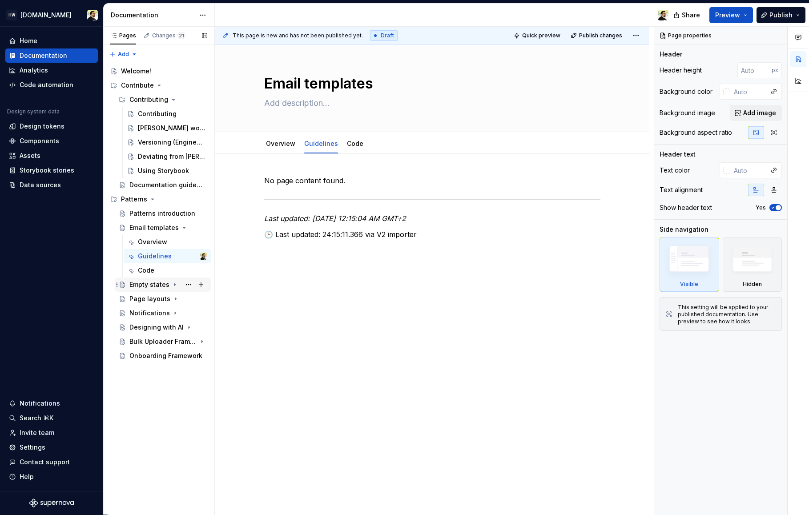
click at [145, 278] on div "Empty states" at bounding box center [163, 285] width 96 height 14
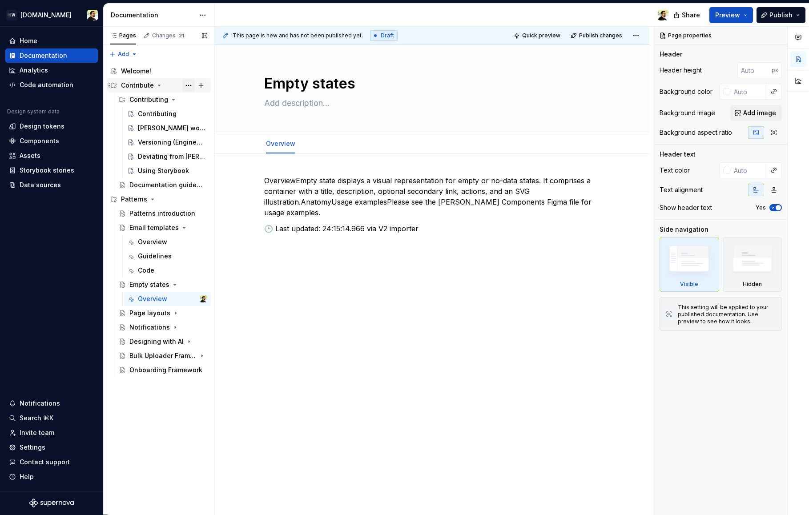
click at [188, 83] on button "Page tree" at bounding box center [188, 85] width 12 height 12
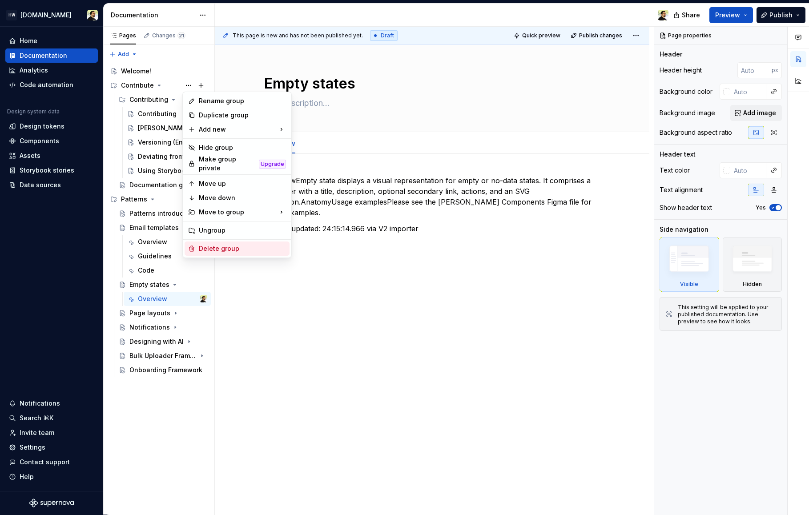
click at [225, 248] on div "Delete group" at bounding box center [242, 248] width 87 height 9
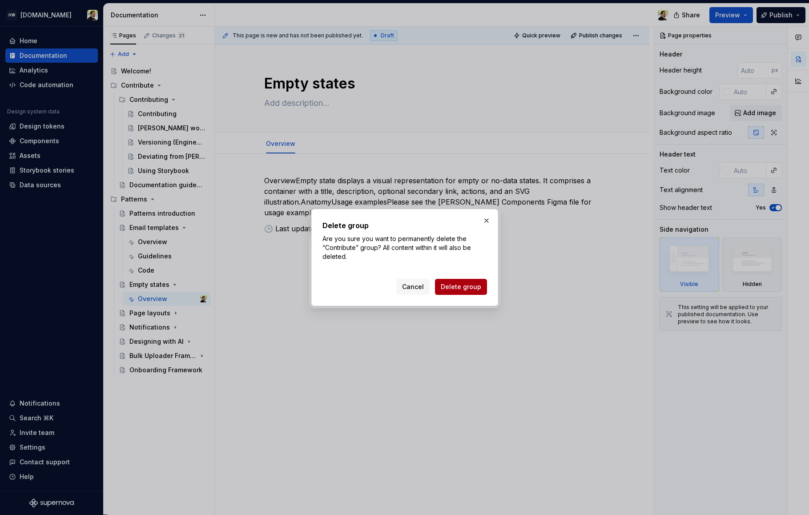
click at [447, 286] on span "Delete group" at bounding box center [461, 286] width 40 height 9
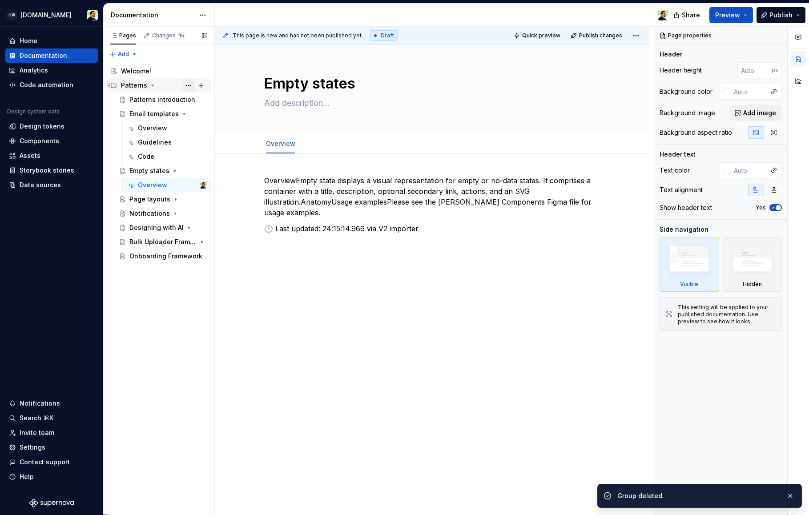
click at [187, 85] on button "Page tree" at bounding box center [188, 85] width 12 height 12
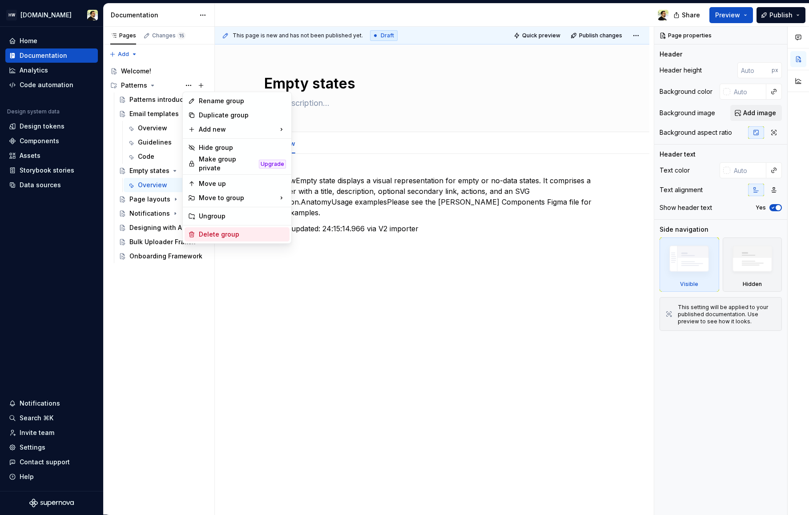
click at [229, 234] on div "Delete group" at bounding box center [242, 234] width 87 height 9
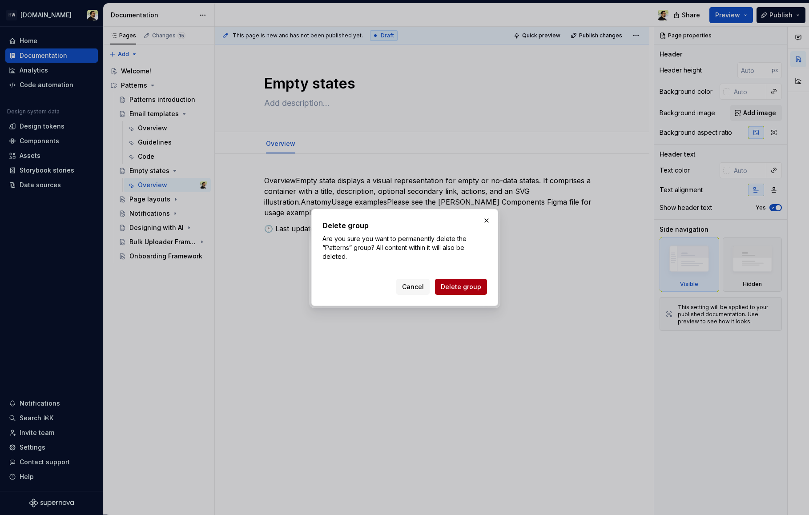
click at [461, 294] on button "Delete group" at bounding box center [461, 287] width 52 height 16
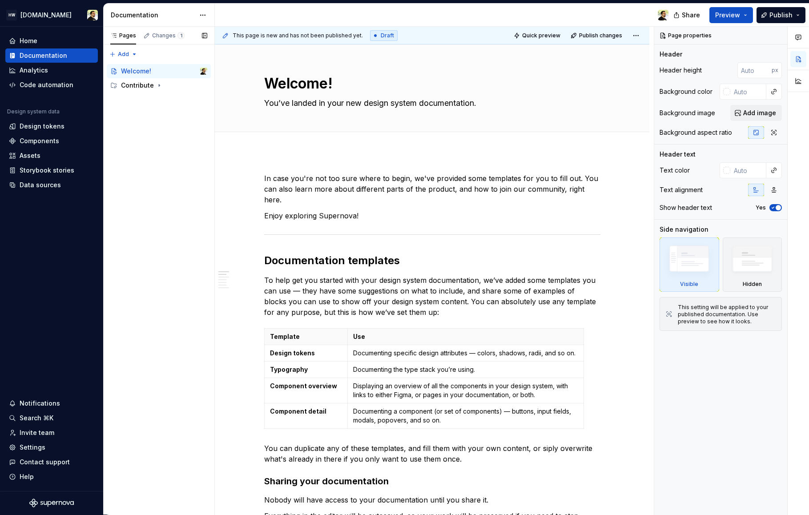
click at [155, 96] on div "Pages Changes 1 Add Accessibility guide for tree Page tree. Navigate the tree w…" at bounding box center [158, 271] width 111 height 488
click at [152, 89] on div "Contribute" at bounding box center [137, 85] width 33 height 9
click at [149, 98] on div "Contributing" at bounding box center [148, 99] width 39 height 9
click at [151, 114] on div "Contributing" at bounding box center [157, 113] width 39 height 9
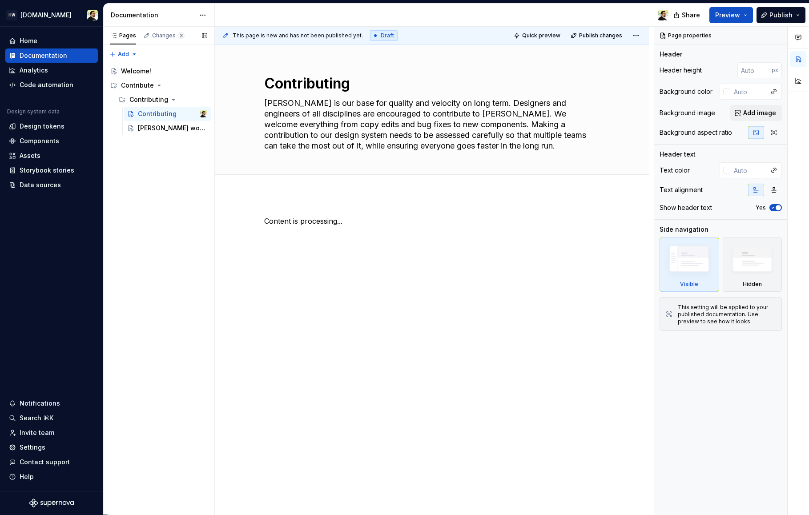
click at [173, 226] on div "Pages Changes 3 Add Accessibility guide for tree Page tree. Navigate the tree w…" at bounding box center [158, 271] width 111 height 488
click at [153, 126] on div "[PERSON_NAME] workflow" at bounding box center [159, 128] width 43 height 9
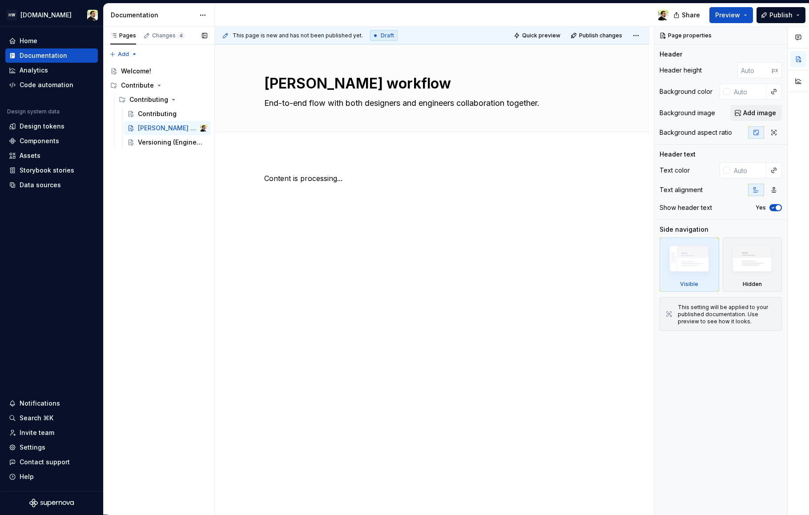
click at [165, 233] on div "Pages Changes 4 Add Accessibility guide for tree Page tree. Navigate the tree w…" at bounding box center [158, 271] width 111 height 488
click at [90, 229] on div "Home Documentation Analytics Code automation Design system data Design tokens C…" at bounding box center [51, 259] width 103 height 464
click at [152, 238] on div "Pages Changes 10 Add Accessibility guide for tree Page tree. Navigate the tree …" at bounding box center [158, 271] width 111 height 488
click at [142, 204] on div "Patterns" at bounding box center [164, 199] width 86 height 12
click at [163, 234] on div "Email templates" at bounding box center [163, 228] width 96 height 14
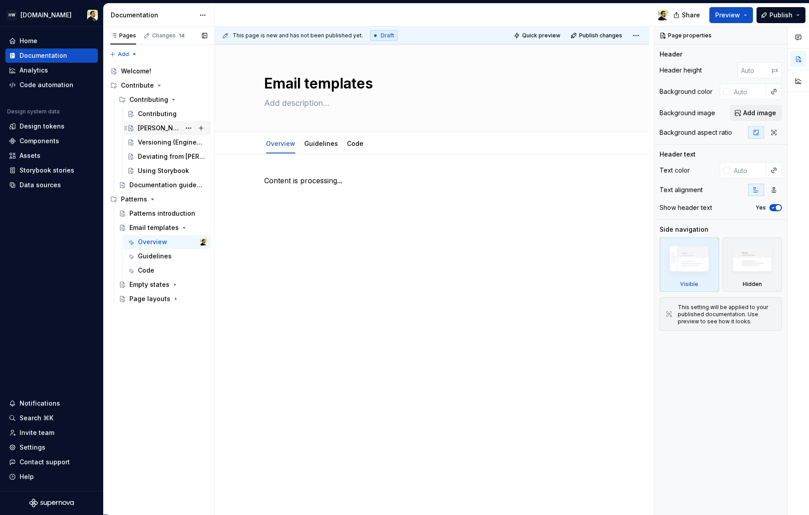
click at [152, 131] on div "[PERSON_NAME] workflow" at bounding box center [159, 128] width 43 height 9
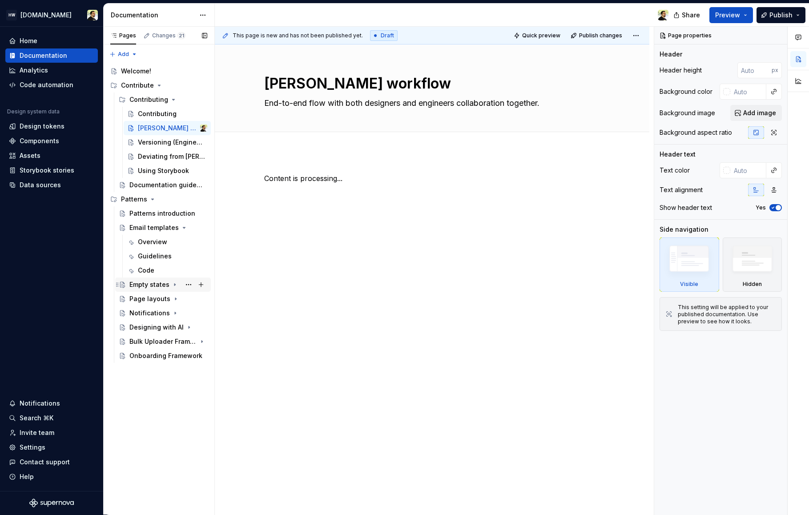
click at [155, 284] on div "Empty states" at bounding box center [149, 284] width 40 height 9
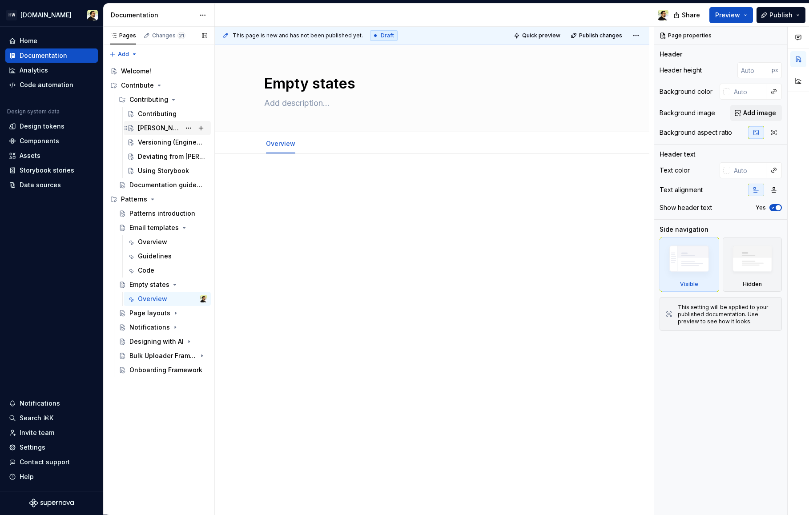
click at [149, 124] on div "[PERSON_NAME] workflow" at bounding box center [159, 128] width 43 height 9
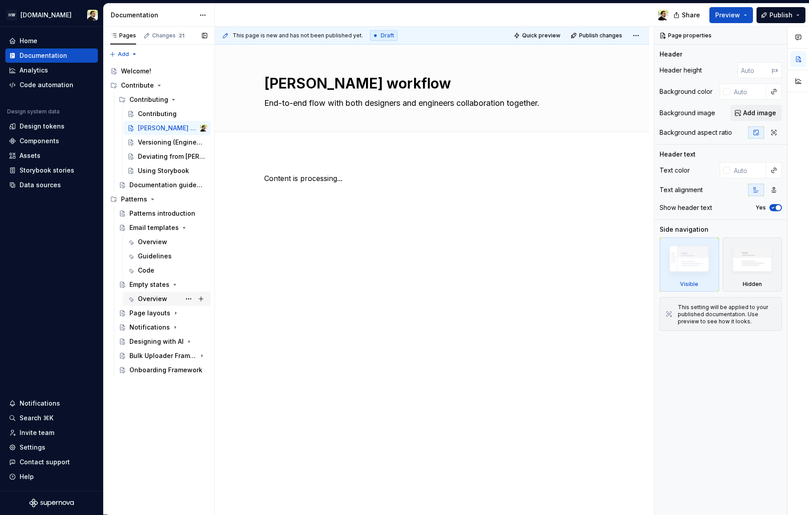
click at [141, 294] on div "Overview" at bounding box center [172, 299] width 69 height 12
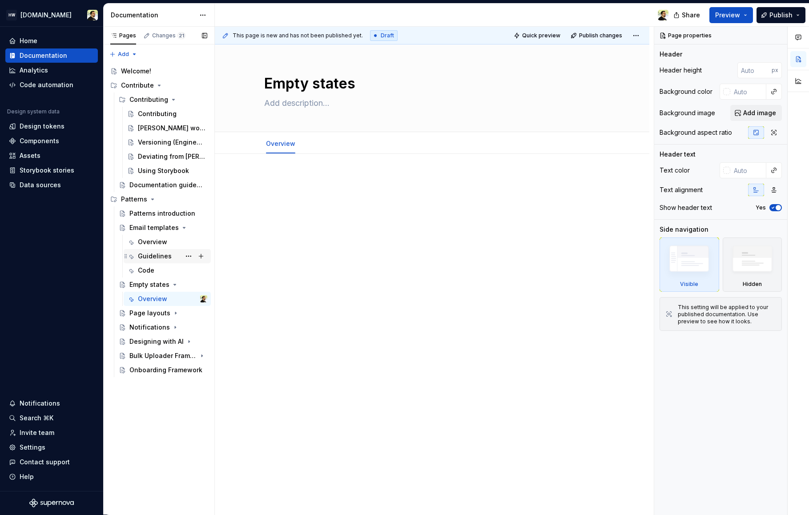
click at [151, 249] on div "Guidelines" at bounding box center [167, 256] width 87 height 14
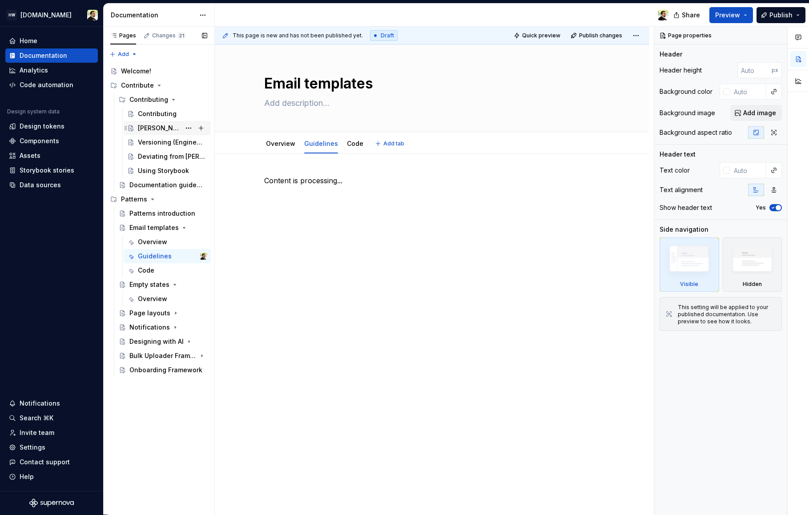
click at [210, 136] on div "Versioning (Engineering)" at bounding box center [167, 142] width 87 height 14
click at [186, 129] on button "Page tree" at bounding box center [188, 128] width 12 height 12
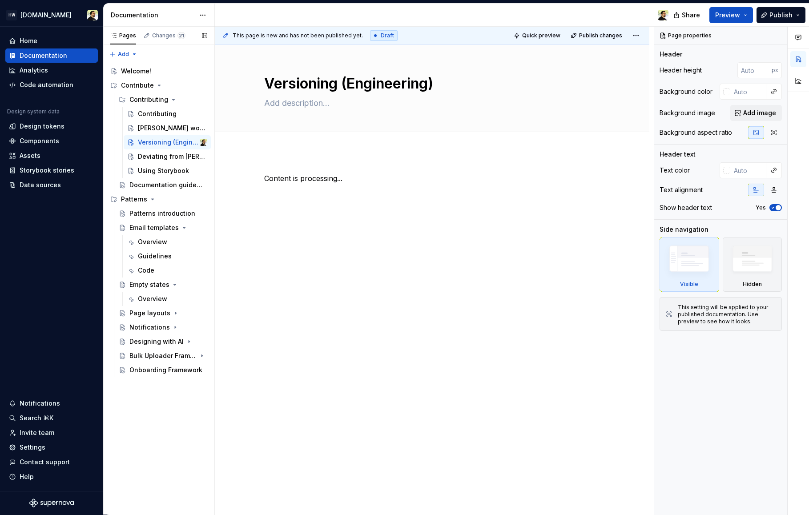
click at [169, 132] on div "Pages Changes 21 Add Accessibility guide for tree Page tree. Navigate the tree …" at bounding box center [158, 271] width 111 height 488
click at [169, 132] on div "[PERSON_NAME] workflow" at bounding box center [159, 128] width 43 height 9
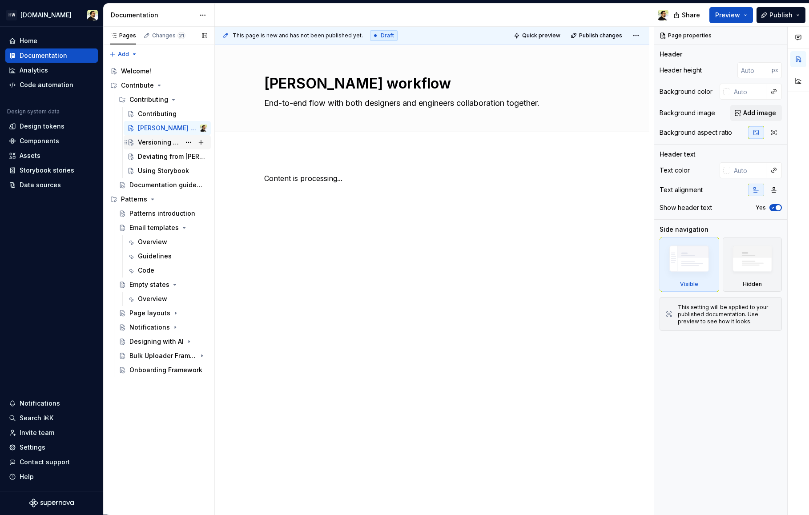
click at [152, 142] on div "Versioning (Engineering)" at bounding box center [159, 142] width 43 height 9
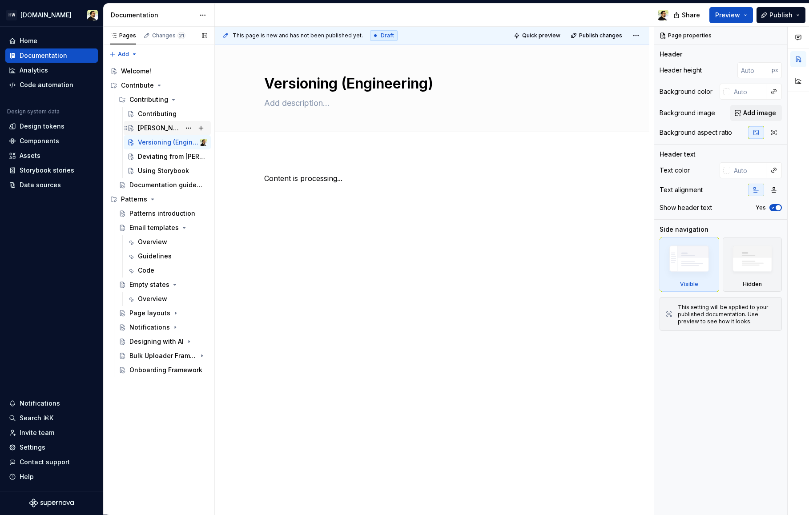
click at [150, 126] on div "[PERSON_NAME] workflow" at bounding box center [159, 128] width 43 height 9
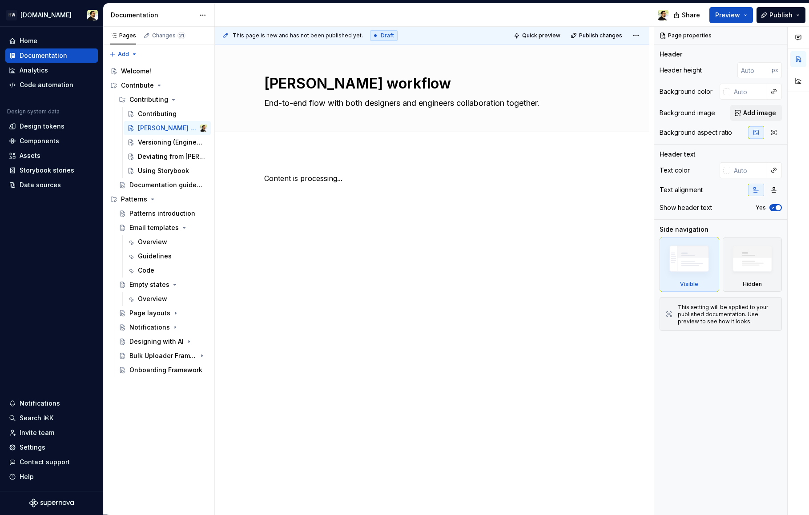
click at [177, 12] on div "Documentation" at bounding box center [153, 15] width 84 height 9
click at [441, 15] on div at bounding box center [445, 15] width 461 height 23
click at [188, 87] on button "Page tree" at bounding box center [188, 85] width 12 height 12
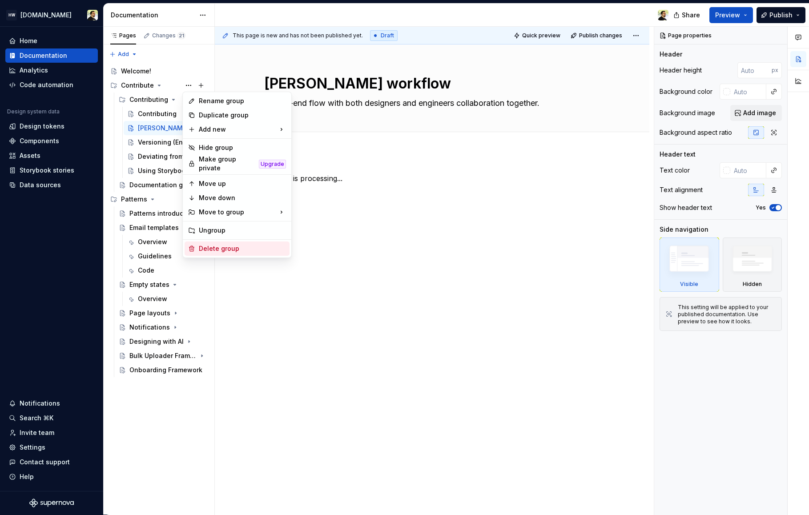
click at [213, 247] on div "Delete group" at bounding box center [242, 248] width 87 height 9
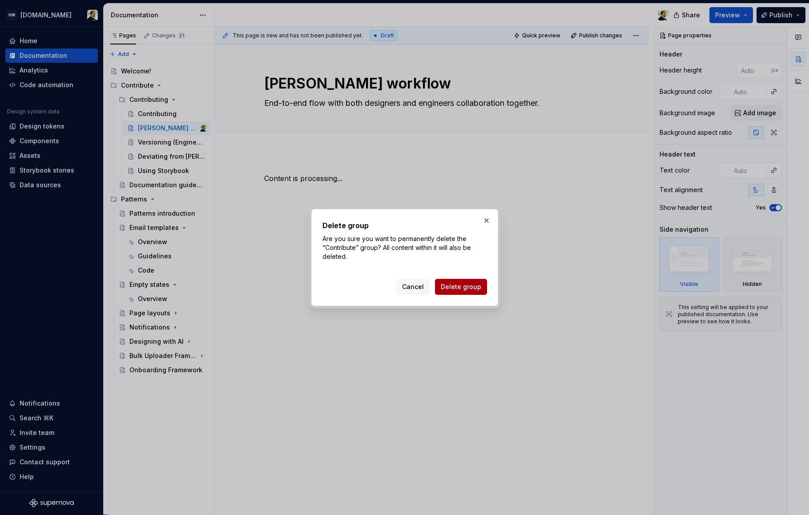
click at [460, 284] on span "Delete group" at bounding box center [461, 286] width 40 height 9
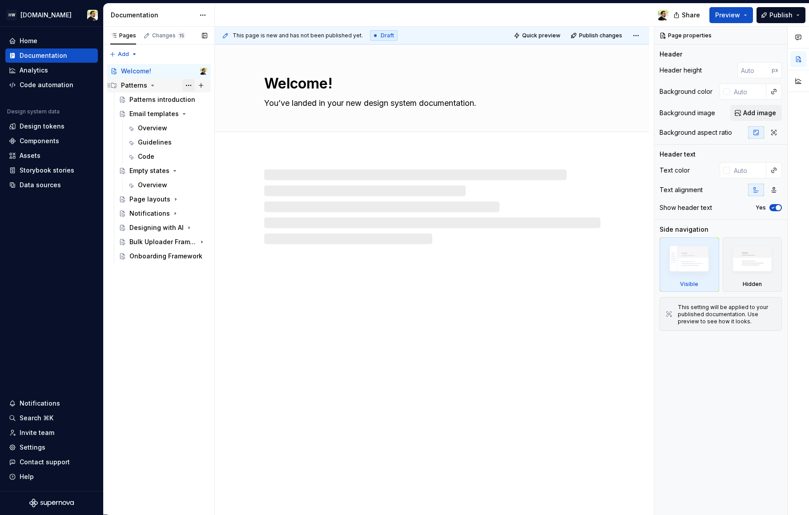
click at [187, 87] on button "Page tree" at bounding box center [188, 85] width 12 height 12
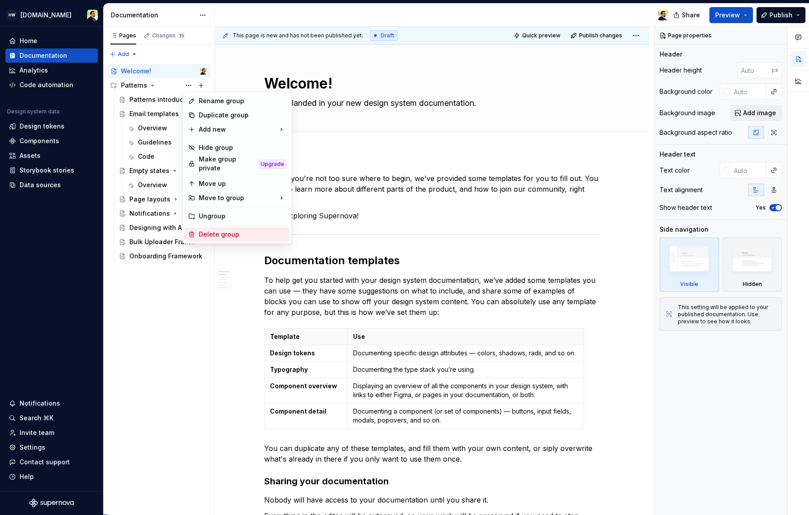
click at [209, 230] on div "Delete group" at bounding box center [242, 234] width 87 height 9
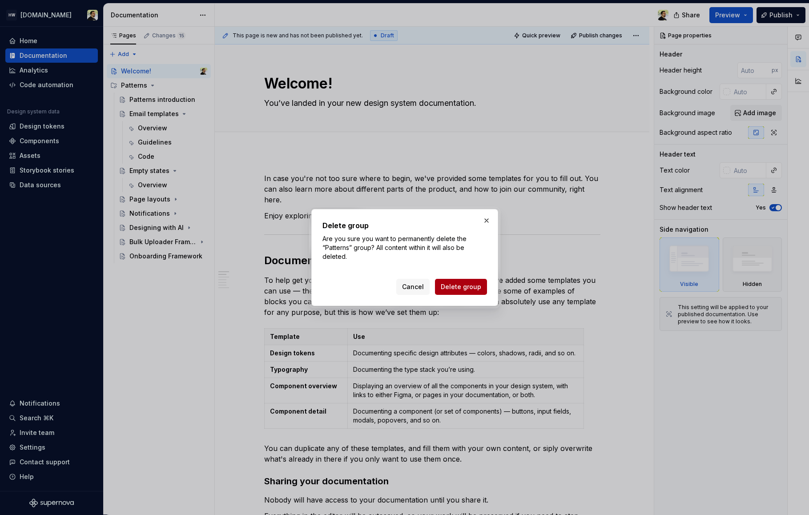
click at [446, 288] on span "Delete group" at bounding box center [461, 286] width 40 height 9
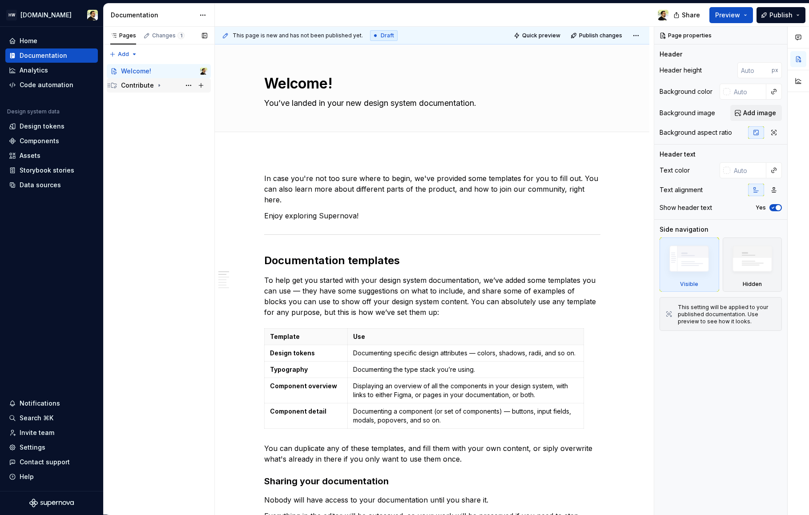
click at [145, 87] on div "Contribute" at bounding box center [137, 85] width 33 height 9
click at [147, 101] on div "Contributing" at bounding box center [148, 99] width 39 height 9
click at [151, 97] on div "Contributing" at bounding box center [148, 99] width 39 height 9
click at [151, 99] on div "Contributing" at bounding box center [148, 99] width 39 height 9
click at [152, 114] on div "[PERSON_NAME] workflow" at bounding box center [159, 113] width 43 height 9
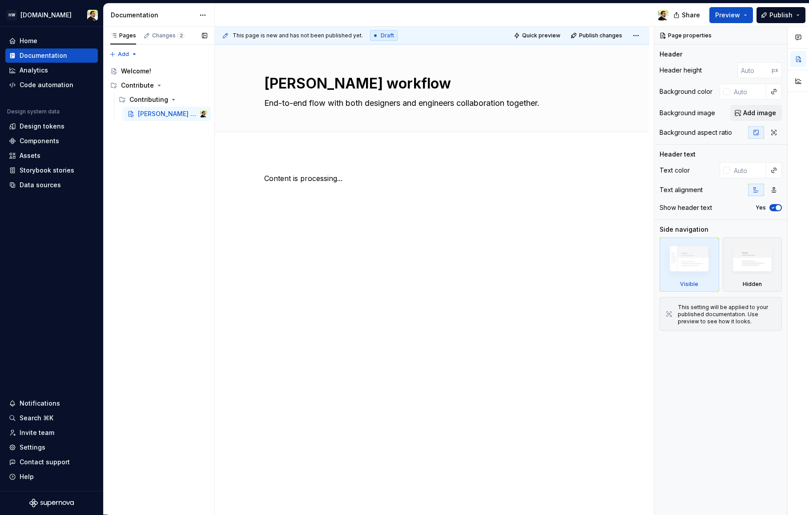
click at [153, 185] on div "Pages Changes 2 Add Accessibility guide for tree Page tree. Navigate the tree w…" at bounding box center [158, 271] width 111 height 488
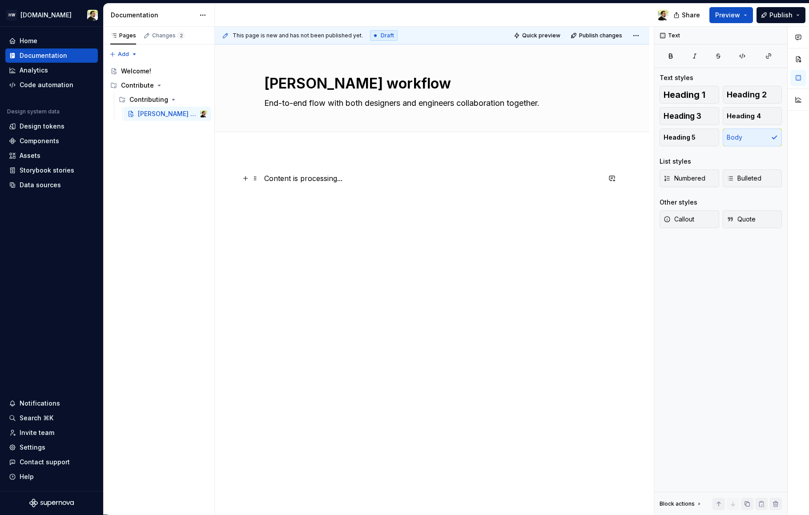
click at [307, 179] on p "Content is processing..." at bounding box center [432, 178] width 336 height 11
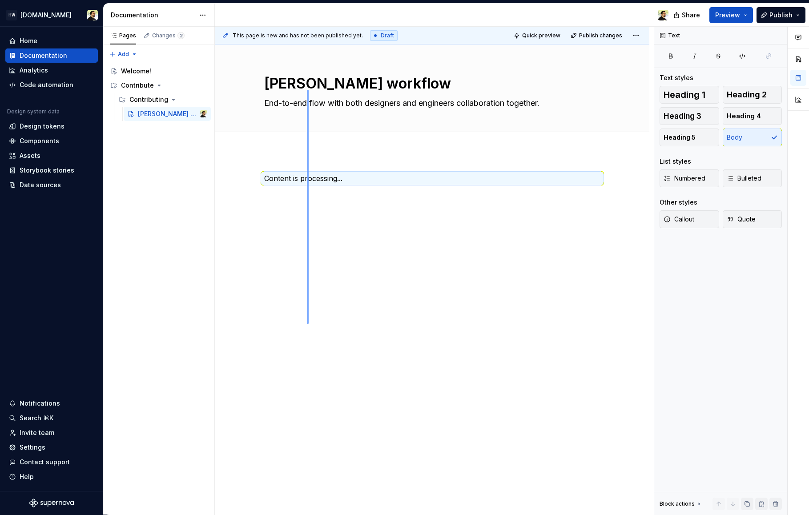
drag, startPoint x: 307, startPoint y: 320, endPoint x: 306, endPoint y: 90, distance: 230.4
click at [306, 90] on div "This page is new and has not been published yet. Draft Quick preview Publish ch…" at bounding box center [434, 271] width 439 height 488
type textarea "*"
click at [293, 234] on div "Content is processing..." at bounding box center [432, 262] width 435 height 220
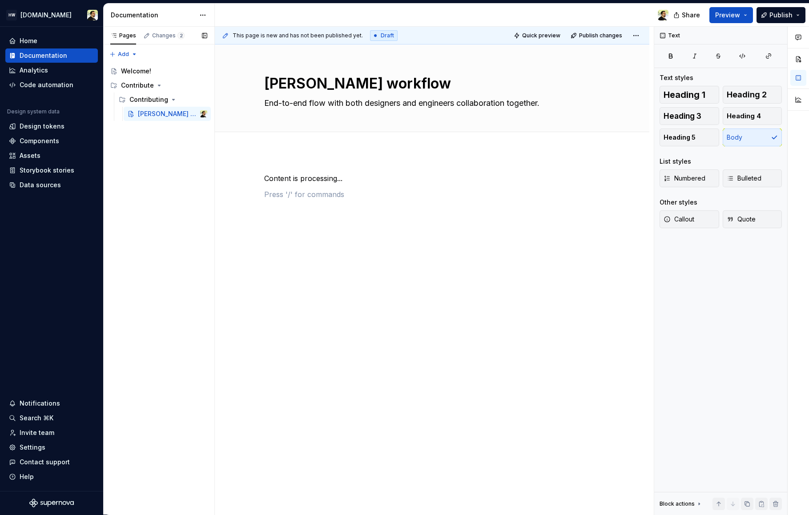
click at [189, 309] on div "Pages Changes 2 Add Accessibility guide for tree Page tree. Navigate the tree w…" at bounding box center [158, 271] width 111 height 488
click at [187, 351] on div "Pages Changes 2 Add Accessibility guide for tree Page tree. Navigate the tree w…" at bounding box center [158, 271] width 111 height 488
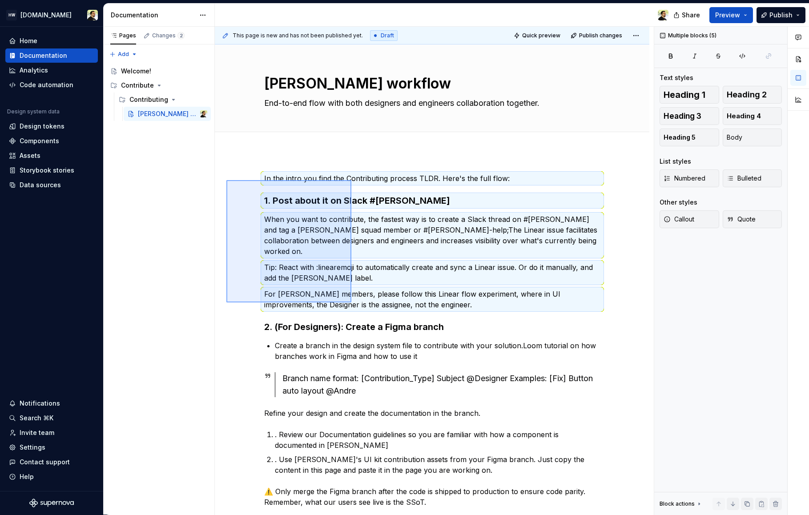
drag, startPoint x: 226, startPoint y: 180, endPoint x: 282, endPoint y: 203, distance: 60.5
click at [282, 203] on div "This page is new and has not been published yet. Draft Quick preview Publish ch…" at bounding box center [434, 271] width 439 height 488
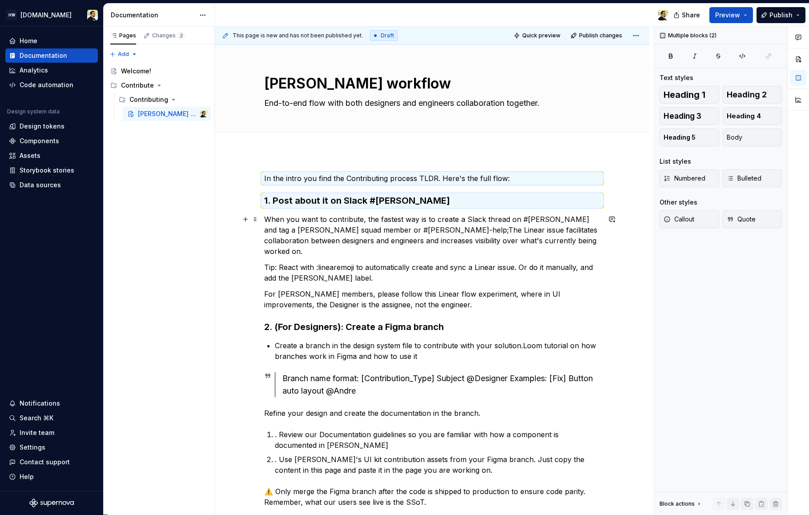
click at [316, 225] on p "When you want to contribute, the fastest way is to create a Slack thread on #no…" at bounding box center [432, 235] width 336 height 43
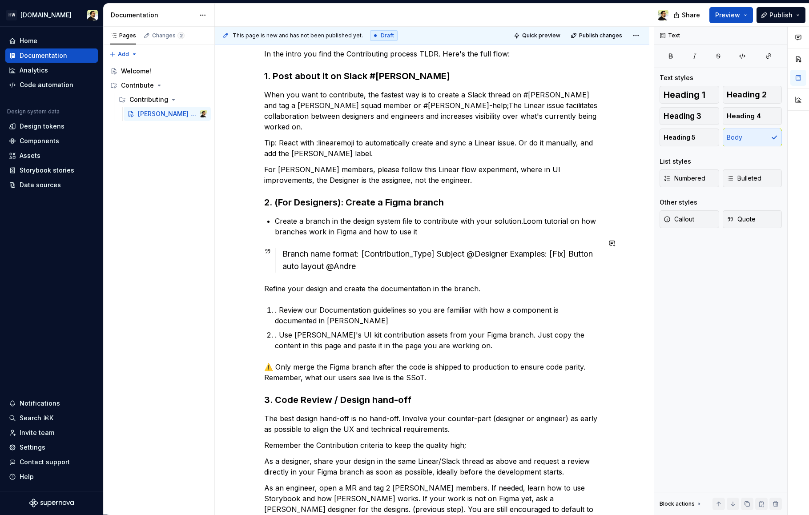
scroll to position [128, 0]
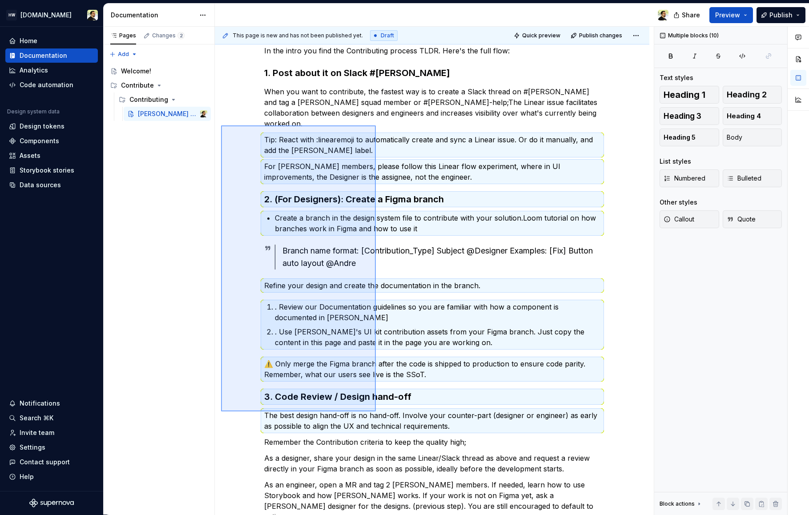
drag, startPoint x: 221, startPoint y: 125, endPoint x: 381, endPoint y: 418, distance: 333.4
click at [381, 418] on div "This page is new and has not been published yet. Draft Quick preview Publish ch…" at bounding box center [434, 271] width 439 height 488
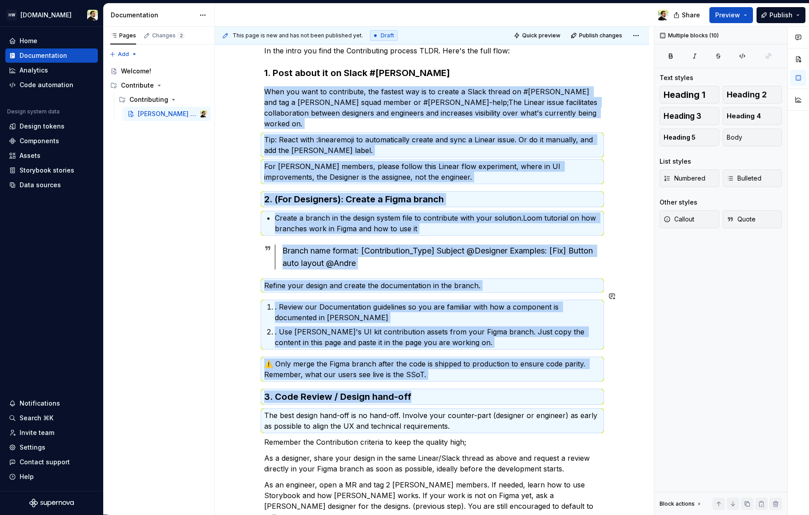
click at [279, 302] on p ". Review our Documentation guidelines so you are familiar with how a component …" at bounding box center [438, 312] width 326 height 21
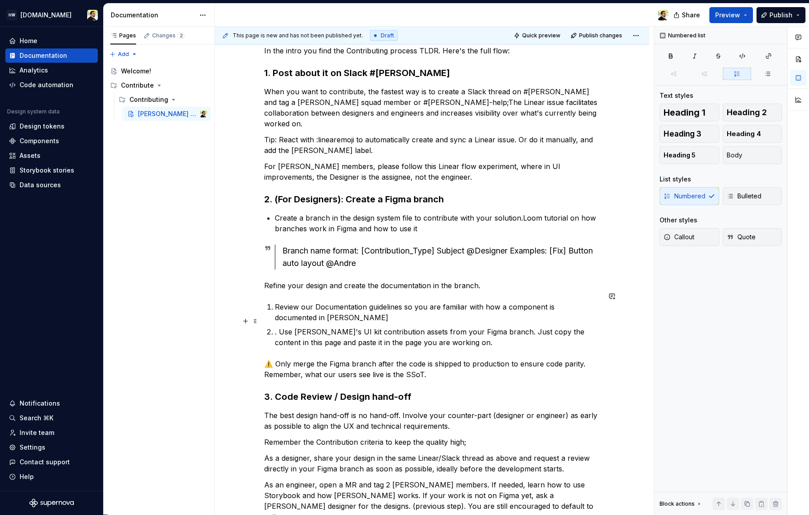
click at [281, 326] on p ". Use Norma's UI kit contribution assets from your Figma branch. Just copy the …" at bounding box center [438, 336] width 326 height 21
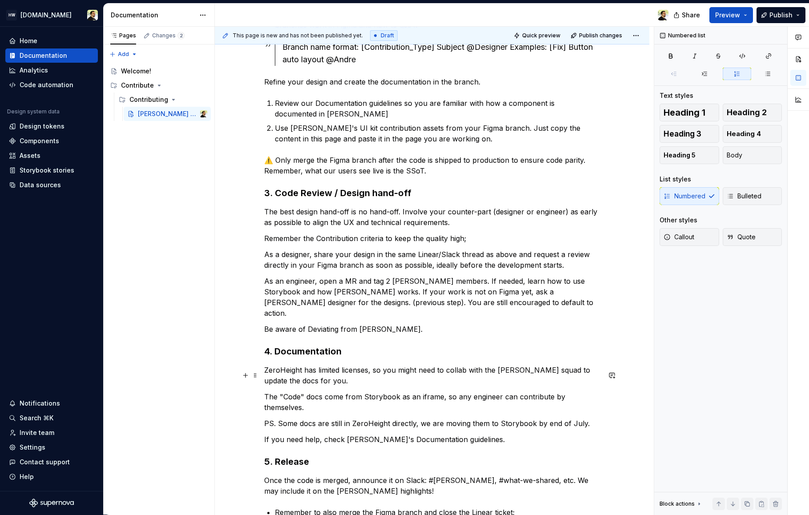
scroll to position [333, 0]
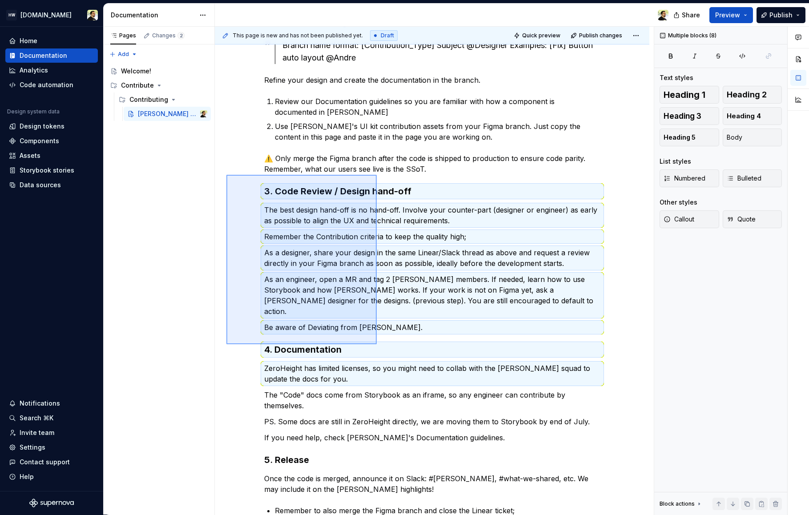
drag, startPoint x: 226, startPoint y: 175, endPoint x: 442, endPoint y: 468, distance: 363.9
click at [443, 467] on div "This page is new and has not been published yet. Draft Quick preview Publish ch…" at bounding box center [434, 271] width 439 height 488
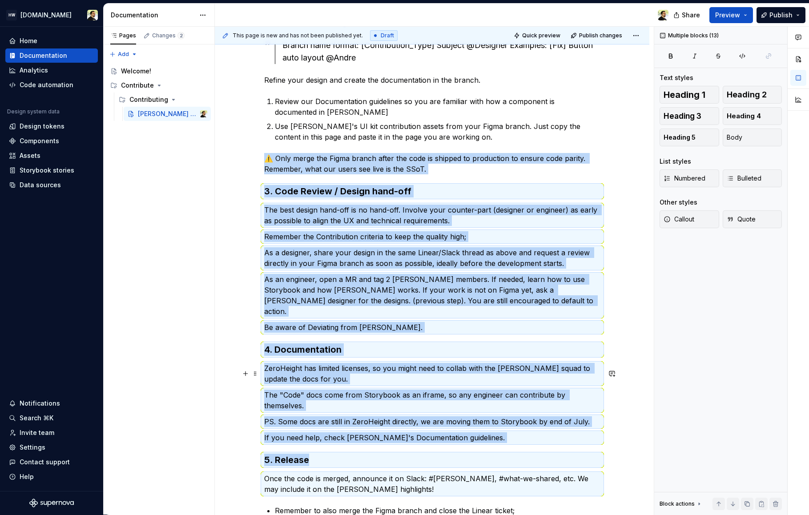
click at [332, 390] on p "The "Code" docs come from Storybook as an iframe, so any engineer can contribut…" at bounding box center [432, 400] width 336 height 21
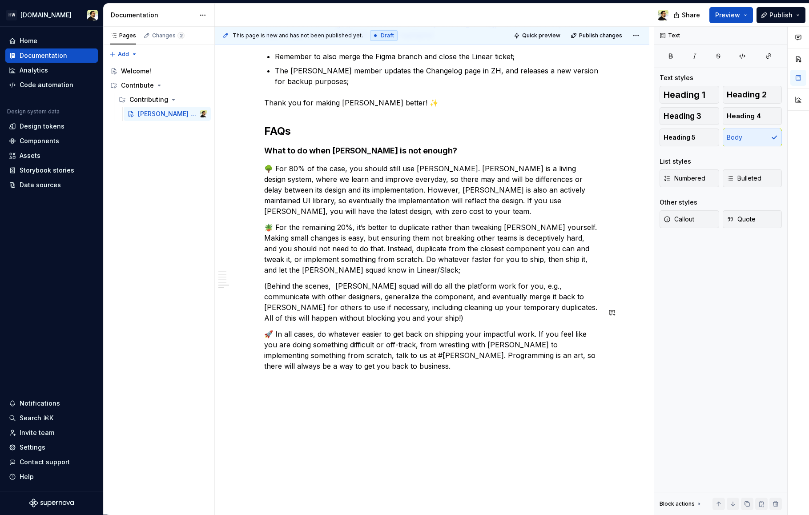
scroll to position [0, 0]
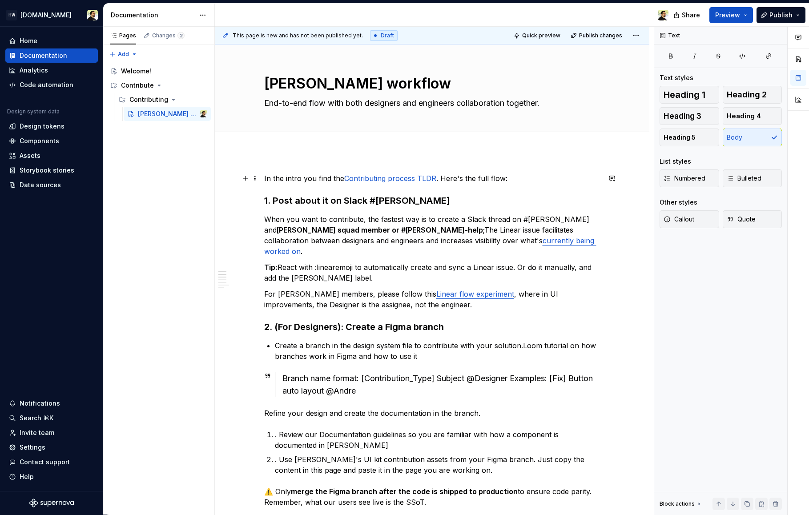
click at [411, 181] on link "Contributing process TLDR" at bounding box center [390, 178] width 92 height 9
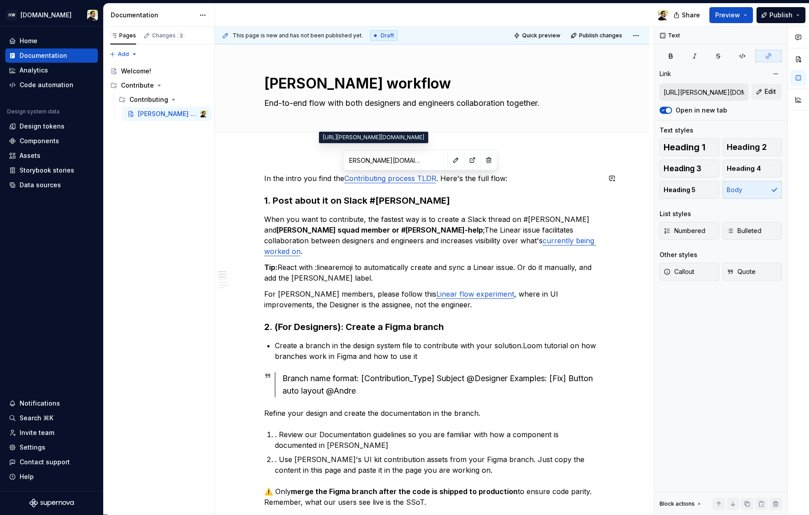
scroll to position [0, 192]
drag, startPoint x: 392, startPoint y: 161, endPoint x: 420, endPoint y: 160, distance: 28.0
click at [420, 160] on input "https://norma.remote.com/66fbe436f/v/0/p/1383a4-contribute-introduction/t/22370…" at bounding box center [395, 160] width 101 height 16
click at [398, 161] on input "https://norma.remote.com/66fbe436f/v/0/p/1383a4-contribute-introduction/t/22370…" at bounding box center [395, 160] width 101 height 16
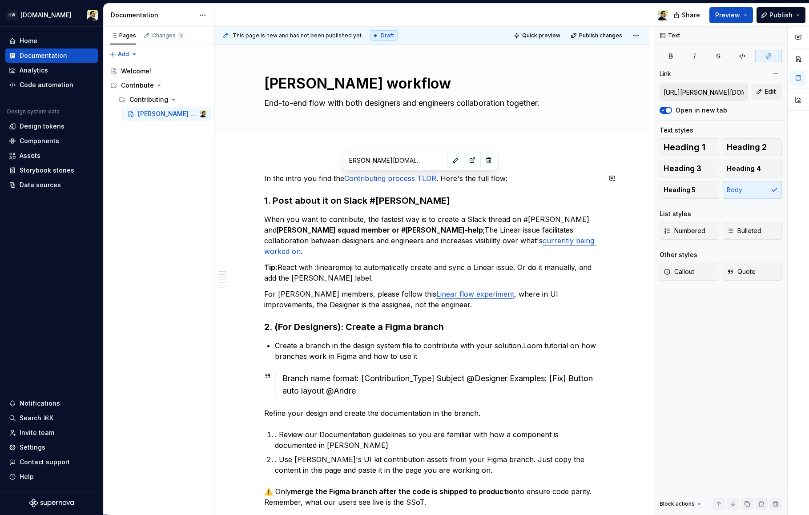
click at [398, 161] on input "https://norma.remote.com/66fbe436f/v/0/p/1383a4-contribute-introduction/t/22370…" at bounding box center [395, 160] width 101 height 16
type textarea "*"
type input "https://linear.app/remote/view/94791df2-54f6-45bf-a4ab-a6a04d469d2f?layout=list…"
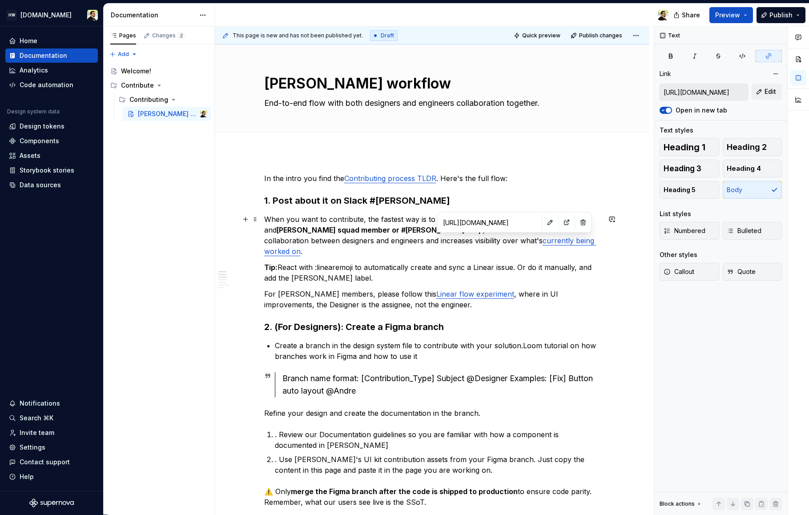
click at [504, 243] on link "currently being worked on" at bounding box center [430, 246] width 332 height 20
drag, startPoint x: 485, startPoint y: 222, endPoint x: 519, endPoint y: 222, distance: 34.2
click at [520, 223] on input "https://linear.app/remote/view/94791df2-54f6-45bf-a4ab-a6a04d469d2f?layout=list…" at bounding box center [489, 222] width 101 height 16
click at [498, 220] on input "https://linear.app/remote/view/94791df2-54f6-45bf-a4ab-a6a04d469d2f?layout=list…" at bounding box center [489, 222] width 101 height 16
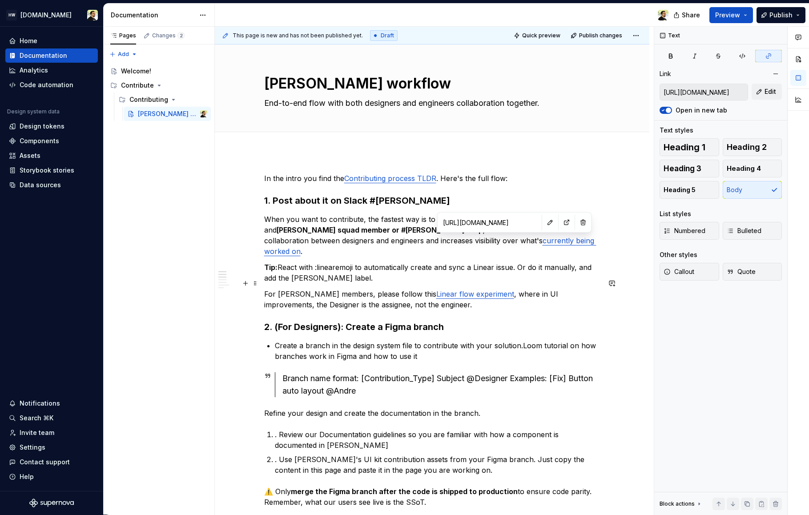
type input "https://www.notion.so/remotecom/Norma-Squad-Priorities-for-Q2-2025-1d6cb4dadab4…"
click at [447, 290] on link "Linear flow experiment" at bounding box center [475, 294] width 78 height 9
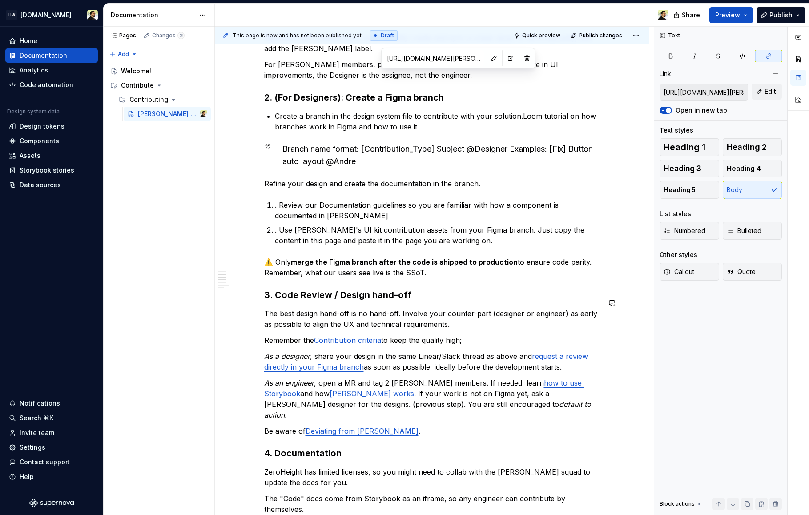
scroll to position [246, 0]
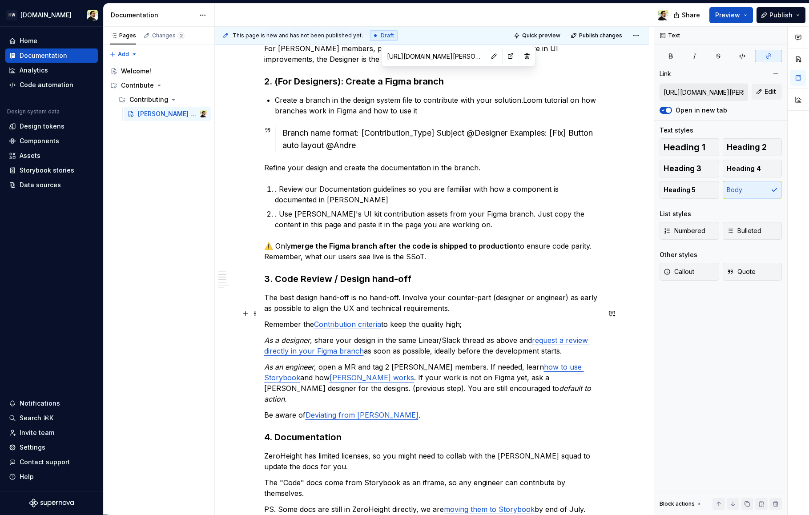
type input "https://norma.remote.com/66fbe436f/v/0/p/1383a4-contribute-introduction/t/5f928…"
click at [348, 320] on link "Contribution criteria" at bounding box center [347, 324] width 67 height 9
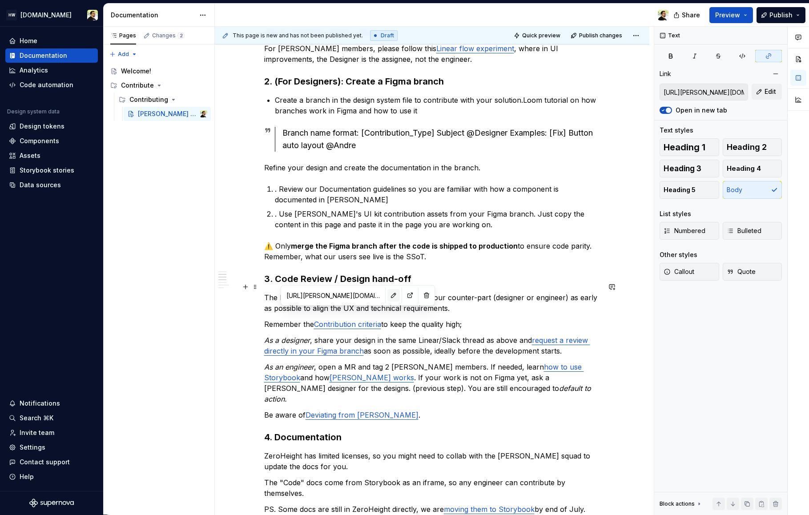
click at [387, 295] on button "button" at bounding box center [393, 295] width 12 height 12
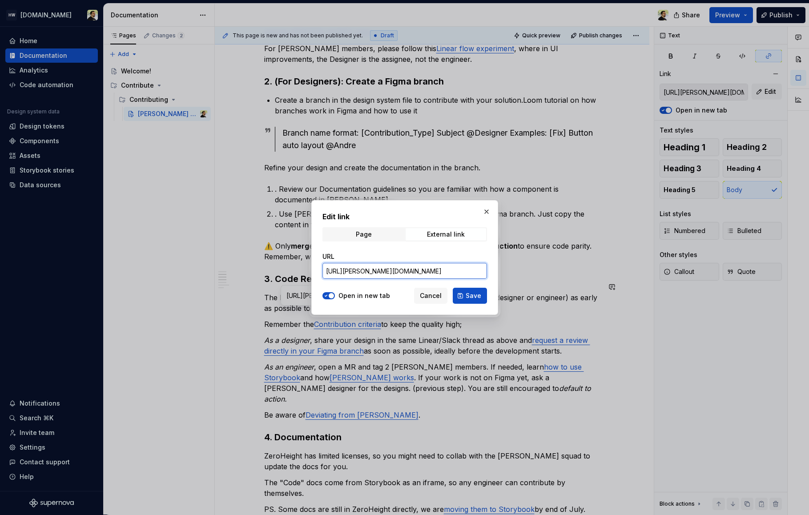
click at [455, 270] on input "https://norma.remote.com/66fbe436f/v/0/p/1383a4-contribute-introduction/t/5f928…" at bounding box center [404, 271] width 165 height 16
drag, startPoint x: 442, startPoint y: 270, endPoint x: 296, endPoint y: 270, distance: 145.9
click at [296, 270] on div "Edit link Page External link URL https://norma.remote.com/66fbe436f/v/0/p/1383a…" at bounding box center [404, 257] width 809 height 515
click at [396, 270] on input "https://norma.remote.com/66fbe436f/v/0/p/1383a4-contribute-introduction/t/5f928…" at bounding box center [404, 271] width 165 height 16
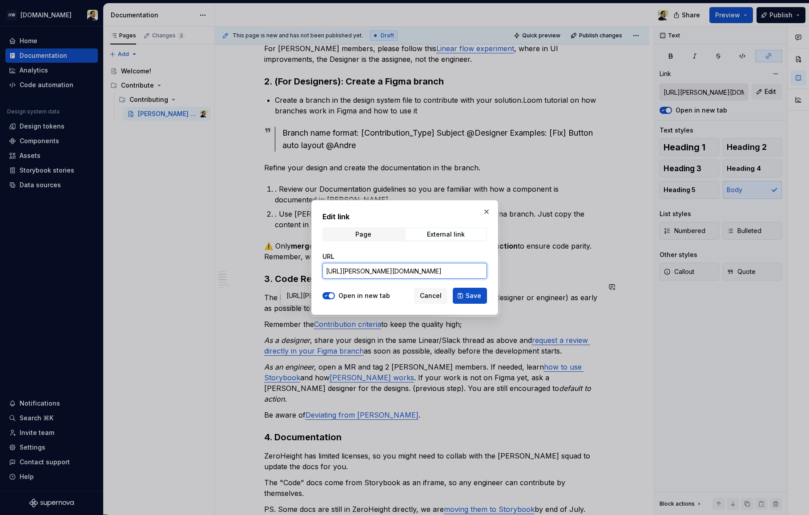
scroll to position [0, 107]
drag, startPoint x: 402, startPoint y: 273, endPoint x: 536, endPoint y: 273, distance: 133.9
click at [536, 273] on div "Edit link Page External link URL https://norma.remote.com/66fbe436f/v/0/p/1383a…" at bounding box center [404, 257] width 809 height 515
click at [486, 210] on button "button" at bounding box center [486, 211] width 12 height 12
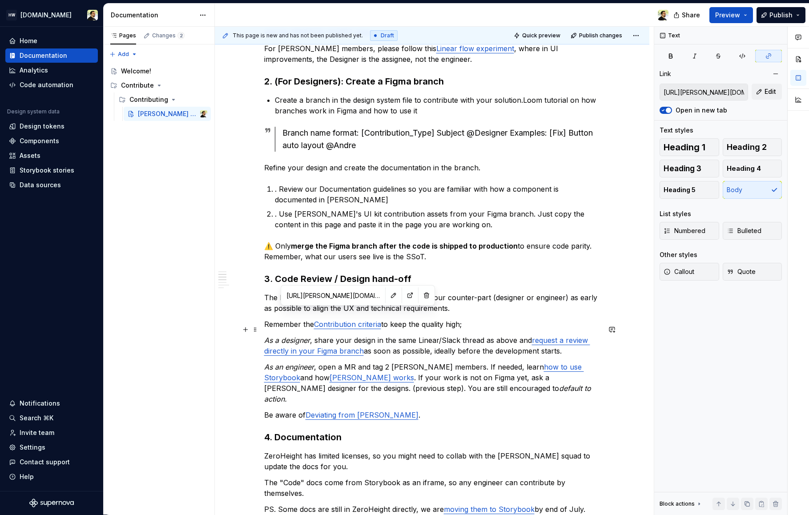
type input "https://help.figma.com/hc/en-us/articles/5691414603543-Request-a-branch-review"
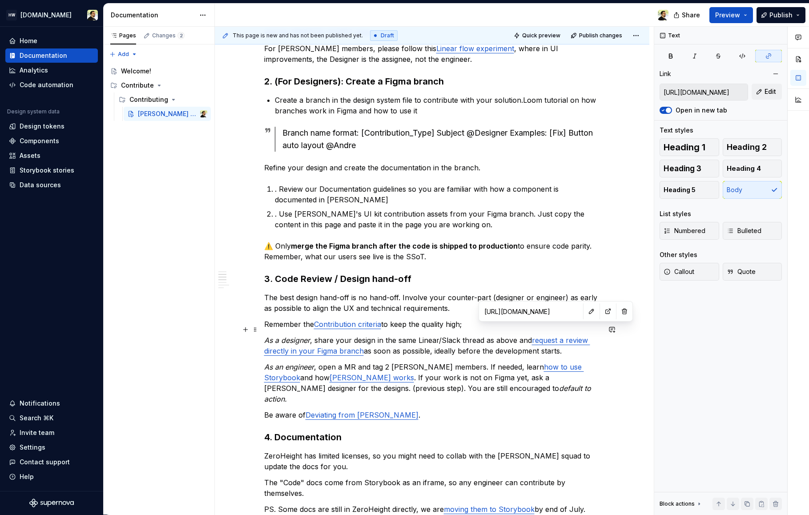
click at [547, 336] on link "request a review directly in your Figma branch" at bounding box center [427, 346] width 326 height 20
click at [331, 337] on link "request a review directly in your Figma branch" at bounding box center [427, 346] width 326 height 20
type input "https://norma.remote.com/66fbe436f/p/50a4ce"
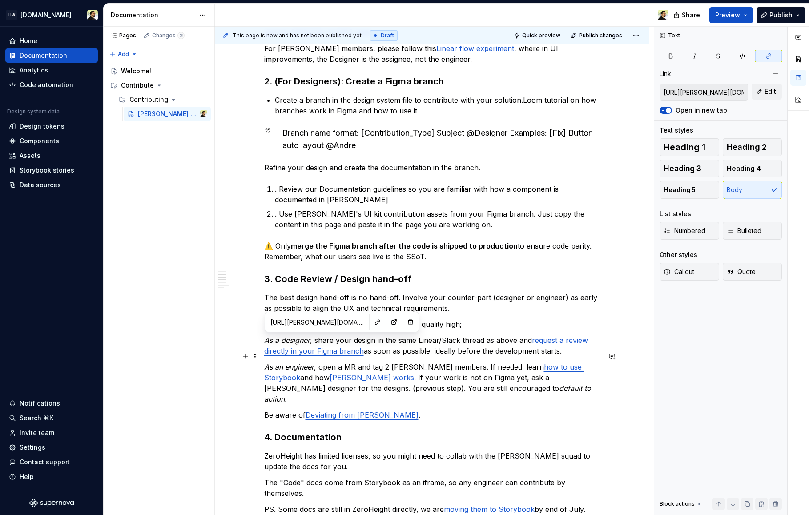
click at [336, 373] on link "Norma versioning works" at bounding box center [372, 377] width 85 height 9
click at [354, 348] on div "https://norma.remote.com/66fbe436f/p/50a4ce" at bounding box center [345, 349] width 150 height 16
click at [375, 348] on button "button" at bounding box center [381, 348] width 12 height 12
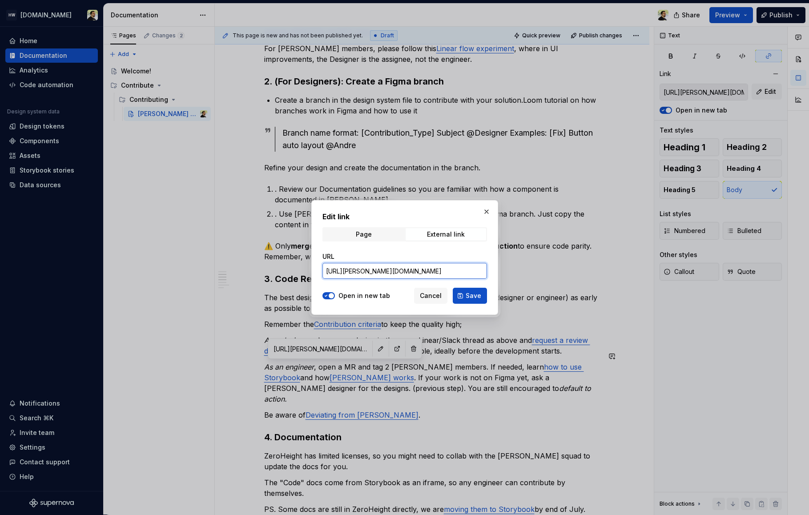
drag, startPoint x: 368, startPoint y: 269, endPoint x: 482, endPoint y: 268, distance: 114.3
click at [482, 268] on input "https://norma.remote.com/66fbe436f/p/50a4ce" at bounding box center [404, 271] width 165 height 16
click at [481, 272] on input "https://norma.remote.com/66fbe436f/p/50a4ce" at bounding box center [404, 271] width 165 height 16
type textarea "*"
click at [459, 269] on input "https://norma.remote.com/66fbe436f/p/50a4ce" at bounding box center [404, 271] width 165 height 16
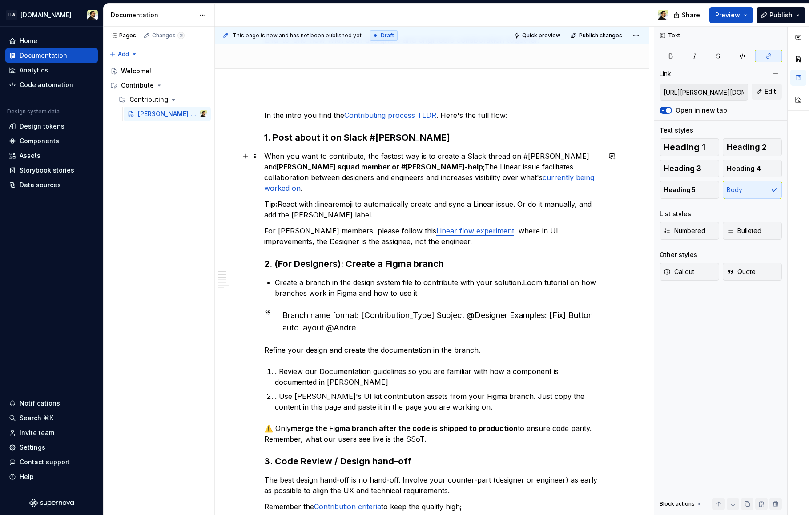
scroll to position [62, 0]
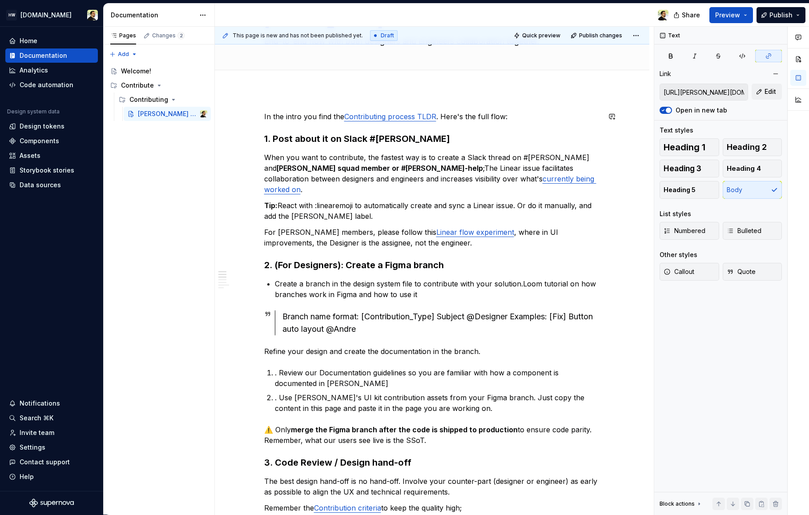
type input "https://norma.remote.com/66fbe436f/v/0/p/1383a4-contribute-introduction/t/22370…"
click at [405, 117] on link "Contributing process TLDR" at bounding box center [390, 116] width 92 height 9
click at [446, 97] on button "button" at bounding box center [452, 98] width 12 height 12
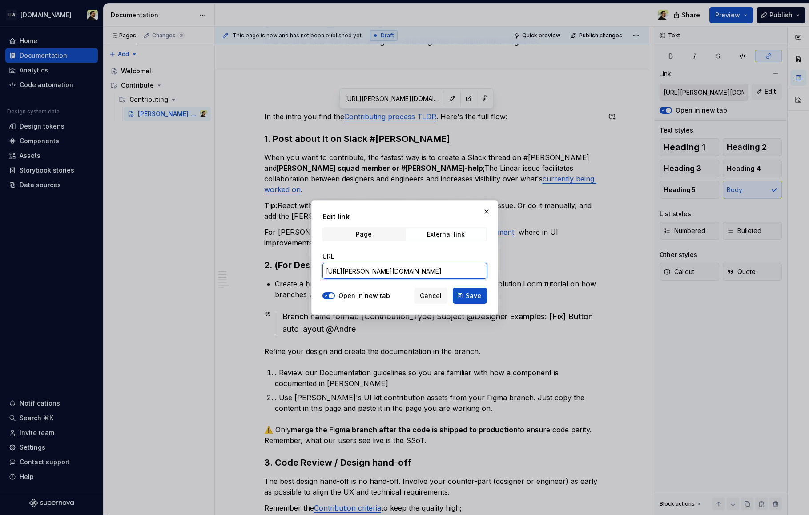
scroll to position [0, 108]
drag, startPoint x: 423, startPoint y: 273, endPoint x: 522, endPoint y: 265, distance: 99.1
click at [522, 265] on div "Edit link Page External link URL https://norma.remote.com/66fbe436f/v/0/p/1383a…" at bounding box center [404, 257] width 809 height 515
click at [474, 269] on input "https://norma.remote.com/66fbe436f/v/0/p/1383a4-contribute-introduction/t/22370…" at bounding box center [404, 271] width 165 height 16
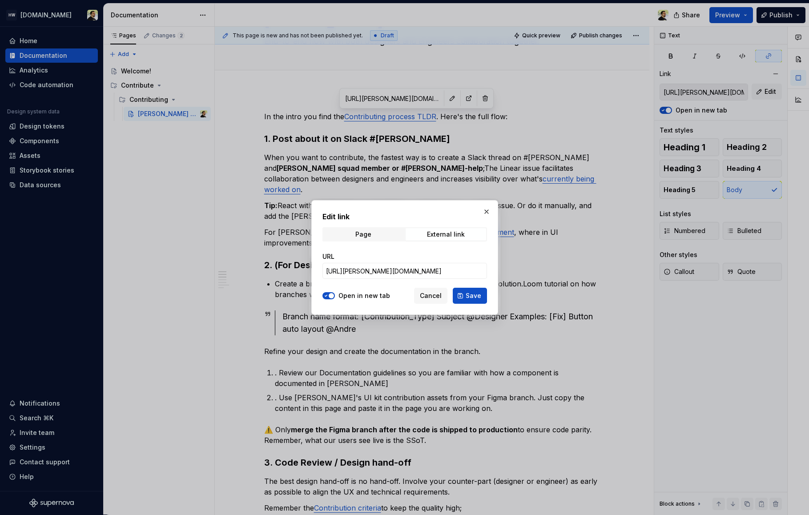
type textarea "*"
click at [468, 274] on input "https://norma.remote.com/66fbe436f/v/0/p/1383a4-contribute-introduction/t/22370…" at bounding box center [404, 271] width 165 height 16
click at [483, 212] on button "button" at bounding box center [486, 211] width 12 height 12
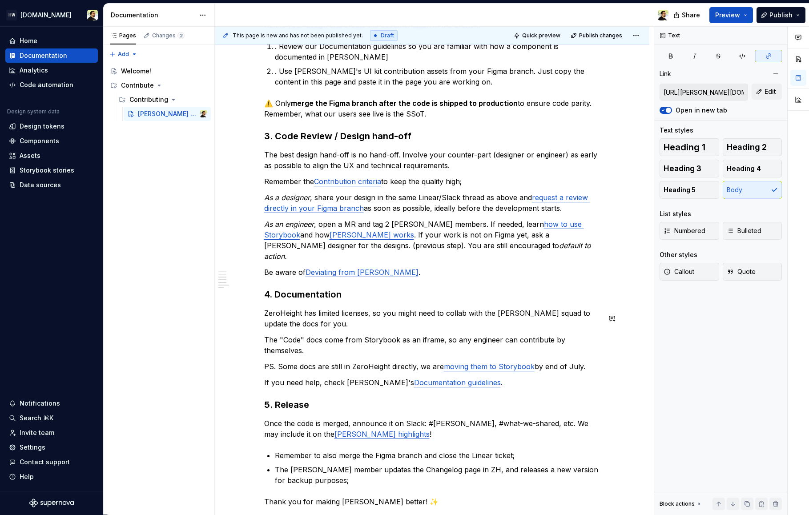
scroll to position [430, 0]
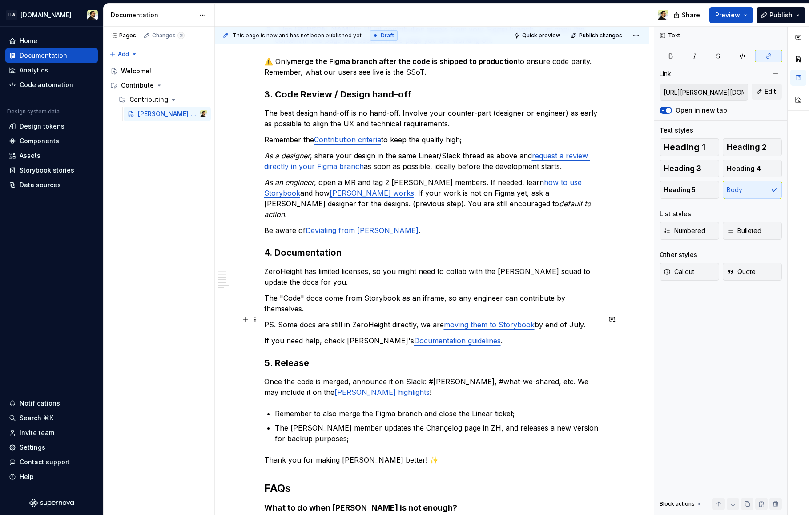
type input "https://zeroheight.com/66fbe436f/p/50caf8"
click at [414, 336] on link "Documentation guidelines" at bounding box center [457, 340] width 87 height 9
click at [443, 302] on button "button" at bounding box center [449, 301] width 12 height 12
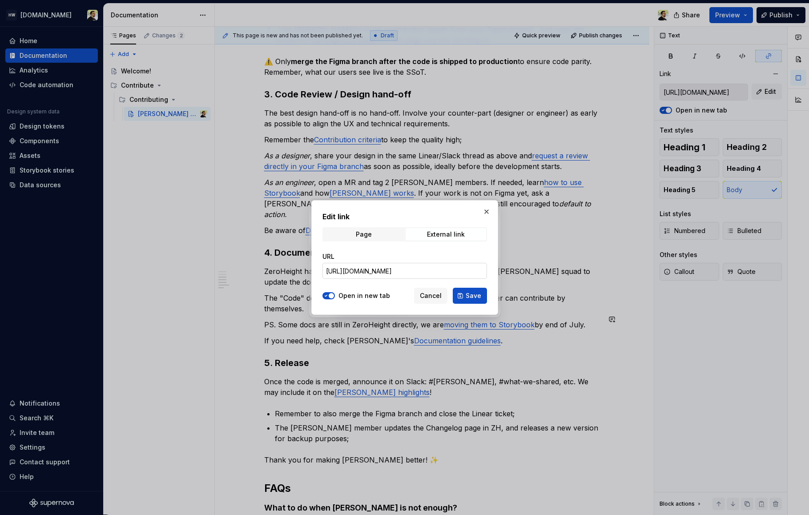
click at [447, 269] on input "https://zeroheight.com/66fbe436f/p/50caf8" at bounding box center [404, 271] width 165 height 16
type textarea "*"
drag, startPoint x: 397, startPoint y: 270, endPoint x: 309, endPoint y: 270, distance: 87.6
click at [309, 270] on div "Edit link Page External link URL https://zeroheight.com/66fbe436f/p/50caf8 Open…" at bounding box center [404, 257] width 191 height 119
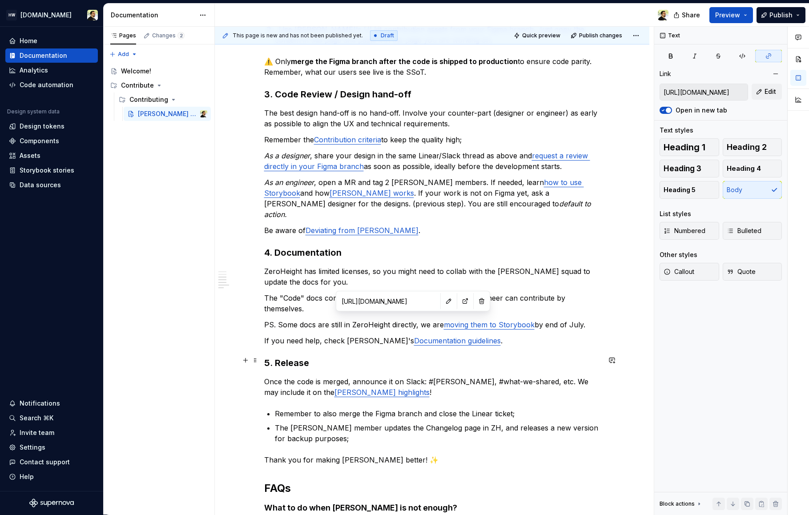
type input "https://www.notion.so/remotecom/1e3cb4dadab48188a829d1b069c38195?v=1e3cb4dadab4…"
click at [334, 388] on link "Norma highlights" at bounding box center [381, 392] width 95 height 9
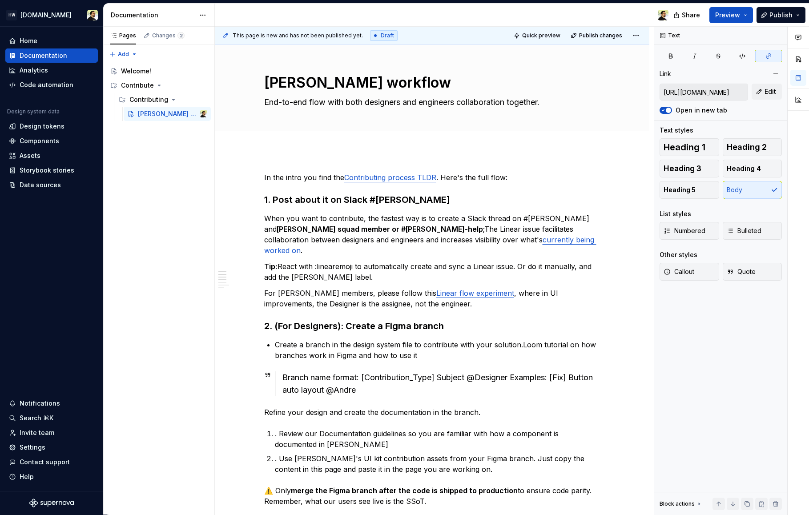
scroll to position [0, 0]
type input "https://norma.remote.com/66fbe436f/v/0/p/1383a4-contribute-introduction/t/22370…"
click at [377, 180] on link "Contributing process TLDR" at bounding box center [390, 178] width 92 height 9
type textarea "*"
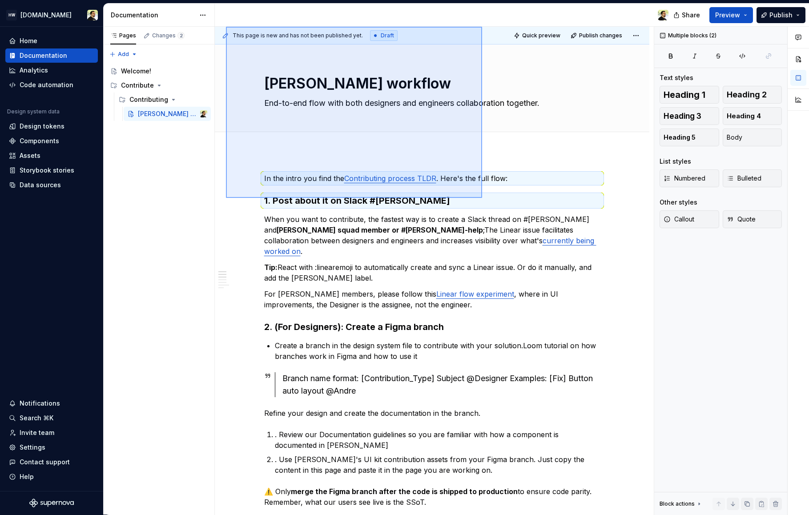
click at [435, 336] on div "This page is new and has not been published yet. Draft Quick preview Publish ch…" at bounding box center [434, 271] width 439 height 488
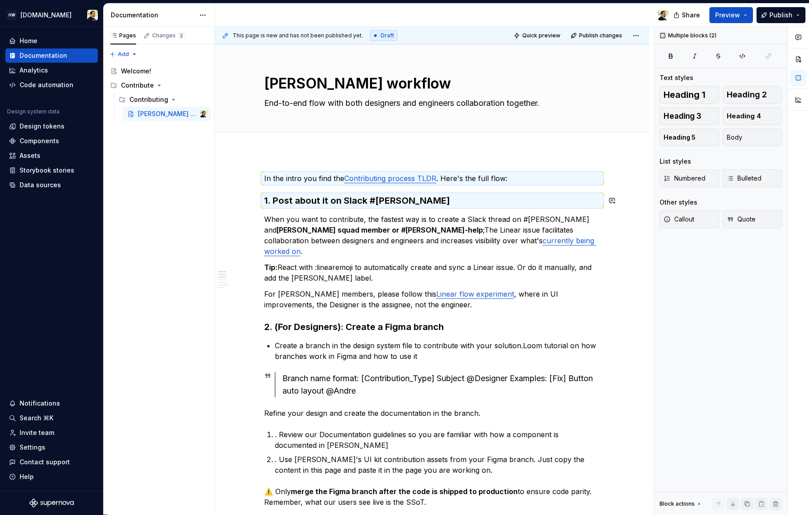
click at [398, 321] on h3 "2. (For Designers): Create a Figma branch" at bounding box center [432, 327] width 336 height 12
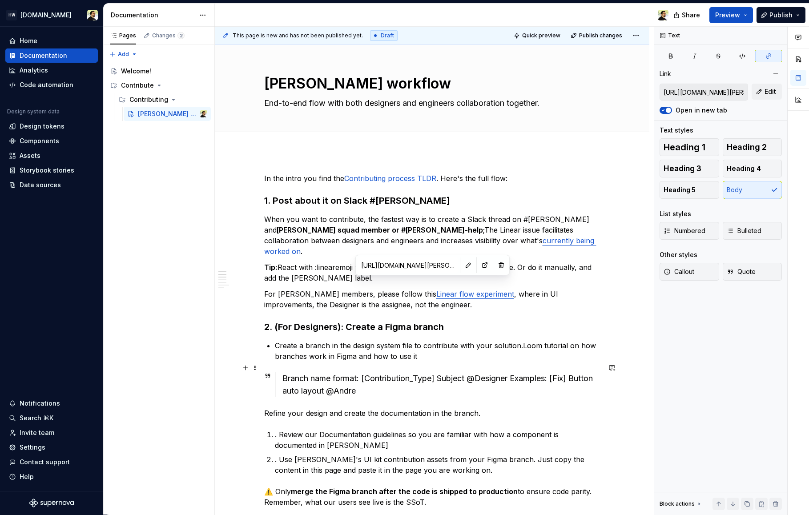
click at [436, 290] on link "Linear flow experiment" at bounding box center [475, 294] width 78 height 9
type input "https://linear.app/remote/view/94791df2-54f6-45bf-a4ab-a6a04d469d2f?layout=list…"
click at [496, 238] on link "currently being worked on" at bounding box center [430, 246] width 332 height 20
type input "https://norma.remote.com/66fbe436f/v/0/p/1383a4-contribute-introduction/t/22370…"
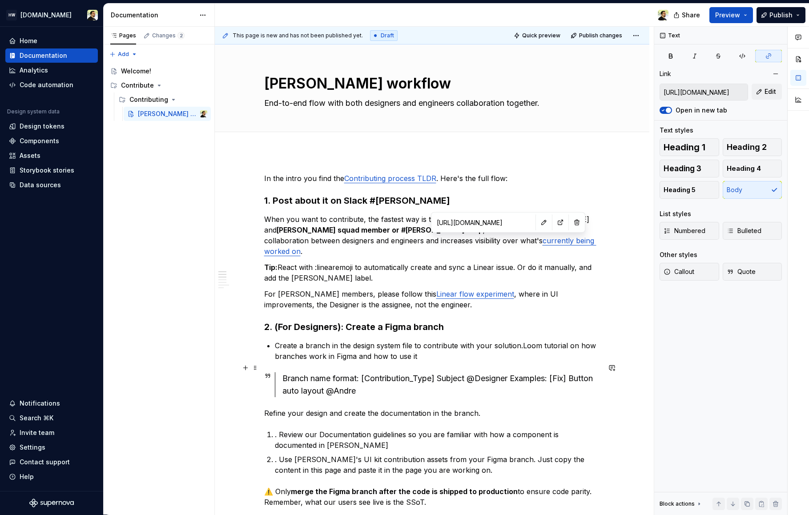
type input "https://norma.remote.com/66fbe436f/v/0/p/1383a4-contribute-introduction/t/22370…"
click at [400, 182] on link "Contributing process TLDR" at bounding box center [390, 178] width 92 height 9
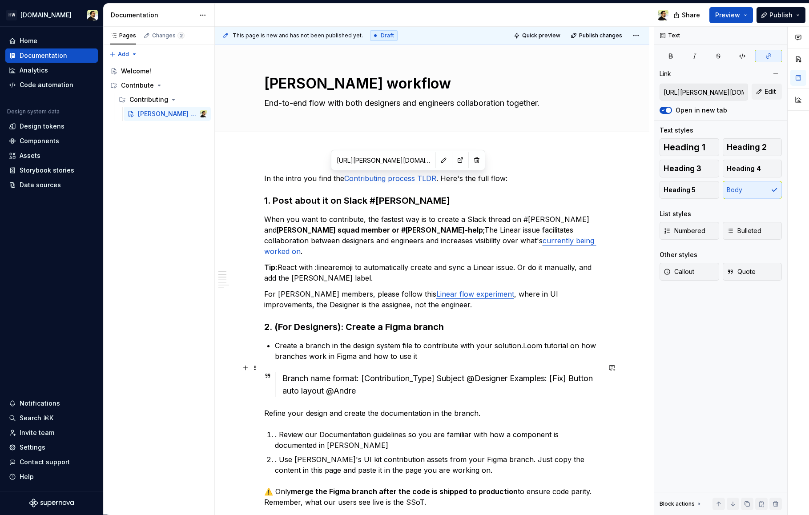
click at [346, 372] on div "Branch name format: [Contribution_Type] Subject @Designer Examples: [Fix] Butto…" at bounding box center [441, 384] width 318 height 25
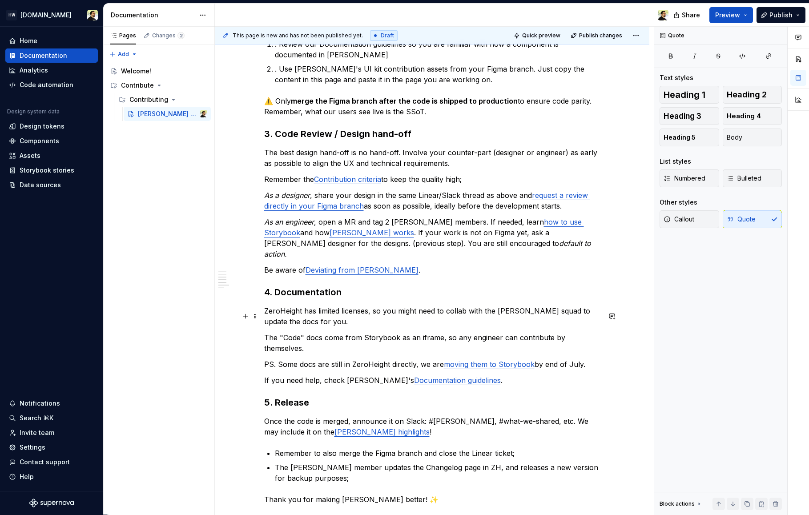
scroll to position [389, 0]
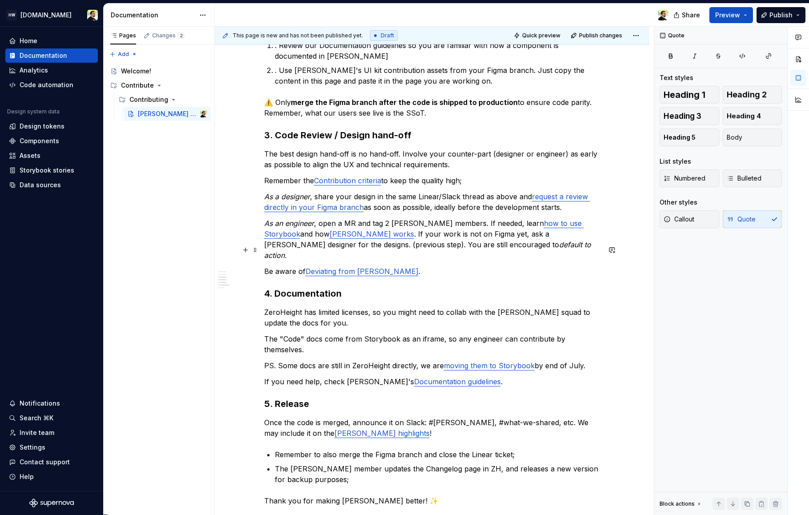
click at [338, 267] on link "Deviating from [PERSON_NAME]" at bounding box center [362, 271] width 113 height 9
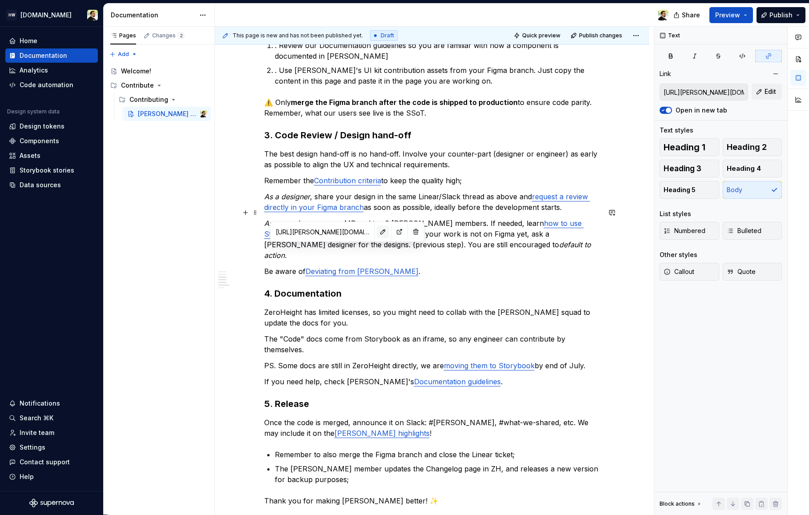
click at [377, 234] on button "button" at bounding box center [383, 232] width 12 height 12
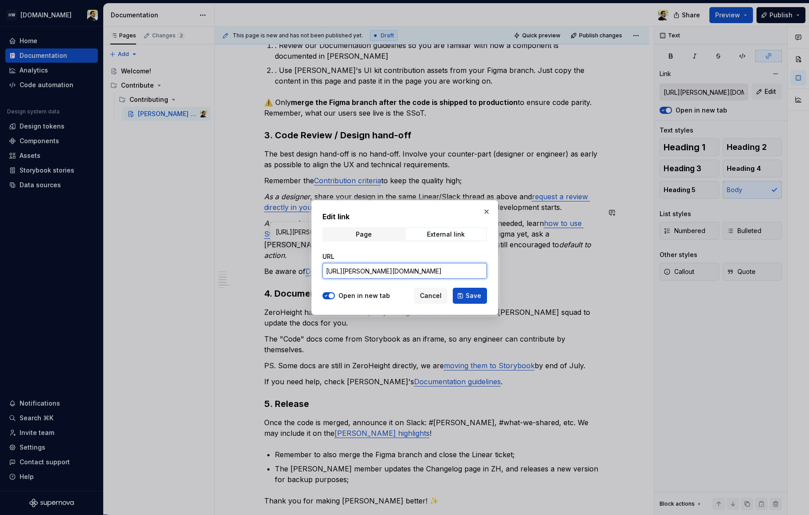
click at [454, 270] on input "https://norma.remote.com/66fbe436f/p/92aba2" at bounding box center [404, 271] width 165 height 16
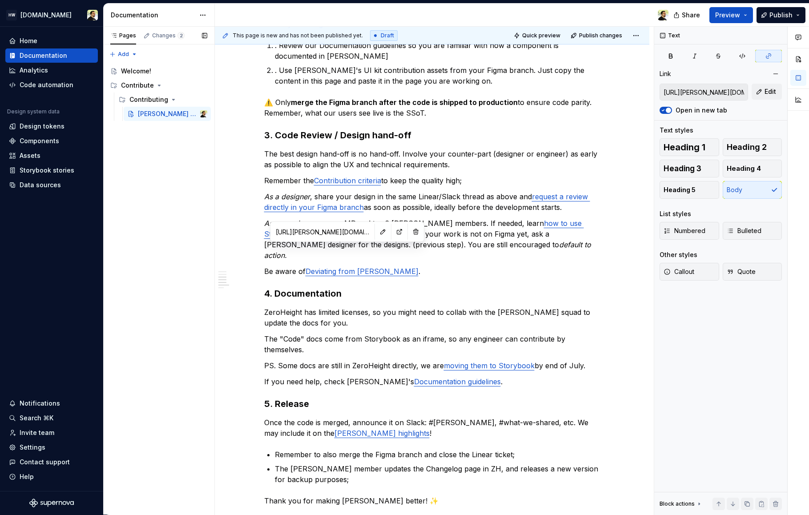
click at [165, 164] on div "Pages Changes 2 Add Accessibility guide for tree Page tree. Navigate the tree w…" at bounding box center [158, 271] width 111 height 488
click at [152, 129] on div "Contributing" at bounding box center [157, 128] width 39 height 9
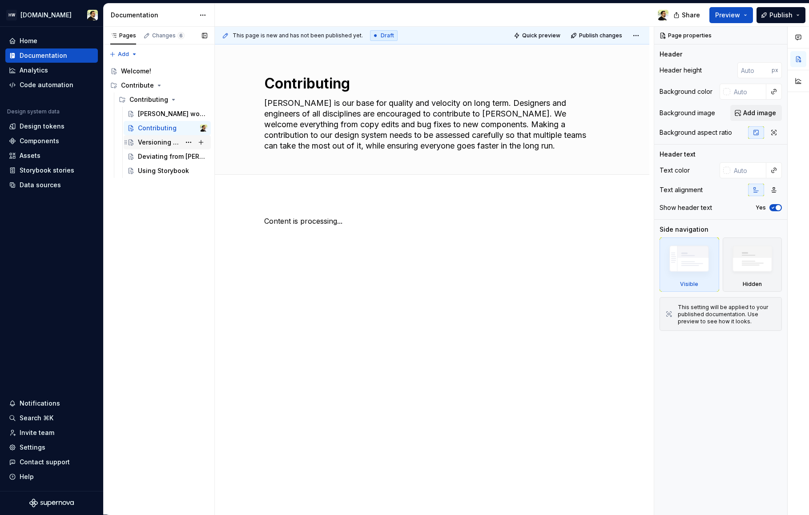
click at [163, 140] on div "Versioning (Engineering)" at bounding box center [159, 142] width 43 height 9
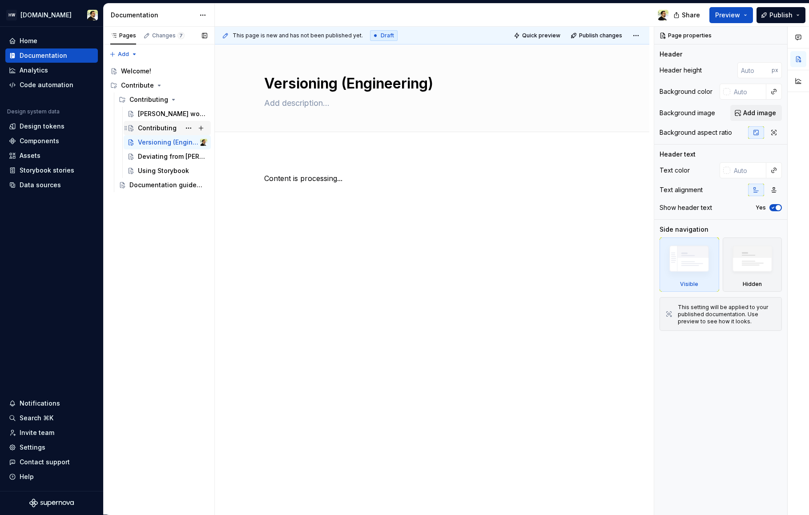
click at [162, 130] on div "Contributing" at bounding box center [157, 128] width 39 height 9
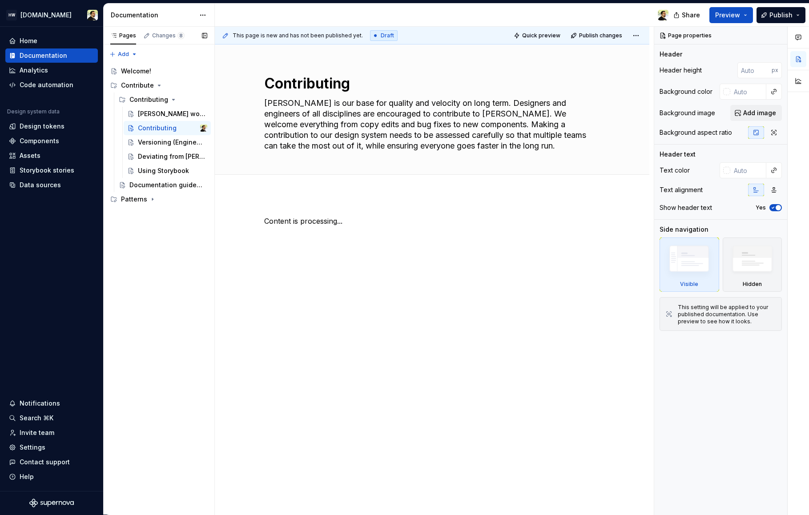
click at [203, 298] on div "Pages Changes 8 Add Accessibility guide for tree Page tree. Navigate the tree w…" at bounding box center [158, 271] width 111 height 488
click at [141, 198] on div "Patterns" at bounding box center [134, 199] width 26 height 9
click at [153, 216] on div "Patterns introduction" at bounding box center [154, 213] width 51 height 9
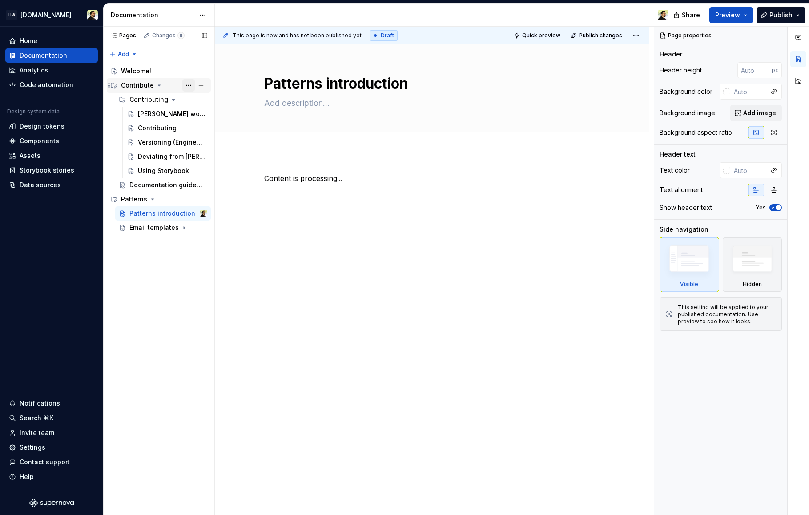
click at [187, 81] on button "Page tree" at bounding box center [188, 85] width 12 height 12
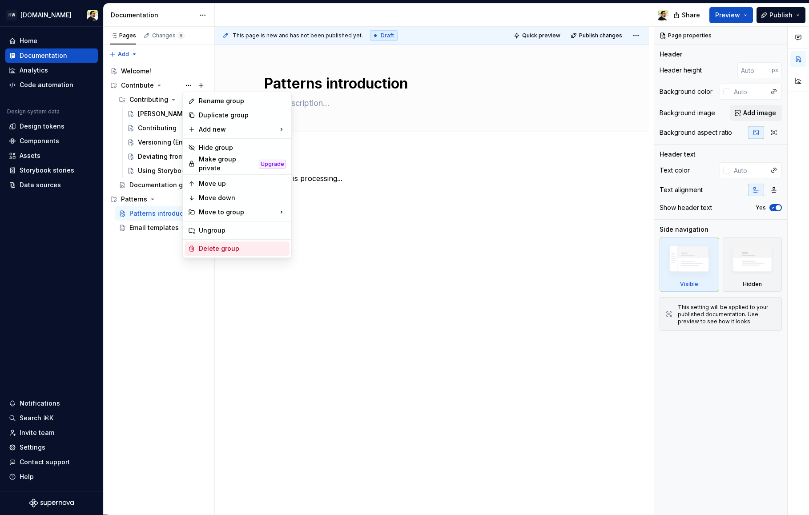
click at [226, 245] on div "Delete group" at bounding box center [242, 248] width 87 height 9
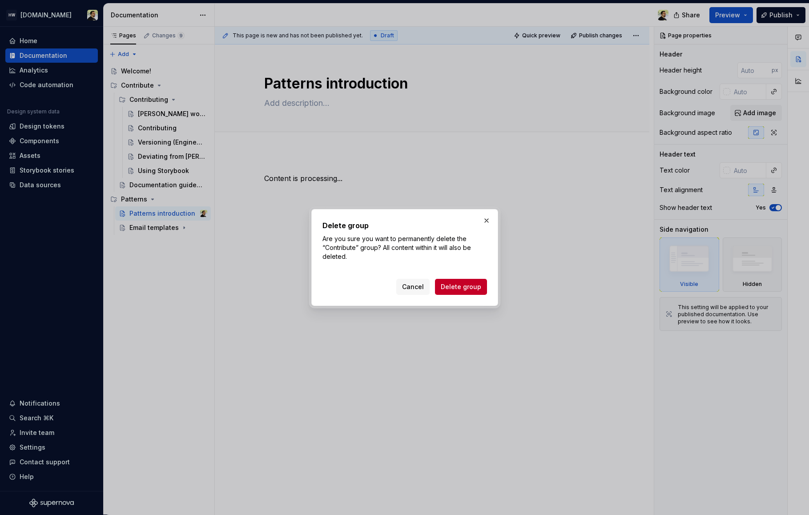
click at [459, 274] on div "Delete group Are you sure you want to permanently delete the “Contribute” group…" at bounding box center [404, 257] width 165 height 75
click at [459, 286] on span "Delete group" at bounding box center [461, 286] width 40 height 9
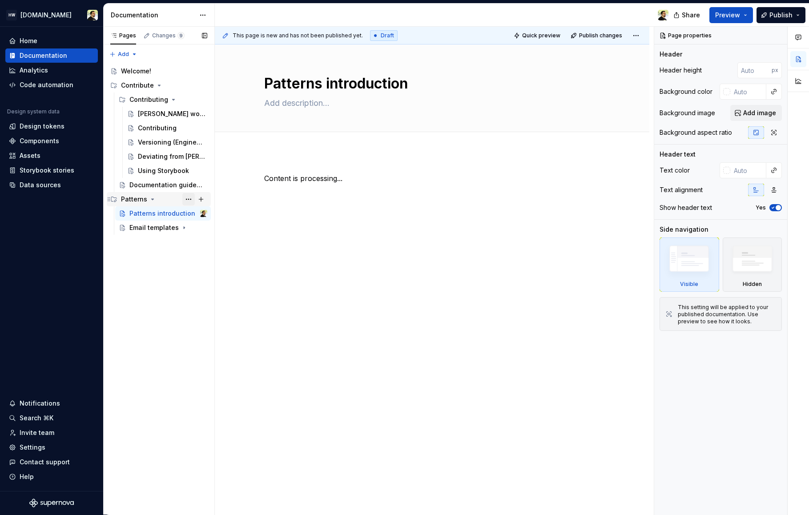
click at [190, 198] on button "Page tree" at bounding box center [188, 199] width 12 height 12
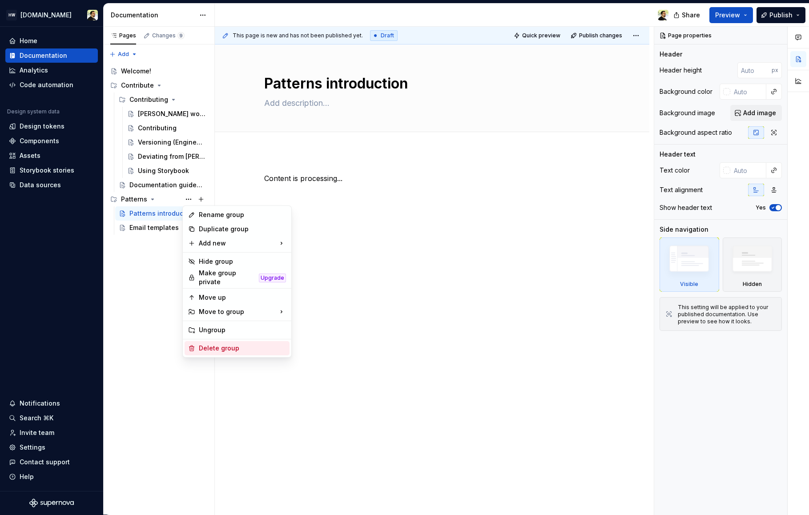
click at [221, 344] on div "Delete group" at bounding box center [242, 348] width 87 height 9
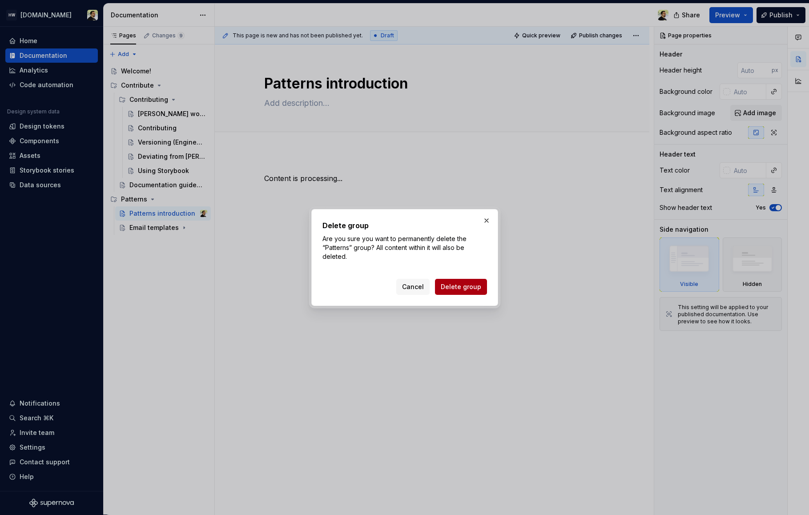
click at [461, 289] on span "Delete group" at bounding box center [461, 286] width 40 height 9
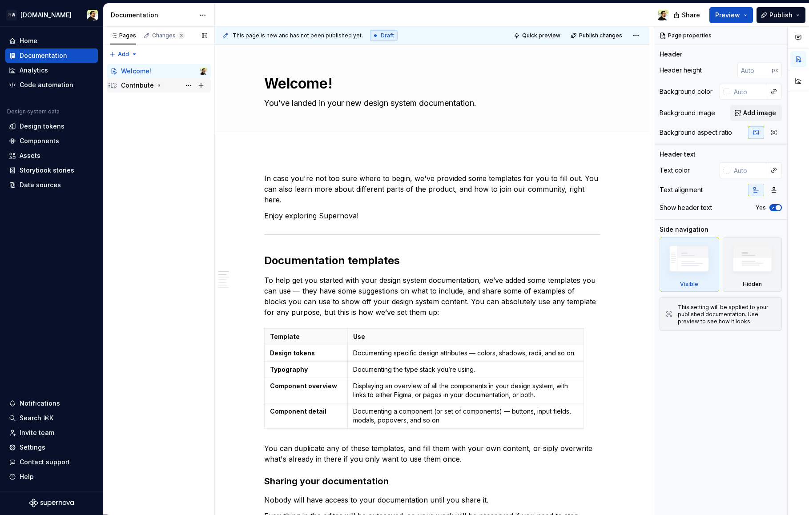
click at [158, 86] on icon "Page tree" at bounding box center [159, 85] width 7 height 7
click at [160, 101] on div "Contributing" at bounding box center [148, 99] width 39 height 9
click at [154, 117] on div "Contributing" at bounding box center [157, 113] width 39 height 9
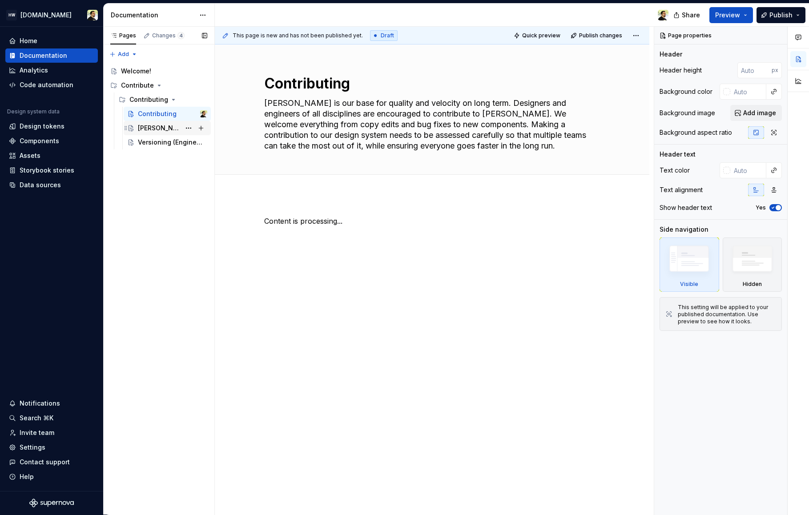
click at [149, 131] on div "[PERSON_NAME] workflow" at bounding box center [159, 128] width 43 height 9
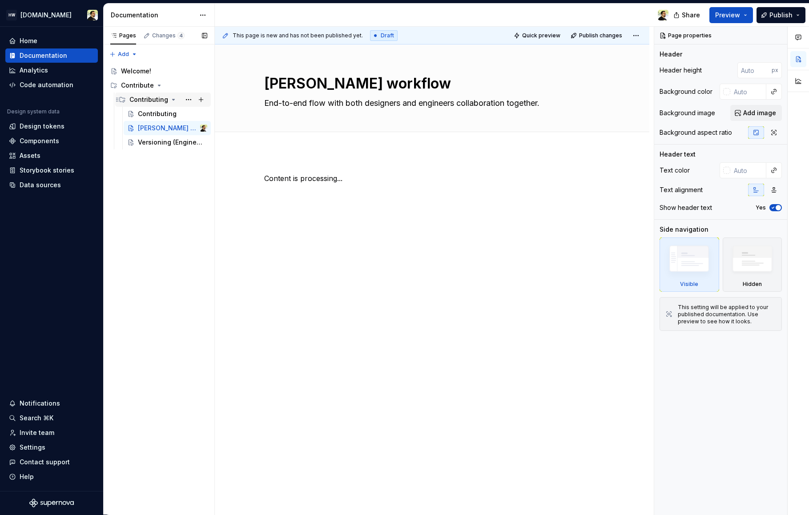
click at [147, 101] on div "Contributing" at bounding box center [148, 99] width 39 height 9
click at [148, 118] on div "Contributing" at bounding box center [172, 114] width 69 height 12
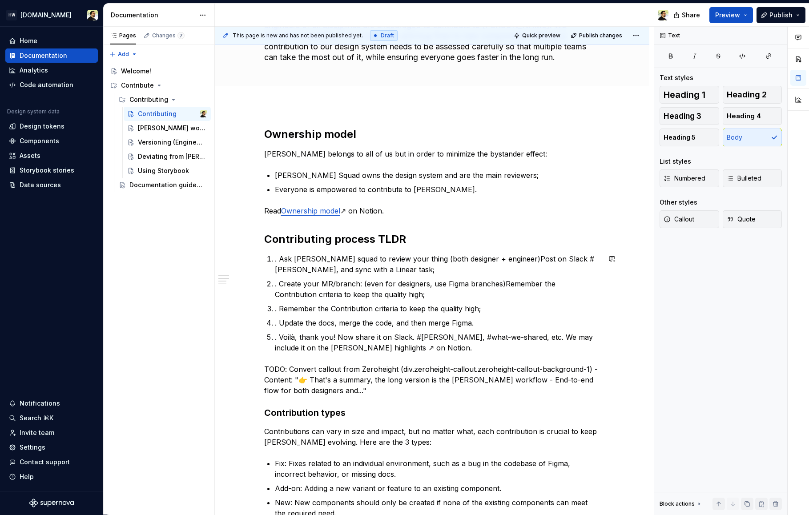
scroll to position [73, 0]
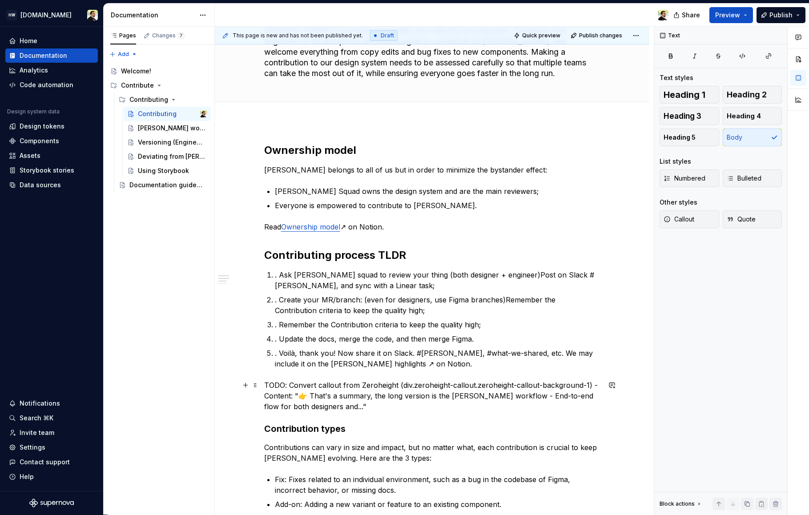
click at [330, 396] on p "TODO: Convert callout from Zeroheight (div.zeroheight-callout.zeroheight-callou…" at bounding box center [432, 396] width 336 height 32
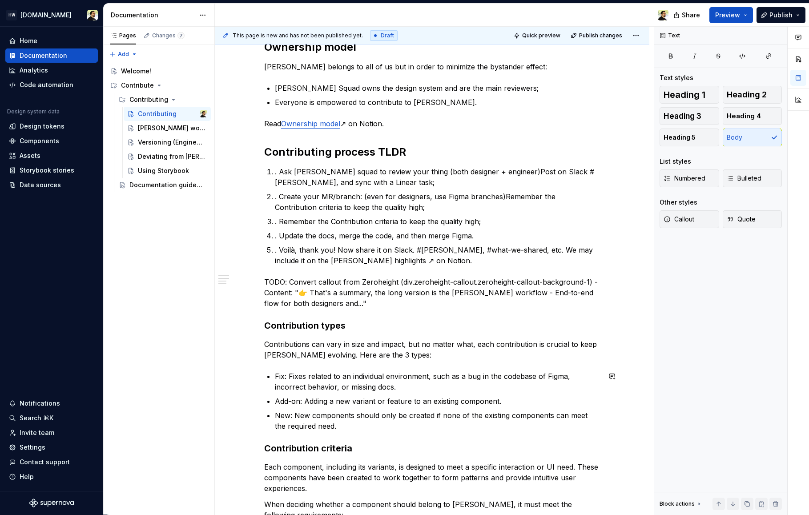
scroll to position [173, 0]
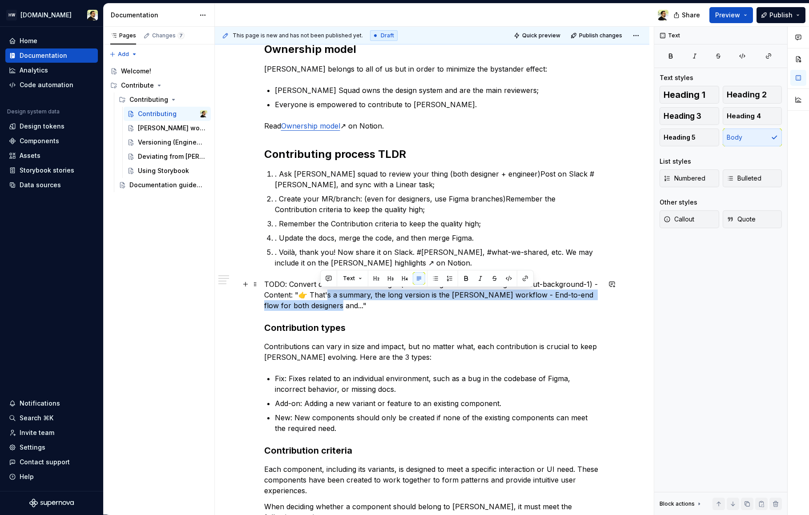
drag, startPoint x: 326, startPoint y: 296, endPoint x: 363, endPoint y: 306, distance: 38.2
click at [363, 306] on p "TODO: Convert callout from Zeroheight (div.zeroheight-callout.zeroheight-callou…" at bounding box center [432, 295] width 336 height 32
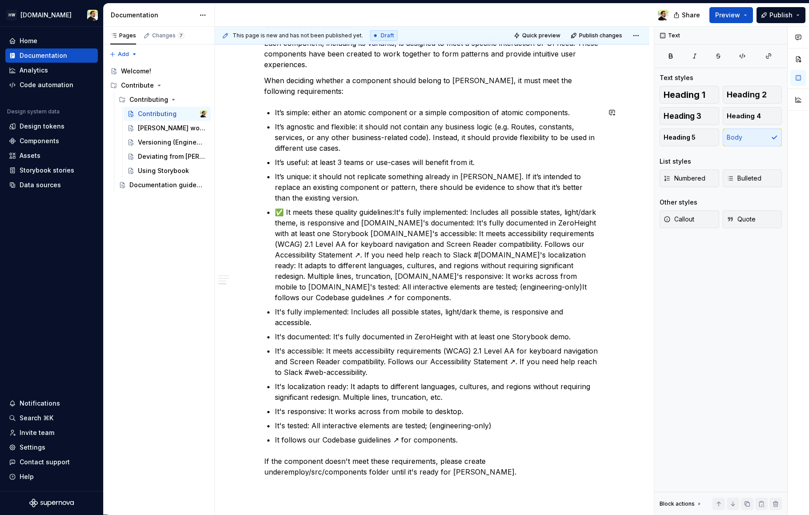
scroll to position [599, 0]
click at [156, 127] on div "[PERSON_NAME] workflow" at bounding box center [159, 128] width 43 height 9
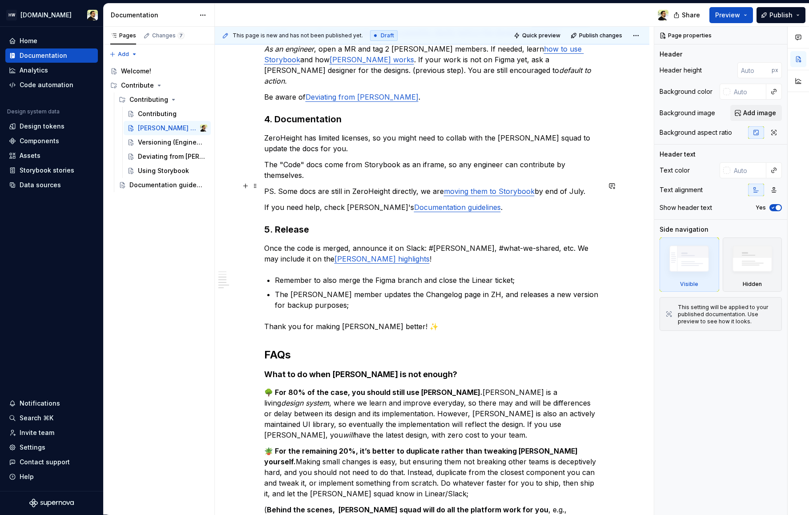
scroll to position [787, 0]
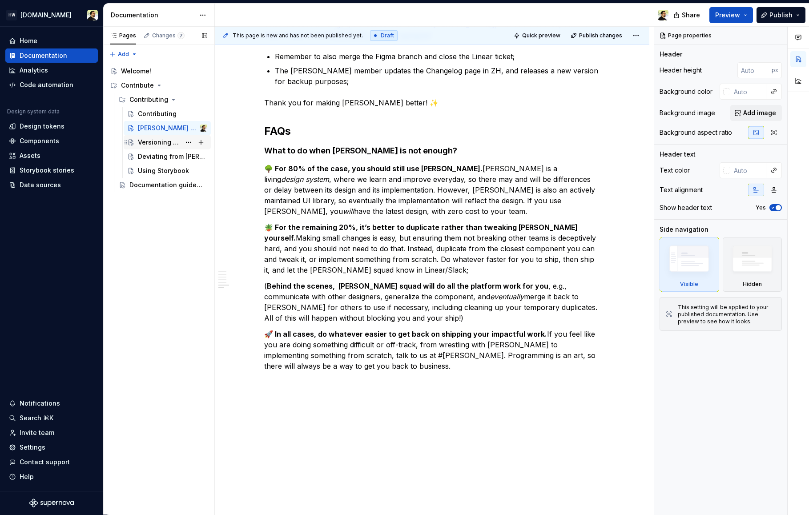
click at [160, 141] on div "Versioning (Engineering)" at bounding box center [159, 142] width 43 height 9
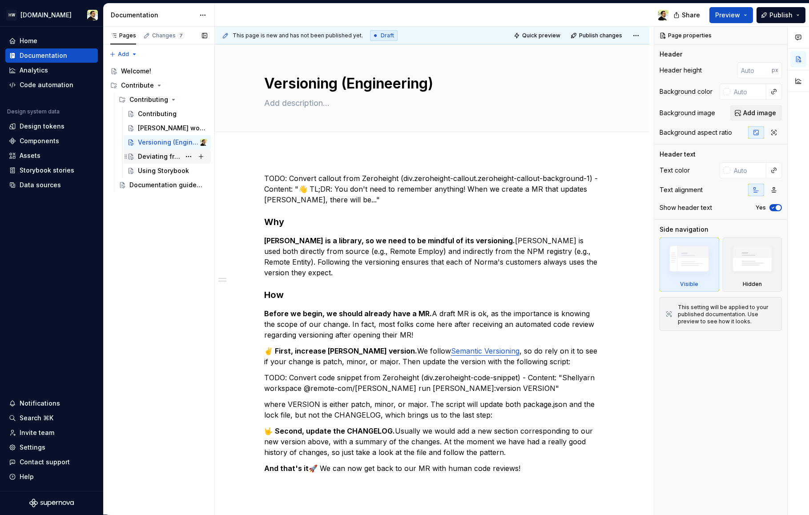
click at [138, 150] on div "Deviating from [PERSON_NAME]" at bounding box center [172, 156] width 69 height 12
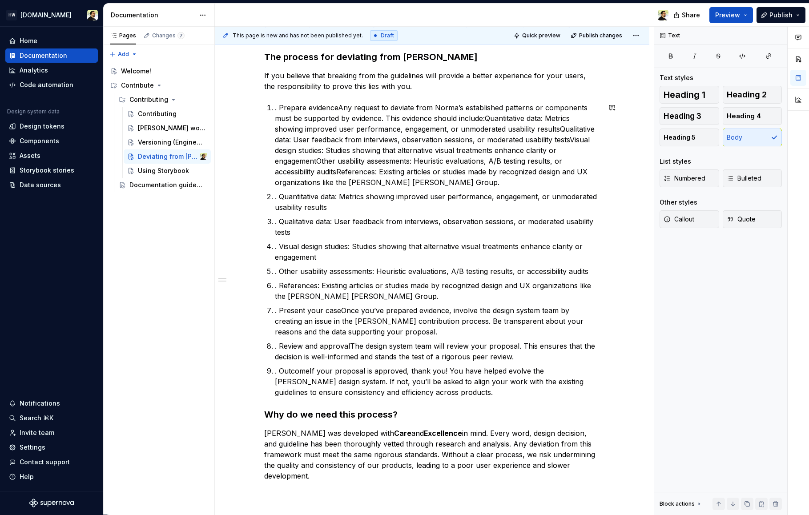
scroll to position [243, 0]
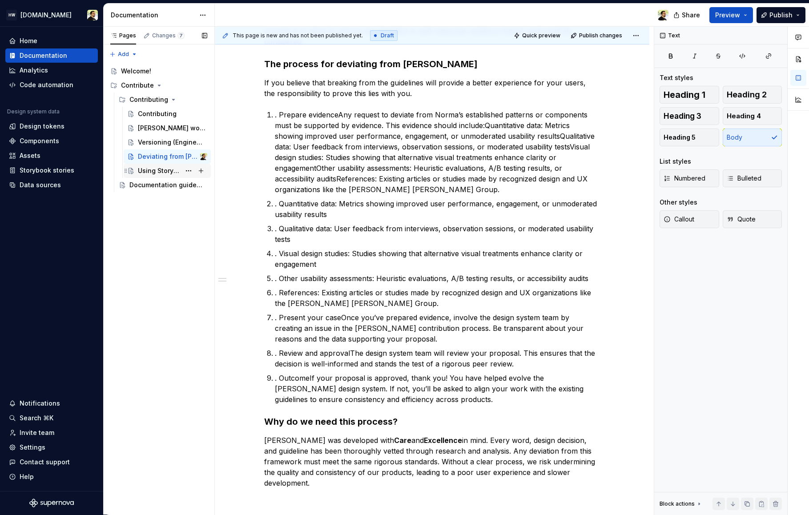
click at [160, 172] on div "Using Storybook" at bounding box center [159, 170] width 43 height 9
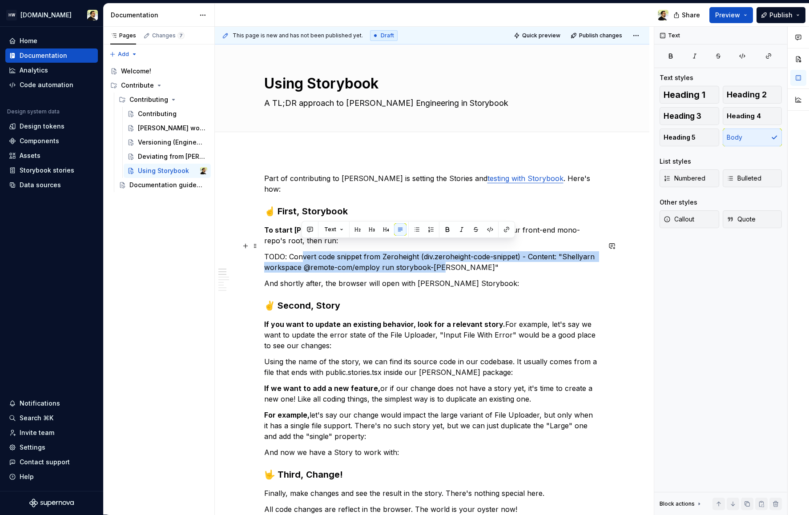
drag, startPoint x: 301, startPoint y: 246, endPoint x: 442, endPoint y: 259, distance: 141.6
click at [441, 258] on p "TODO: Convert code snippet from Zeroheight (div.zeroheight-code-snippet) - Cont…" at bounding box center [432, 261] width 336 height 21
click at [477, 251] on p "TODO: Convert code snippet from Zeroheight (div.zeroheight-code-snippet) - Cont…" at bounding box center [432, 261] width 336 height 21
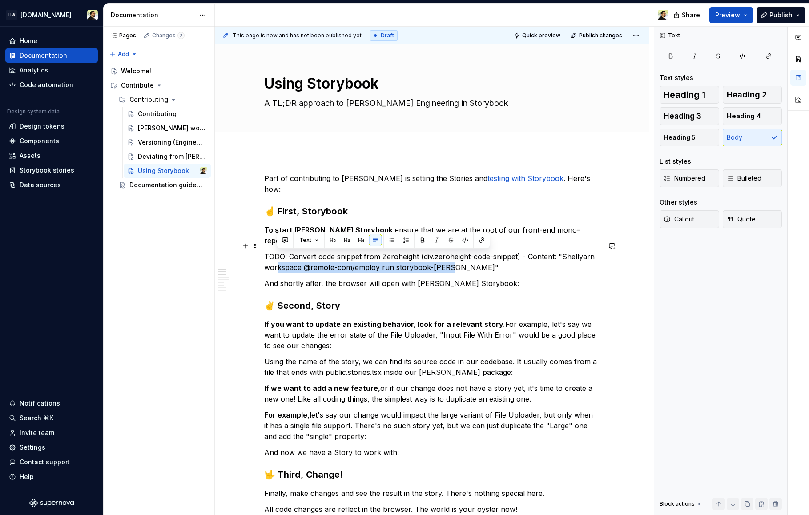
drag, startPoint x: 277, startPoint y: 260, endPoint x: 455, endPoint y: 253, distance: 178.5
click at [455, 253] on p "TODO: Convert code snippet from Zeroheight (div.zeroheight-code-snippet) - Cont…" at bounding box center [432, 261] width 336 height 21
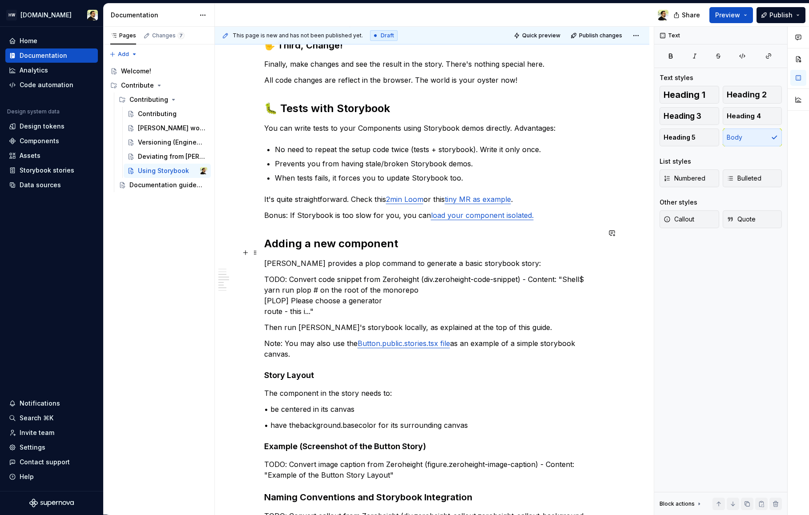
scroll to position [430, 0]
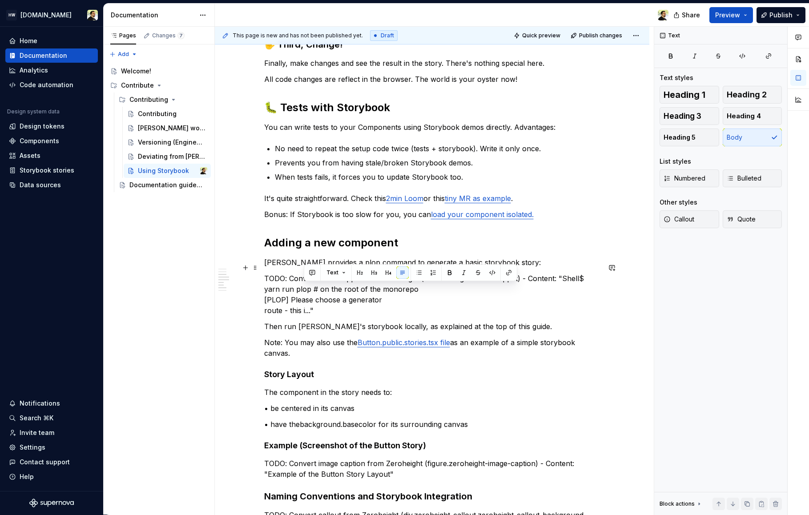
drag, startPoint x: 305, startPoint y: 291, endPoint x: 371, endPoint y: 303, distance: 67.0
click at [371, 303] on p "TODO: Convert code snippet from Zeroheight (div.zeroheight-code-snippet) - Cont…" at bounding box center [432, 294] width 336 height 43
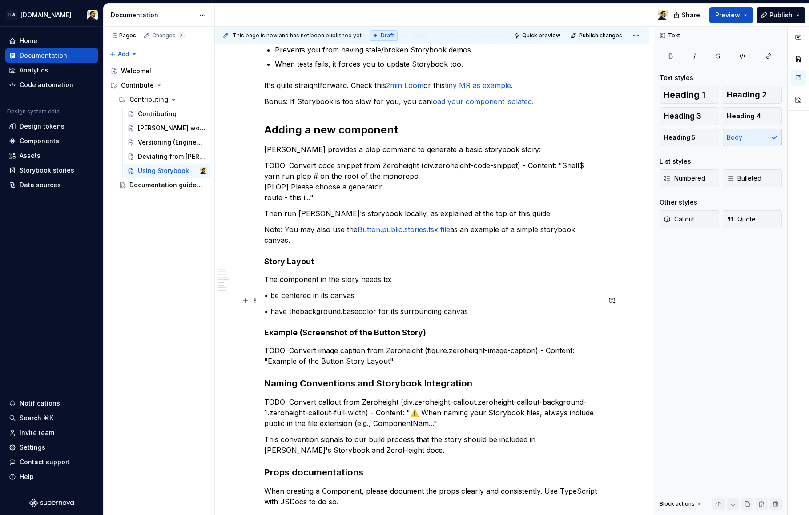
scroll to position [544, 0]
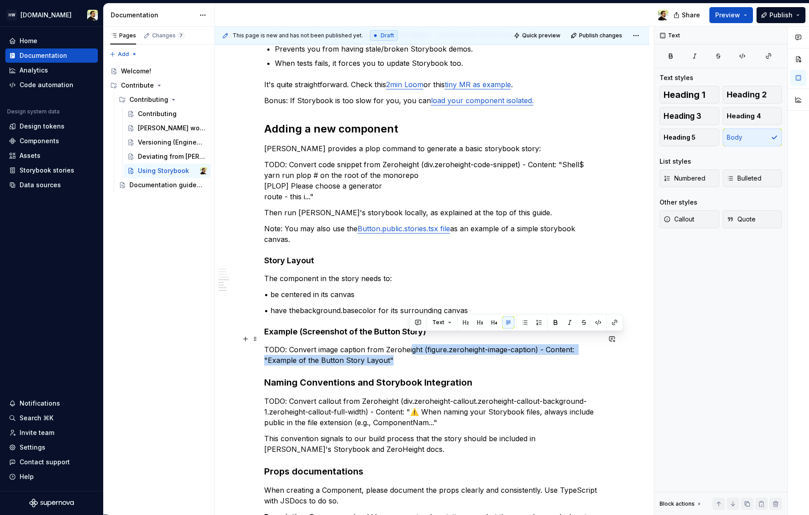
drag, startPoint x: 409, startPoint y: 338, endPoint x: 422, endPoint y: 347, distance: 15.6
click at [422, 347] on p "TODO: Convert image caption from Zeroheight (figure.zeroheight-image-caption) -…" at bounding box center [432, 354] width 336 height 21
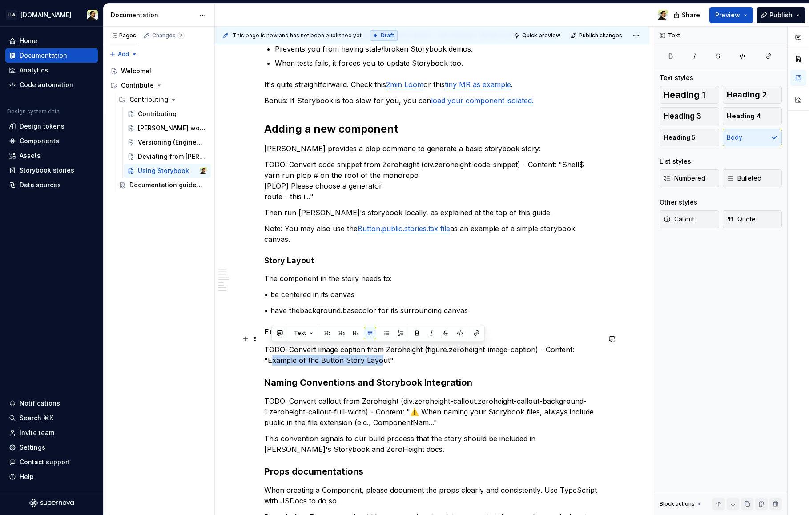
drag, startPoint x: 271, startPoint y: 349, endPoint x: 384, endPoint y: 351, distance: 113.5
click at [383, 351] on p "TODO: Convert image caption from Zeroheight (figure.zeroheight-image-caption) -…" at bounding box center [432, 354] width 336 height 21
click at [384, 351] on p "TODO: Convert image caption from Zeroheight (figure.zeroheight-image-caption) -…" at bounding box center [432, 354] width 336 height 21
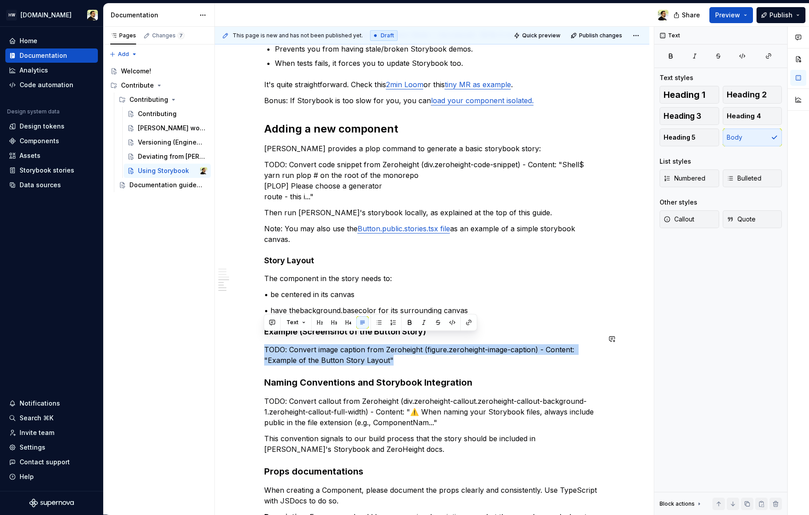
drag, startPoint x: 387, startPoint y: 351, endPoint x: 288, endPoint y: 332, distance: 101.5
click at [281, 333] on div "Part of contributing to Norma is setting the Stories and testing with Storybook…" at bounding box center [432, 94] width 336 height 931
click at [305, 349] on p "TODO: Convert image caption from Zeroheight (figure.zeroheight-image-caption) -…" at bounding box center [432, 354] width 336 height 21
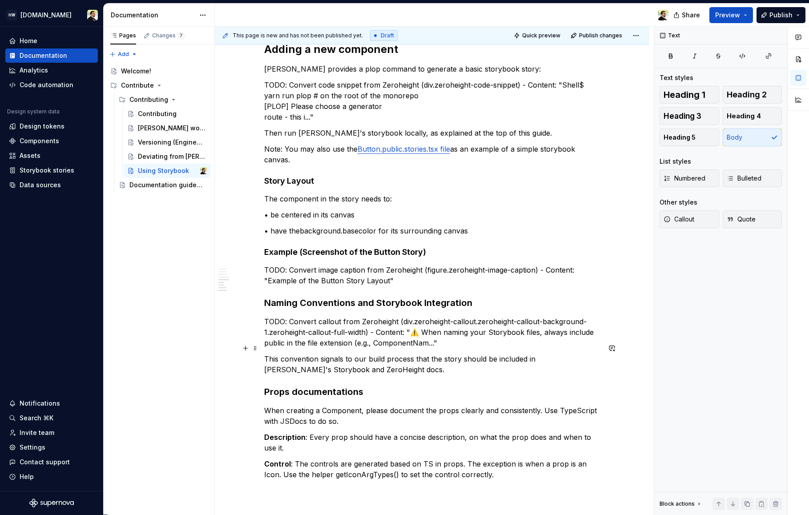
scroll to position [618, 0]
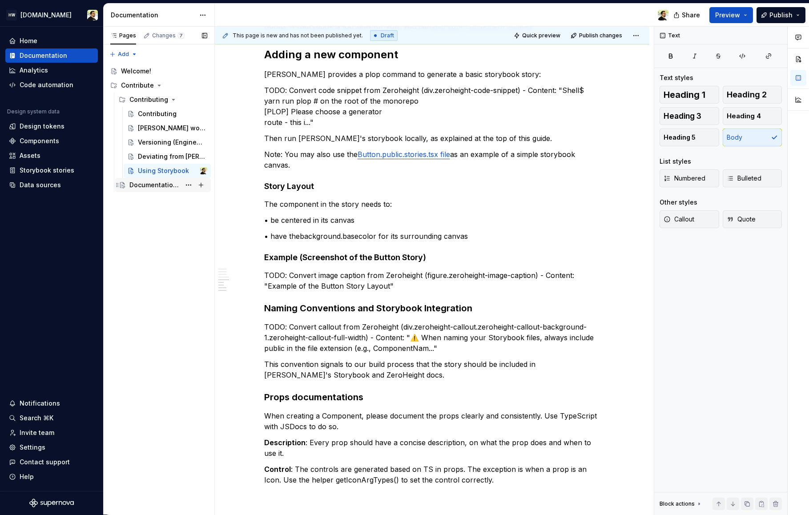
click at [152, 187] on div "Documentation guidelines" at bounding box center [154, 185] width 51 height 9
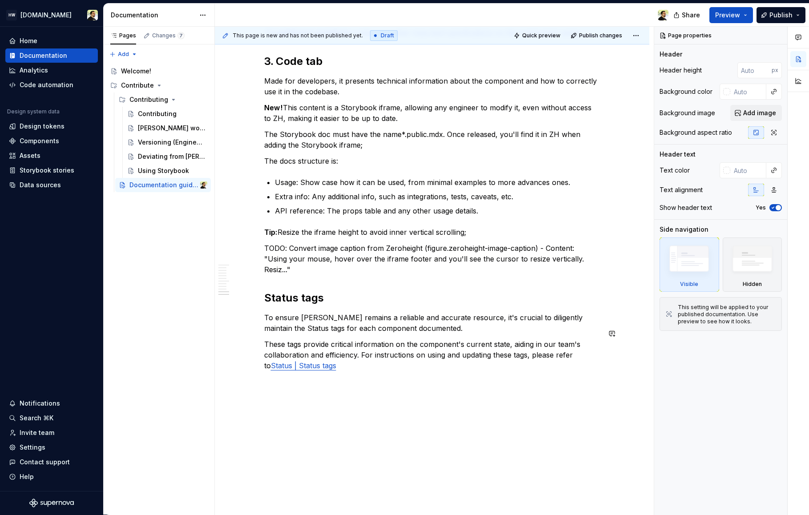
scroll to position [1047, 0]
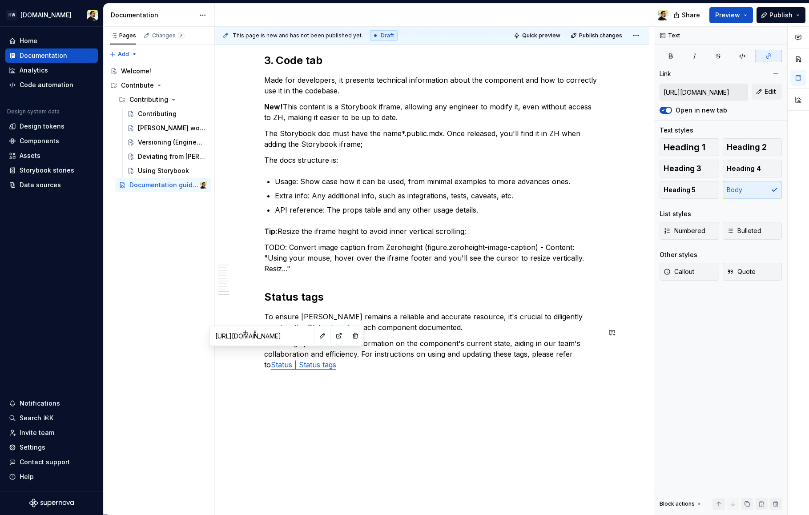
click at [278, 360] on link "Status | Status tags" at bounding box center [303, 364] width 65 height 9
click at [316, 331] on button "button" at bounding box center [322, 336] width 12 height 12
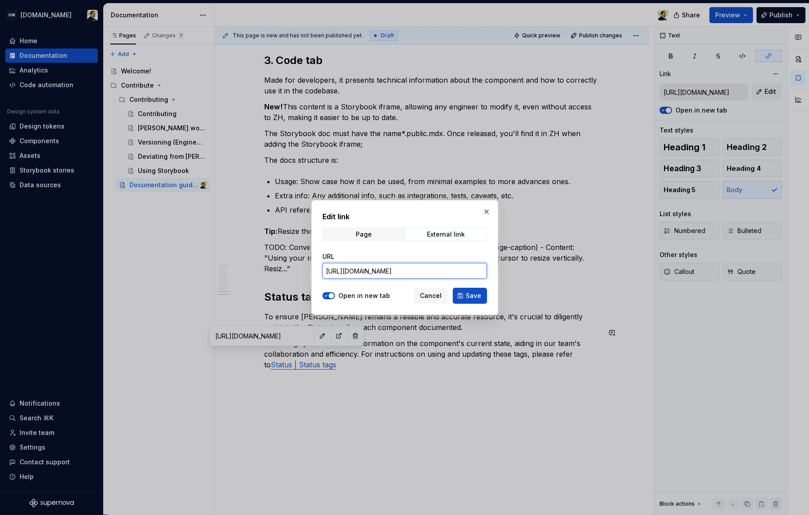
scroll to position [0, 3]
drag, startPoint x: 432, startPoint y: 272, endPoint x: 512, endPoint y: 278, distance: 79.9
click at [511, 278] on div "Edit link Page External link URL https://zeroheight.com/66fbe436f/p/376be2/b/69…" at bounding box center [404, 257] width 809 height 515
click at [454, 269] on input "https://zeroheight.com/66fbe436f/p/376be2/b/69bfe6" at bounding box center [404, 271] width 165 height 16
drag, startPoint x: 451, startPoint y: 265, endPoint x: 472, endPoint y: 258, distance: 22.1
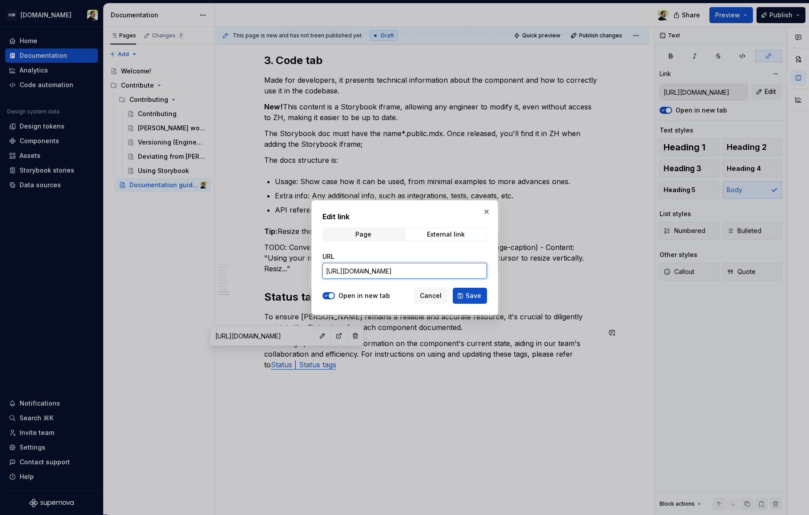
click at [471, 258] on div "URL https://zeroheight.com/66fbe436f/p/376be2/b/69bfe6" at bounding box center [404, 265] width 165 height 27
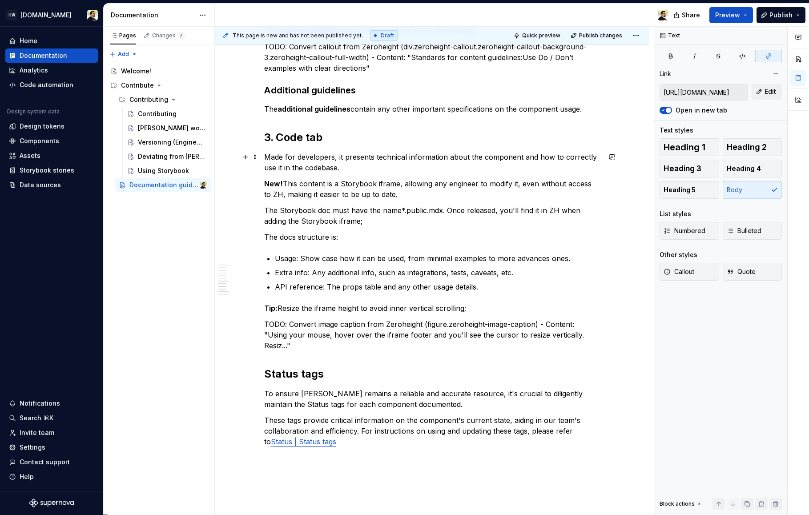
scroll to position [988, 0]
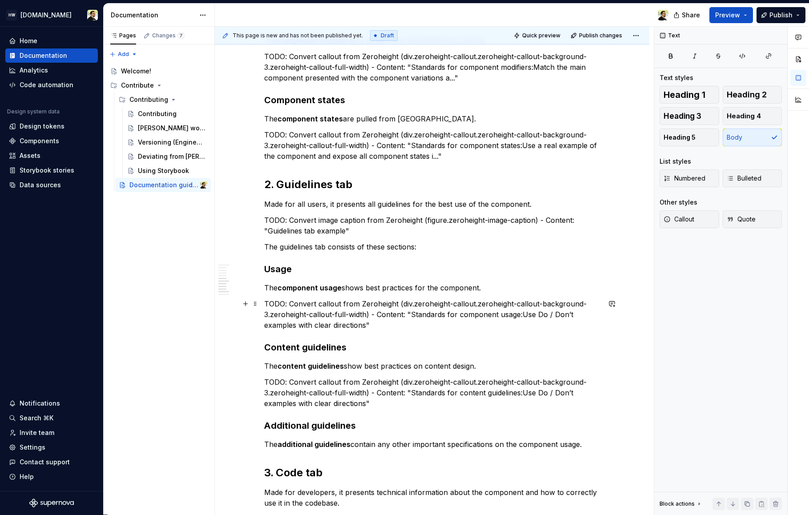
scroll to position [636, 0]
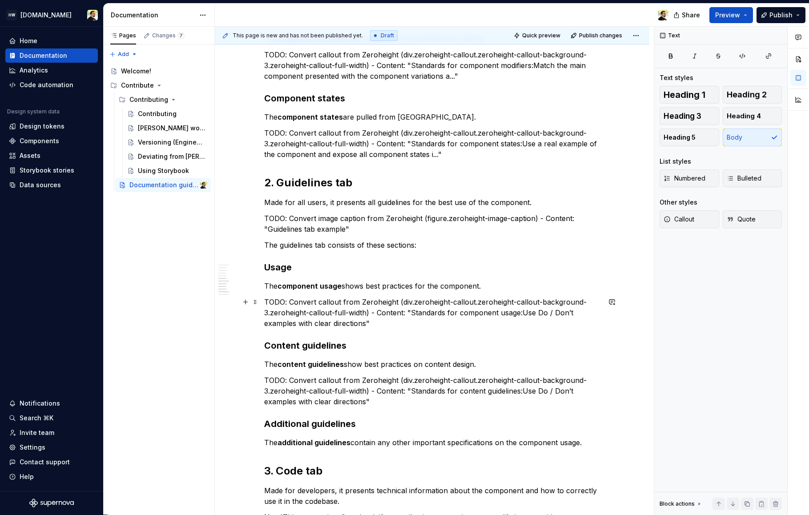
click at [405, 325] on p "TODO: Convert callout from Zeroheight (div.zeroheight-callout.zeroheight-callou…" at bounding box center [432, 313] width 336 height 32
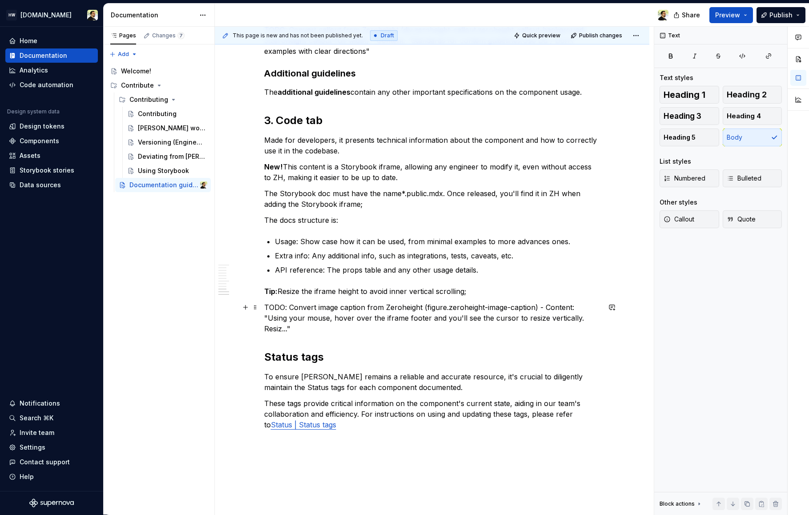
scroll to position [987, 0]
click at [419, 322] on p "TODO: Convert image caption from Zeroheight (figure.zeroheight-image-caption) -…" at bounding box center [432, 318] width 336 height 32
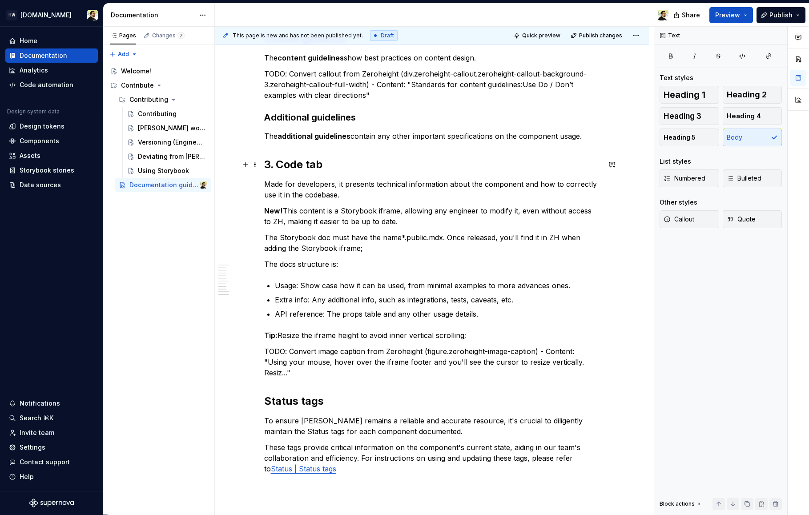
scroll to position [940, 0]
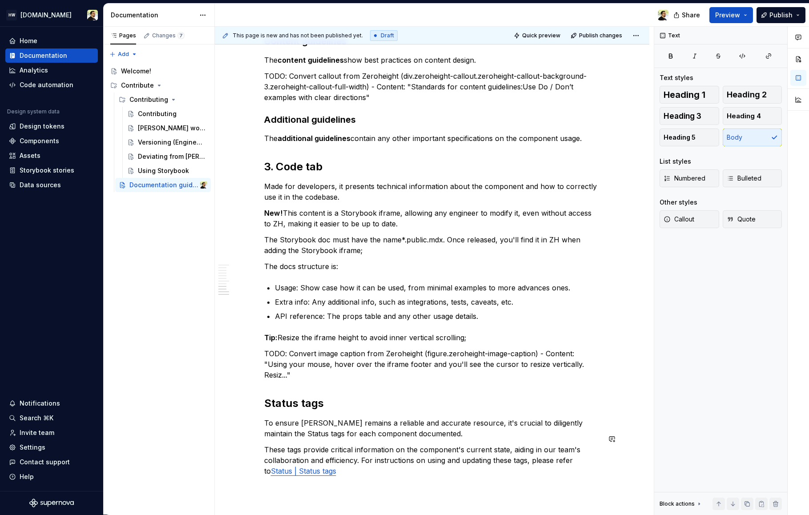
type textarea "*"
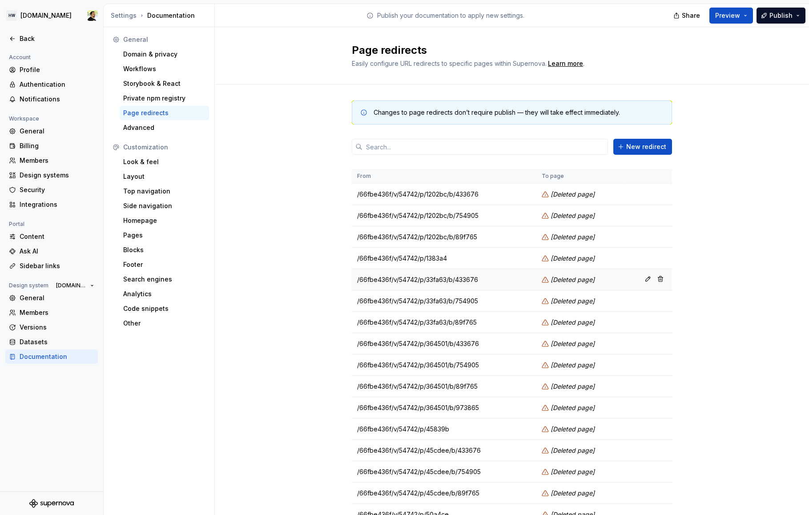
click at [481, 289] on td "/66fbe436f/v/54742/p/33fa63/b/433676" at bounding box center [444, 279] width 185 height 21
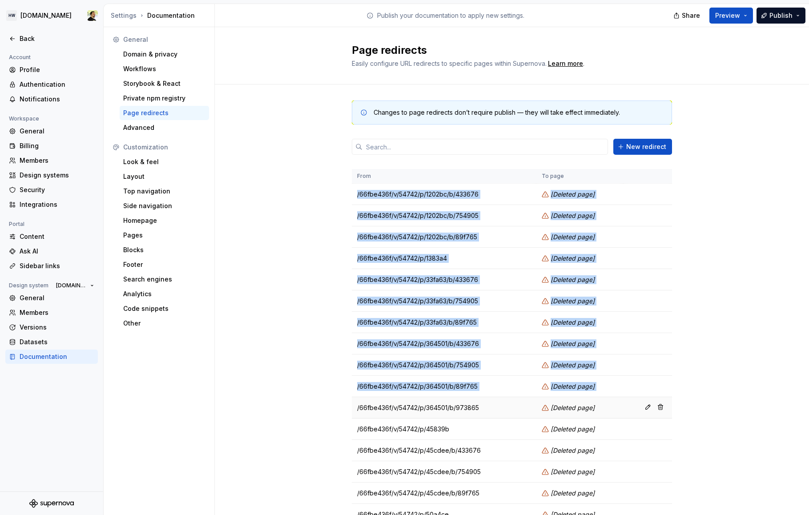
drag, startPoint x: 451, startPoint y: 184, endPoint x: 491, endPoint y: 405, distance: 224.7
click at [491, 404] on tbody "/66fbe436f/v/54742/p/1202bc/b/433676 [ Deleted page ] /66fbe436f/v/54742/p/1202…" at bounding box center [512, 525] width 320 height 683
click at [491, 405] on td "/66fbe436f/v/54742/p/364501/b/973865" at bounding box center [444, 407] width 185 height 21
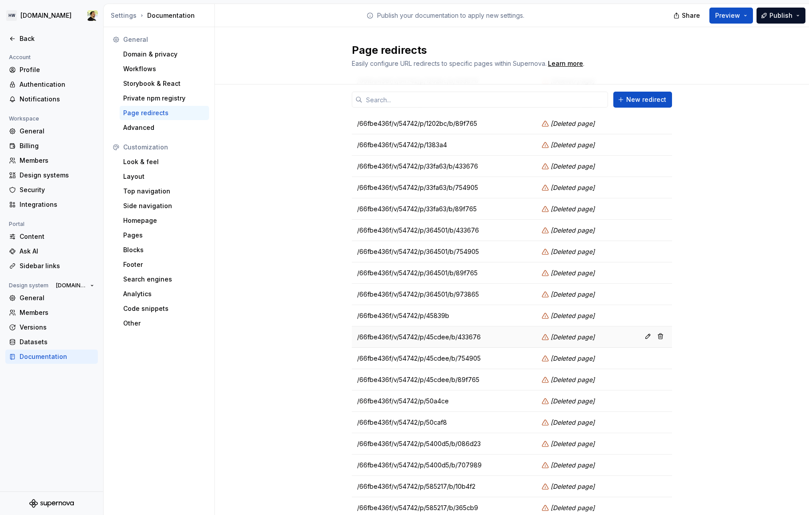
scroll to position [117, 0]
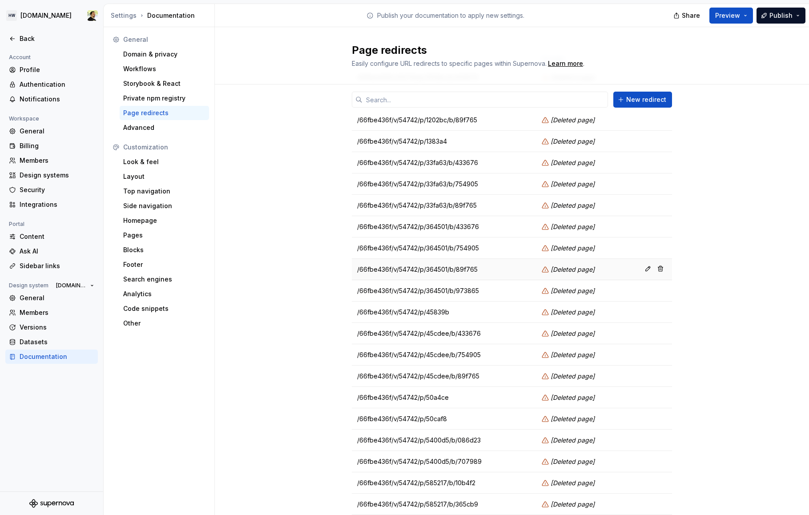
drag, startPoint x: 435, startPoint y: 459, endPoint x: 444, endPoint y: 258, distance: 200.8
click at [444, 260] on tbody "/66fbe436f/v/54742/p/1202bc/b/433676 [ Deleted page ] /66fbe436f/v/54742/p/1202…" at bounding box center [512, 408] width 320 height 683
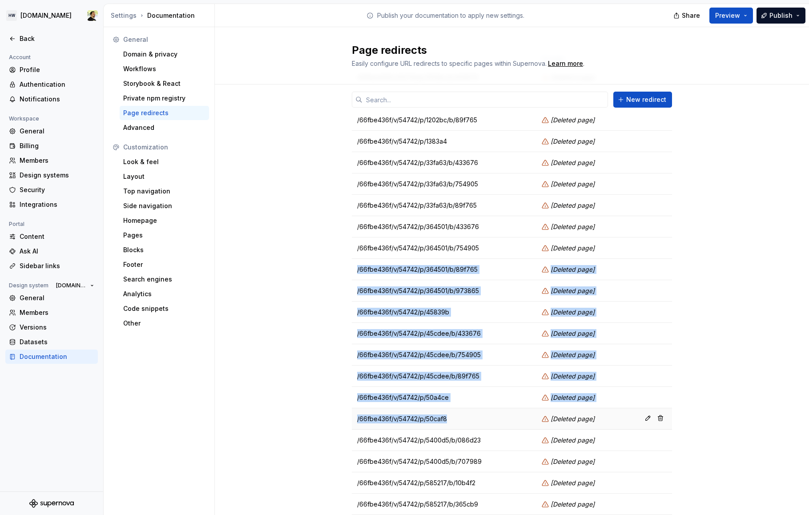
drag, startPoint x: 444, startPoint y: 258, endPoint x: 458, endPoint y: 418, distance: 159.8
click at [458, 417] on tbody "/66fbe436f/v/54742/p/1202bc/b/433676 [ Deleted page ] /66fbe436f/v/54742/p/1202…" at bounding box center [512, 408] width 320 height 683
click at [458, 418] on td "/66fbe436f/v/54742/p/50caf8" at bounding box center [444, 418] width 185 height 21
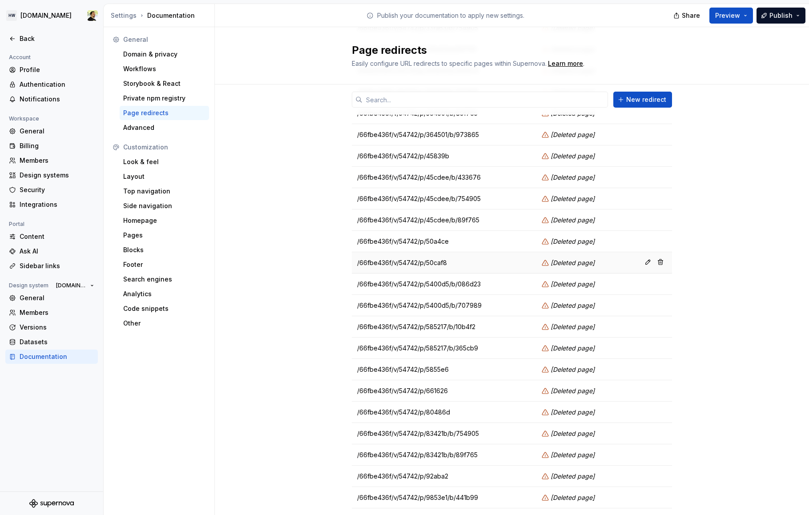
scroll to position [248, 0]
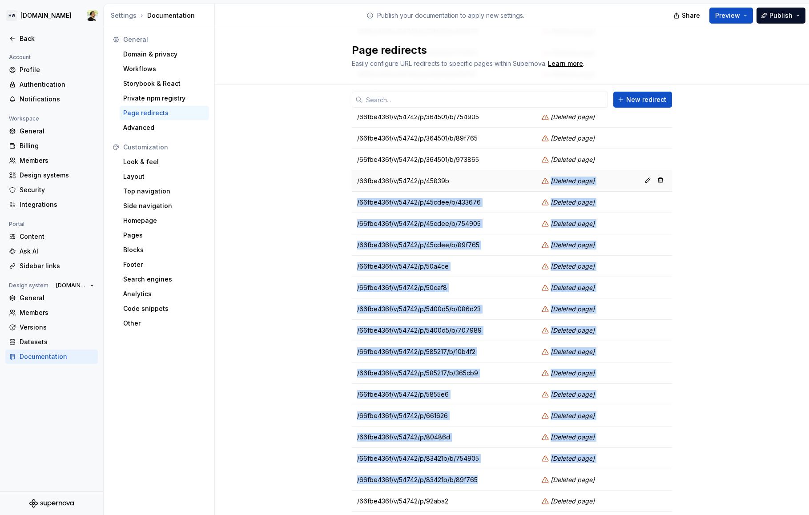
drag, startPoint x: 465, startPoint y: 489, endPoint x: 473, endPoint y: 182, distance: 307.0
click at [472, 183] on tbody "/66fbe436f/v/54742/p/1202bc/b/433676 [ Deleted page ] /66fbe436f/v/54742/p/1202…" at bounding box center [512, 277] width 320 height 683
click at [473, 182] on td "/66fbe436f/v/54742/p/45839b" at bounding box center [444, 180] width 185 height 21
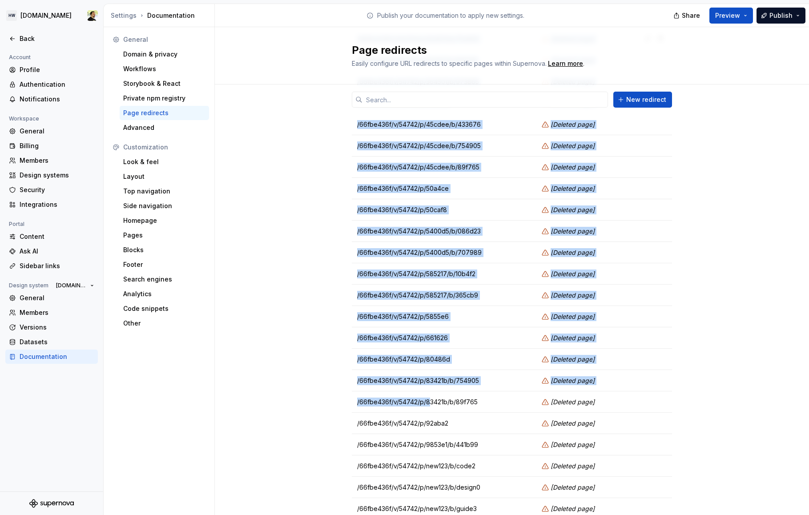
scroll to position [382, 0]
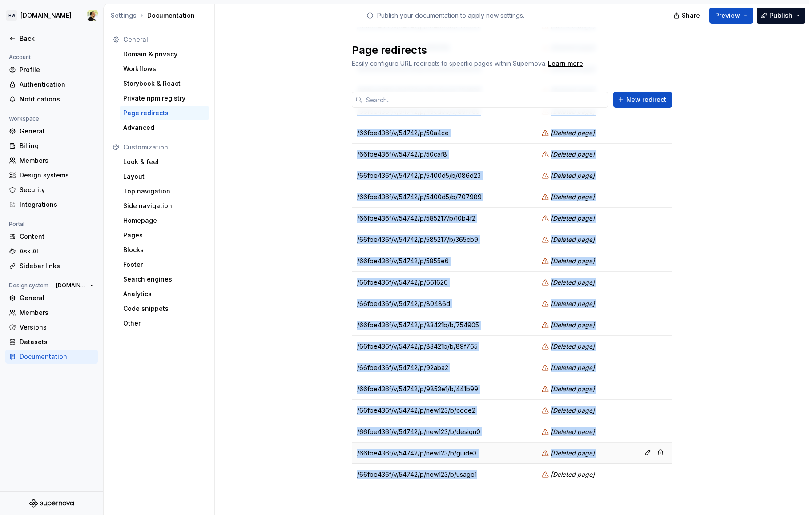
drag, startPoint x: 338, startPoint y: 217, endPoint x: 467, endPoint y: 451, distance: 267.6
click at [465, 465] on div "Changes to page redirects don’t require publish — they will take effect immedia…" at bounding box center [512, 111] width 594 height 816
click at [474, 423] on td "/66fbe436f/v/54742/p/new123/b/design0" at bounding box center [444, 431] width 185 height 21
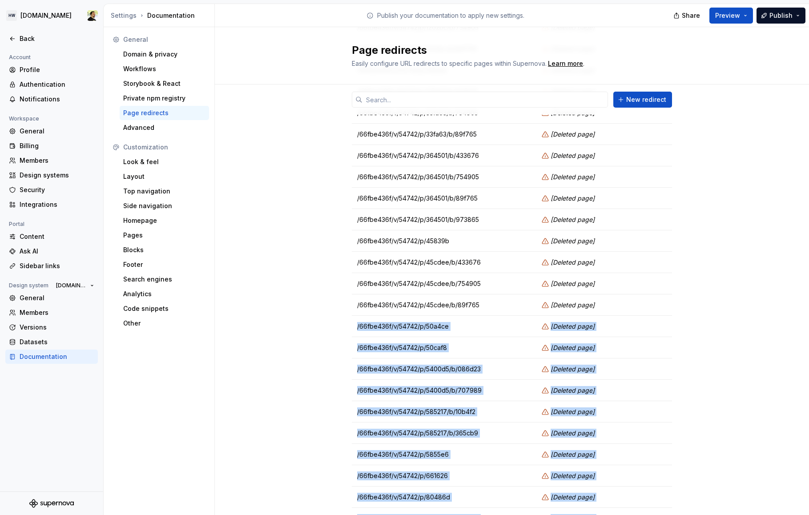
scroll to position [144, 0]
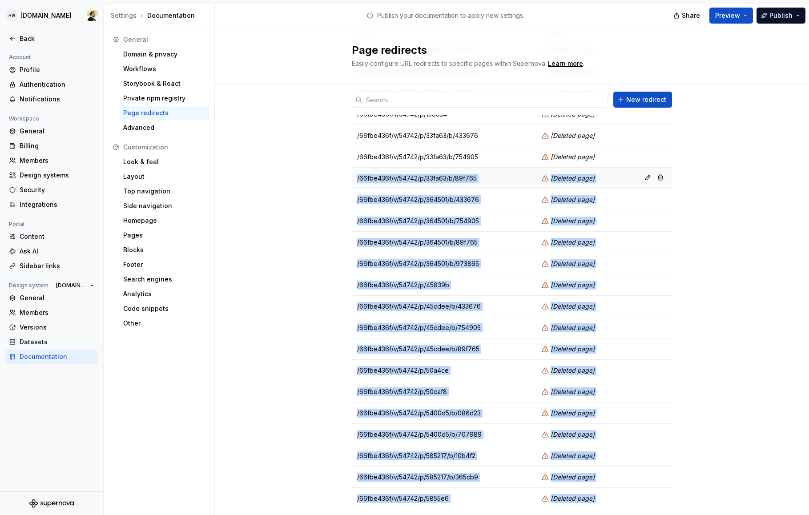
drag, startPoint x: 484, startPoint y: 463, endPoint x: 423, endPoint y: 170, distance: 298.7
click at [423, 170] on tbody "/66fbe436f/v/54742/p/1202bc/b/433676 [ Deleted page ] /66fbe436f/v/54742/p/1202…" at bounding box center [512, 381] width 320 height 683
click at [423, 186] on td "/66fbe436f/v/54742/p/33fa63/b/89f765" at bounding box center [444, 178] width 185 height 21
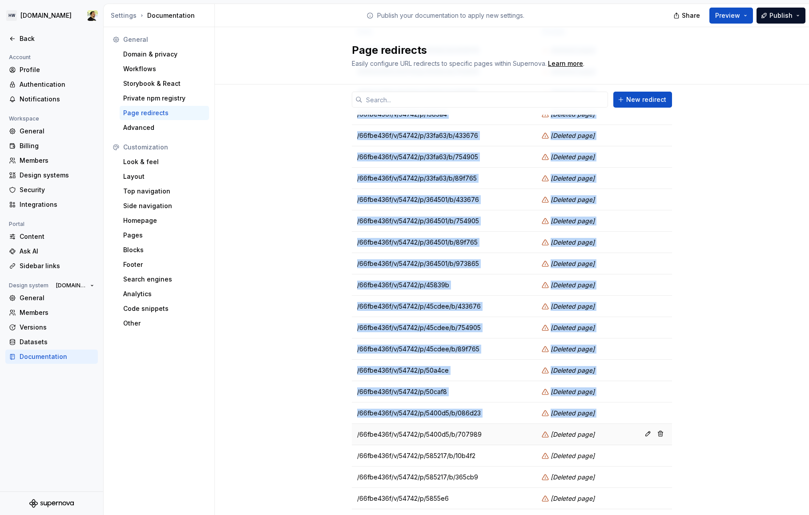
drag, startPoint x: 303, startPoint y: 203, endPoint x: 442, endPoint y: 433, distance: 268.4
click at [441, 431] on div "Changes to page redirects don’t require publish — they will take effect immedia…" at bounding box center [512, 348] width 594 height 816
click at [442, 433] on td "/66fbe436f/v/54742/p/5400d5/b/707989" at bounding box center [444, 434] width 185 height 21
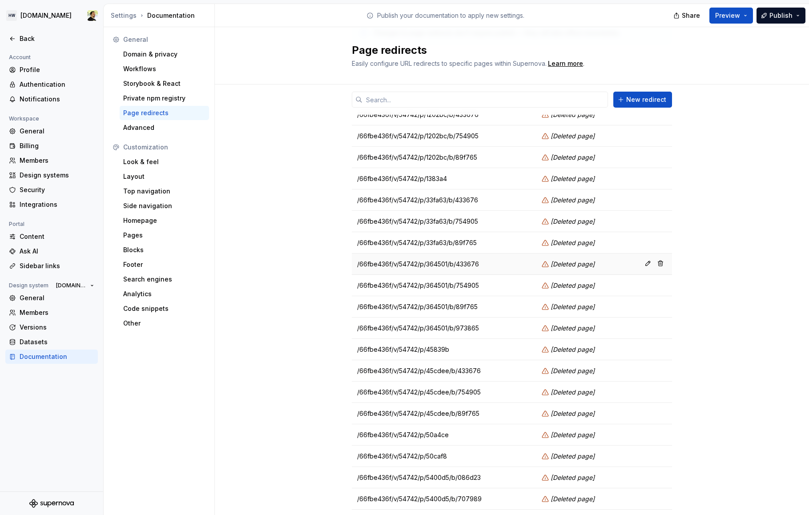
scroll to position [81, 0]
click at [438, 435] on td "/66fbe436f/v/54742/p/50a4ce" at bounding box center [444, 433] width 185 height 21
click at [463, 435] on td "/66fbe436f/v/54742/p/50a4ce" at bounding box center [444, 433] width 185 height 21
click at [282, 254] on div "Changes to page redirects don’t require publish — they will take effect immedia…" at bounding box center [512, 412] width 594 height 816
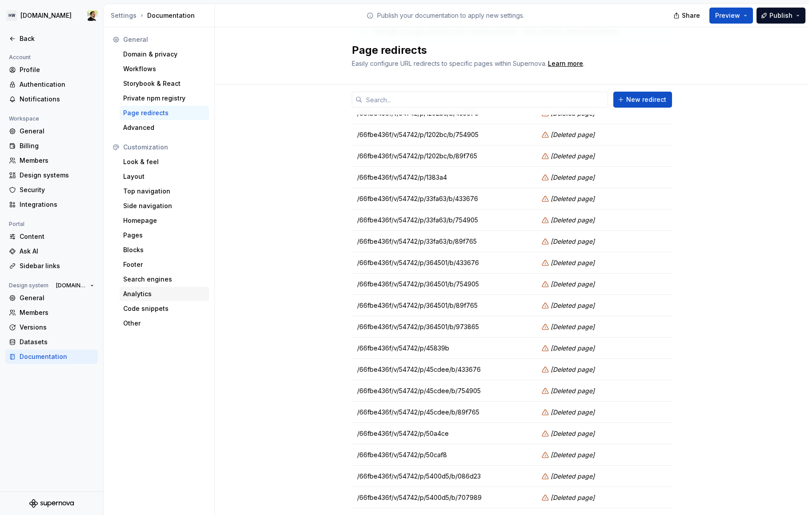
scroll to position [382, 0]
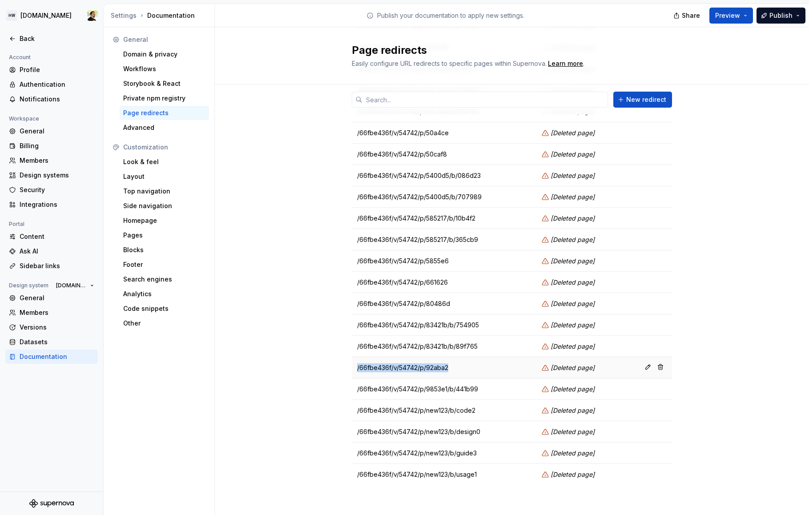
drag, startPoint x: 352, startPoint y: 365, endPoint x: 450, endPoint y: 365, distance: 97.9
click at [449, 365] on td "/66fbe436f/v/54742/p/92aba2" at bounding box center [444, 367] width 185 height 21
click at [450, 365] on td "/66fbe436f/v/54742/p/92aba2" at bounding box center [444, 367] width 185 height 21
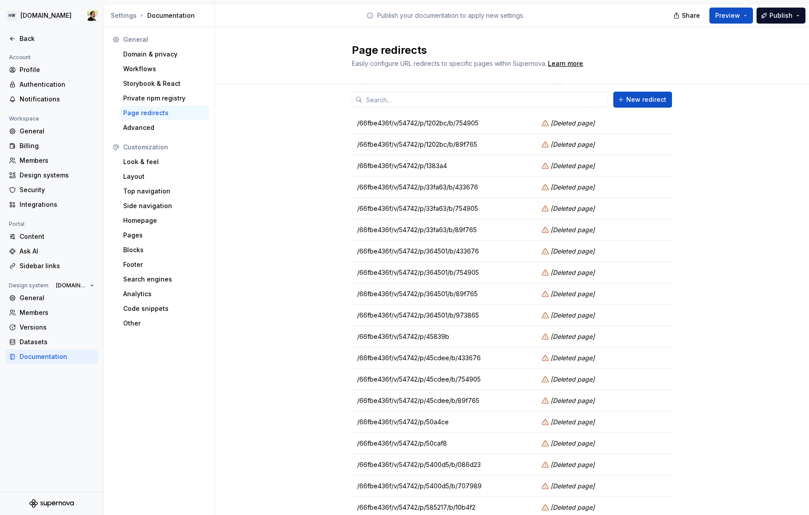
scroll to position [0, 0]
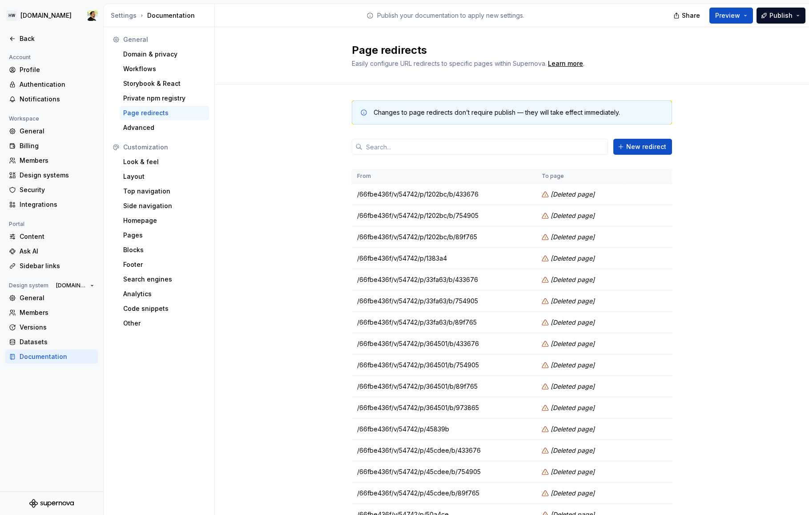
scroll to position [382, 0]
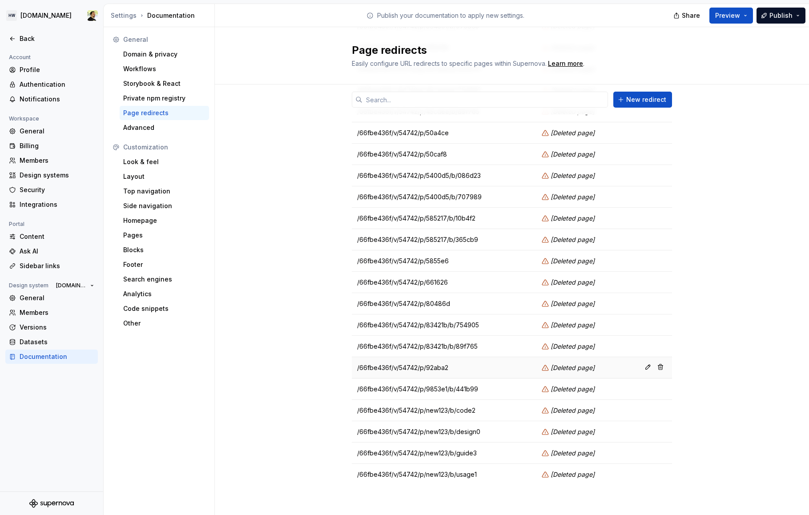
click at [454, 371] on td "/66fbe436f/v/54742/p/92aba2" at bounding box center [444, 367] width 185 height 21
click at [409, 366] on td "/66fbe436f/v/54742/p/92aba2" at bounding box center [444, 367] width 185 height 21
copy td "54742"
click at [437, 367] on td "/66fbe436f/v/54742/p/92aba2" at bounding box center [444, 367] width 185 height 21
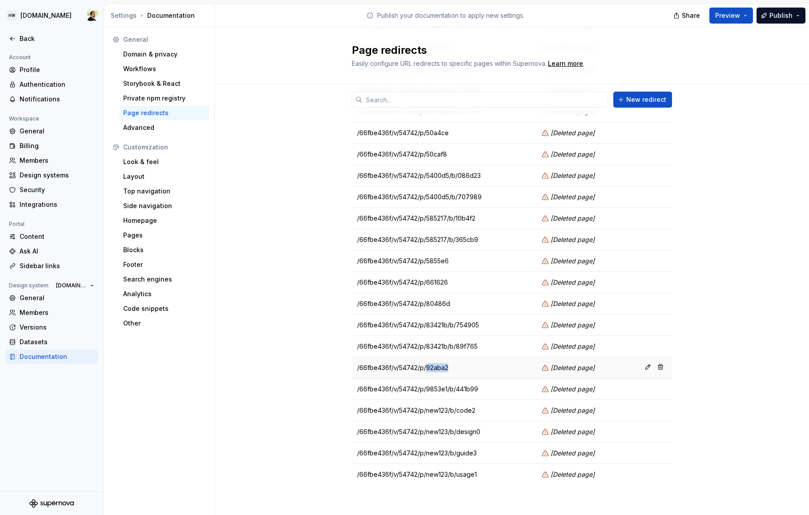
click at [437, 367] on td "/66fbe436f/v/54742/p/92aba2" at bounding box center [444, 367] width 185 height 21
copy td "92aba2"
click at [315, 309] on div "Changes to page redirects don’t require publish — they will take effect immedia…" at bounding box center [512, 111] width 594 height 816
